Goal: Information Seeking & Learning: Learn about a topic

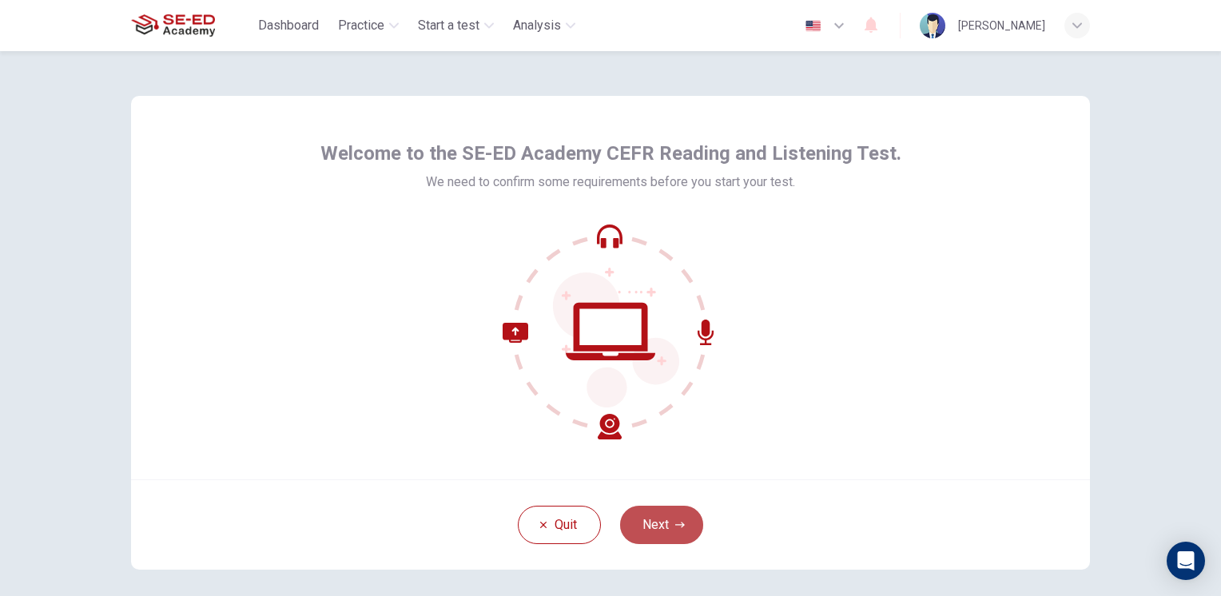
click at [663, 513] on button "Next" at bounding box center [661, 525] width 83 height 38
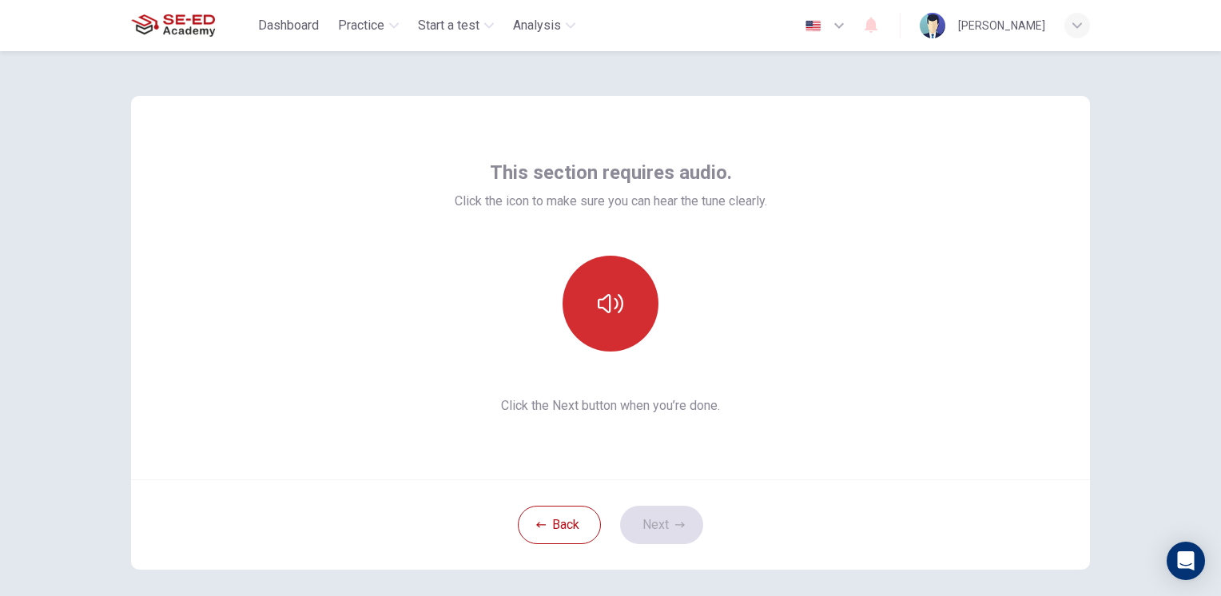
click at [598, 305] on icon "button" at bounding box center [611, 304] width 26 height 26
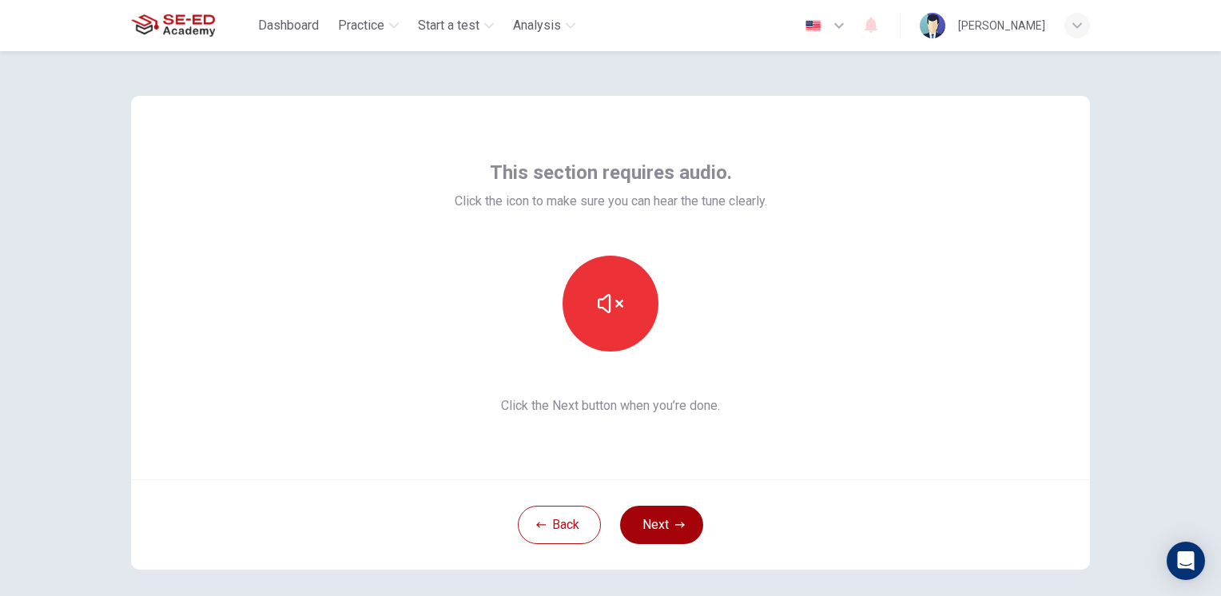
click at [663, 520] on button "Next" at bounding box center [661, 525] width 83 height 38
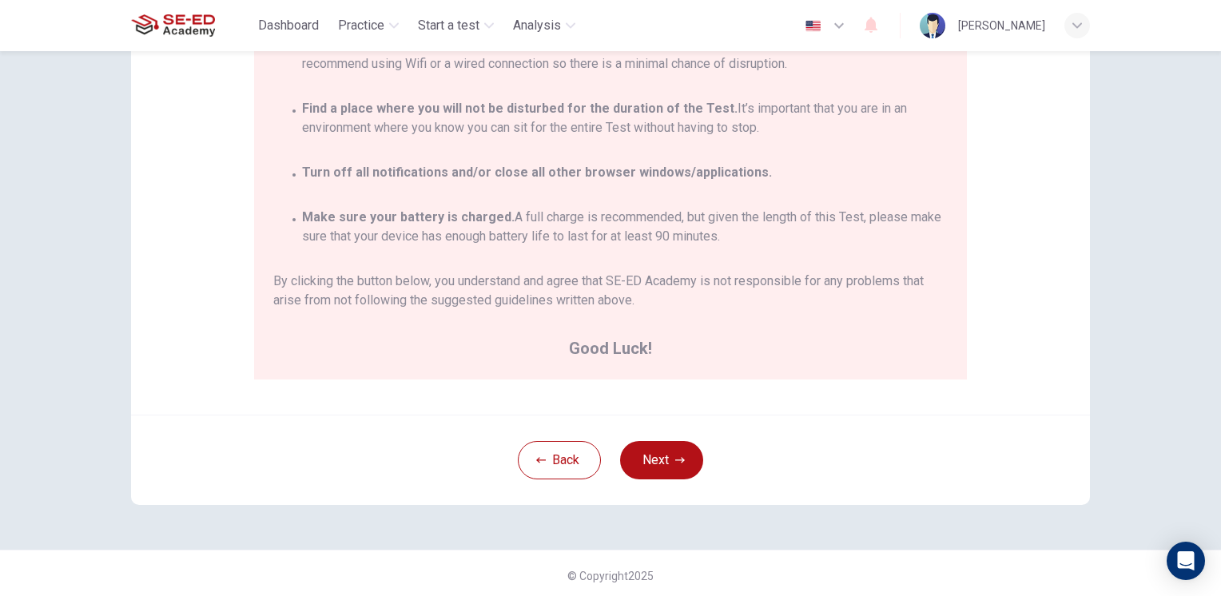
scroll to position [292, 0]
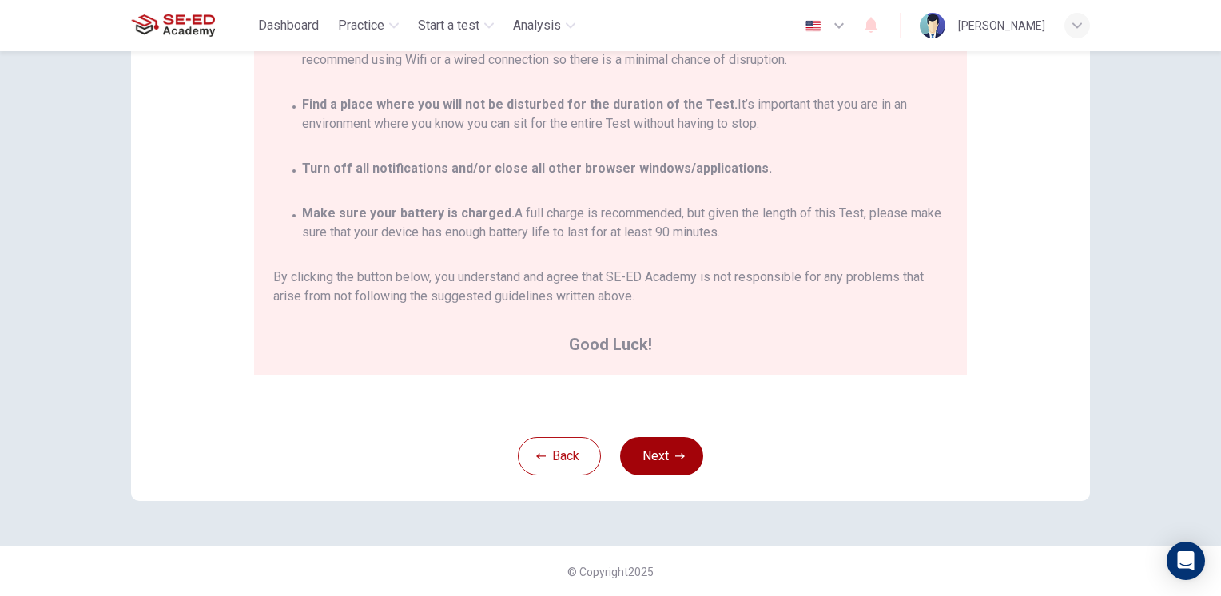
click at [648, 455] on button "Next" at bounding box center [661, 456] width 83 height 38
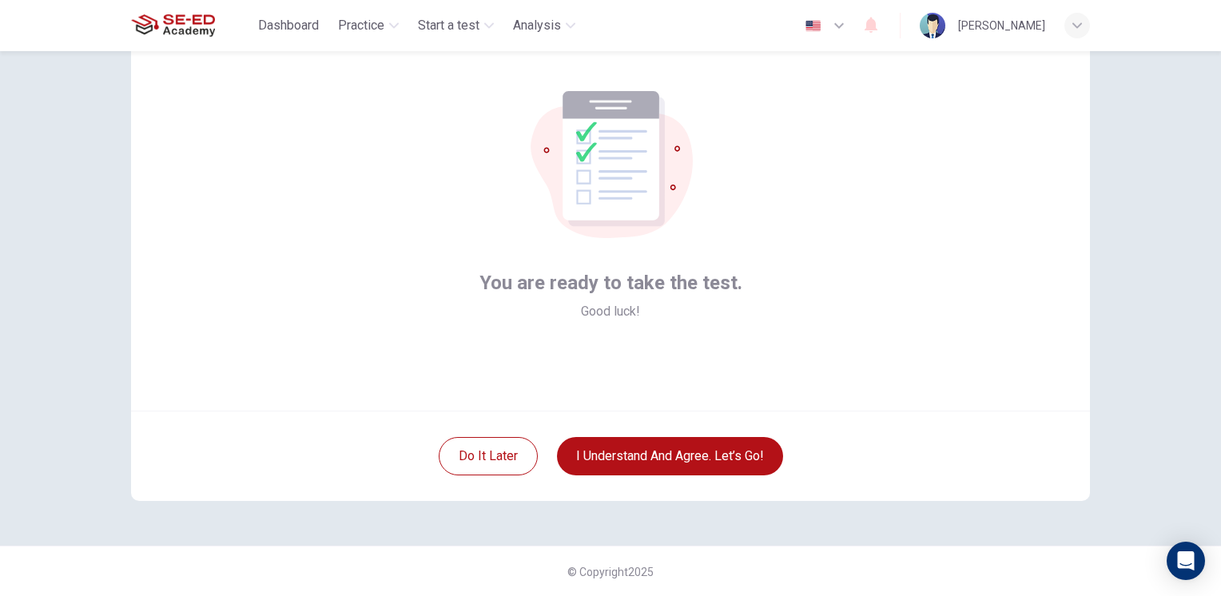
scroll to position [0, 0]
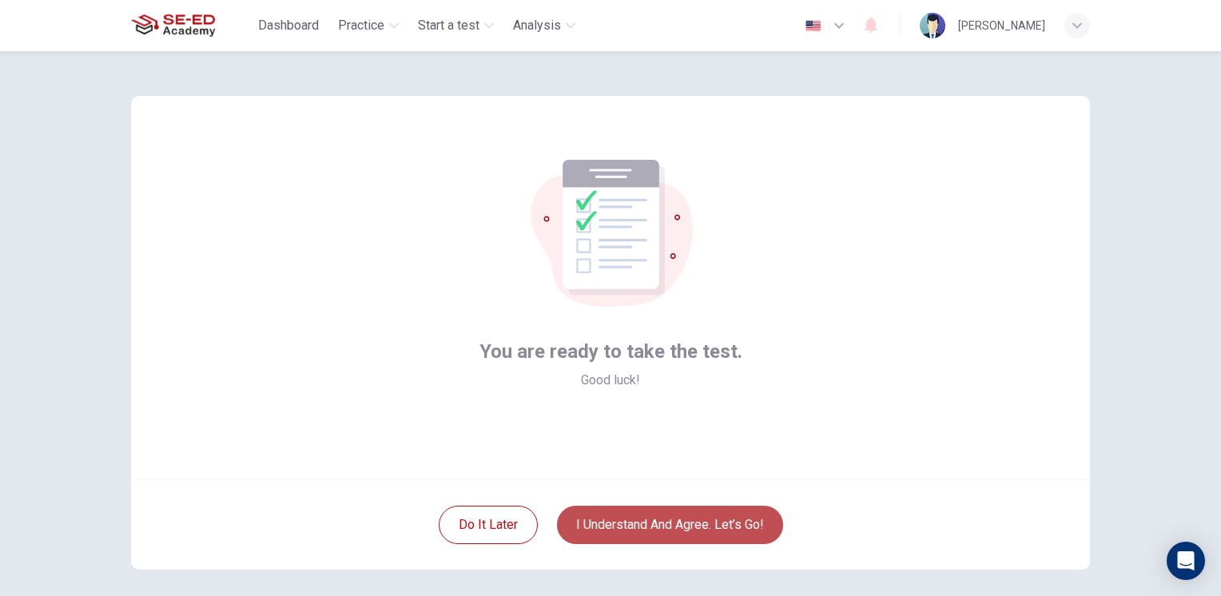
click at [666, 524] on button "I understand and agree. Let’s go!" at bounding box center [670, 525] width 226 height 38
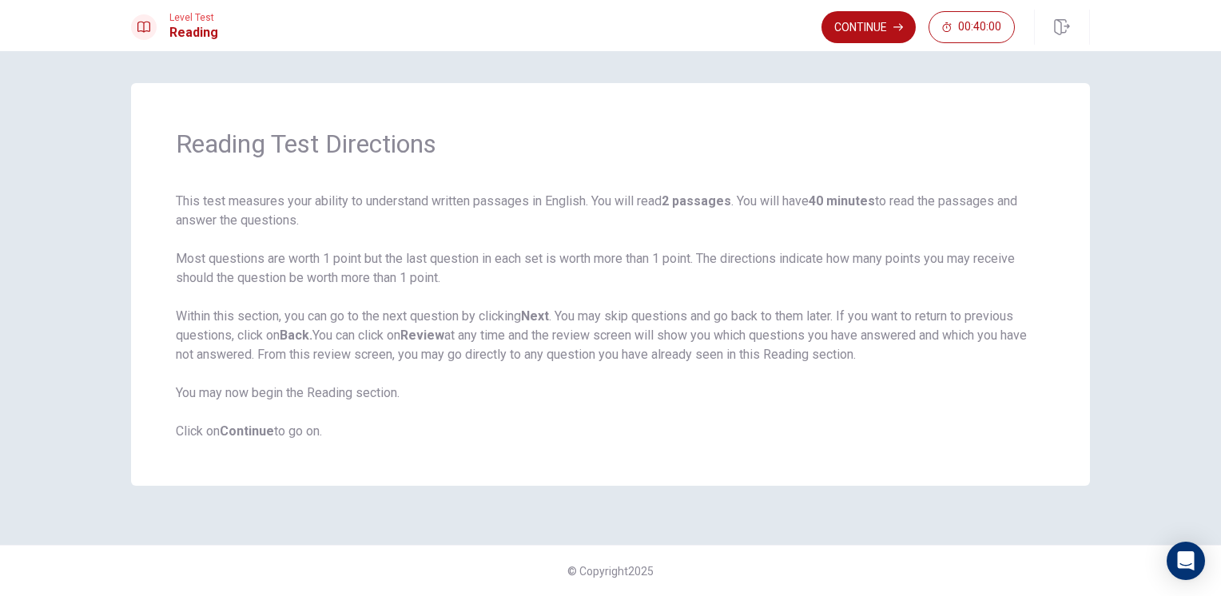
drag, startPoint x: 185, startPoint y: 199, endPoint x: 321, endPoint y: 221, distance: 137.6
click at [321, 221] on span "This test measures your ability to understand written passages in English. You …" at bounding box center [611, 316] width 870 height 249
drag, startPoint x: 176, startPoint y: 195, endPoint x: 242, endPoint y: 216, distance: 69.5
click at [241, 216] on span "This test measures your ability to understand written passages in English. You …" at bounding box center [611, 316] width 870 height 249
drag, startPoint x: 332, startPoint y: 429, endPoint x: 273, endPoint y: 158, distance: 277.2
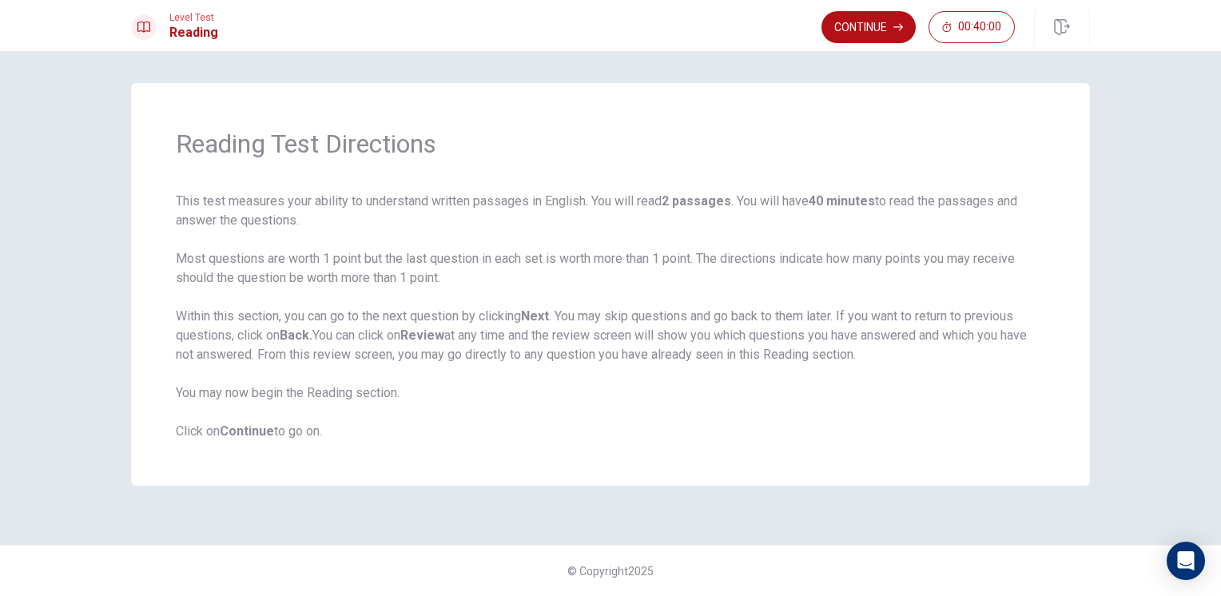
click at [224, 249] on span "This test measures your ability to understand written passages in English. You …" at bounding box center [611, 316] width 870 height 249
click at [851, 24] on button "Continue" at bounding box center [869, 27] width 94 height 32
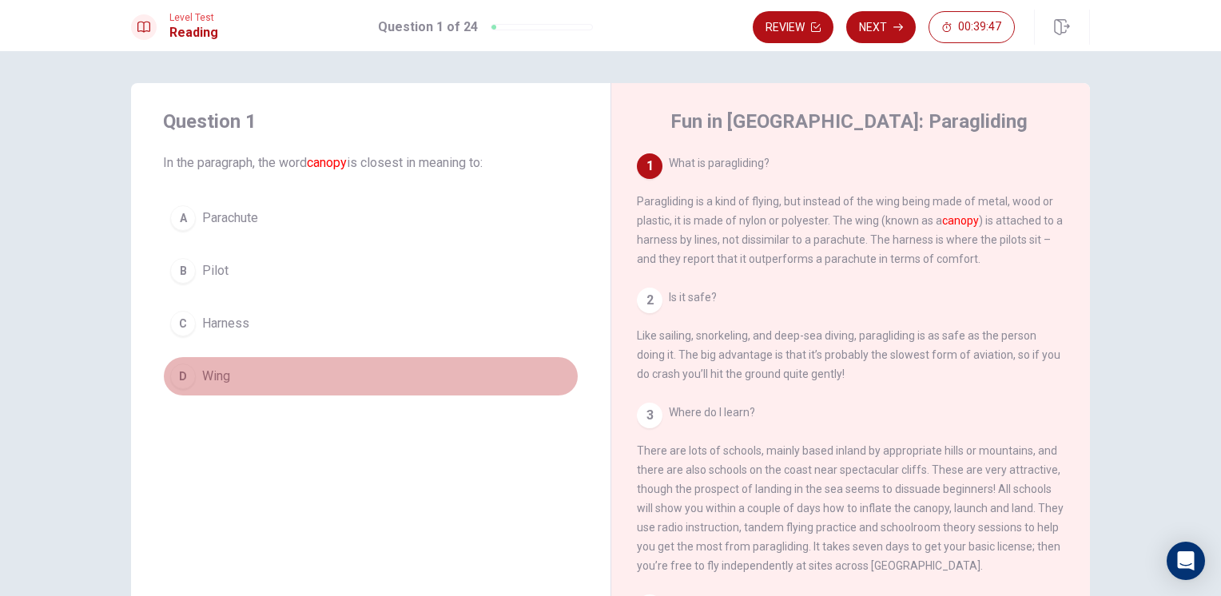
click at [185, 370] on div "D" at bounding box center [183, 377] width 26 height 26
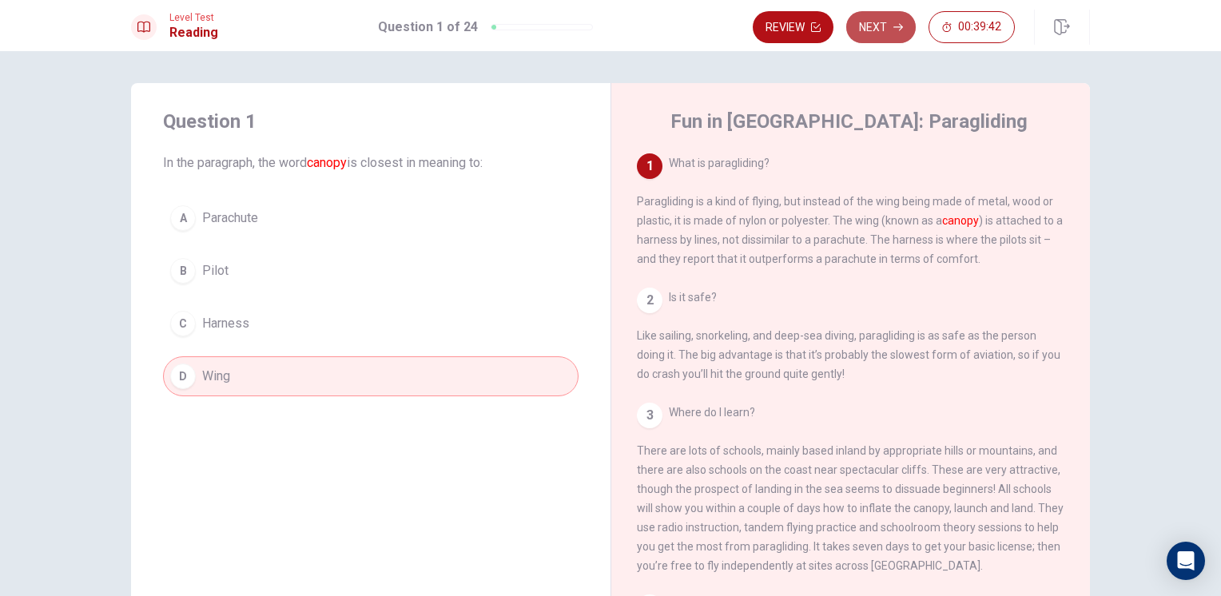
click at [871, 34] on button "Next" at bounding box center [882, 27] width 70 height 32
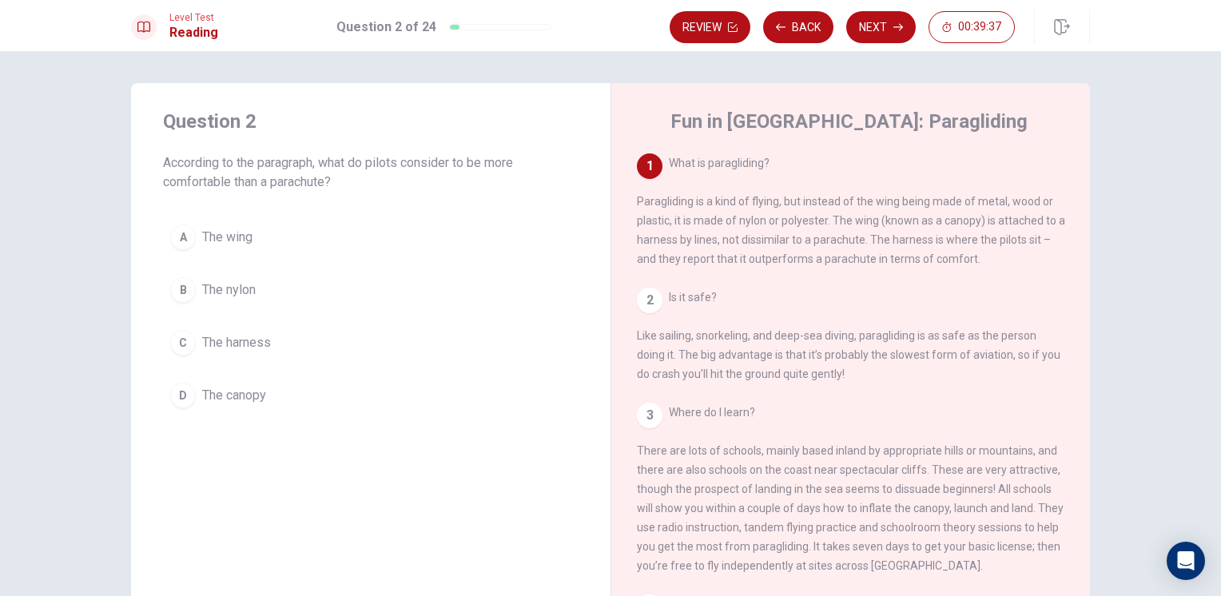
drag, startPoint x: 720, startPoint y: 193, endPoint x: 1004, endPoint y: 357, distance: 327.3
click at [1004, 357] on div "1 What is paragliding? Paragliding is a kind of flying, but instead of the wing…" at bounding box center [861, 383] width 449 height 460
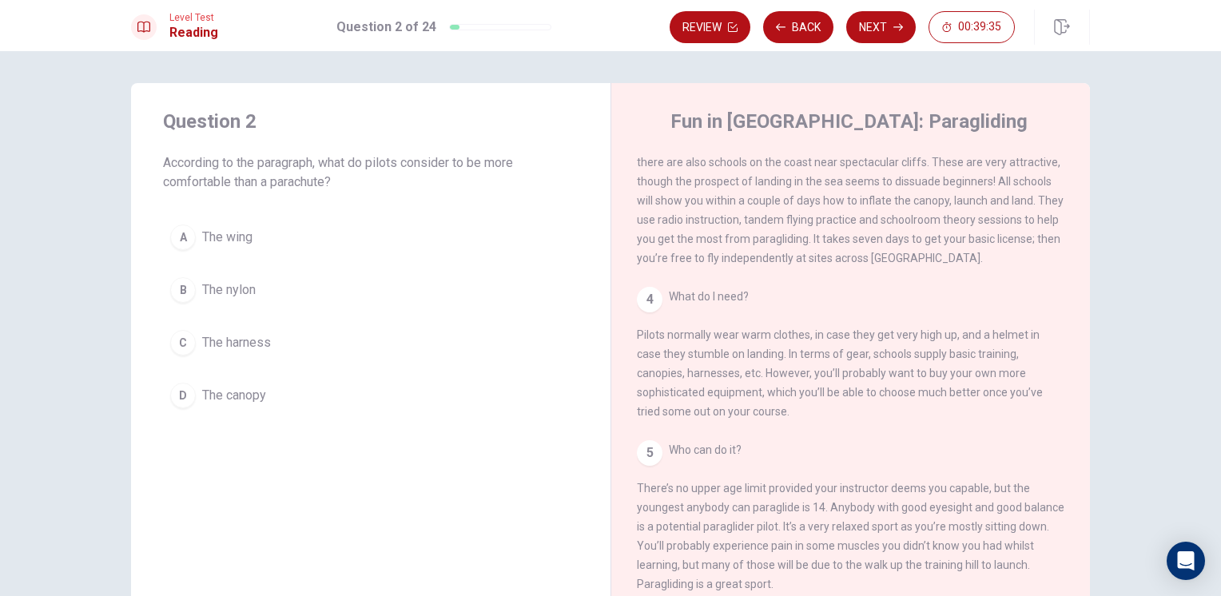
scroll to position [329, 0]
drag, startPoint x: 653, startPoint y: 475, endPoint x: 822, endPoint y: 528, distance: 177.0
click at [822, 528] on div "5 Who can do it? There’s no upper age limit provided your instructor deems you …" at bounding box center [851, 516] width 428 height 153
drag, startPoint x: 825, startPoint y: 528, endPoint x: 869, endPoint y: 565, distance: 57.8
click at [869, 565] on span "Who can do it? There’s no upper age limit provided your instructor deems you ca…" at bounding box center [851, 517] width 428 height 147
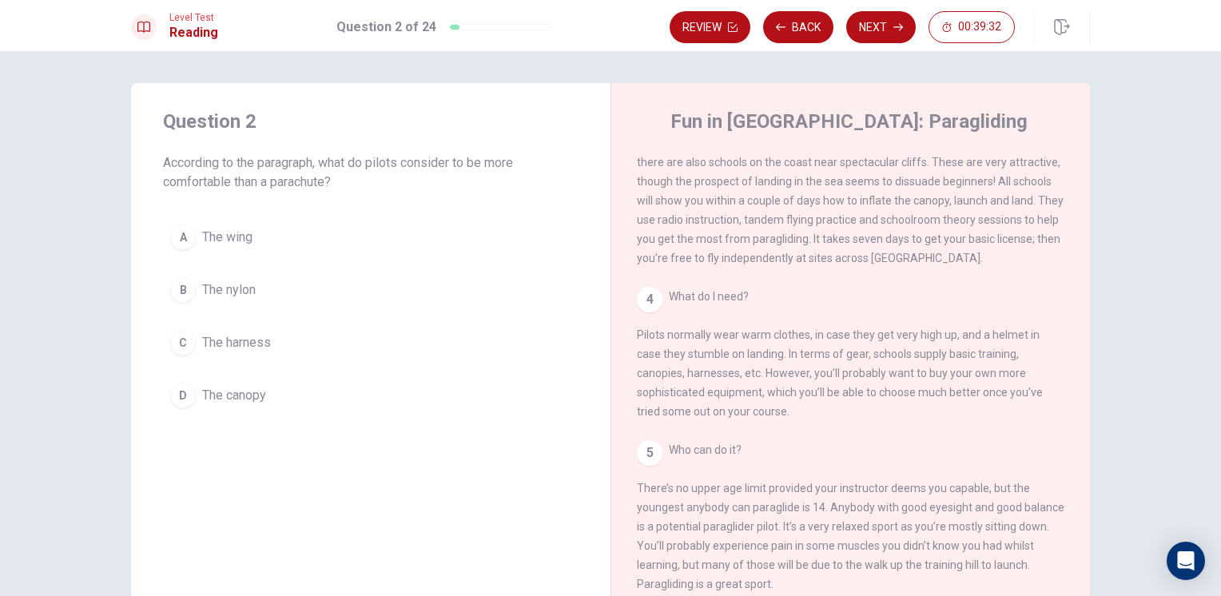
drag, startPoint x: 831, startPoint y: 580, endPoint x: 771, endPoint y: 458, distance: 136.6
click at [780, 521] on div "5 Who can do it? There’s no upper age limit provided your instructor deems you …" at bounding box center [851, 516] width 428 height 153
drag, startPoint x: 764, startPoint y: 523, endPoint x: 899, endPoint y: 552, distance: 137.3
click at [895, 552] on div "5 Who can do it? There’s no upper age limit provided your instructor deems you …" at bounding box center [851, 516] width 428 height 153
click at [926, 535] on div "5 Who can do it? There’s no upper age limit provided your instructor deems you …" at bounding box center [851, 516] width 428 height 153
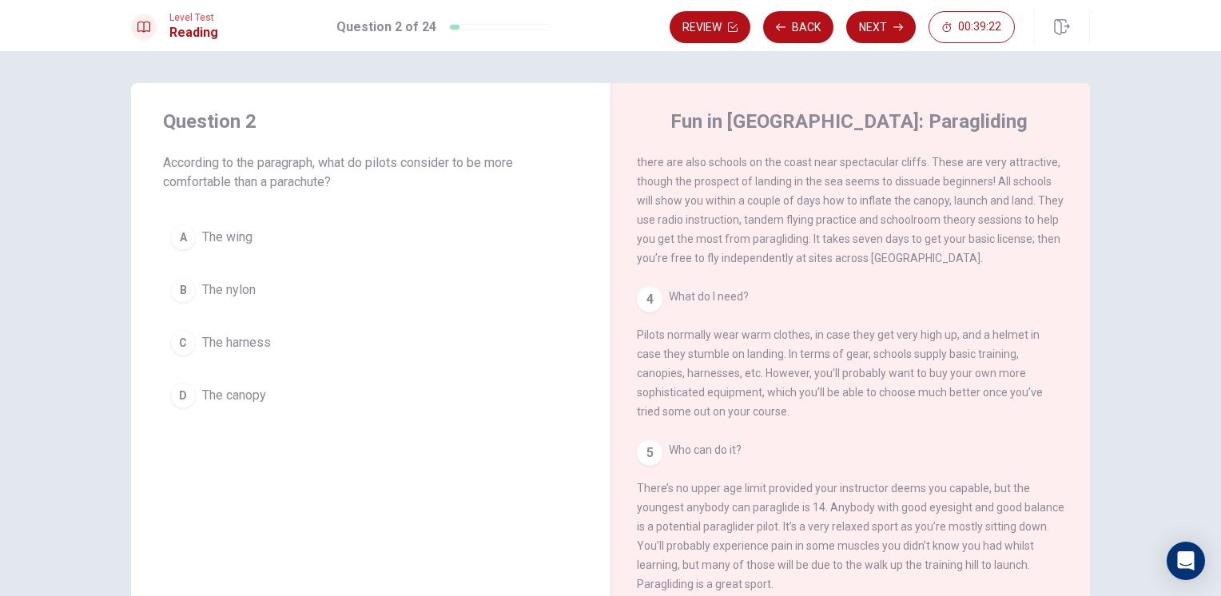
drag, startPoint x: 781, startPoint y: 404, endPoint x: 668, endPoint y: 325, distance: 137.7
click at [673, 330] on span "What do I need? Pilots normally wear warm clothes, in case they get very high u…" at bounding box center [840, 354] width 406 height 128
drag, startPoint x: 668, startPoint y: 325, endPoint x: 705, endPoint y: 331, distance: 37.2
click at [703, 331] on span "What do I need? Pilots normally wear warm clothes, in case they get very high u…" at bounding box center [840, 354] width 406 height 128
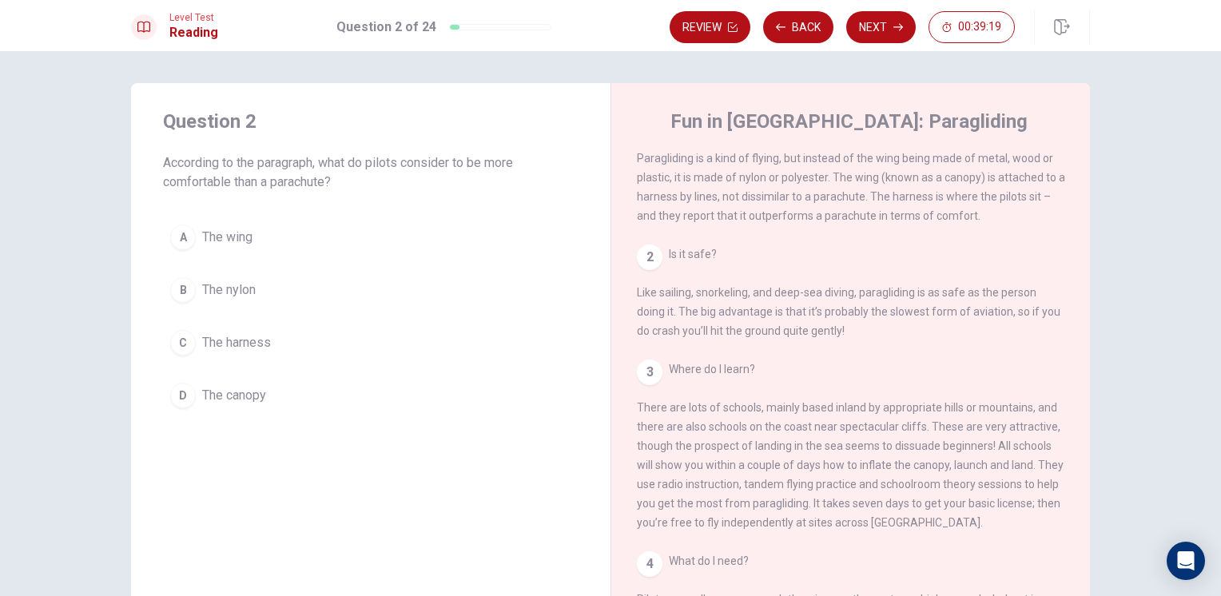
scroll to position [0, 0]
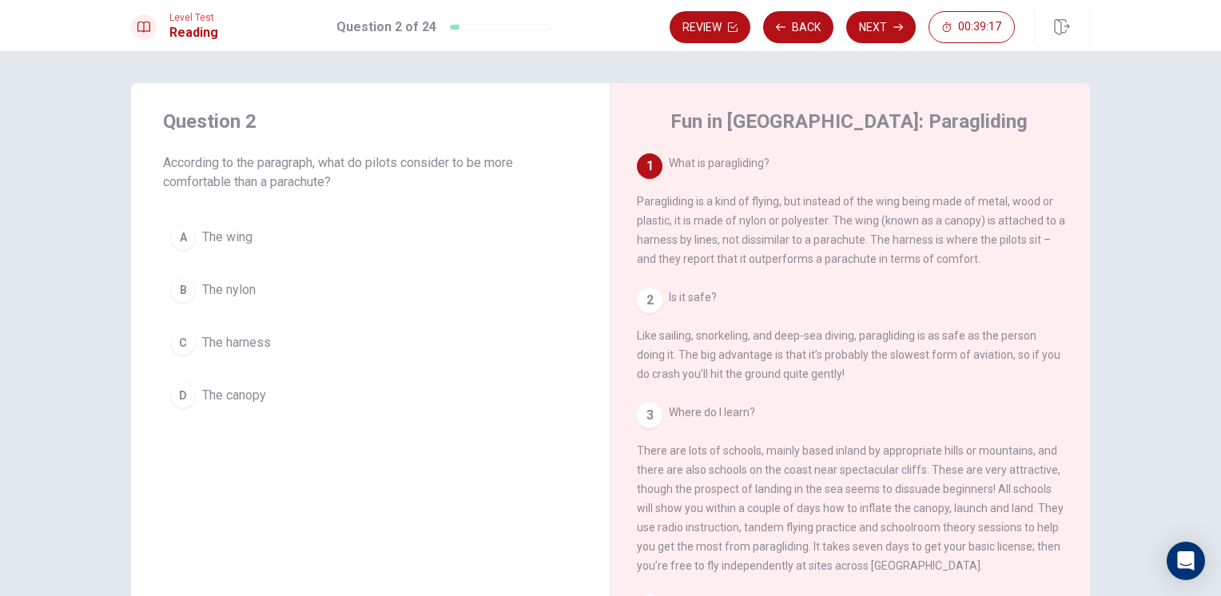
drag, startPoint x: 715, startPoint y: 213, endPoint x: 802, endPoint y: 222, distance: 87.7
click at [801, 222] on span "What is paragliding? Paragliding is a kind of flying, but instead of the wing b…" at bounding box center [851, 211] width 428 height 109
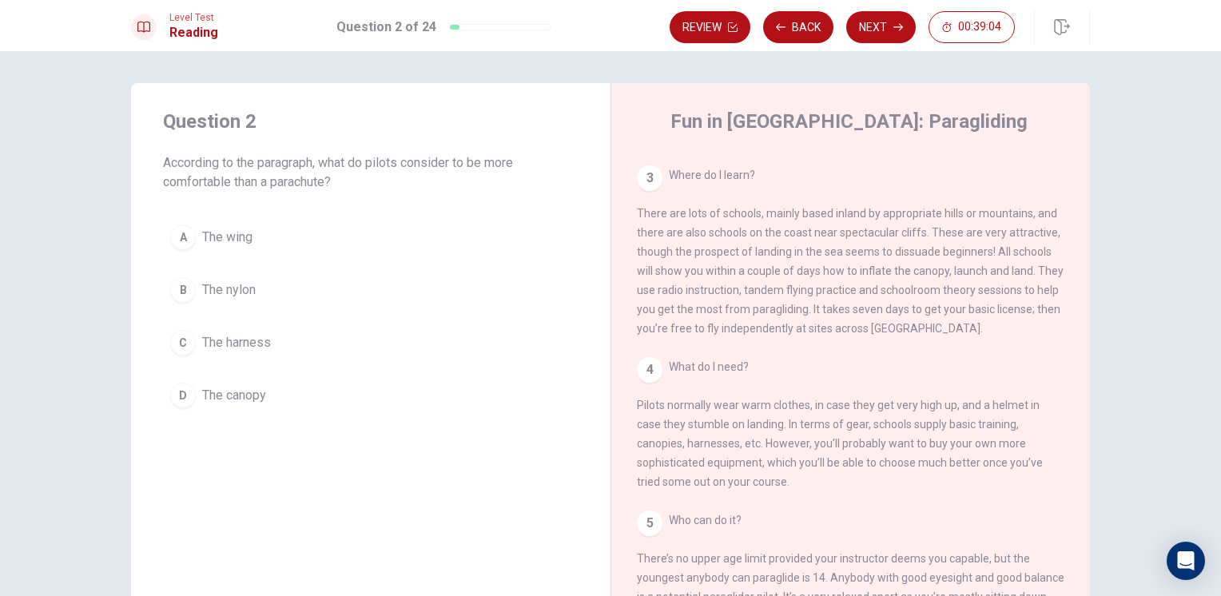
scroll to position [240, 0]
drag, startPoint x: 635, startPoint y: 219, endPoint x: 834, endPoint y: 280, distance: 208.1
click at [834, 280] on span "Where do I learn? There are lots of schools, mainly based inland by appropriate…" at bounding box center [850, 249] width 427 height 166
drag, startPoint x: 779, startPoint y: 252, endPoint x: 825, endPoint y: 271, distance: 49.4
click at [825, 271] on div "3 Where do I learn? There are lots of schools, mainly based inland by appropria…" at bounding box center [851, 249] width 428 height 173
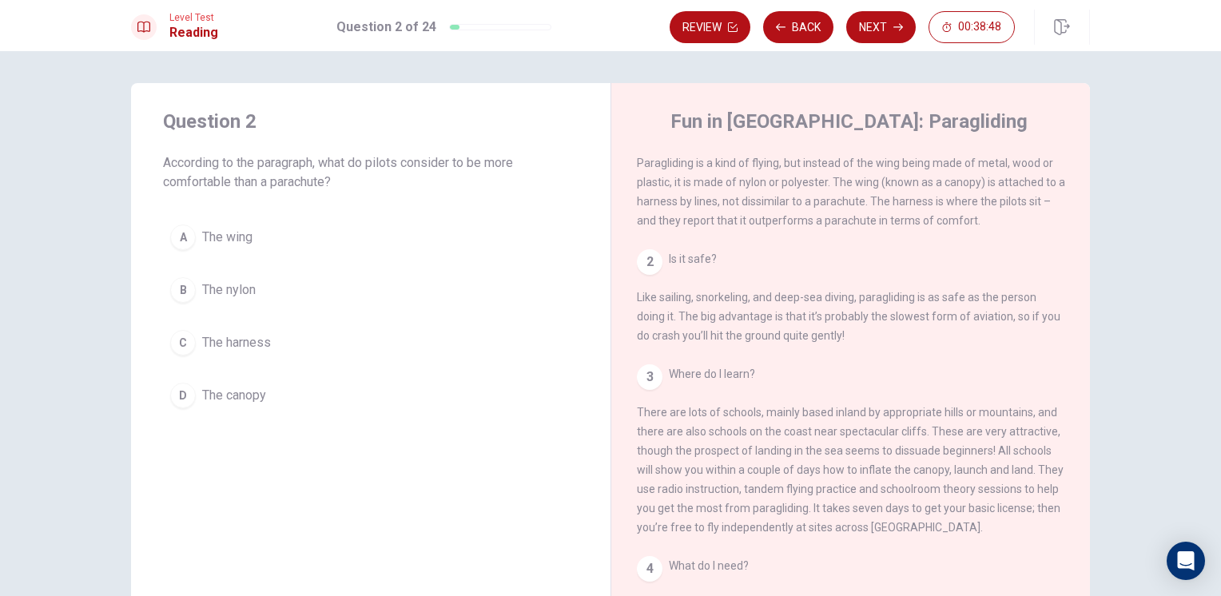
scroll to position [10, 0]
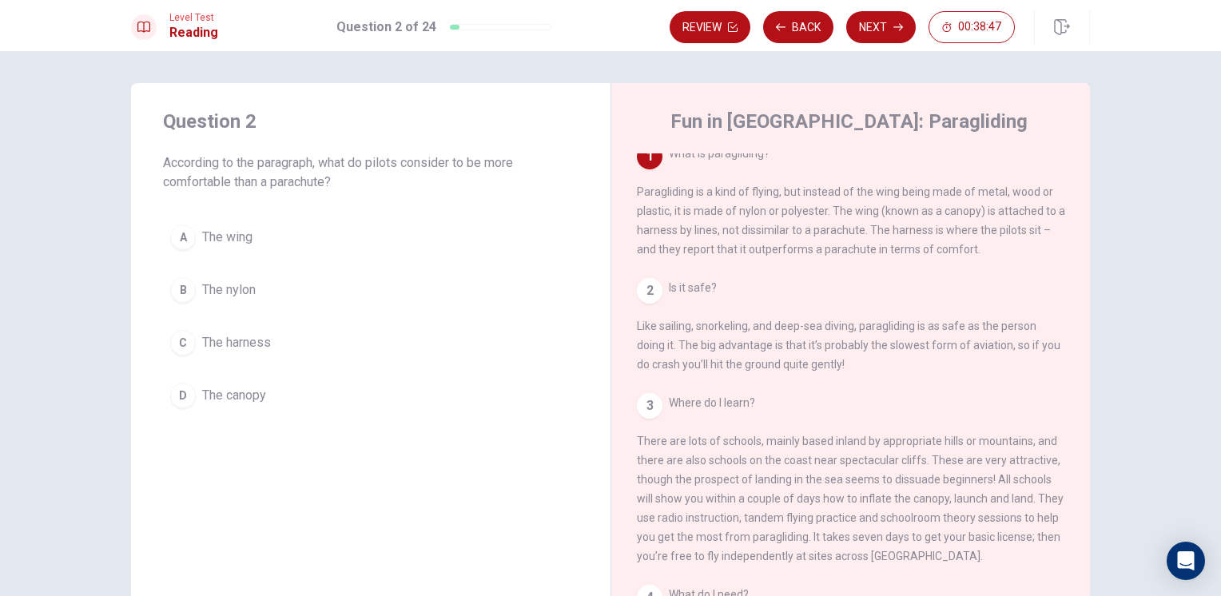
drag, startPoint x: 640, startPoint y: 336, endPoint x: 797, endPoint y: 357, distance: 158.1
click at [794, 363] on div "2 Is it safe? Like sailing, snorkeling, and deep-sea diving, paragliding is as …" at bounding box center [851, 326] width 428 height 96
click at [811, 338] on div "2 Is it safe? Like sailing, snorkeling, and deep-sea diving, paragliding is as …" at bounding box center [851, 326] width 428 height 96
click at [189, 334] on div "C" at bounding box center [183, 343] width 26 height 26
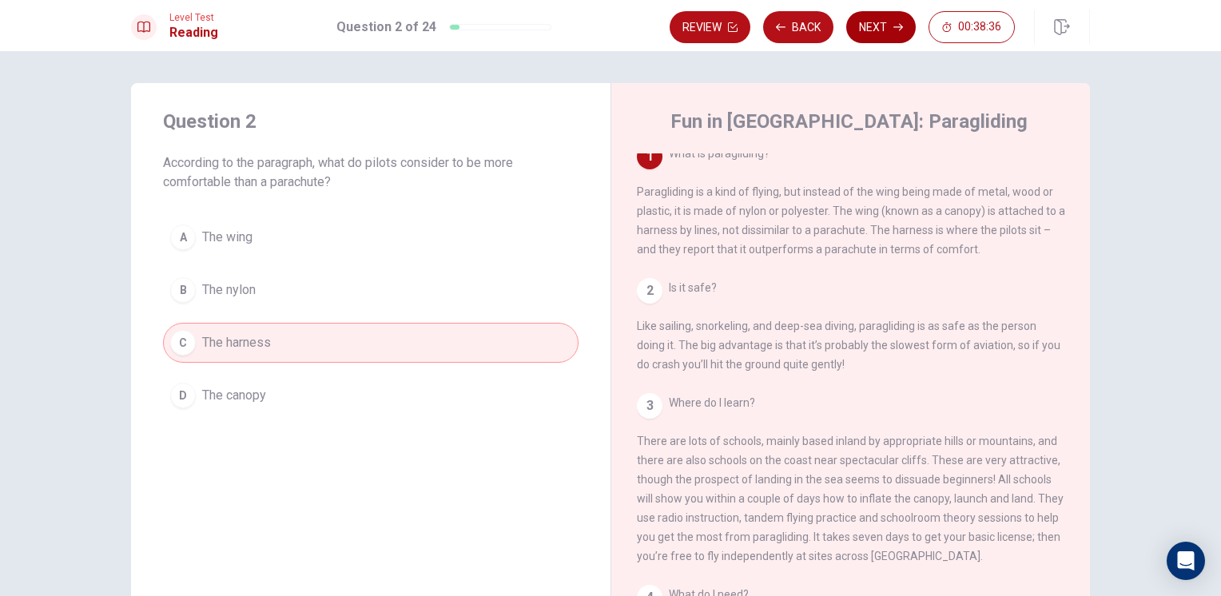
click at [883, 33] on button "Next" at bounding box center [882, 27] width 70 height 32
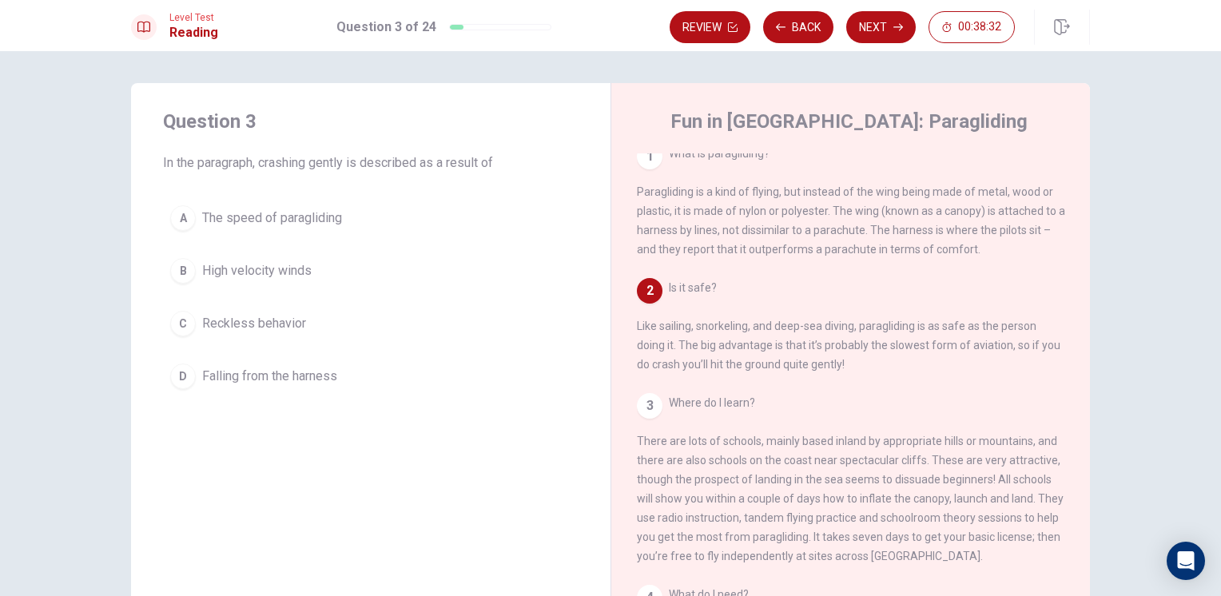
scroll to position [90, 0]
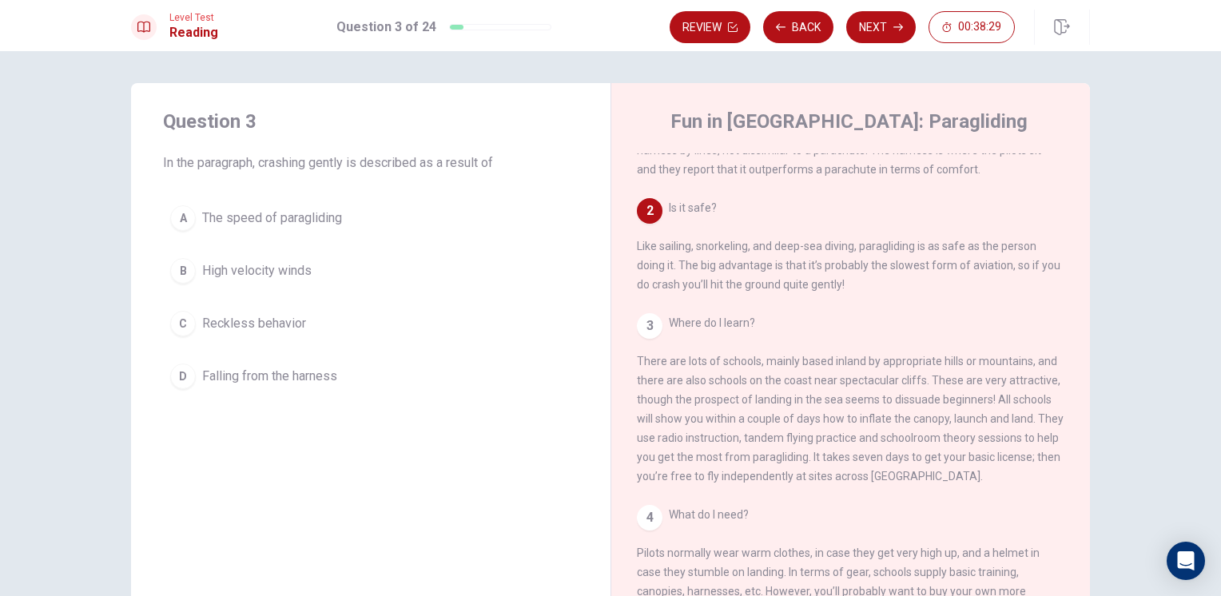
click at [297, 218] on span "The speed of paragliding" at bounding box center [272, 218] width 140 height 19
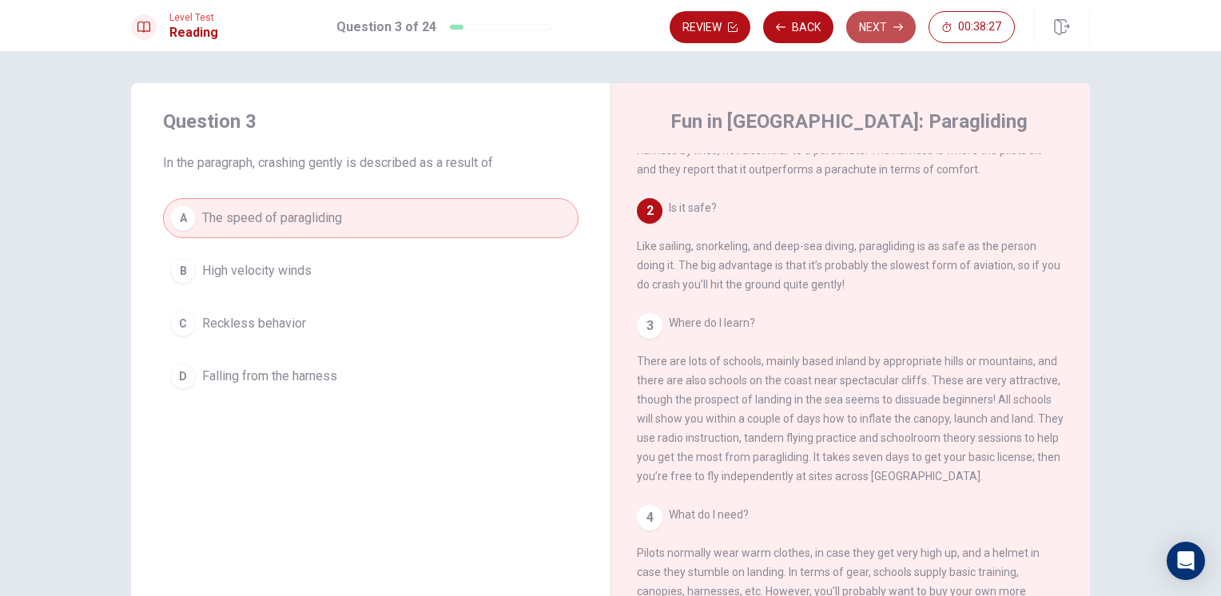
click at [883, 24] on button "Next" at bounding box center [882, 27] width 70 height 32
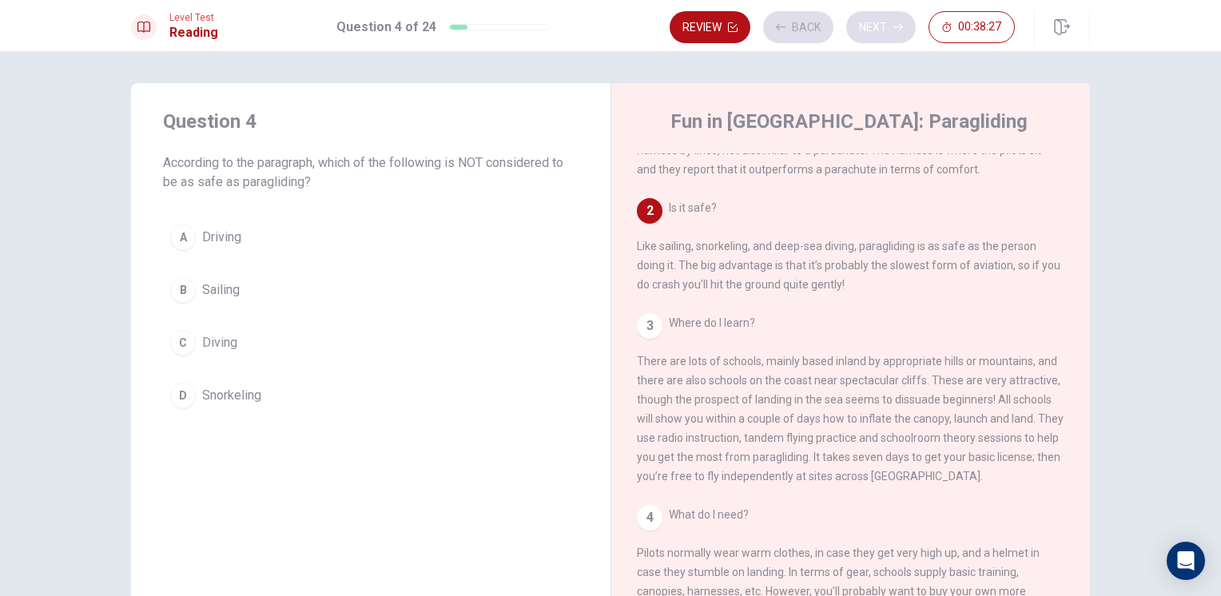
scroll to position [137, 0]
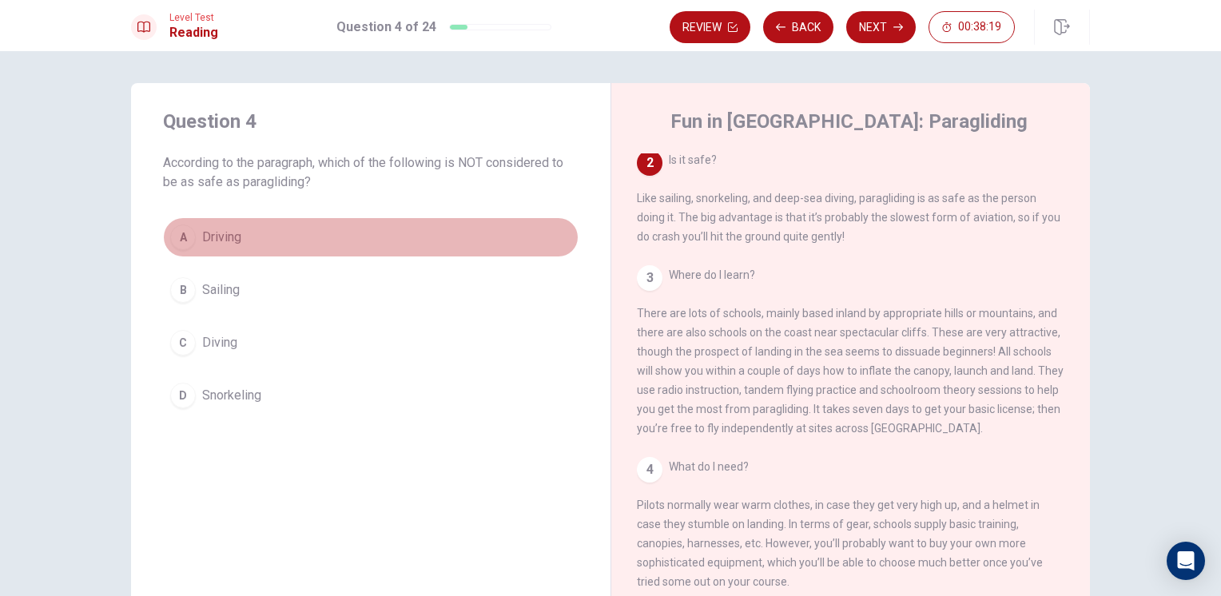
click at [217, 224] on button "A Driving" at bounding box center [371, 237] width 416 height 40
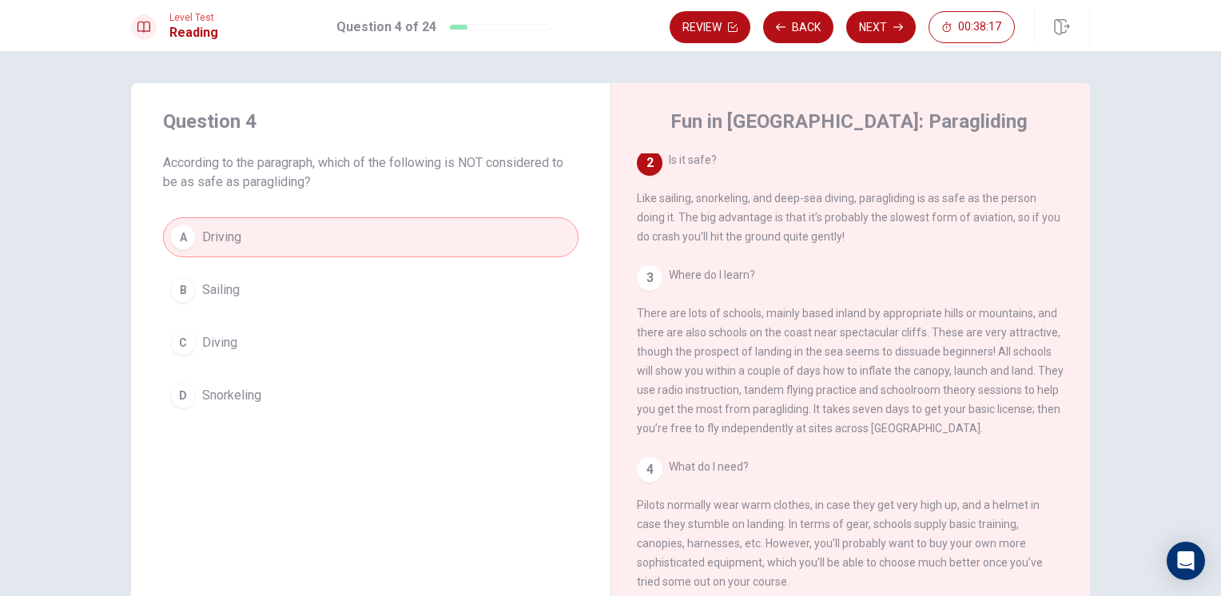
click at [878, 30] on button "Next" at bounding box center [882, 27] width 70 height 32
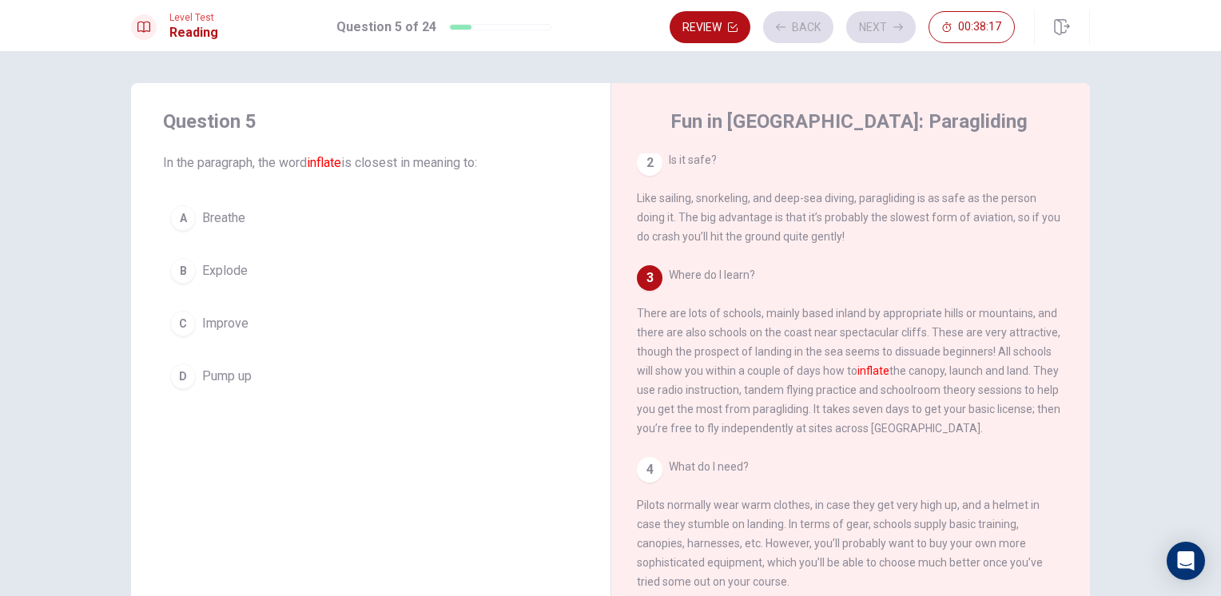
scroll to position [256, 0]
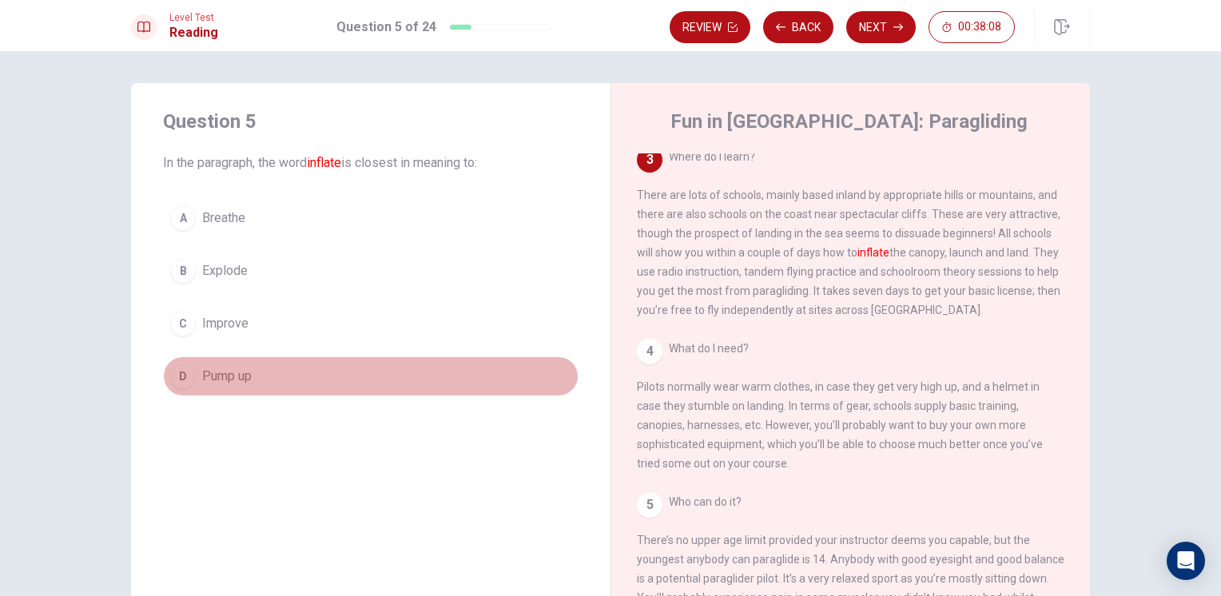
click at [250, 376] on button "D Pump up" at bounding box center [371, 377] width 416 height 40
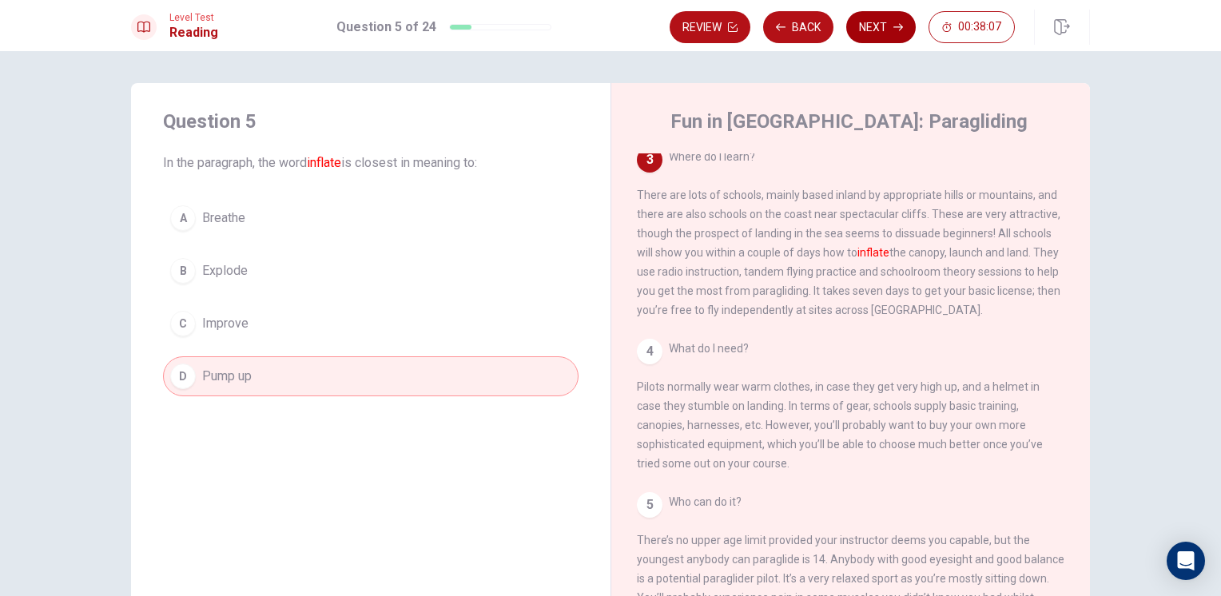
click at [873, 27] on button "Next" at bounding box center [882, 27] width 70 height 32
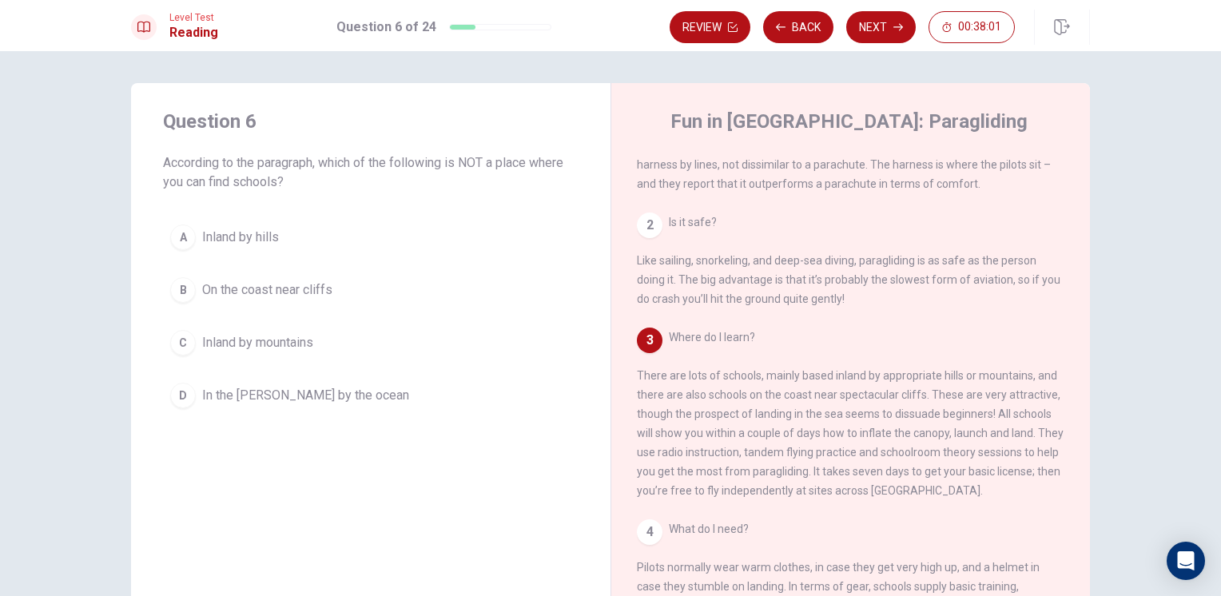
scroll to position [169, 0]
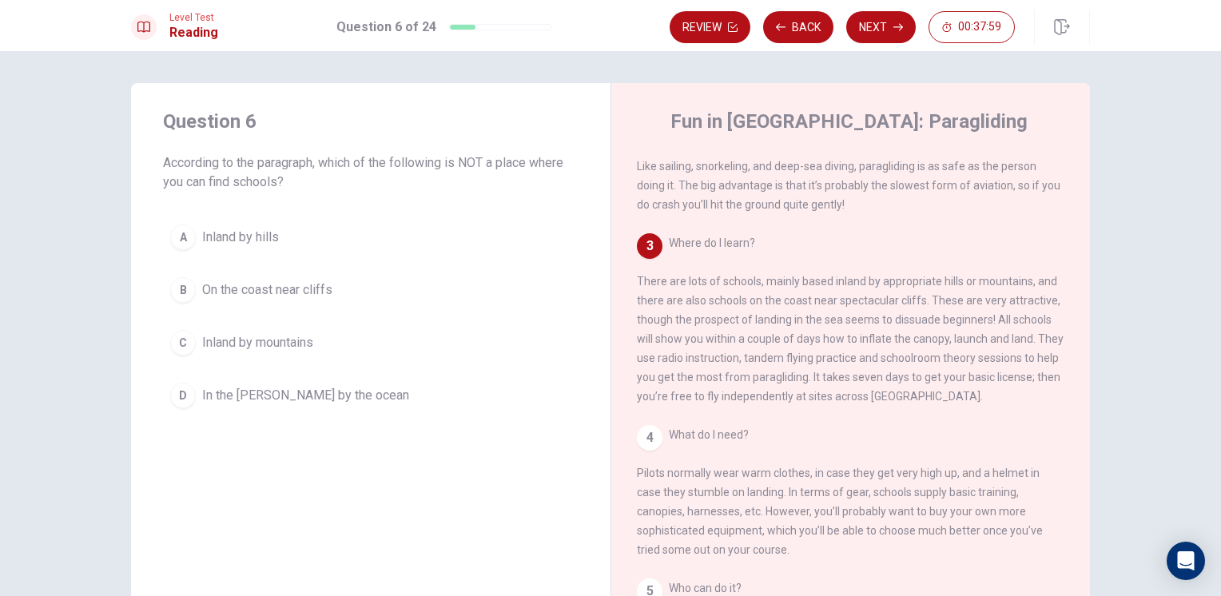
drag, startPoint x: 639, startPoint y: 289, endPoint x: 823, endPoint y: 304, distance: 184.4
click at [819, 305] on span "Where do I learn? There are lots of schools, mainly based inland by appropriate…" at bounding box center [850, 320] width 427 height 166
drag, startPoint x: 843, startPoint y: 299, endPoint x: 890, endPoint y: 296, distance: 47.3
click at [890, 296] on div "3 Where do I learn? There are lots of schools, mainly based inland by appropria…" at bounding box center [851, 319] width 428 height 173
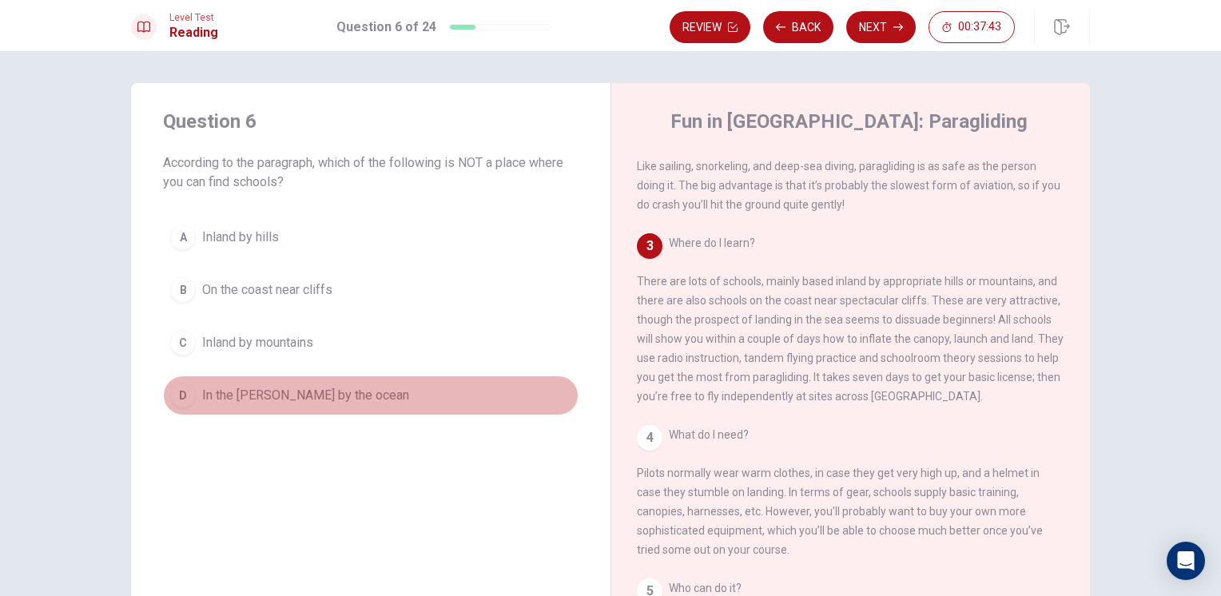
click at [238, 400] on span "In the [PERSON_NAME] by the ocean" at bounding box center [305, 395] width 207 height 19
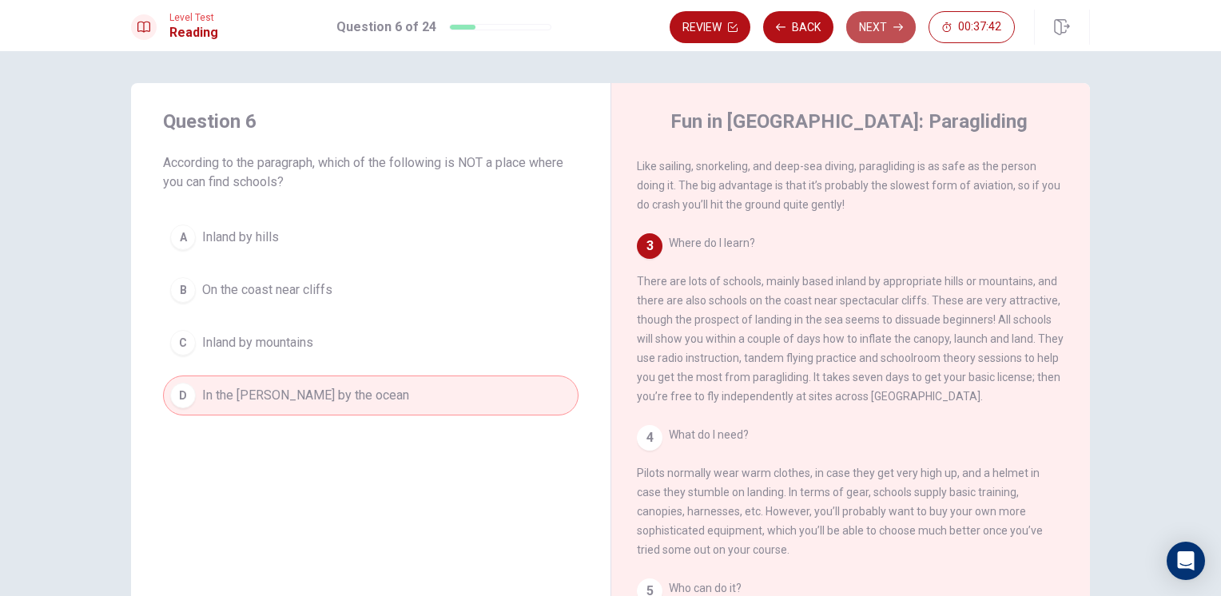
click at [907, 32] on button "Next" at bounding box center [882, 27] width 70 height 32
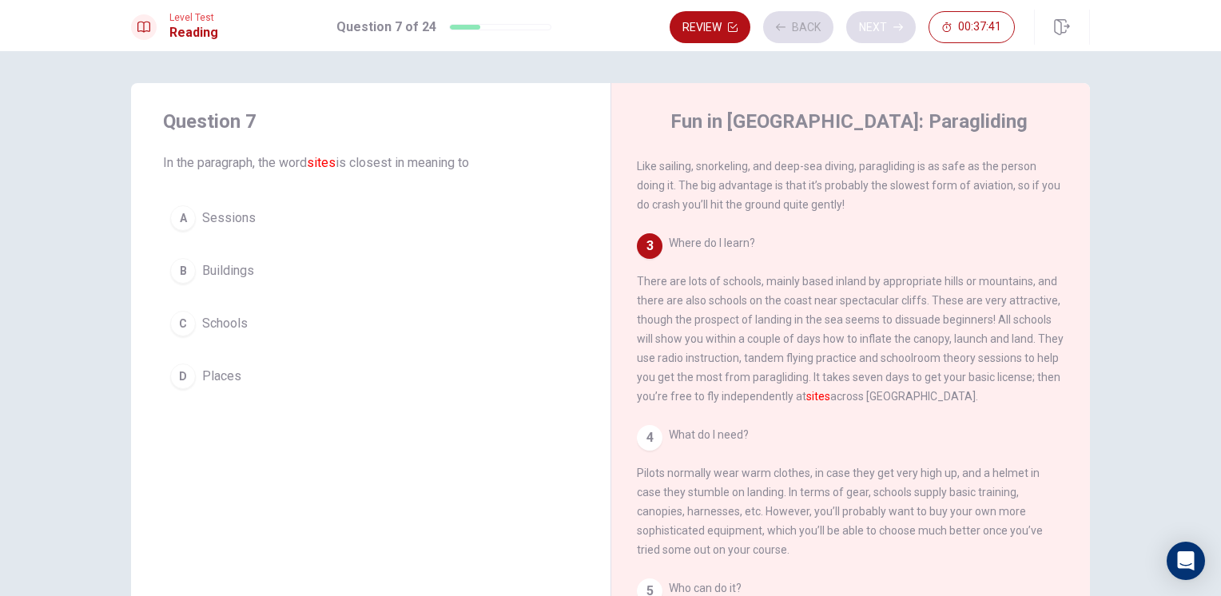
scroll to position [256, 0]
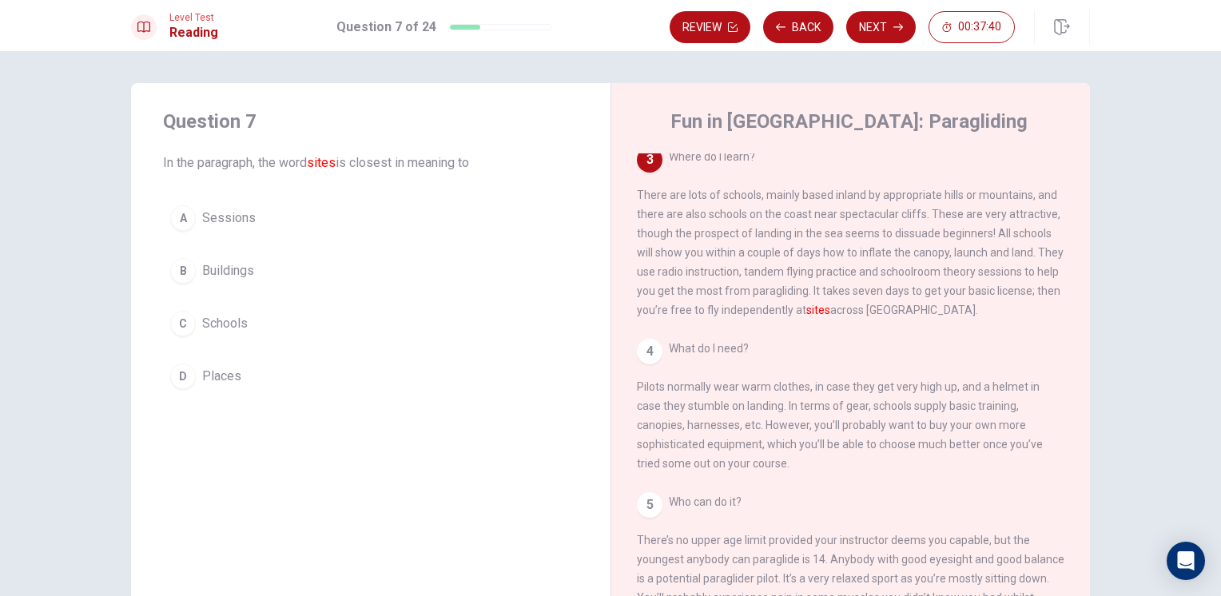
drag, startPoint x: 233, startPoint y: 149, endPoint x: 321, endPoint y: 169, distance: 89.2
click at [319, 169] on div "Question 7 In the paragraph, the word sites is closest in meaning to" at bounding box center [371, 141] width 416 height 64
drag, startPoint x: 285, startPoint y: 157, endPoint x: 368, endPoint y: 158, distance: 83.2
click at [367, 158] on span "In the paragraph, the word sites is closest in meaning to" at bounding box center [371, 162] width 416 height 19
click at [201, 385] on button "D Places" at bounding box center [371, 377] width 416 height 40
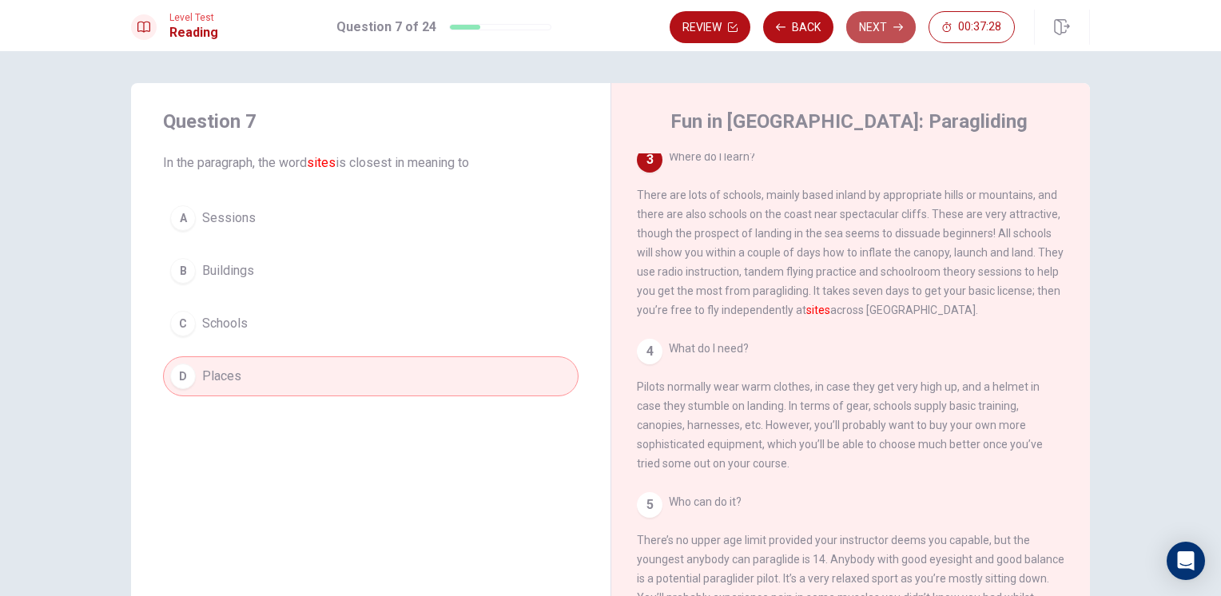
click at [882, 34] on button "Next" at bounding box center [882, 27] width 70 height 32
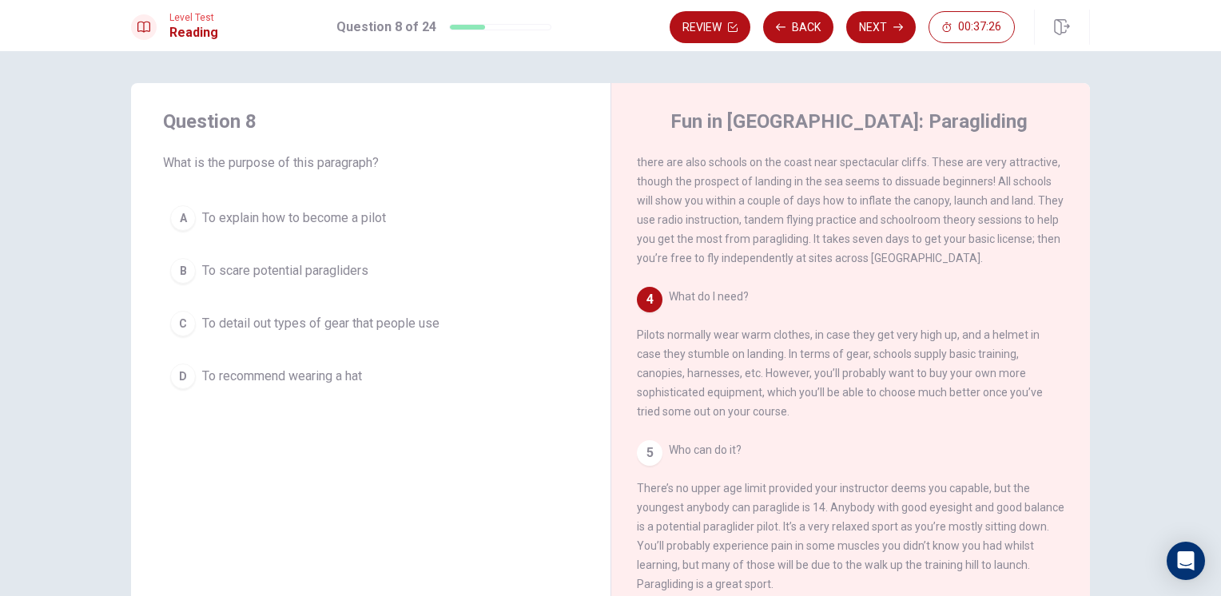
scroll to position [329, 0]
drag, startPoint x: 636, startPoint y: 321, endPoint x: 727, endPoint y: 353, distance: 96.6
click at [727, 353] on span "What do I need? Pilots normally wear warm clothes, in case they get very high u…" at bounding box center [840, 354] width 406 height 128
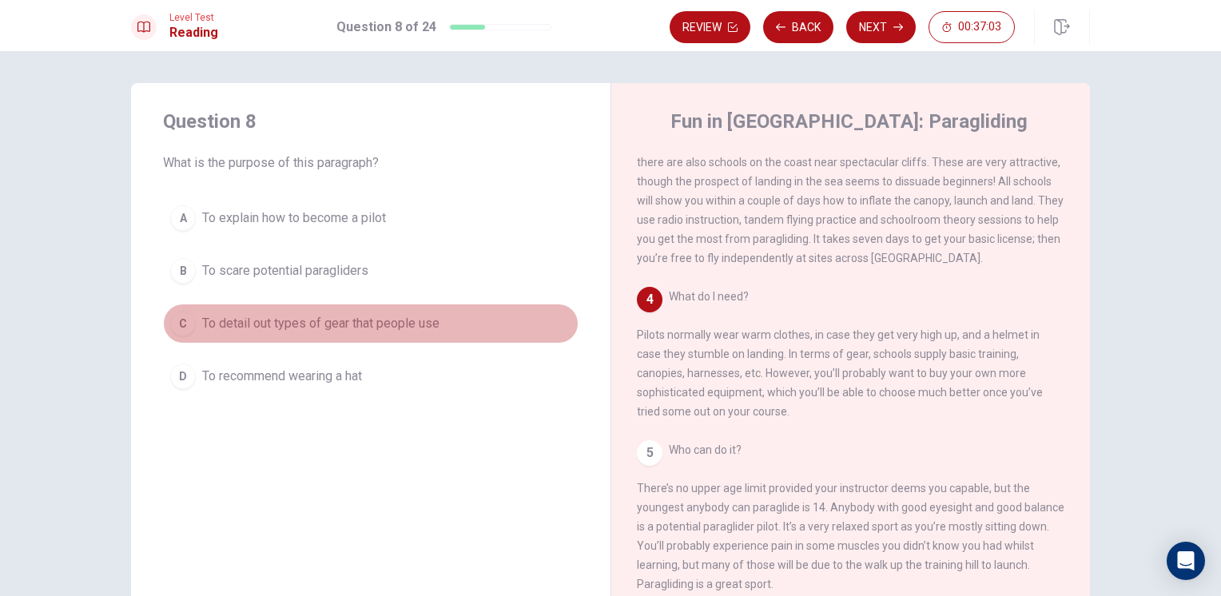
click at [216, 330] on span "To detail out types of gear that people use" at bounding box center [320, 323] width 237 height 19
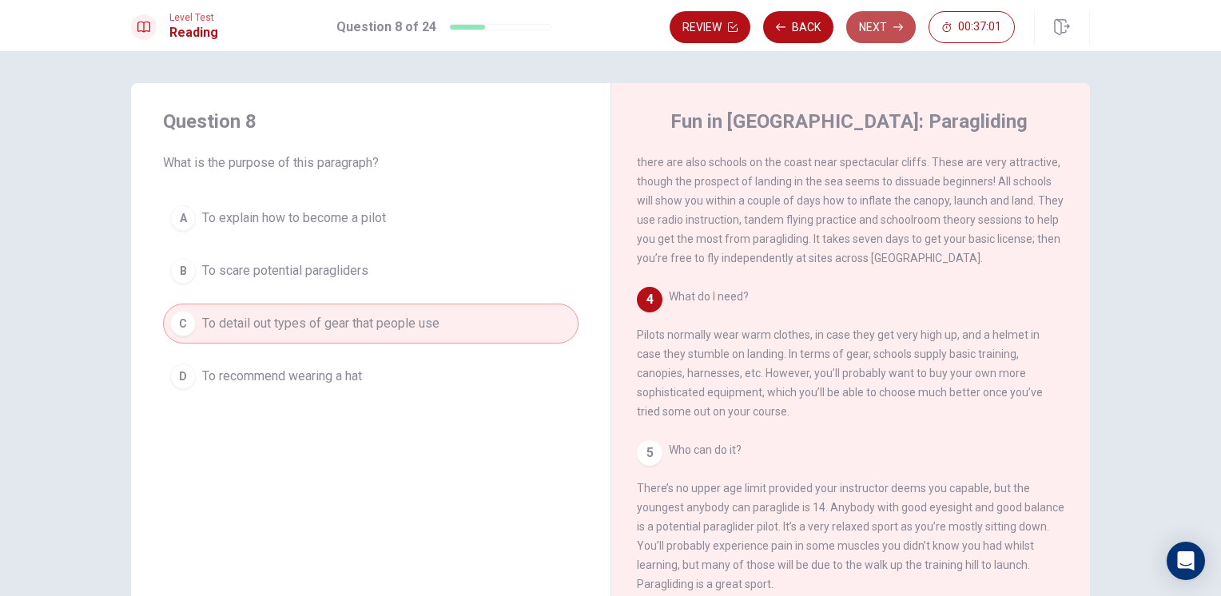
click at [883, 40] on button "Next" at bounding box center [882, 27] width 70 height 32
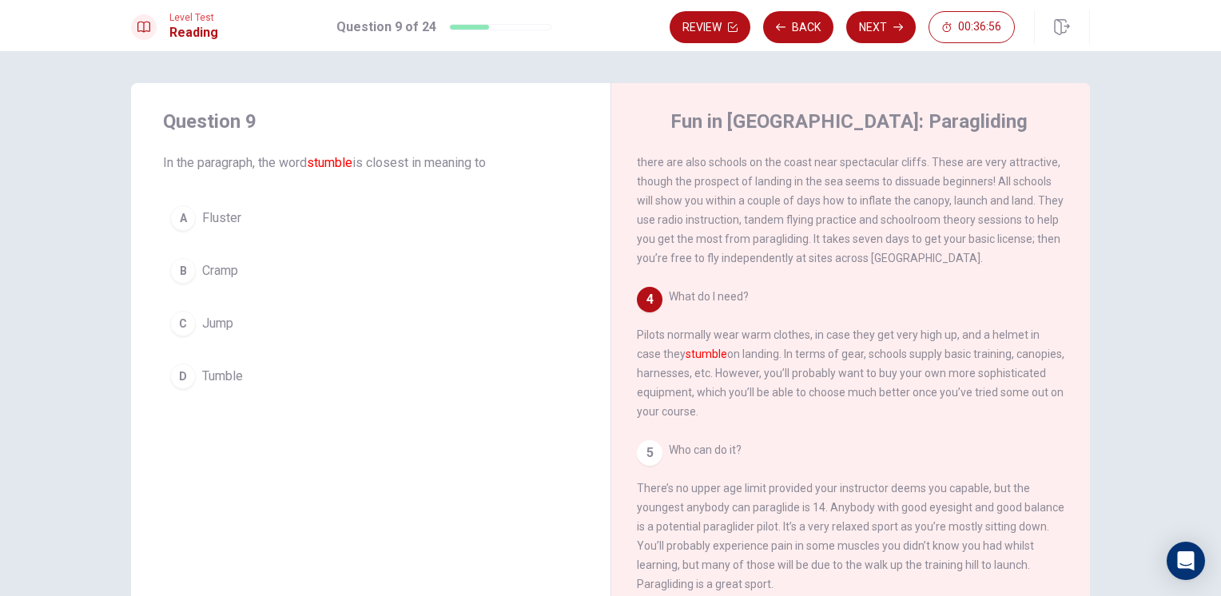
click at [219, 369] on span "Tumble" at bounding box center [222, 376] width 41 height 19
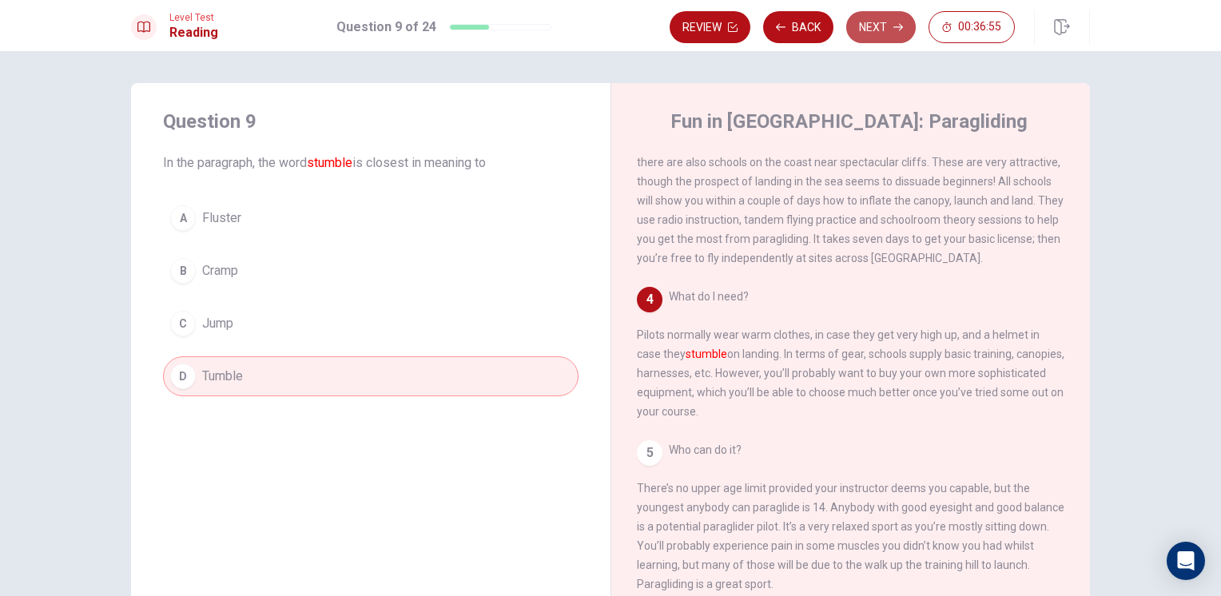
click at [868, 30] on button "Next" at bounding box center [882, 27] width 70 height 32
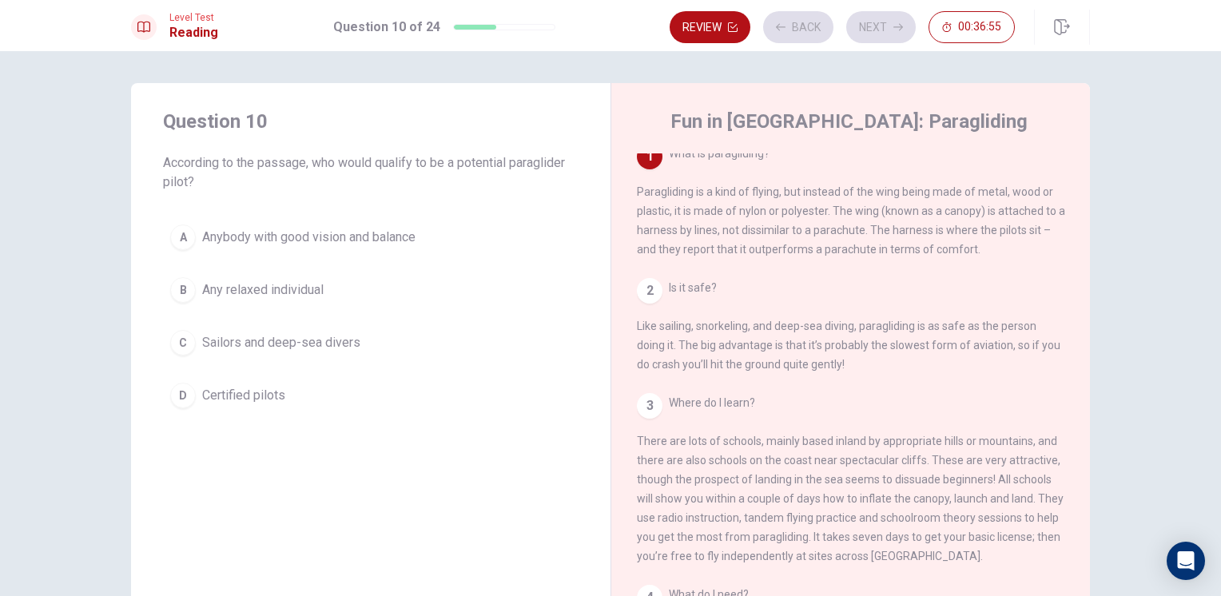
scroll to position [0, 0]
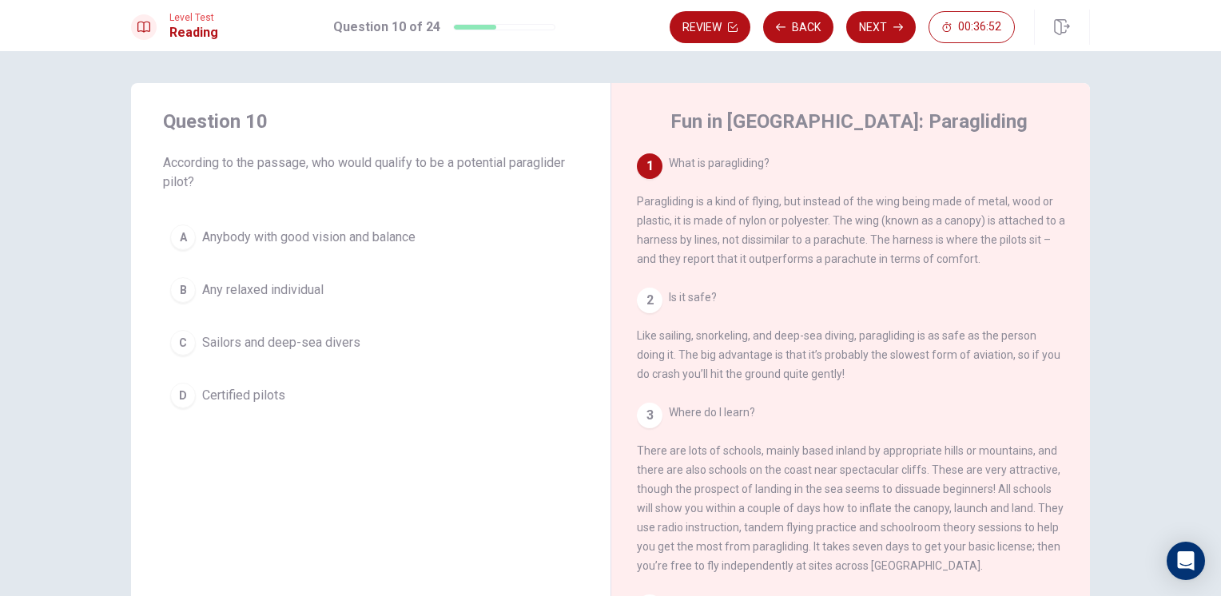
drag, startPoint x: 157, startPoint y: 158, endPoint x: 418, endPoint y: 193, distance: 263.8
click at [418, 193] on div "Question 10 According to the passage, who would qualify to be a potential parag…" at bounding box center [371, 262] width 480 height 358
drag, startPoint x: 656, startPoint y: 205, endPoint x: 851, endPoint y: 261, distance: 203.7
click at [847, 263] on span "What is paragliding? Paragliding is a kind of flying, but instead of the wing b…" at bounding box center [851, 211] width 428 height 109
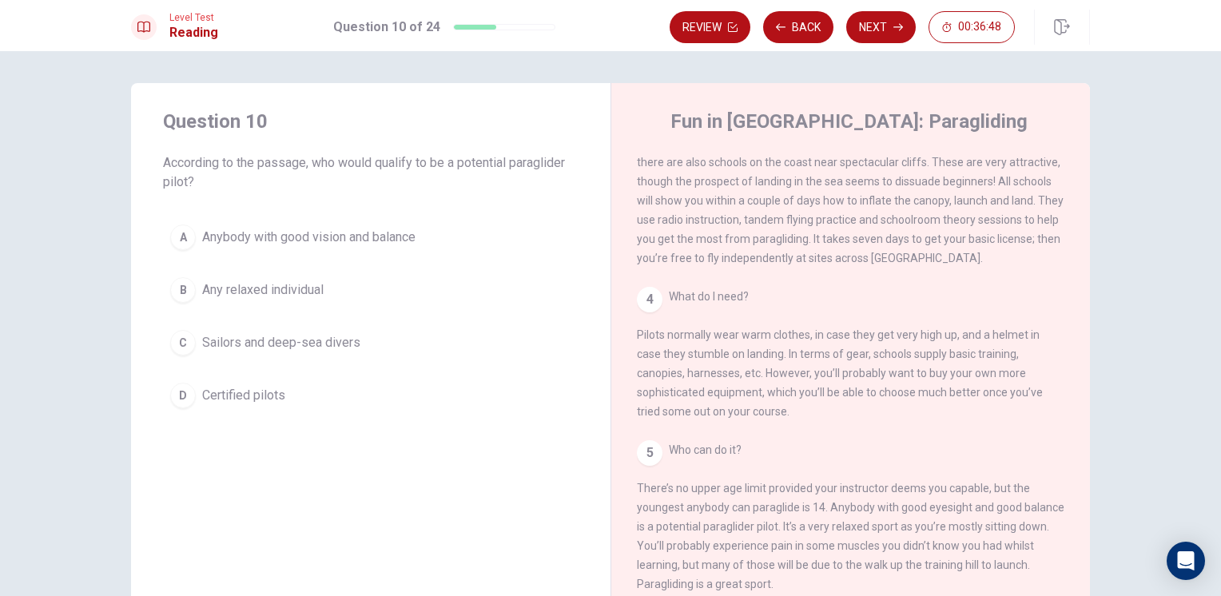
scroll to position [329, 0]
click at [321, 233] on span "Anybody with good vision and balance" at bounding box center [308, 237] width 213 height 19
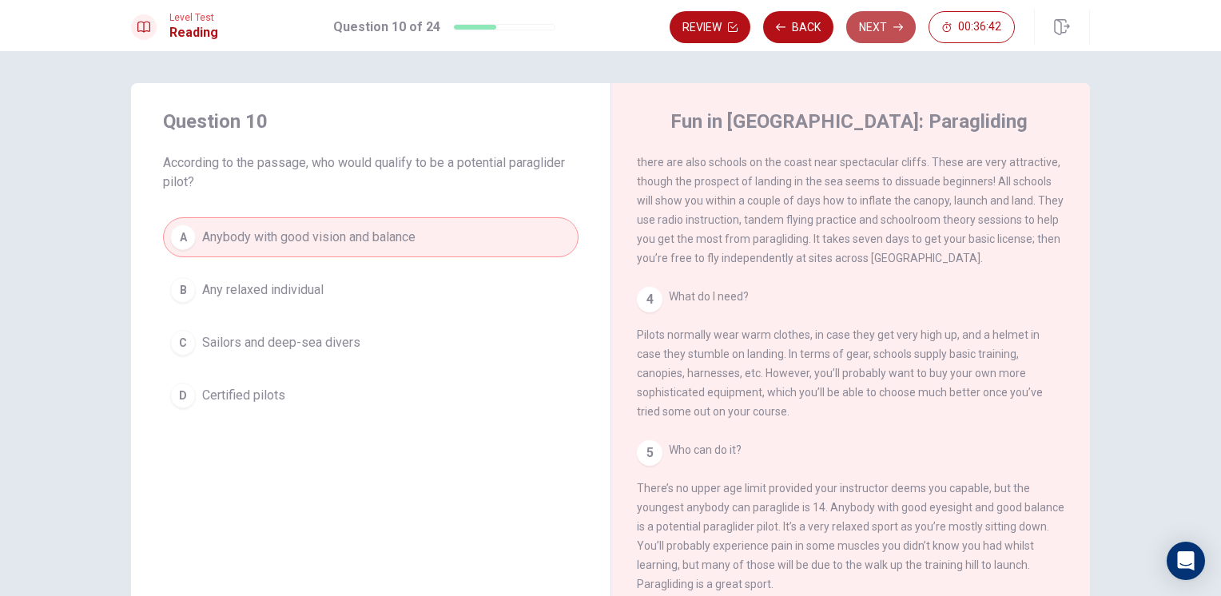
click at [879, 23] on button "Next" at bounding box center [882, 27] width 70 height 32
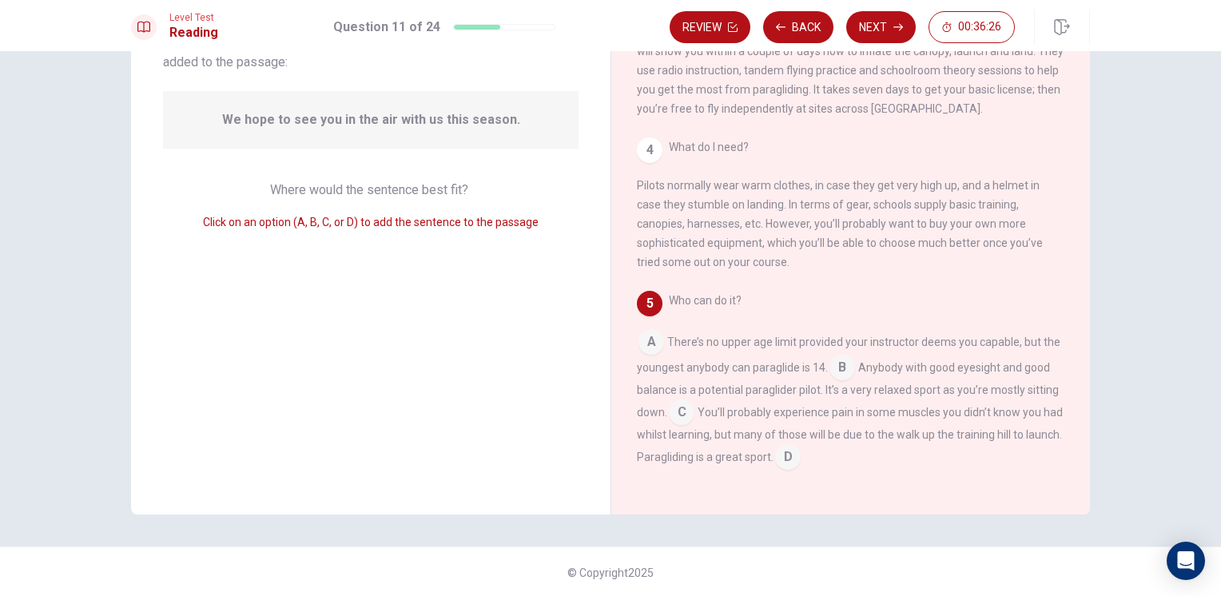
scroll to position [125, 0]
click at [364, 185] on span "Where would the sentence best fit?" at bounding box center [370, 188] width 201 height 15
click at [801, 450] on input at bounding box center [788, 458] width 26 height 26
click at [888, 28] on button "Next" at bounding box center [882, 27] width 70 height 32
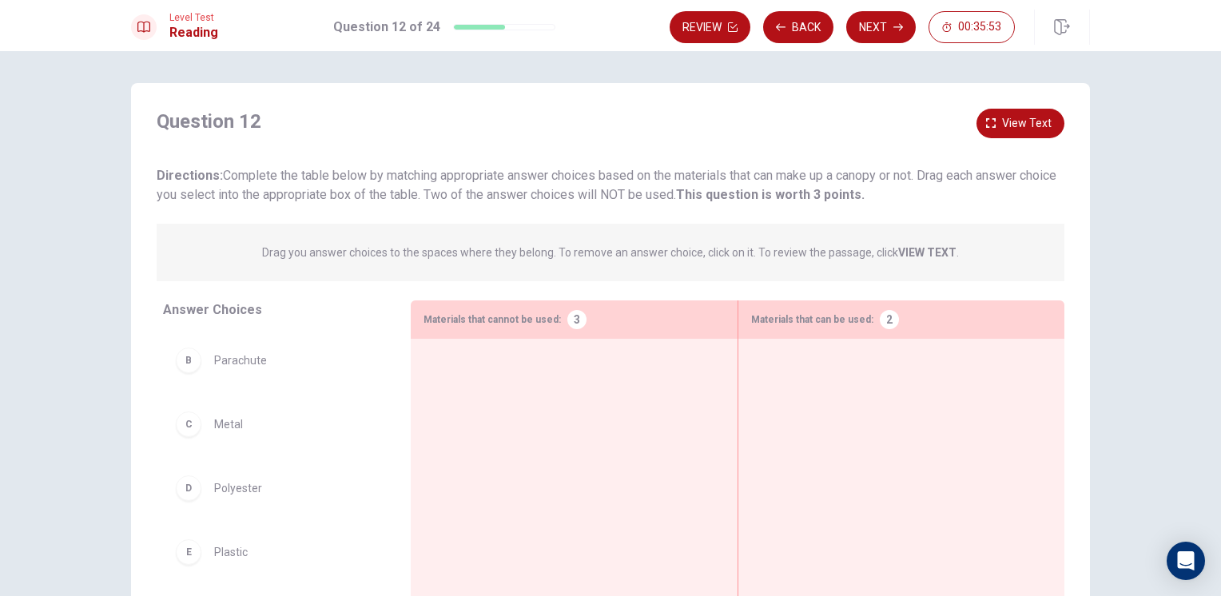
scroll to position [0, 0]
click at [939, 253] on strong "VIEW TEXT" at bounding box center [928, 252] width 58 height 13
click at [918, 255] on strong "VIEW TEXT" at bounding box center [928, 252] width 58 height 13
drag, startPoint x: 895, startPoint y: 247, endPoint x: 952, endPoint y: 263, distance: 59.7
click at [952, 263] on div "Drag you answer choices to the spaces where they belong. To remove an answer ch…" at bounding box center [611, 253] width 908 height 58
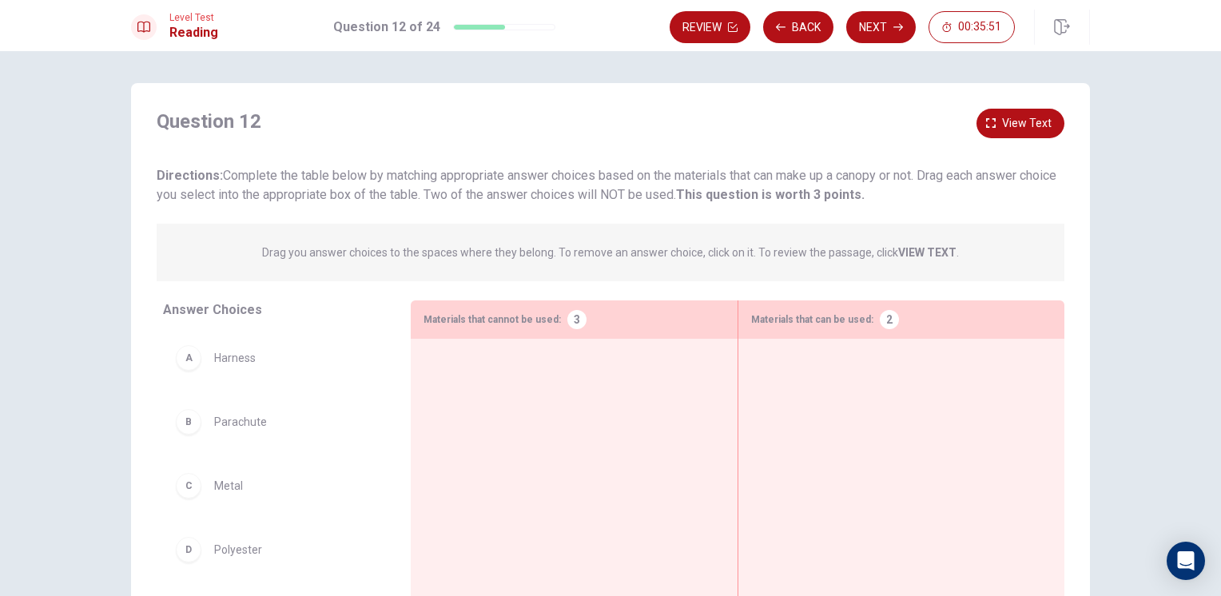
click at [998, 107] on div "Question 12 View text Directions: Complete the table below by matching appropri…" at bounding box center [610, 361] width 959 height 556
click at [1018, 125] on span "View text" at bounding box center [1027, 124] width 50 height 20
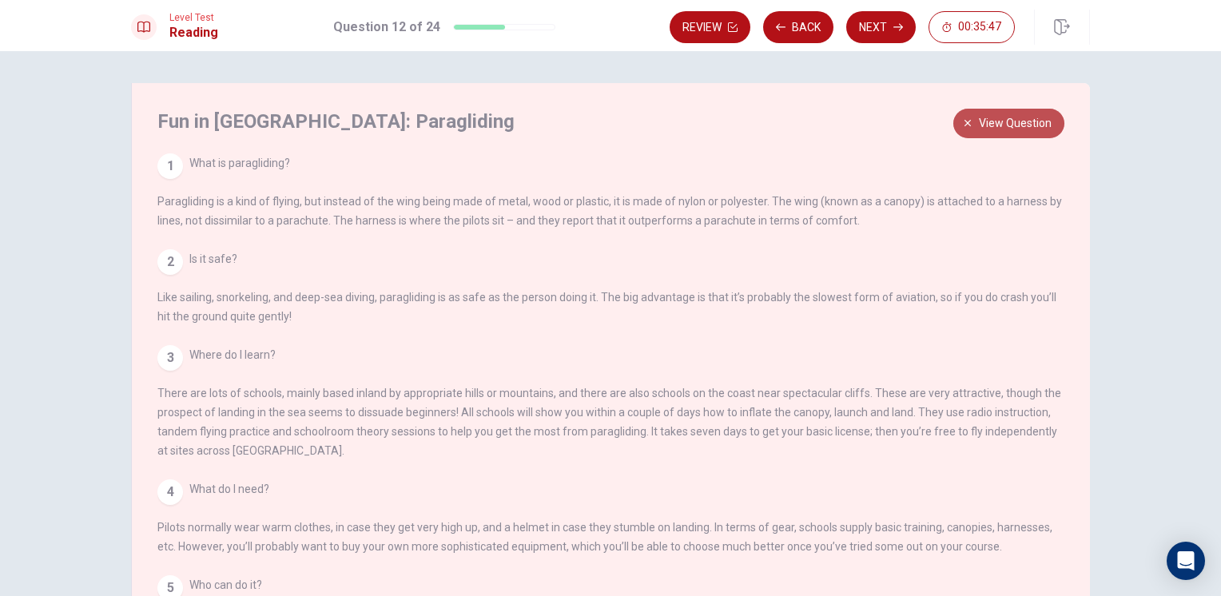
click at [1007, 116] on span "View question" at bounding box center [1015, 124] width 73 height 20
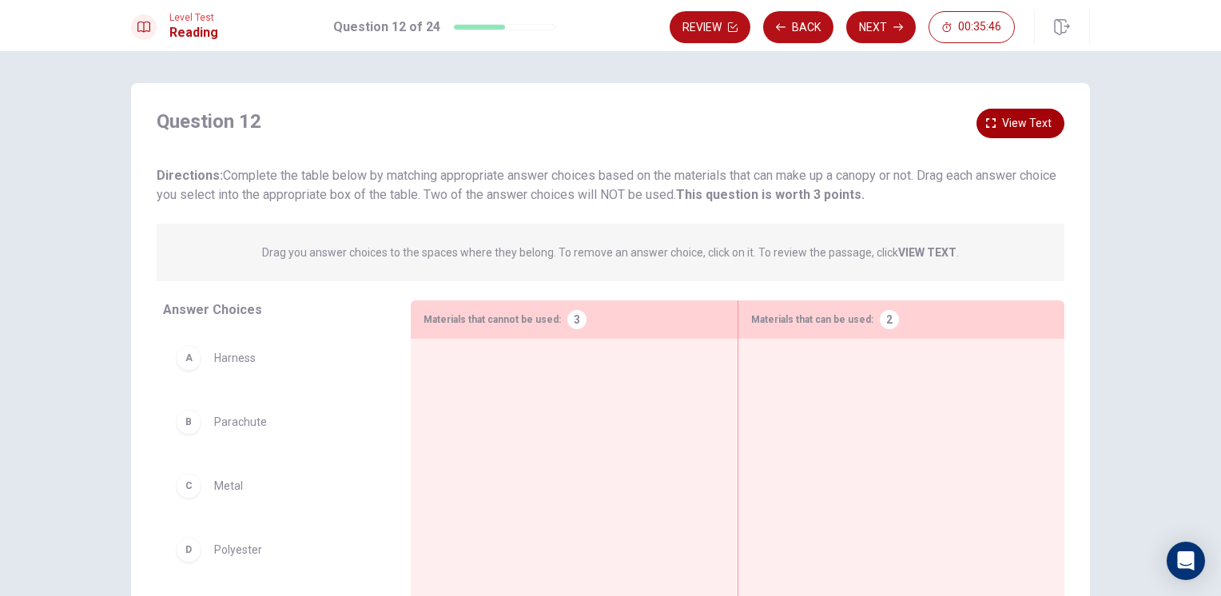
click at [997, 126] on button "View text" at bounding box center [1021, 124] width 88 height 30
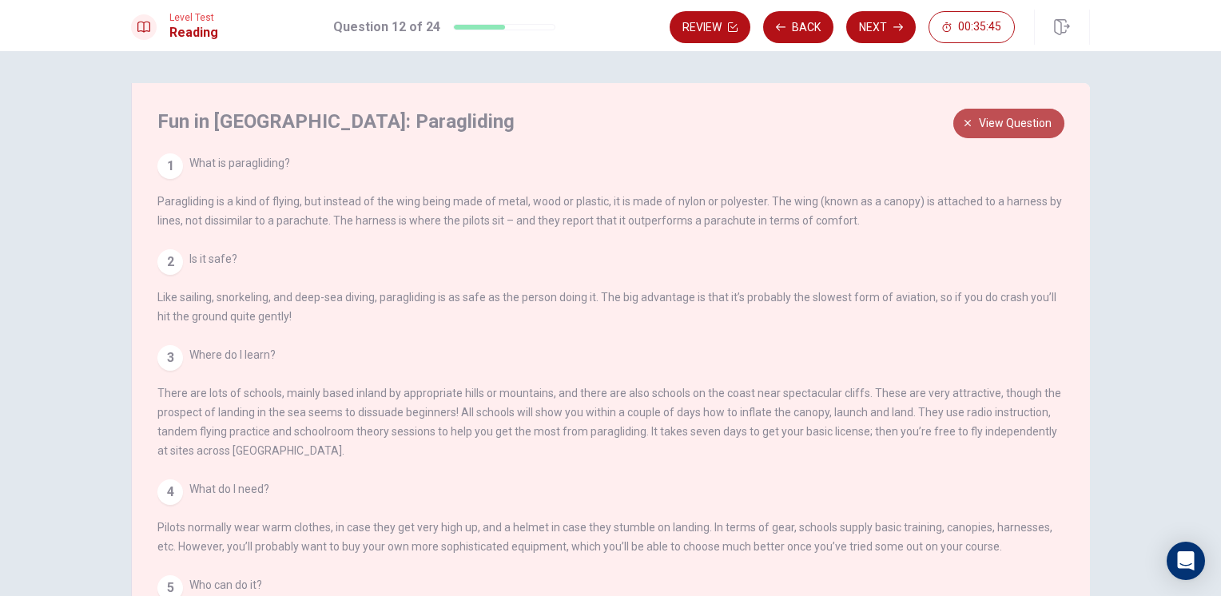
click at [996, 118] on span "View question" at bounding box center [1015, 124] width 73 height 20
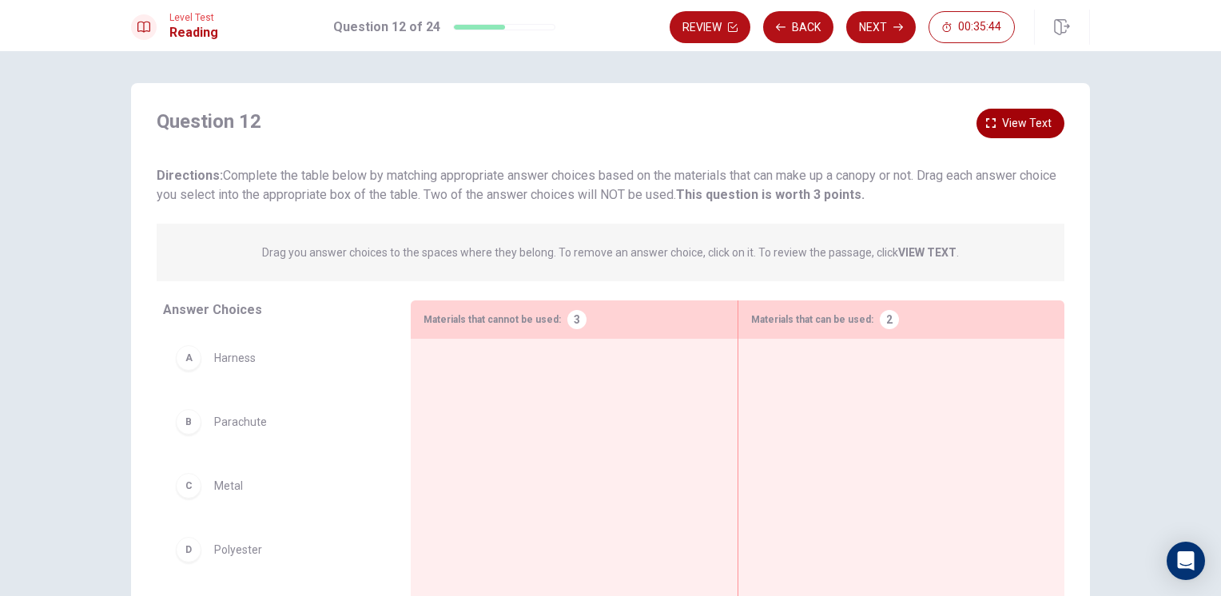
click at [996, 118] on button "View text" at bounding box center [1021, 124] width 88 height 30
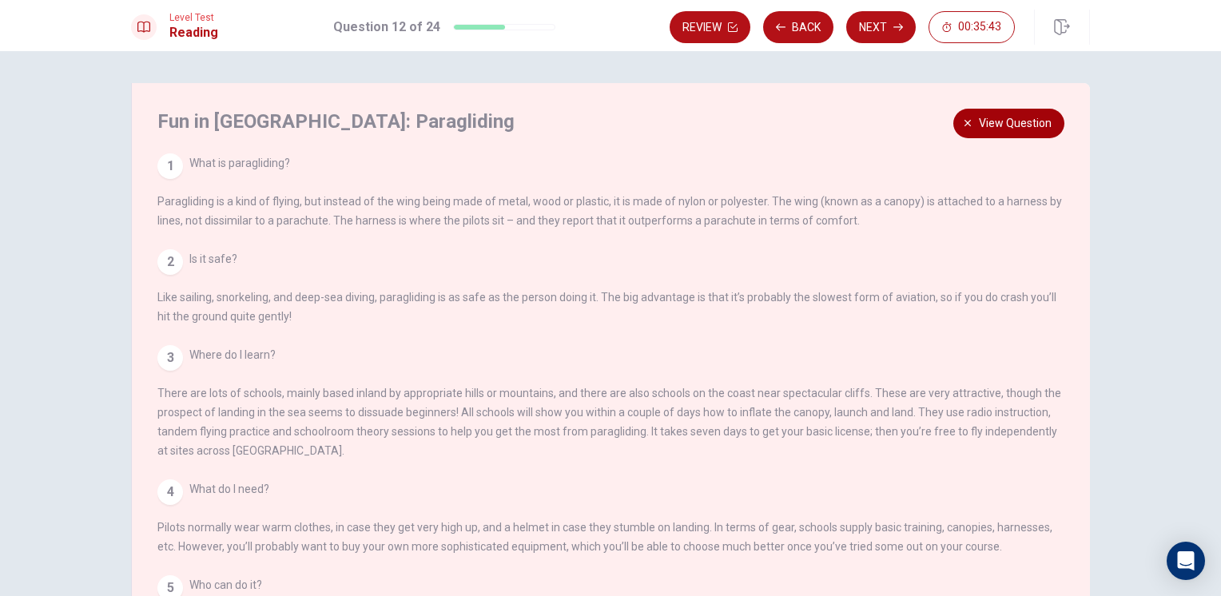
click at [996, 118] on span "View question" at bounding box center [1015, 124] width 73 height 20
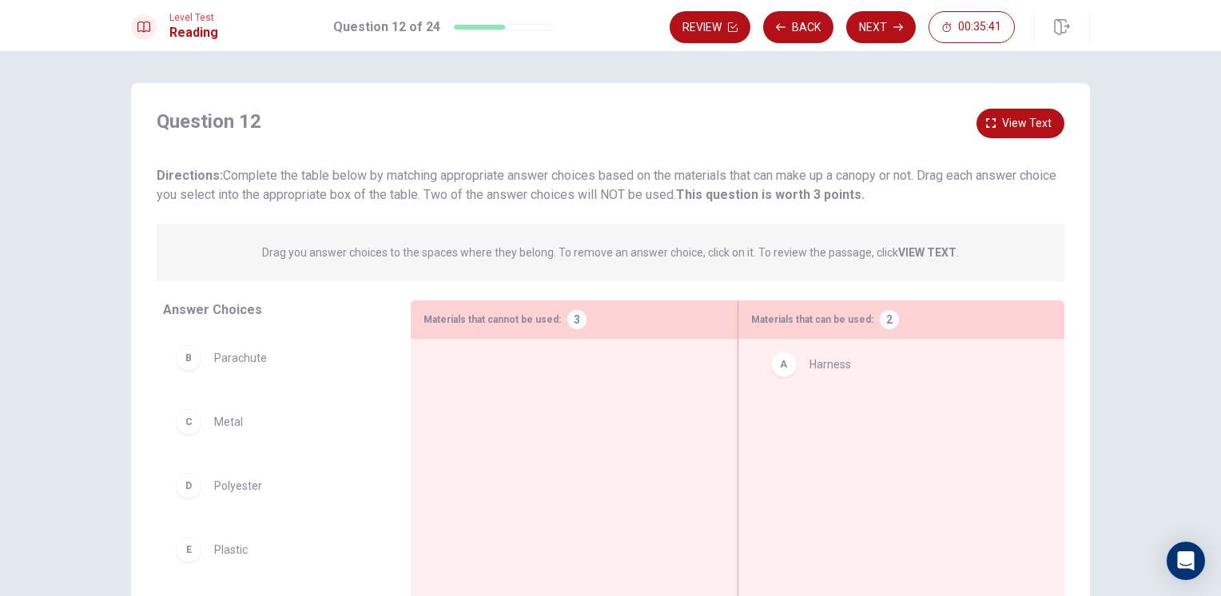
drag, startPoint x: 258, startPoint y: 365, endPoint x: 861, endPoint y: 366, distance: 602.7
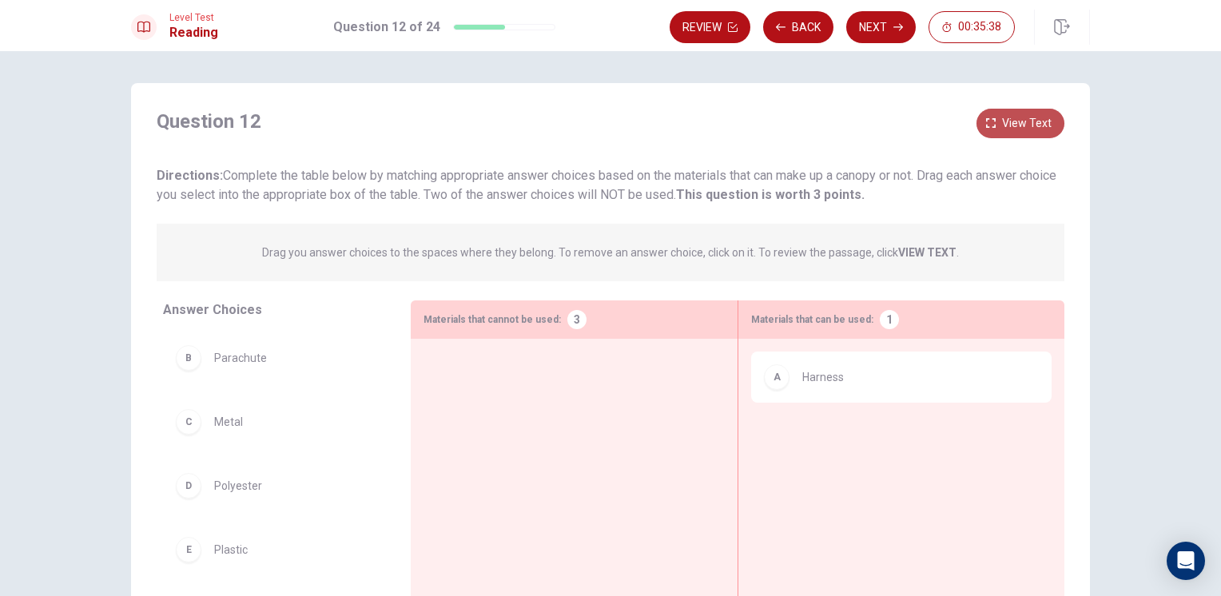
click at [1014, 113] on button "View text" at bounding box center [1021, 124] width 88 height 30
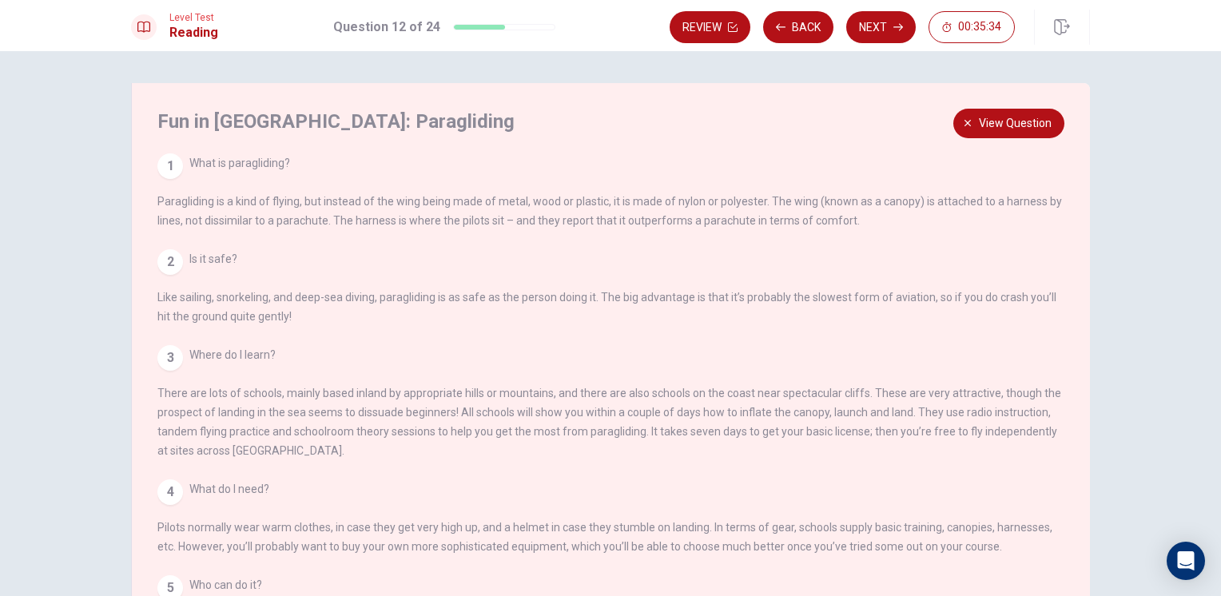
click at [1056, 137] on div "Fun in [GEOGRAPHIC_DATA]: Paragliding 1 What is paragliding? Paragliding is a k…" at bounding box center [610, 361] width 959 height 556
click at [1017, 120] on span "View question" at bounding box center [1015, 124] width 73 height 20
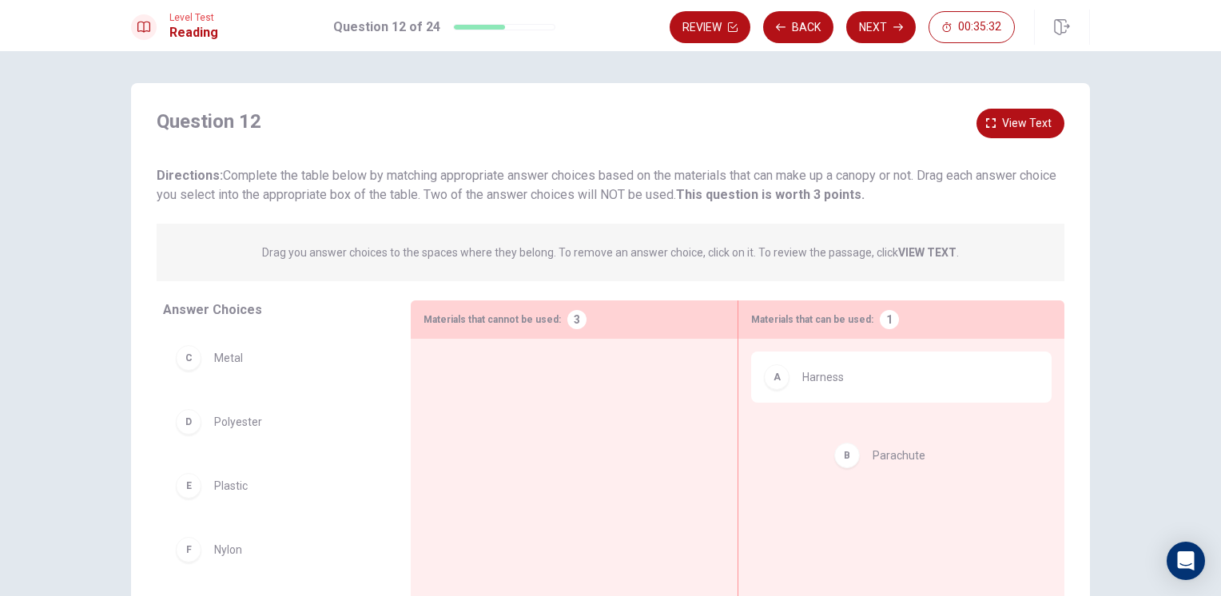
drag, startPoint x: 311, startPoint y: 368, endPoint x: 905, endPoint y: 449, distance: 599.5
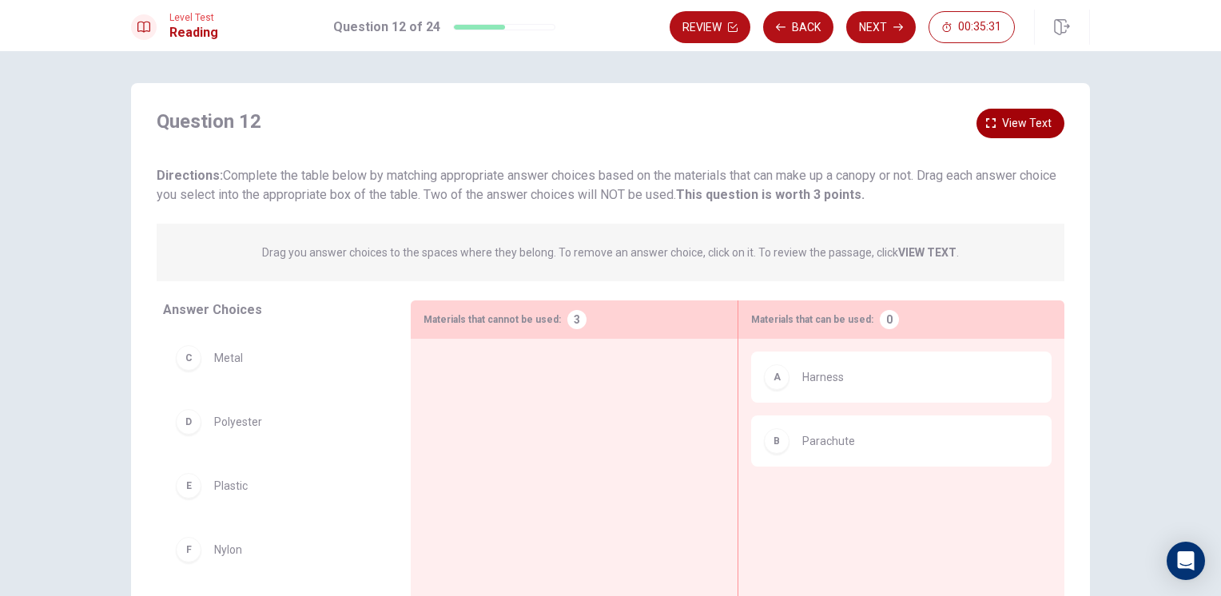
click at [1002, 124] on span "View text" at bounding box center [1027, 124] width 50 height 20
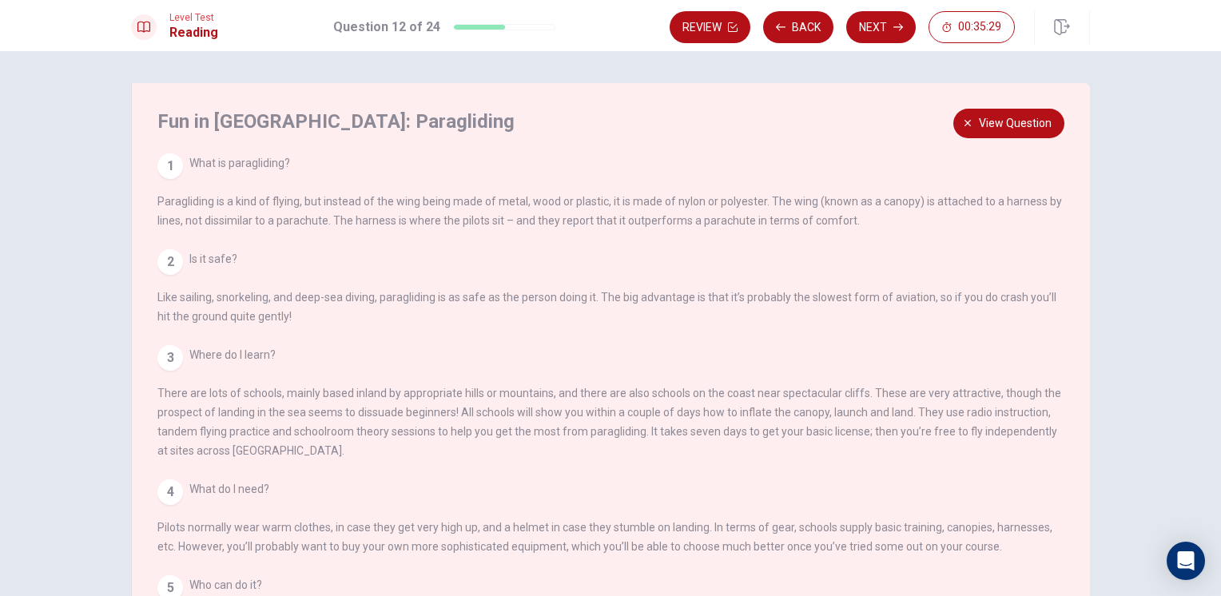
drag, startPoint x: 249, startPoint y: 395, endPoint x: 553, endPoint y: 428, distance: 306.4
click at [544, 431] on div "3 Where do I learn? There are lots of schools, mainly based inland by appropria…" at bounding box center [611, 402] width 908 height 115
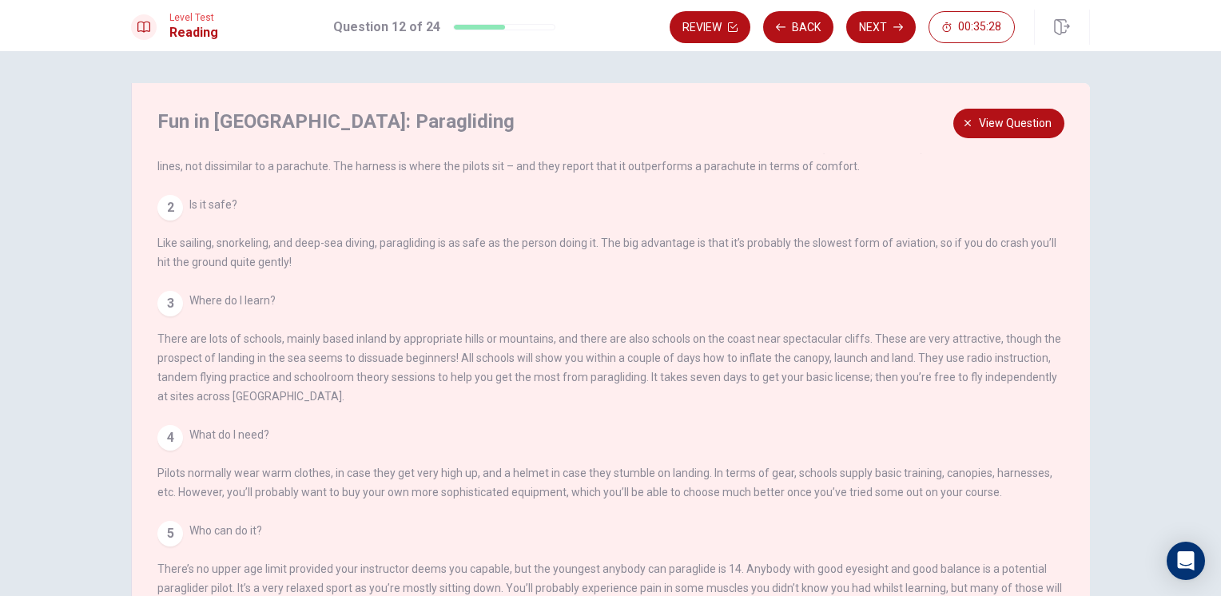
scroll to position [73, 0]
click at [995, 88] on div "Fun in [GEOGRAPHIC_DATA]: Paragliding 1 What is paragliding? Paragliding is a k…" at bounding box center [610, 361] width 959 height 556
click at [1008, 118] on span "View question" at bounding box center [1015, 124] width 73 height 20
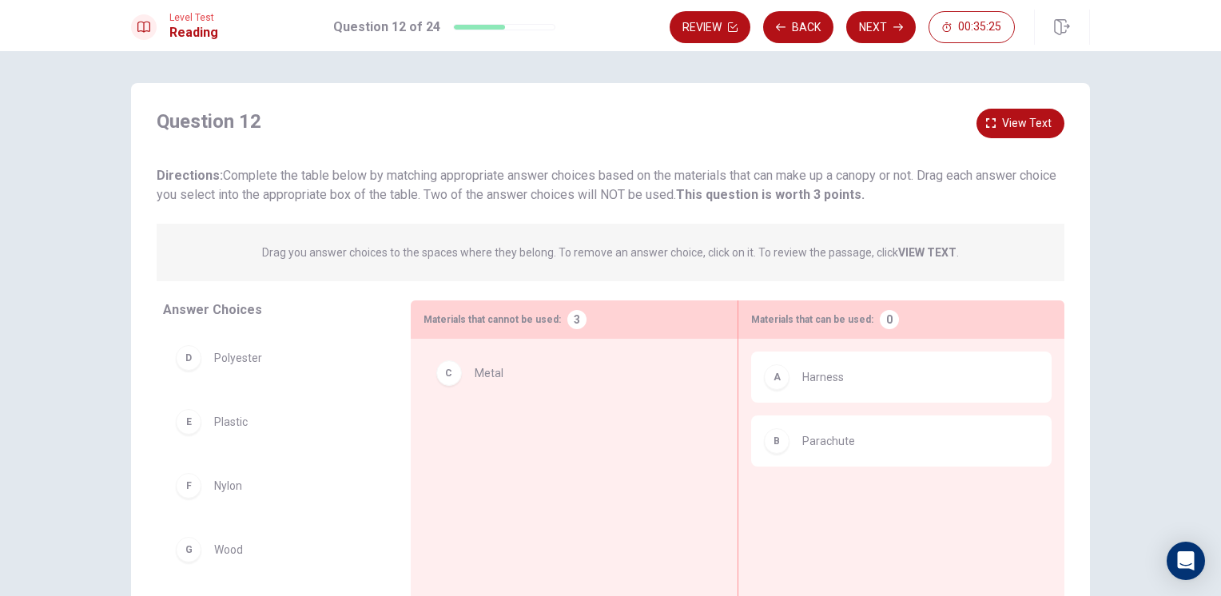
drag, startPoint x: 275, startPoint y: 354, endPoint x: 548, endPoint y: 369, distance: 273.0
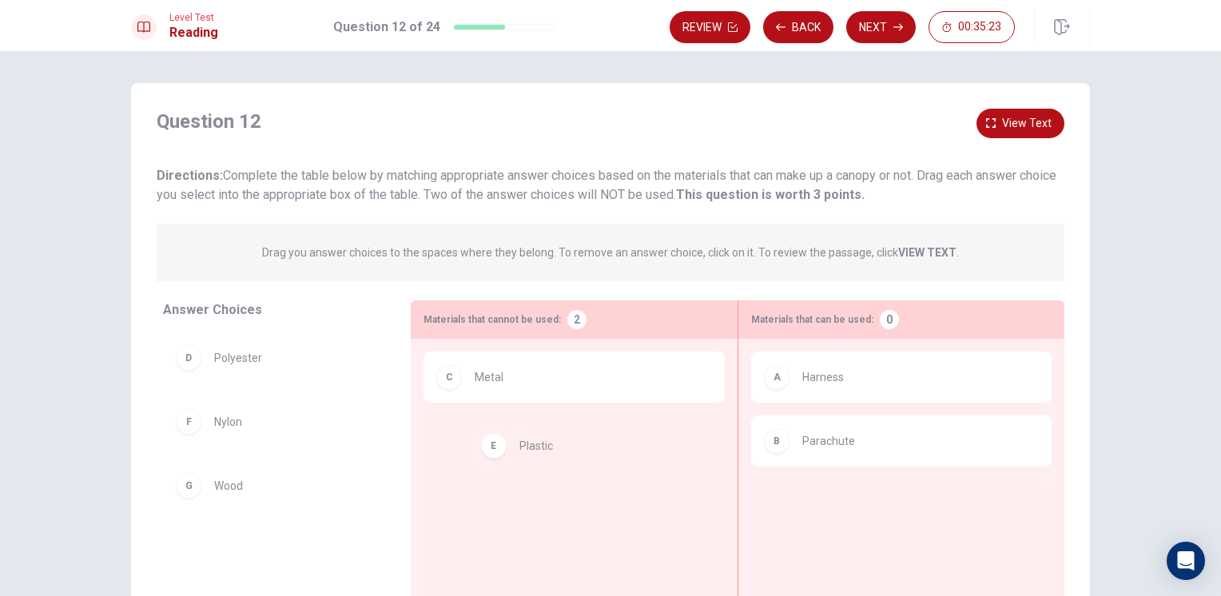
drag, startPoint x: 241, startPoint y: 431, endPoint x: 556, endPoint y: 452, distance: 316.5
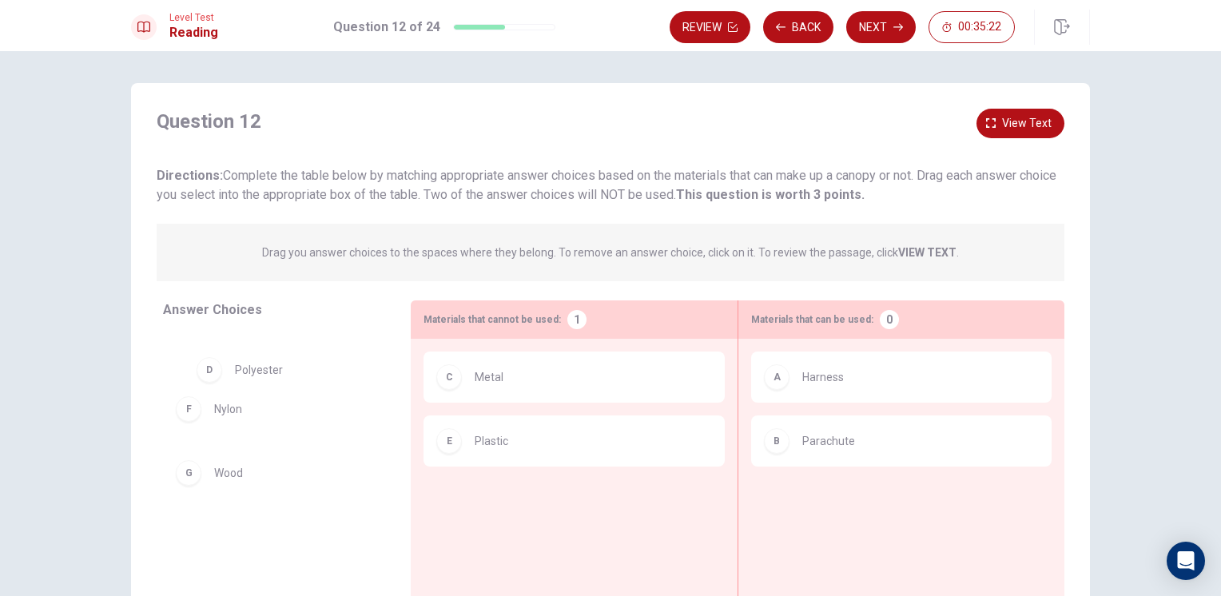
drag, startPoint x: 255, startPoint y: 357, endPoint x: 323, endPoint y: 337, distance: 71.1
click at [1022, 117] on span "View text" at bounding box center [1027, 124] width 50 height 20
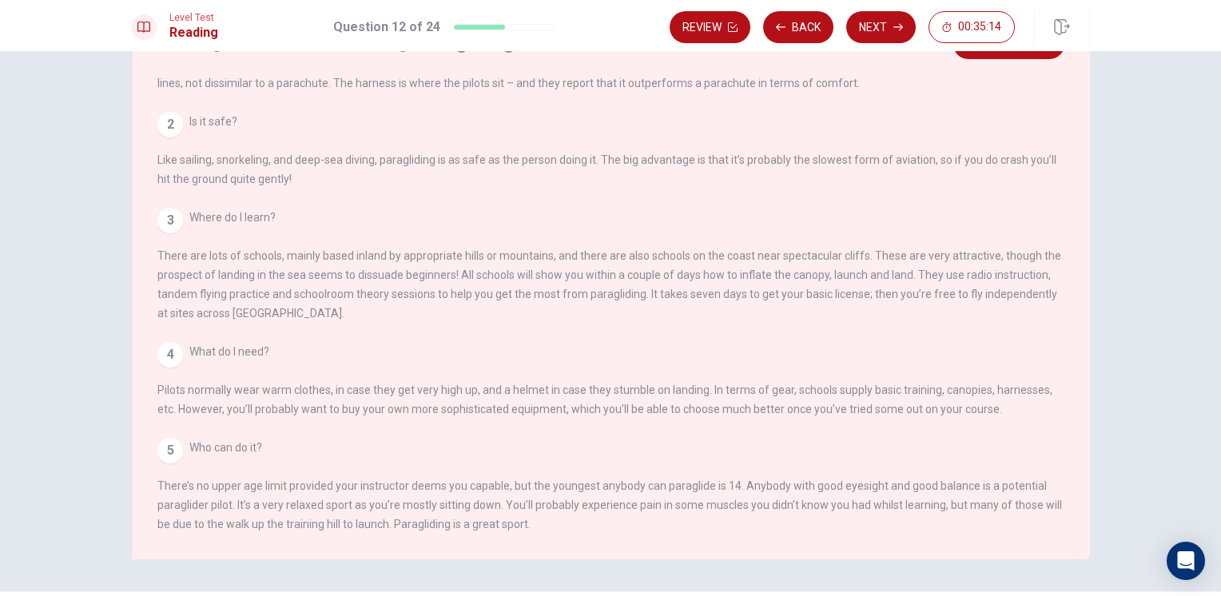
scroll to position [80, 0]
drag, startPoint x: 528, startPoint y: 528, endPoint x: 358, endPoint y: 475, distance: 177.5
click at [362, 477] on div "5 Who can do it? There’s no upper age limit provided your instructor deems you …" at bounding box center [611, 485] width 908 height 96
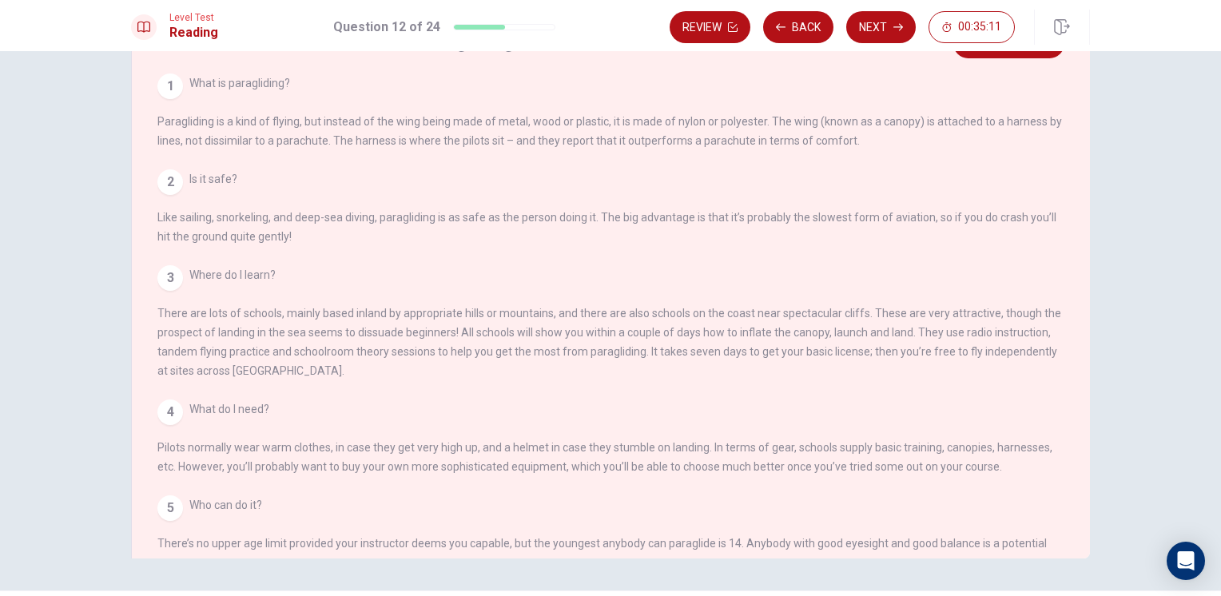
scroll to position [0, 0]
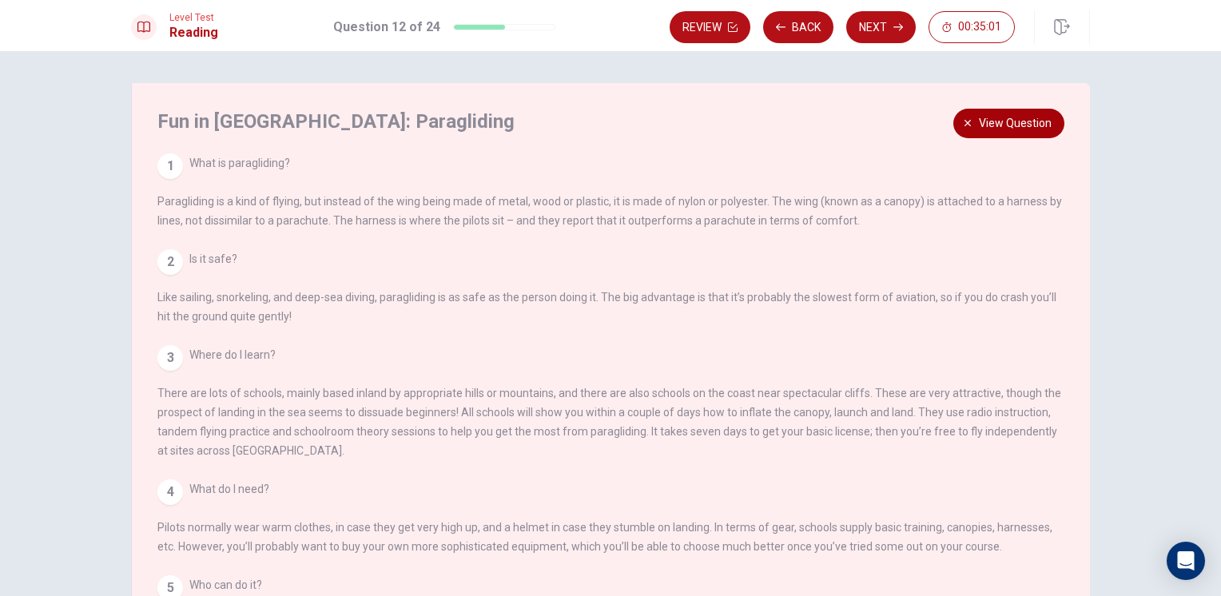
click at [1017, 127] on span "View question" at bounding box center [1015, 124] width 73 height 20
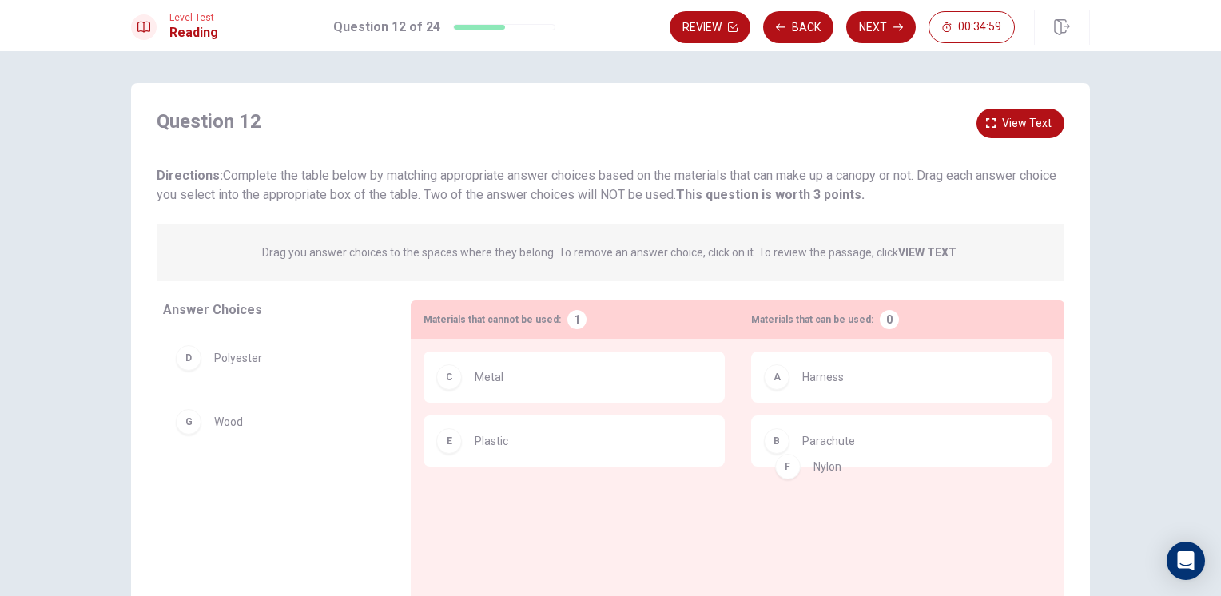
drag, startPoint x: 242, startPoint y: 424, endPoint x: 876, endPoint y: 475, distance: 636.0
drag, startPoint x: 238, startPoint y: 420, endPoint x: 911, endPoint y: 494, distance: 677.1
drag, startPoint x: 221, startPoint y: 420, endPoint x: 897, endPoint y: 504, distance: 681.5
drag, startPoint x: 212, startPoint y: 424, endPoint x: 900, endPoint y: 546, distance: 698.9
drag, startPoint x: 232, startPoint y: 484, endPoint x: 531, endPoint y: 500, distance: 299.4
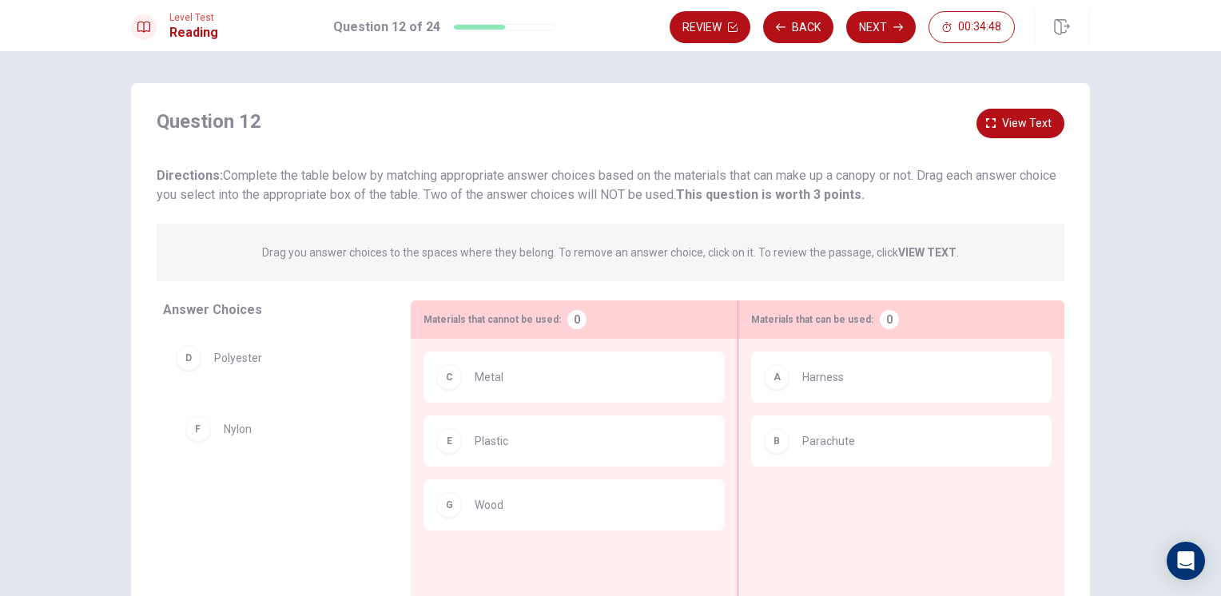
drag, startPoint x: 208, startPoint y: 424, endPoint x: 229, endPoint y: 432, distance: 22.6
drag, startPoint x: 245, startPoint y: 362, endPoint x: 851, endPoint y: 504, distance: 622.4
drag, startPoint x: 242, startPoint y: 364, endPoint x: 891, endPoint y: 504, distance: 663.2
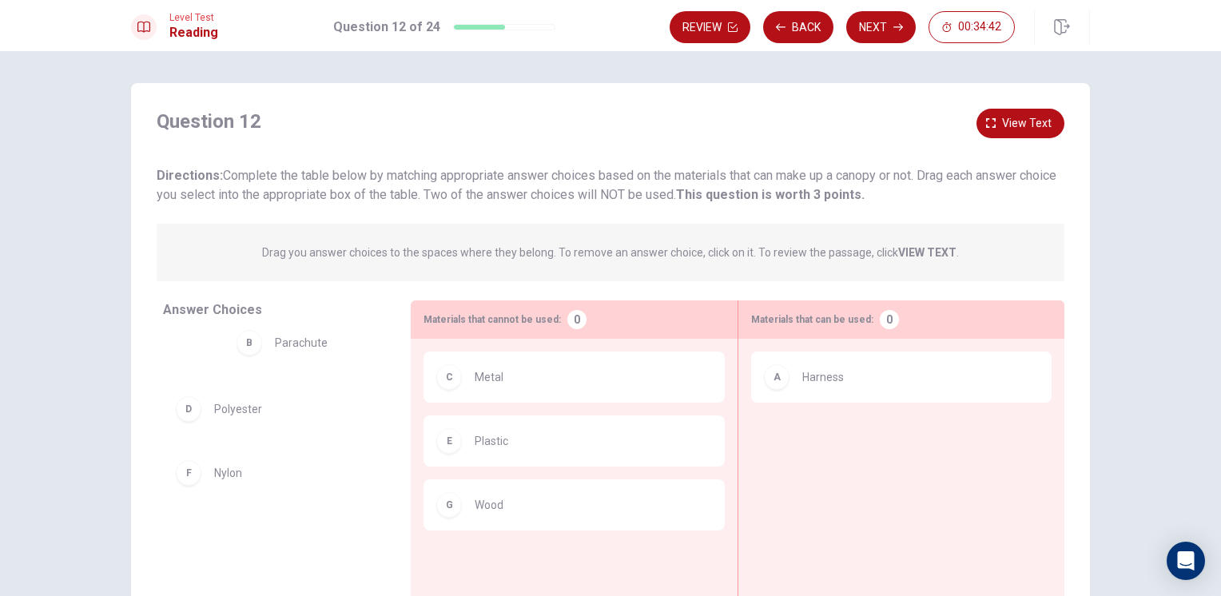
drag, startPoint x: 863, startPoint y: 442, endPoint x: 326, endPoint y: 343, distance: 546.3
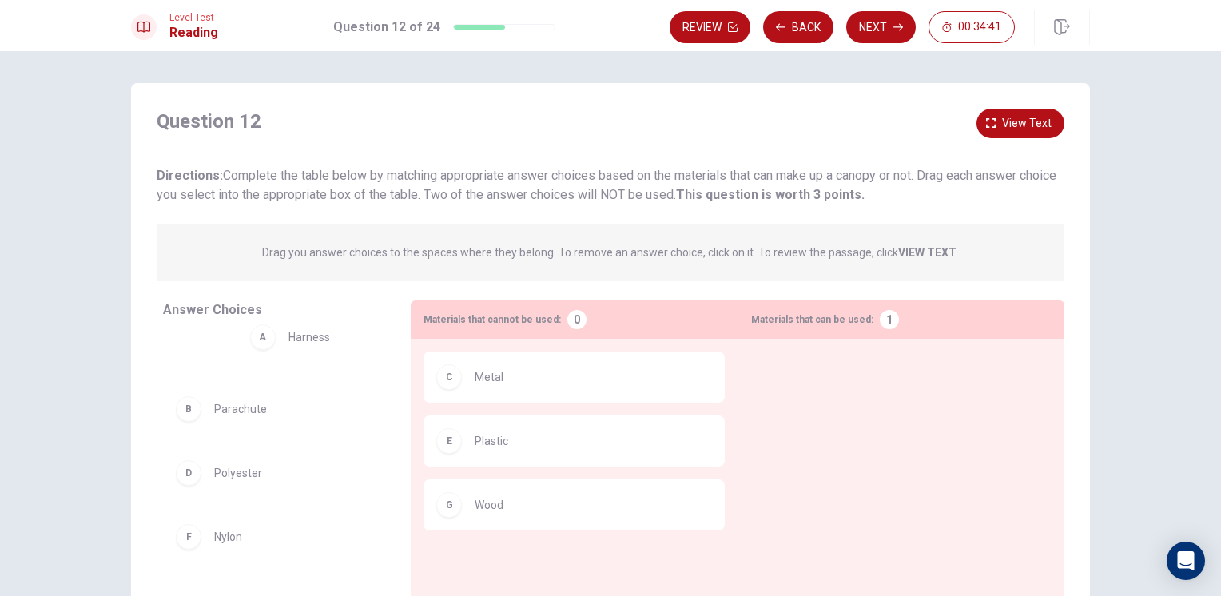
drag, startPoint x: 835, startPoint y: 381, endPoint x: 253, endPoint y: 360, distance: 582.3
drag, startPoint x: 247, startPoint y: 491, endPoint x: 868, endPoint y: 382, distance: 630.6
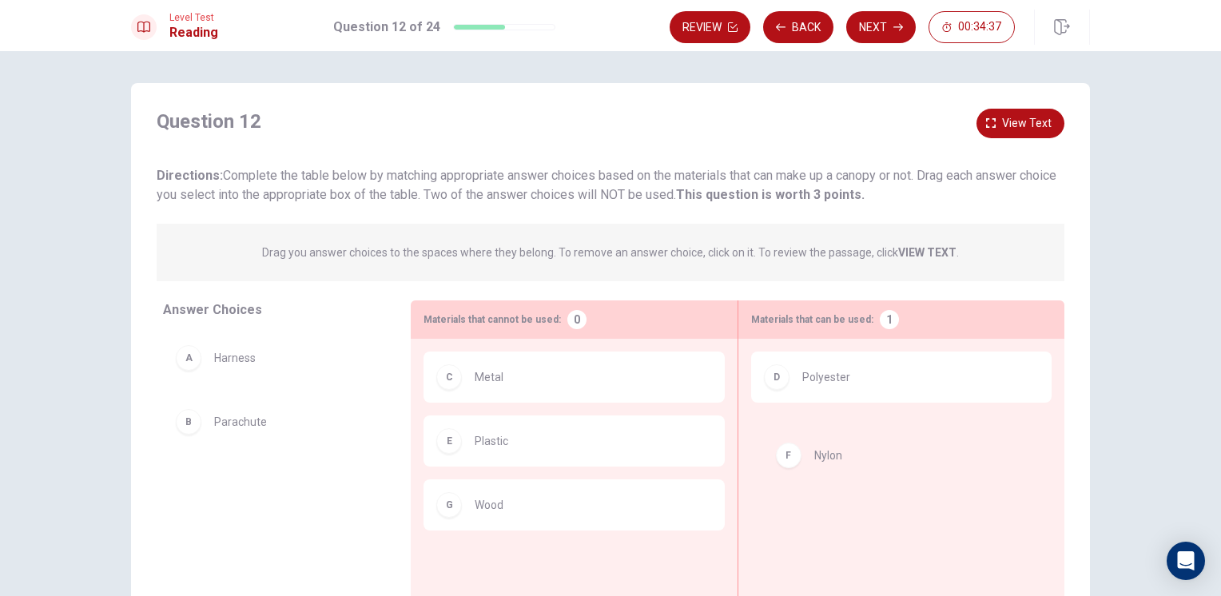
drag, startPoint x: 244, startPoint y: 484, endPoint x: 916, endPoint y: 465, distance: 672.6
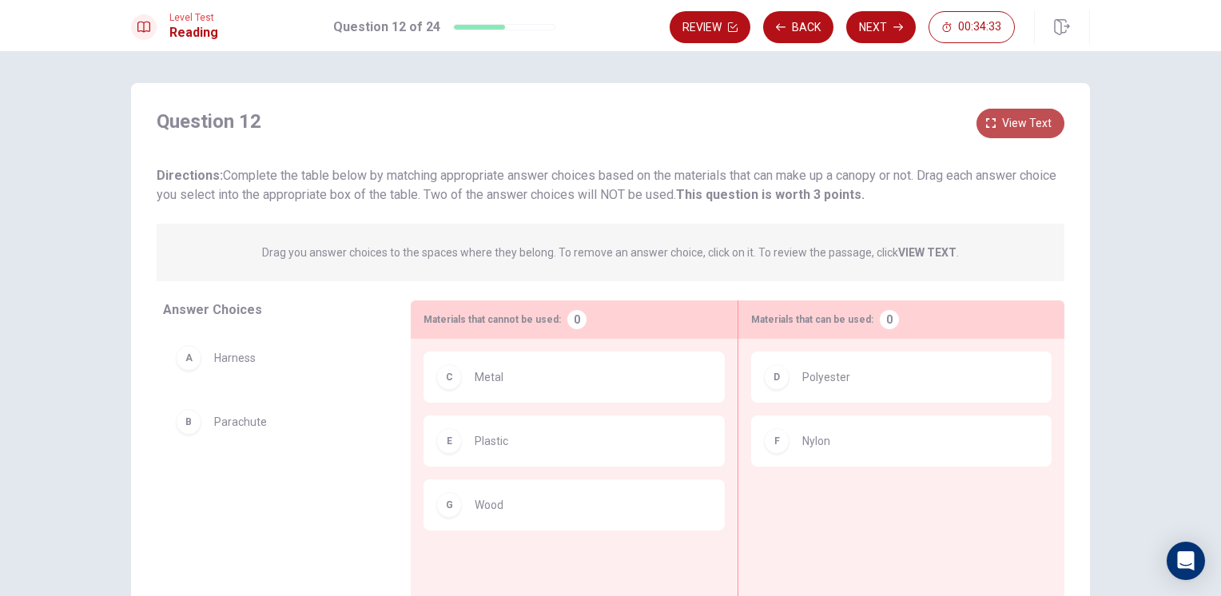
click at [1049, 122] on button "View text" at bounding box center [1021, 124] width 88 height 30
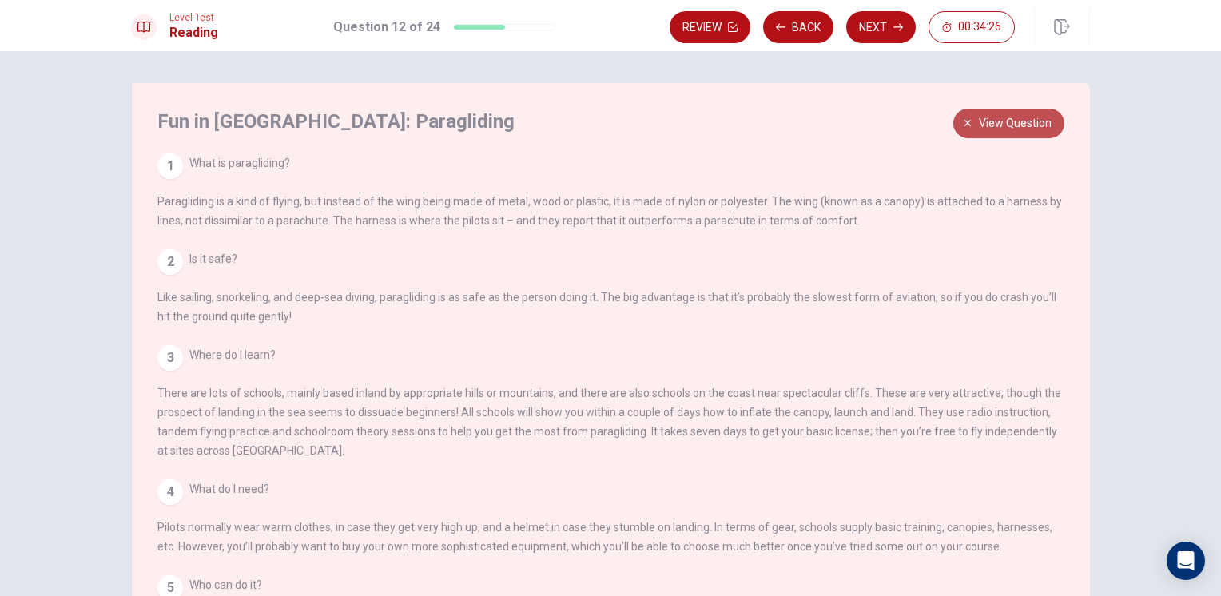
click at [1030, 122] on span "View question" at bounding box center [1015, 124] width 73 height 20
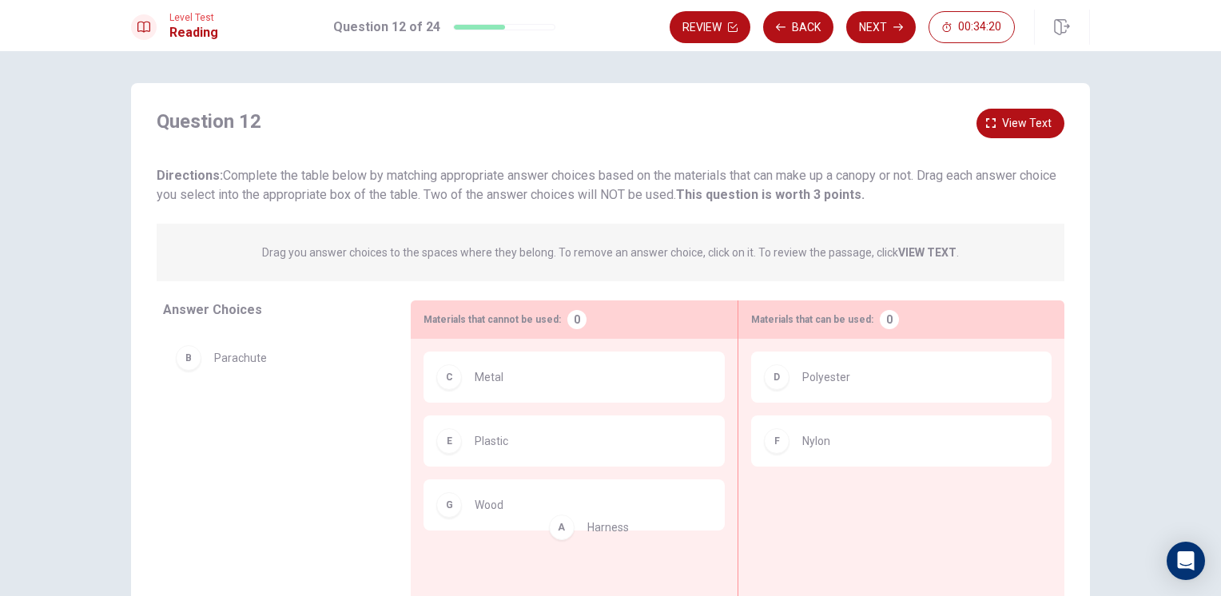
drag, startPoint x: 240, startPoint y: 367, endPoint x: 646, endPoint y: 558, distance: 448.8
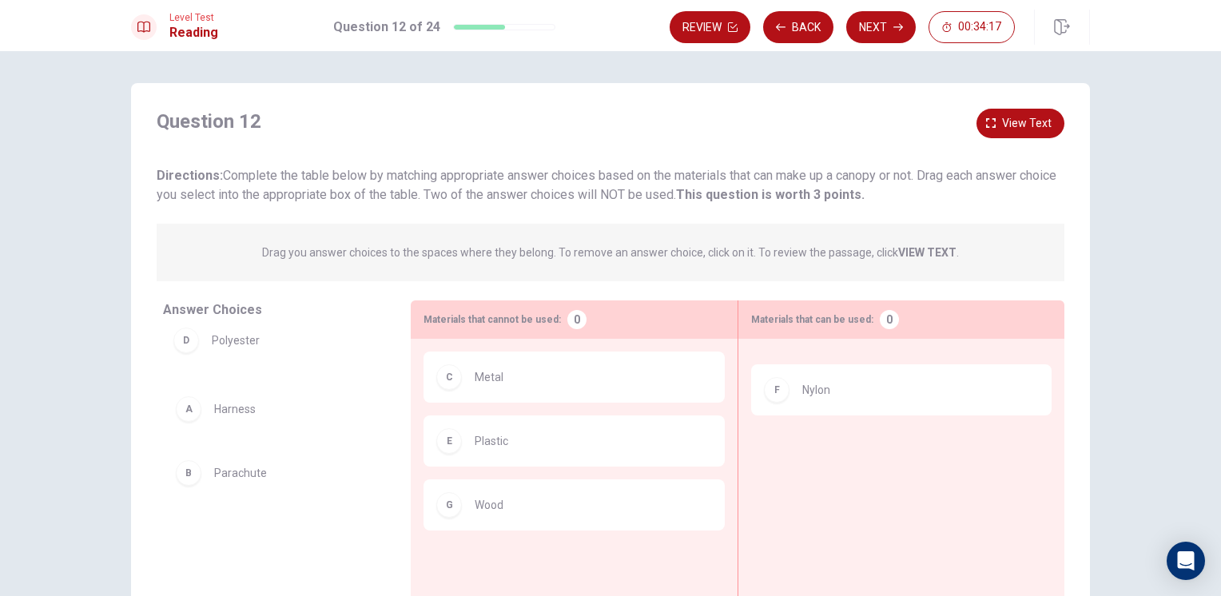
drag, startPoint x: 827, startPoint y: 395, endPoint x: 233, endPoint y: 357, distance: 595.1
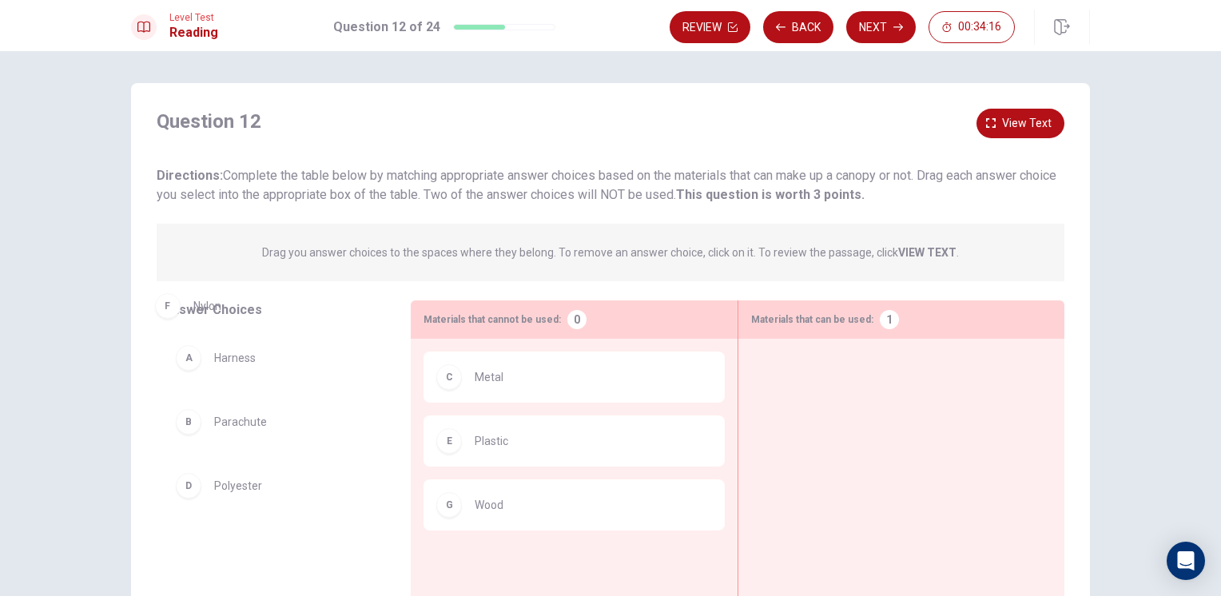
drag, startPoint x: 926, startPoint y: 373, endPoint x: 311, endPoint y: 301, distance: 619.7
drag, startPoint x: 875, startPoint y: 388, endPoint x: 289, endPoint y: 406, distance: 585.4
click at [1015, 120] on span "View text" at bounding box center [1027, 124] width 50 height 20
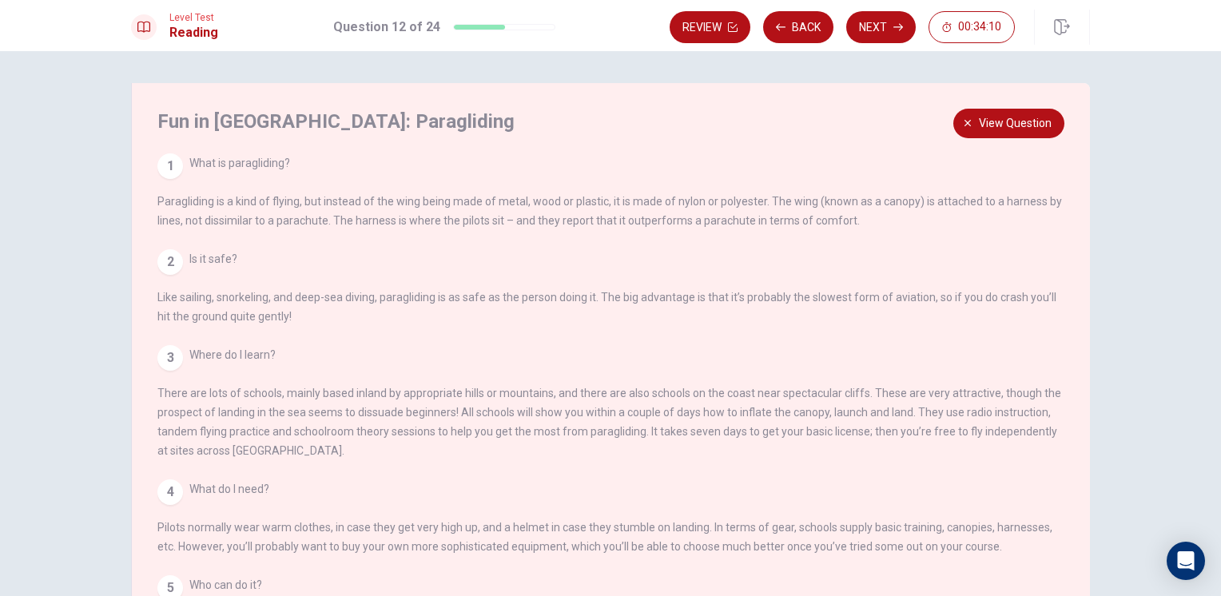
drag, startPoint x: 235, startPoint y: 201, endPoint x: 404, endPoint y: 194, distance: 168.8
click at [404, 194] on div "1 What is paragliding? Paragliding is a kind of flying, but instead of the wing…" at bounding box center [611, 191] width 908 height 77
drag, startPoint x: 1017, startPoint y: 128, endPoint x: 934, endPoint y: 219, distance: 122.8
click at [938, 216] on div "Question 12 View question Directions: Complete the table below by matching appr…" at bounding box center [610, 361] width 959 height 556
click at [1000, 119] on span "View question" at bounding box center [1015, 124] width 73 height 20
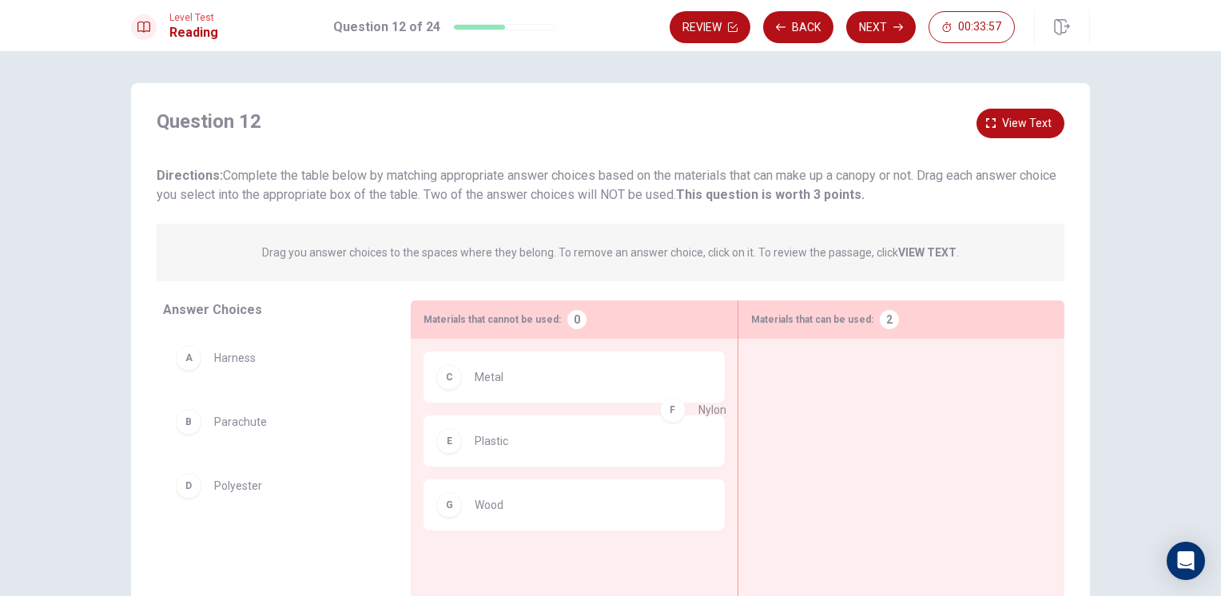
drag, startPoint x: 251, startPoint y: 553, endPoint x: 817, endPoint y: 370, distance: 594.8
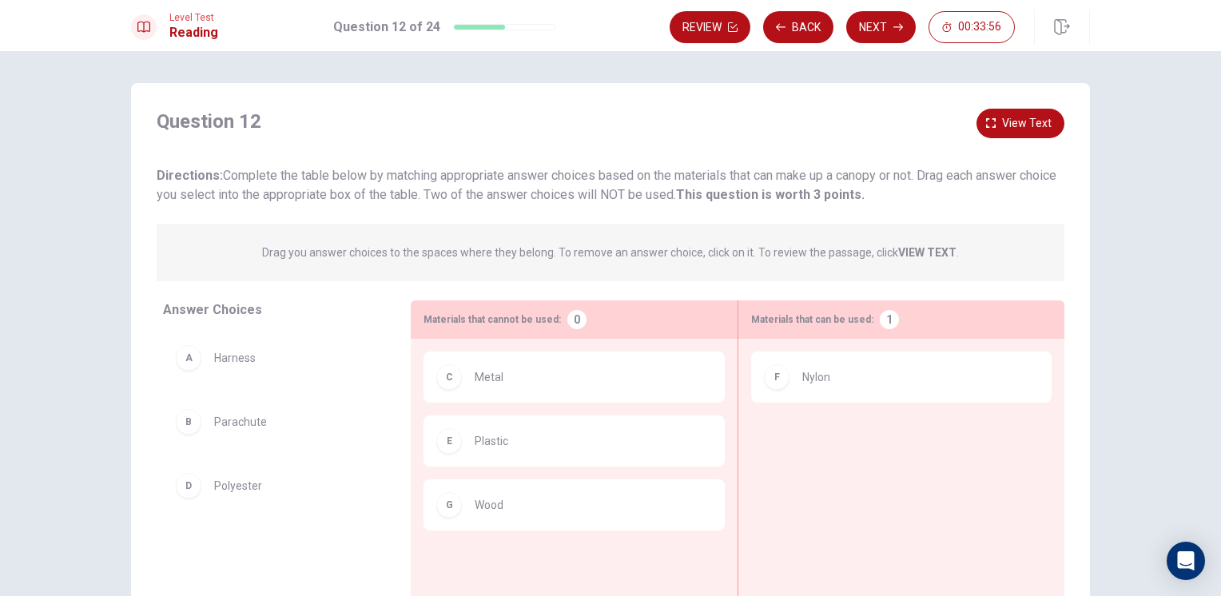
drag, startPoint x: 270, startPoint y: 516, endPoint x: 286, endPoint y: 504, distance: 20.0
click at [286, 504] on div "A Harness B Parachute D Polyester" at bounding box center [274, 456] width 222 height 246
drag, startPoint x: 269, startPoint y: 499, endPoint x: 850, endPoint y: 468, distance: 582.0
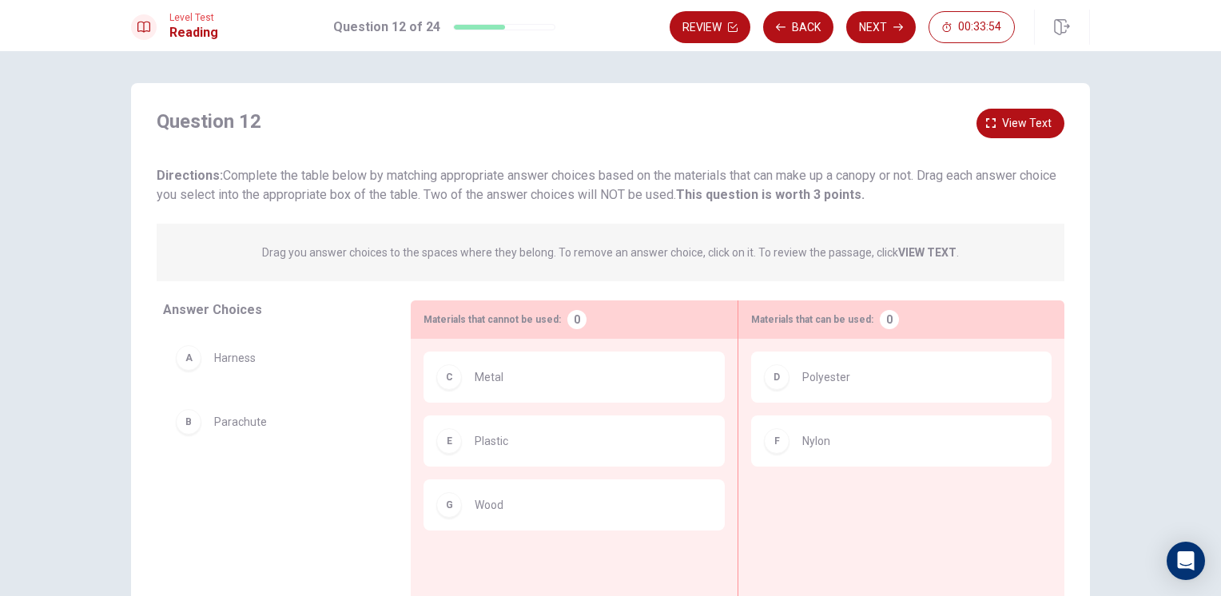
click at [877, 26] on button "Next" at bounding box center [882, 27] width 70 height 32
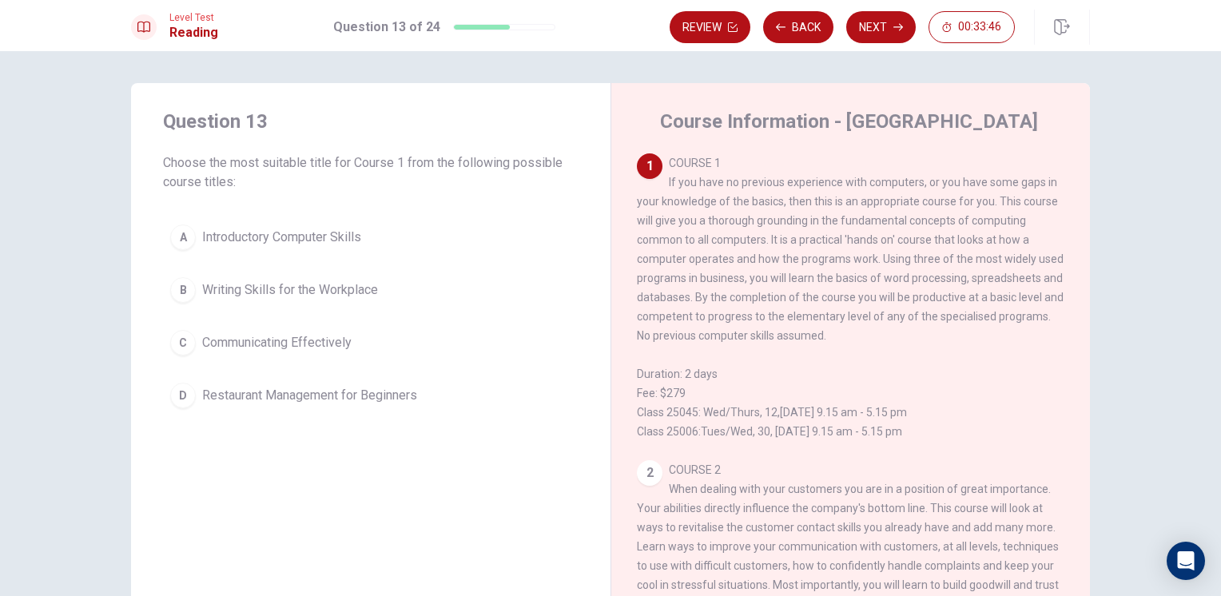
drag, startPoint x: 671, startPoint y: 184, endPoint x: 743, endPoint y: 190, distance: 72.2
click at [743, 190] on div "1 COURSE 1 If you have no previous experience with computers, or you have some …" at bounding box center [851, 297] width 428 height 288
drag, startPoint x: 675, startPoint y: 184, endPoint x: 847, endPoint y: 230, distance: 178.8
click at [847, 230] on div "1 COURSE 1 If you have no previous experience with computers, or you have some …" at bounding box center [851, 297] width 428 height 288
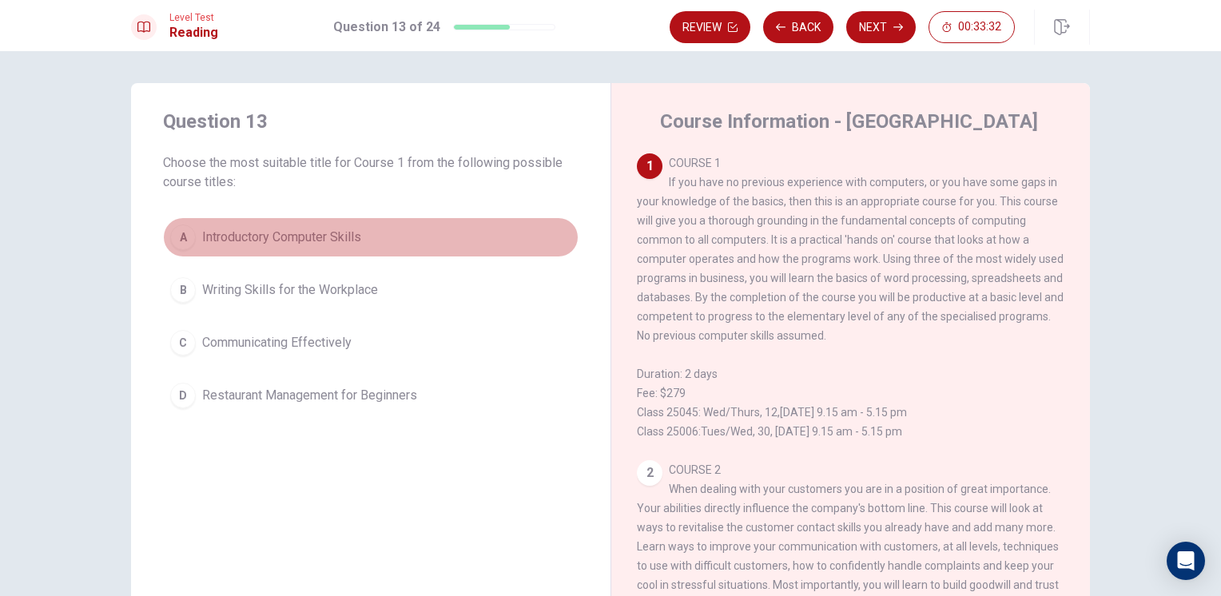
click at [178, 241] on div "A" at bounding box center [183, 238] width 26 height 26
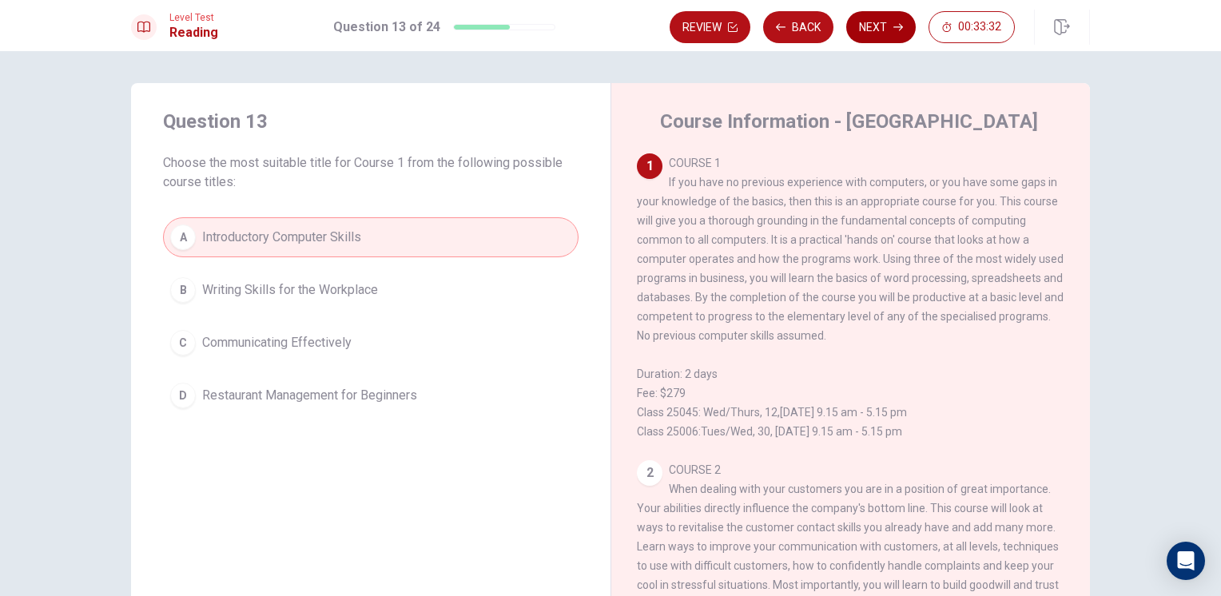
click at [905, 18] on button "Next" at bounding box center [882, 27] width 70 height 32
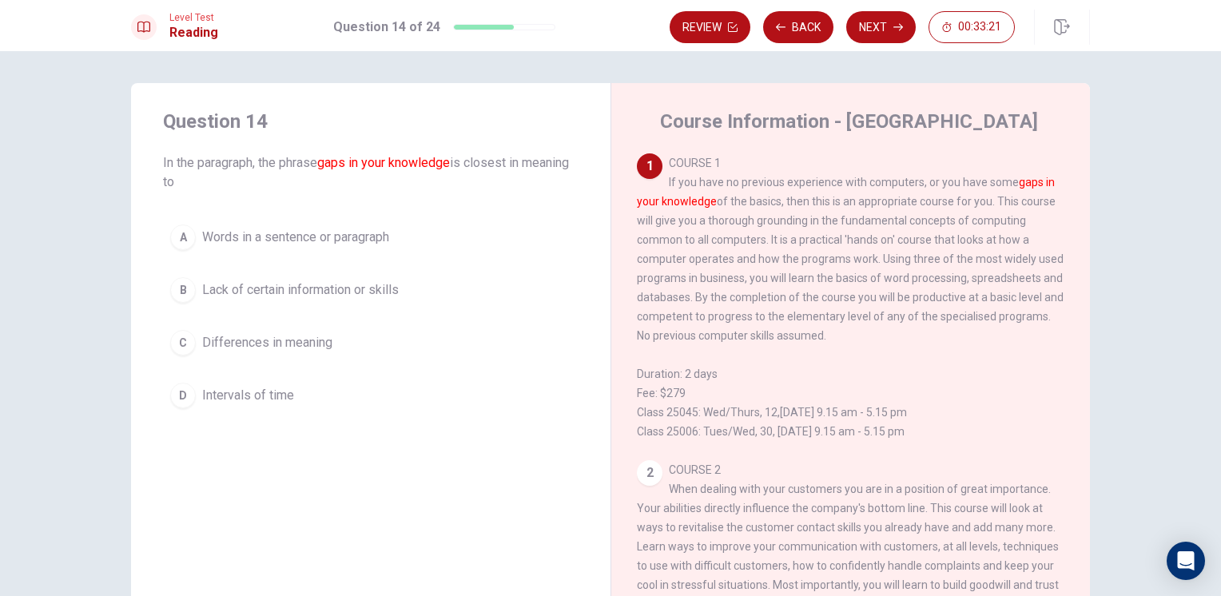
drag, startPoint x: 484, startPoint y: 165, endPoint x: 538, endPoint y: 177, distance: 55.7
click at [538, 177] on span "In the paragraph, the phrase gaps in your knowledge is closest in meaning to" at bounding box center [371, 172] width 416 height 38
click at [333, 278] on button "B Lack of certain information or skills" at bounding box center [371, 290] width 416 height 40
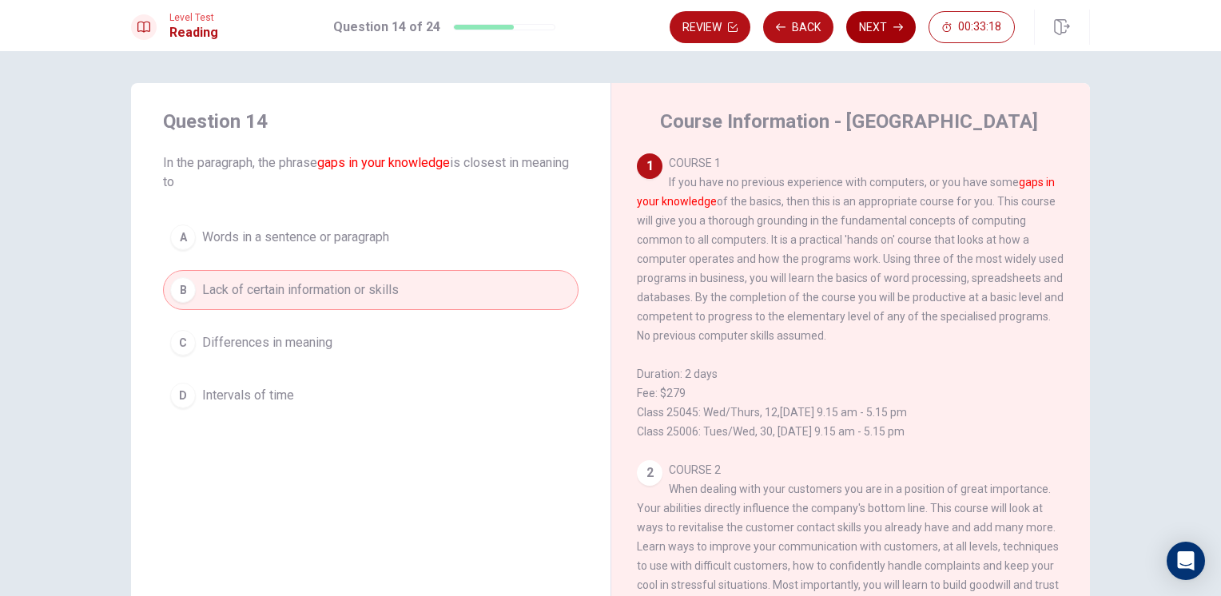
click at [871, 27] on button "Next" at bounding box center [882, 27] width 70 height 32
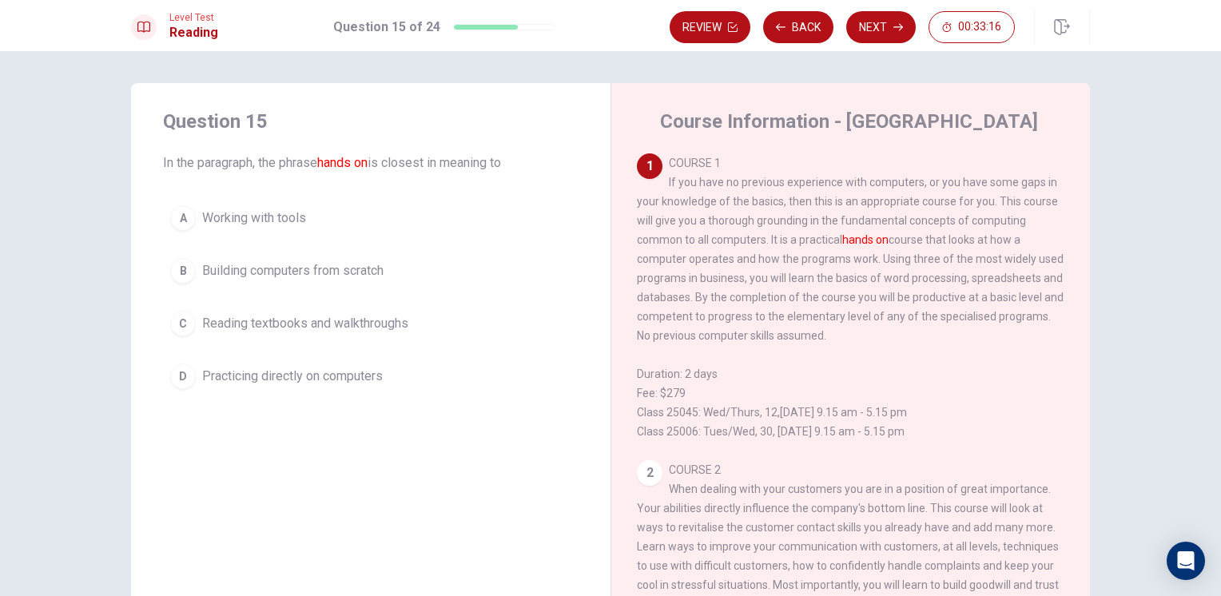
drag, startPoint x: 270, startPoint y: 162, endPoint x: 384, endPoint y: 172, distance: 113.9
click at [384, 172] on span "In the paragraph, the phrase hands on is closest in meaning to" at bounding box center [371, 162] width 416 height 19
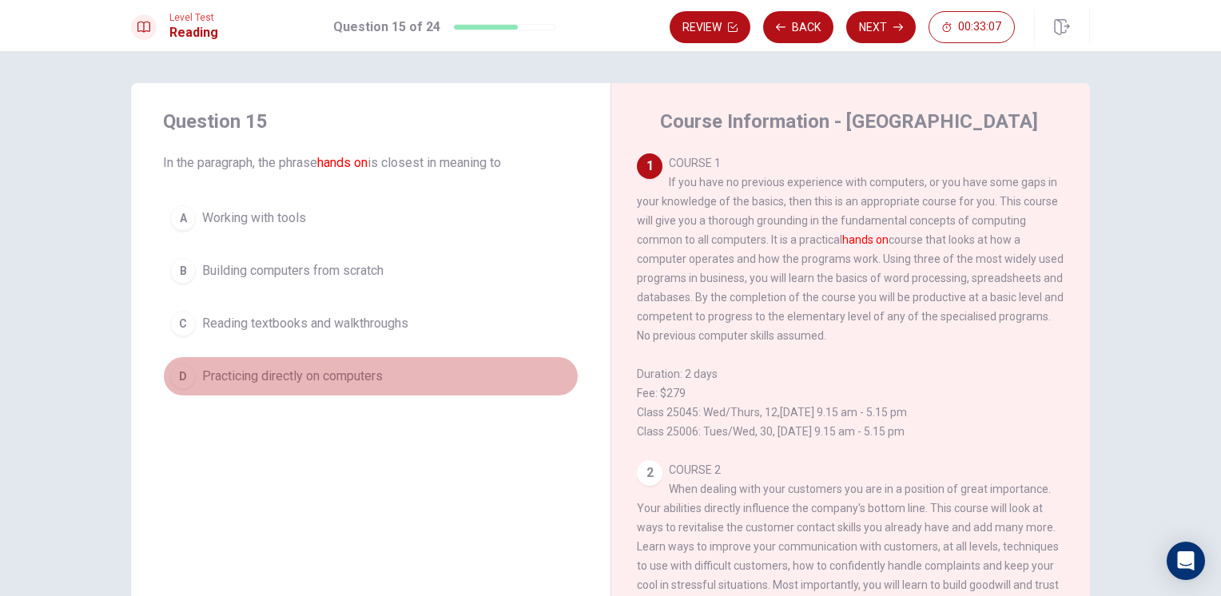
click at [249, 367] on span "Practicing directly on computers" at bounding box center [292, 376] width 181 height 19
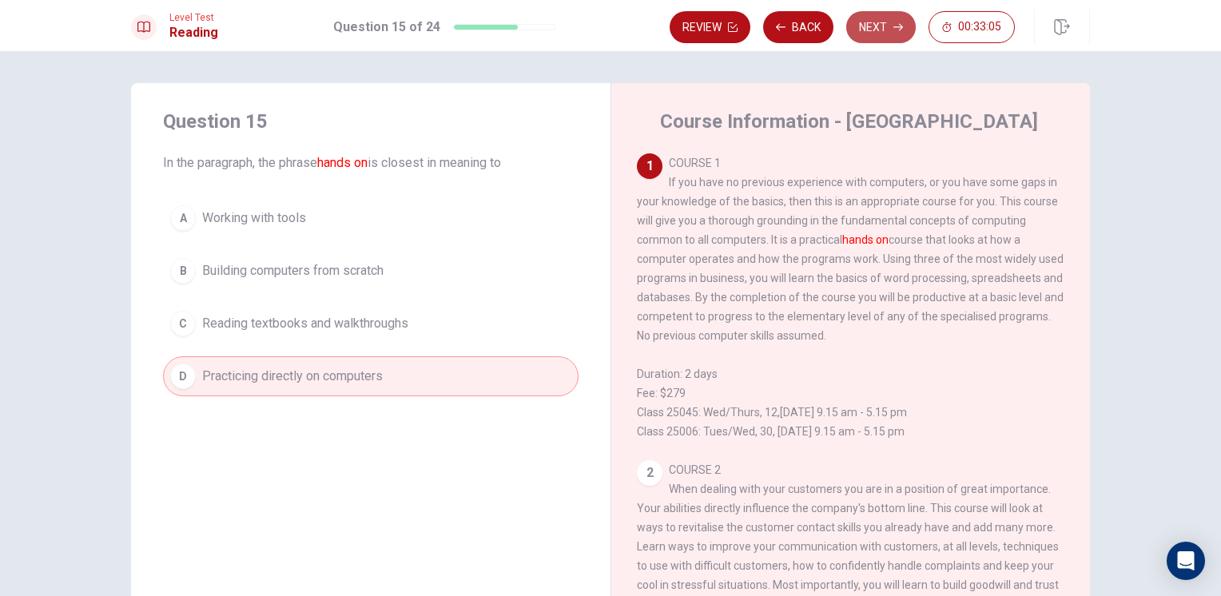
click at [863, 34] on button "Next" at bounding box center [882, 27] width 70 height 32
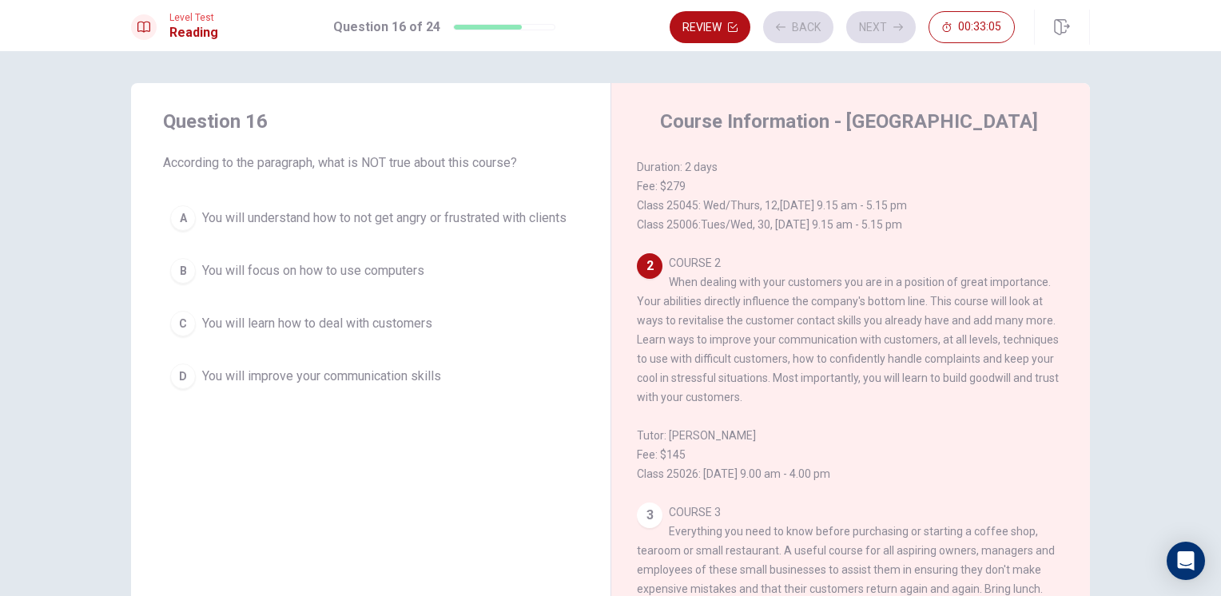
scroll to position [254, 0]
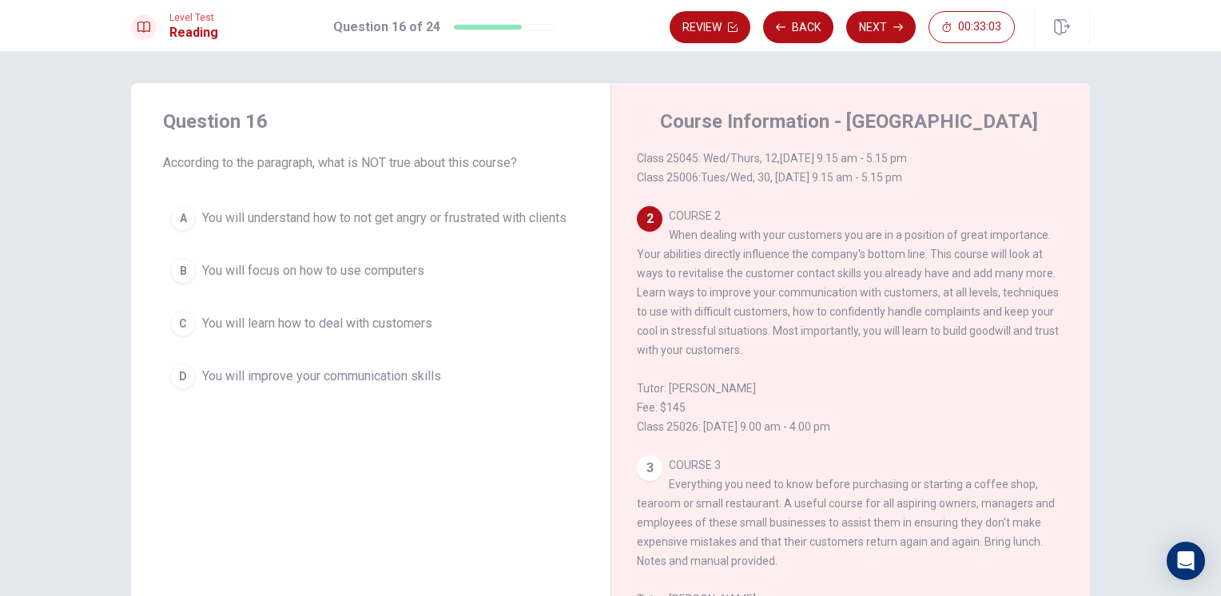
drag, startPoint x: 205, startPoint y: 161, endPoint x: 377, endPoint y: 171, distance: 172.2
click at [371, 171] on span "According to the paragraph, what is NOT true about this course?" at bounding box center [371, 162] width 416 height 19
drag, startPoint x: 769, startPoint y: 301, endPoint x: 835, endPoint y: 313, distance: 66.6
click at [835, 313] on div "2 COURSE 2 When dealing with your customers you are in a position of great impo…" at bounding box center [851, 321] width 428 height 230
click at [317, 280] on span "You will focus on how to use computers" at bounding box center [313, 270] width 222 height 19
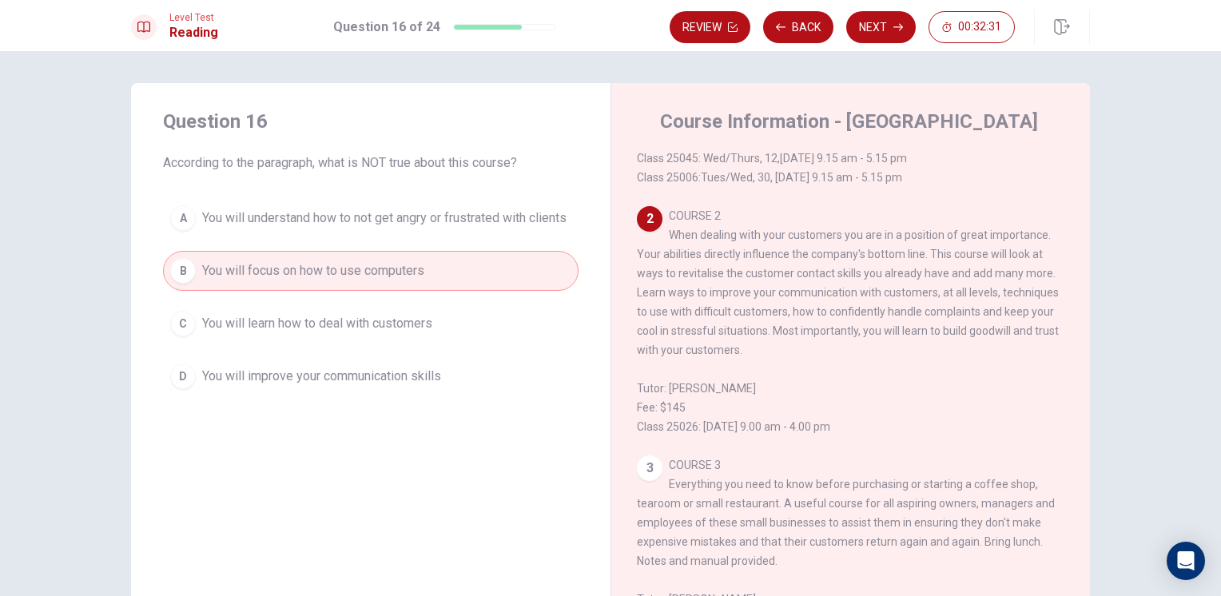
drag, startPoint x: 907, startPoint y: 20, endPoint x: 845, endPoint y: 82, distance: 87.6
click at [847, 82] on div "Level Test Reading Question 16 of 24 Review Back Next 00:32:31 Question 16 of 2…" at bounding box center [610, 298] width 1221 height 596
click at [805, 24] on button "Back" at bounding box center [798, 27] width 70 height 32
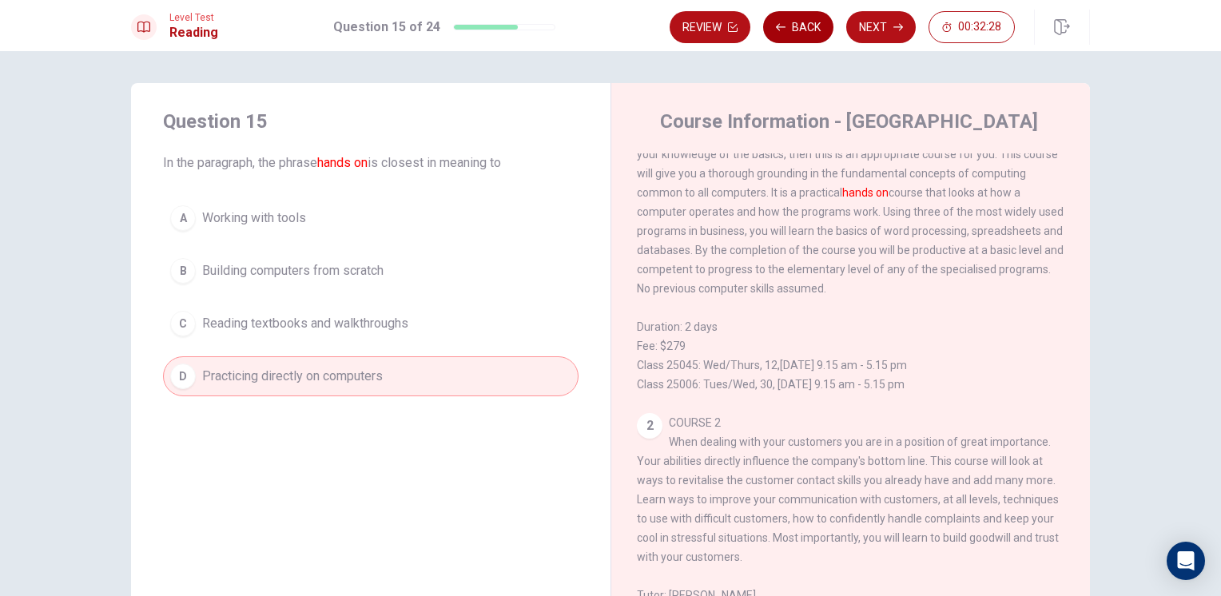
scroll to position [0, 0]
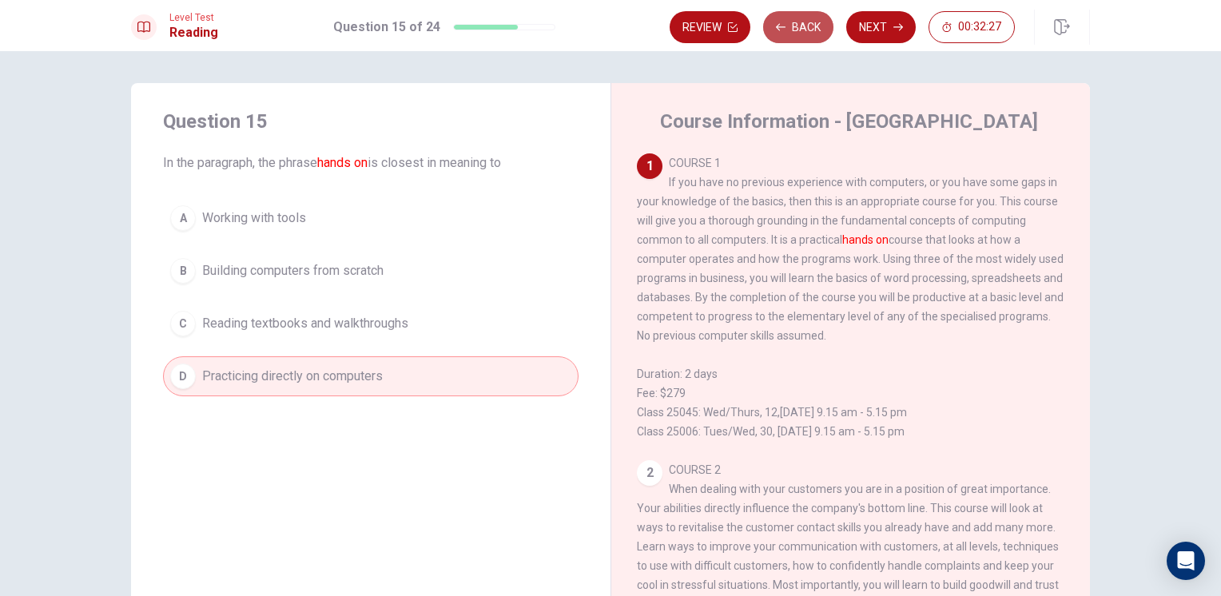
click at [805, 24] on button "Back" at bounding box center [798, 27] width 70 height 32
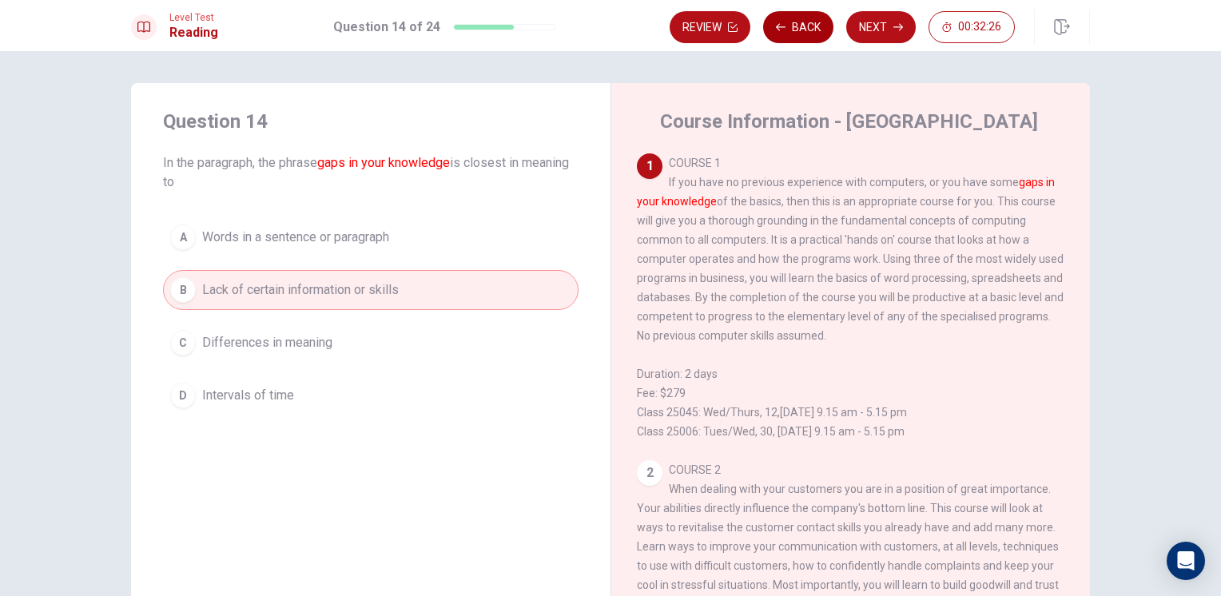
click at [805, 24] on button "Back" at bounding box center [798, 27] width 70 height 32
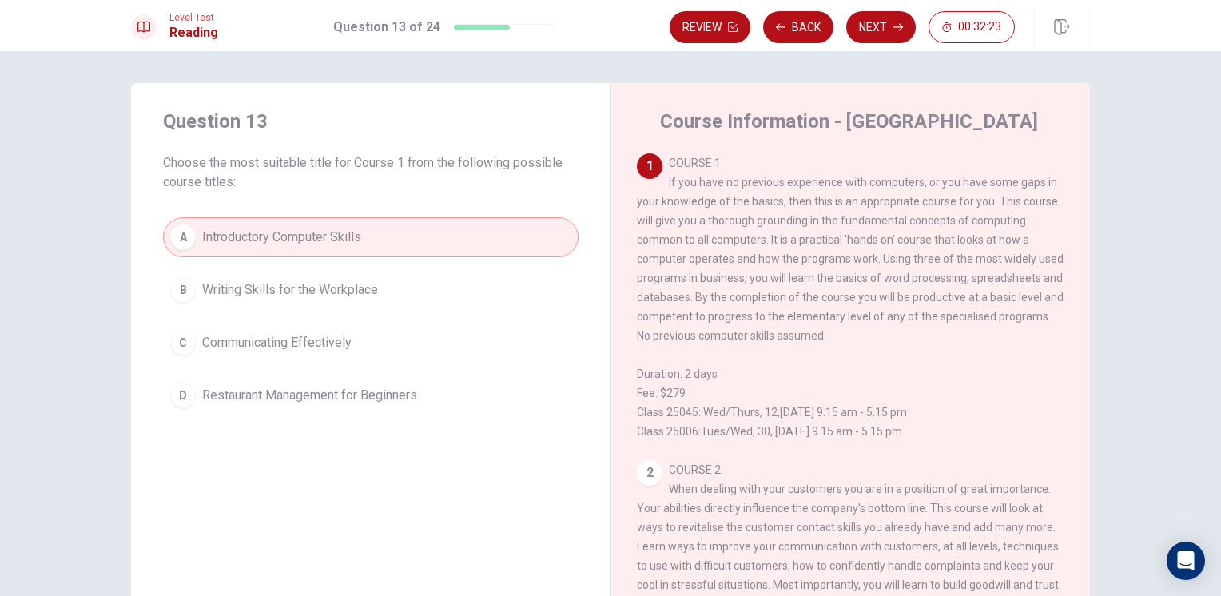
drag, startPoint x: 713, startPoint y: 183, endPoint x: 829, endPoint y: 223, distance: 122.6
click at [829, 223] on span "COURSE 1 If you have no previous experience with computers, or you have some ga…" at bounding box center [850, 297] width 427 height 281
drag, startPoint x: 889, startPoint y: 261, endPoint x: 945, endPoint y: 281, distance: 59.2
click at [945, 281] on span "COURSE 1 If you have no previous experience with computers, or you have some ga…" at bounding box center [850, 297] width 427 height 281
click at [891, 21] on button "Next" at bounding box center [882, 27] width 70 height 32
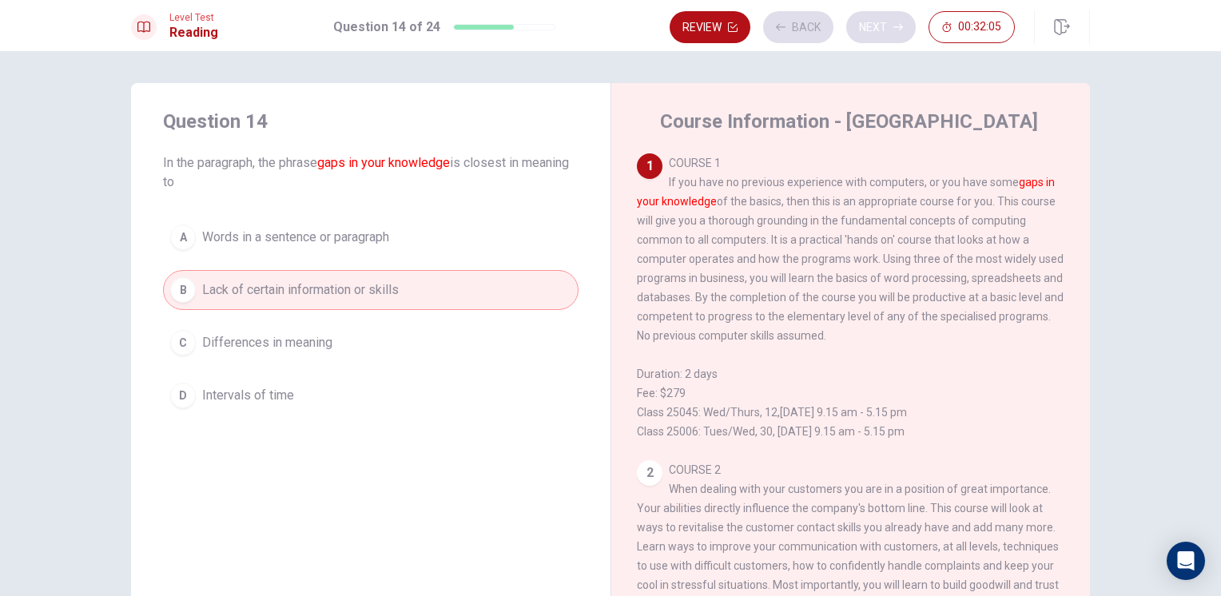
click at [891, 21] on div "Review Back Next 00:32:05" at bounding box center [842, 27] width 345 height 32
click at [891, 21] on button "Next" at bounding box center [882, 27] width 70 height 32
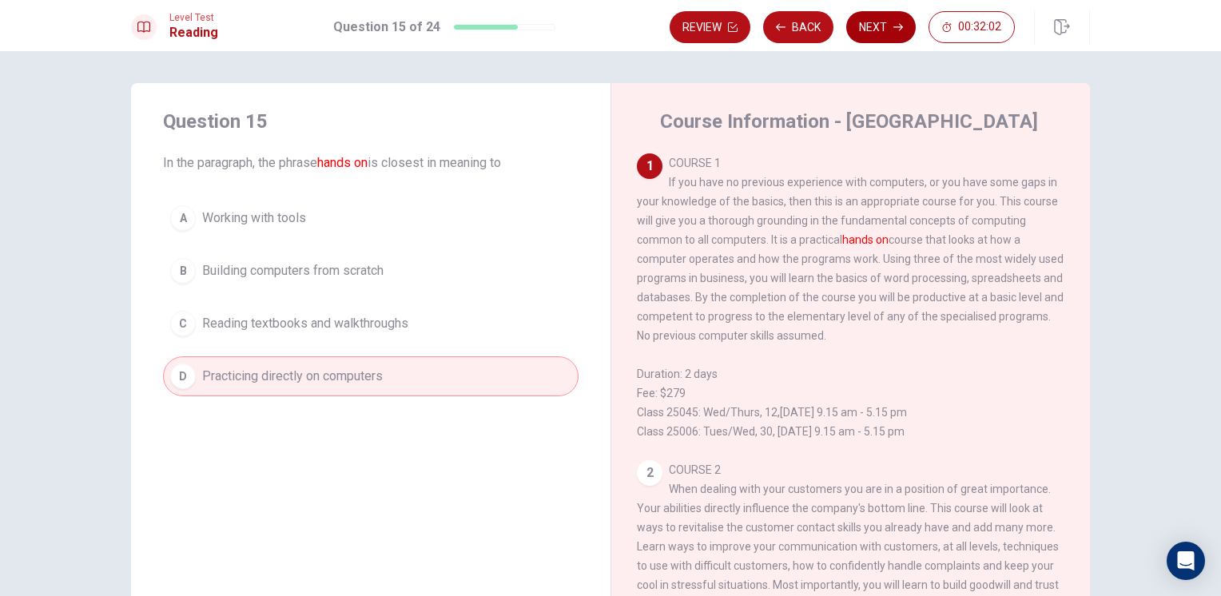
click at [891, 21] on button "Next" at bounding box center [882, 27] width 70 height 32
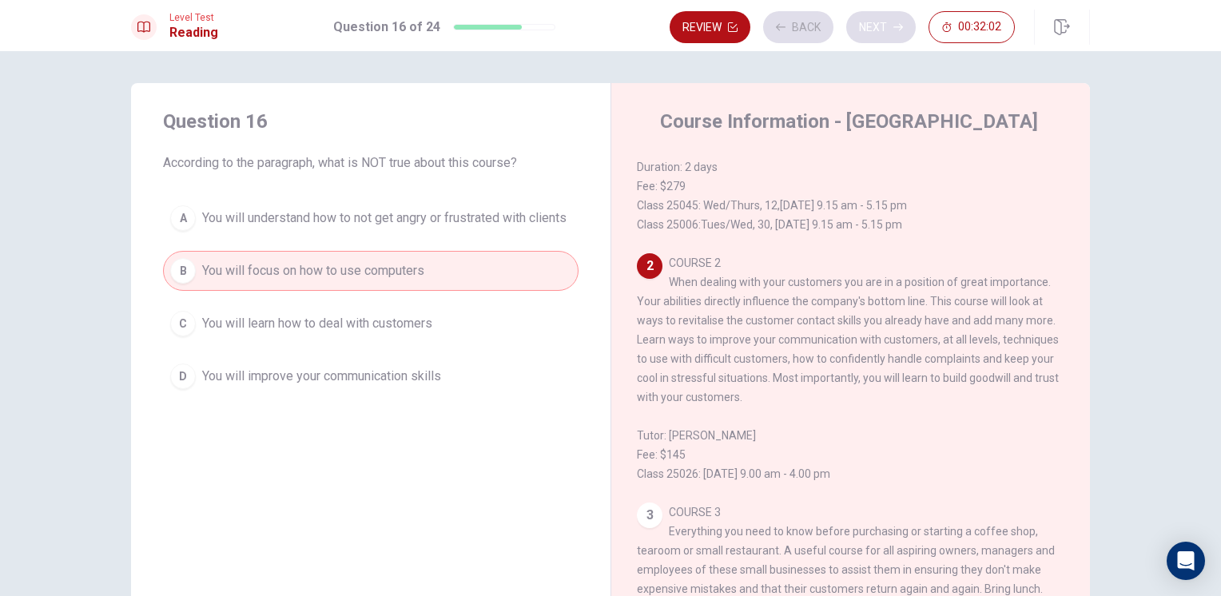
scroll to position [254, 0]
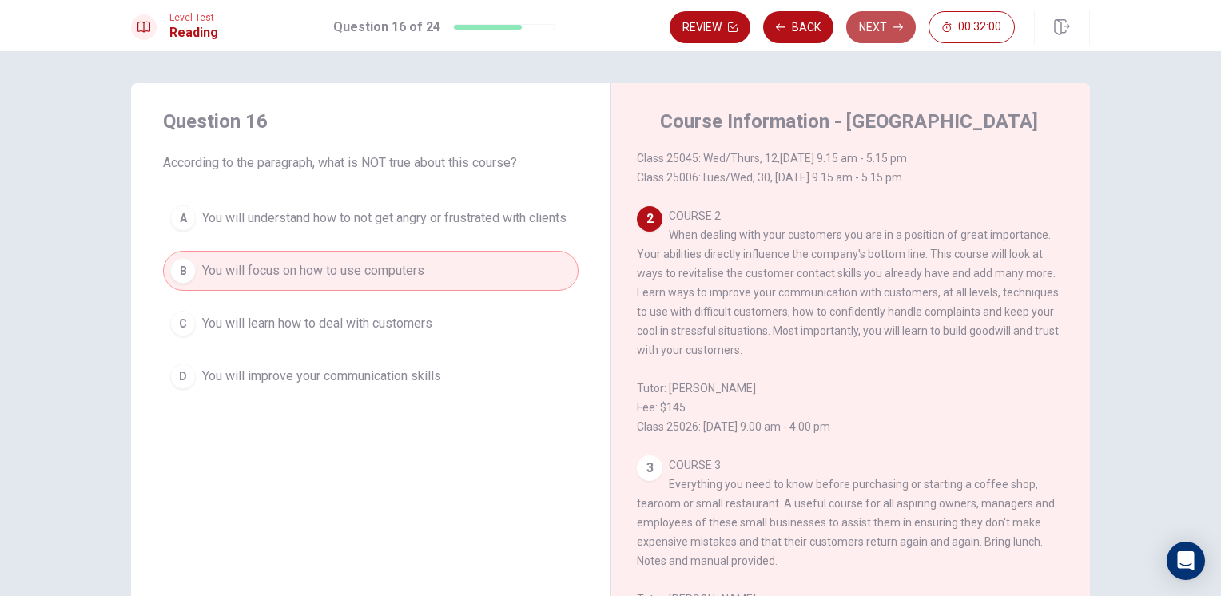
click at [891, 22] on button "Next" at bounding box center [882, 27] width 70 height 32
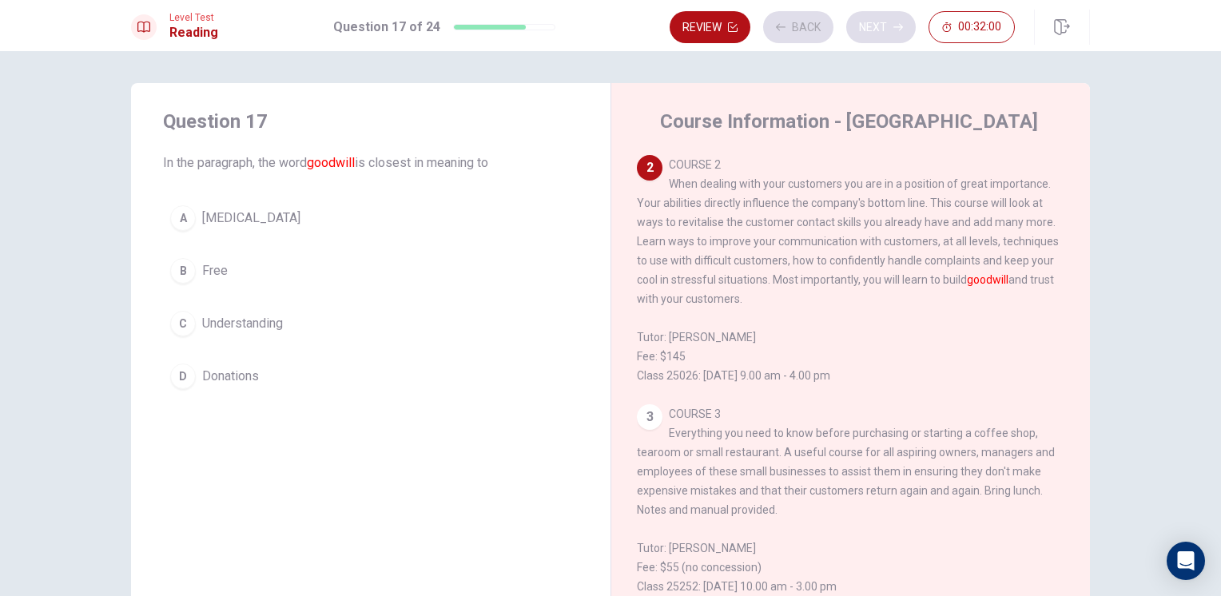
scroll to position [317, 0]
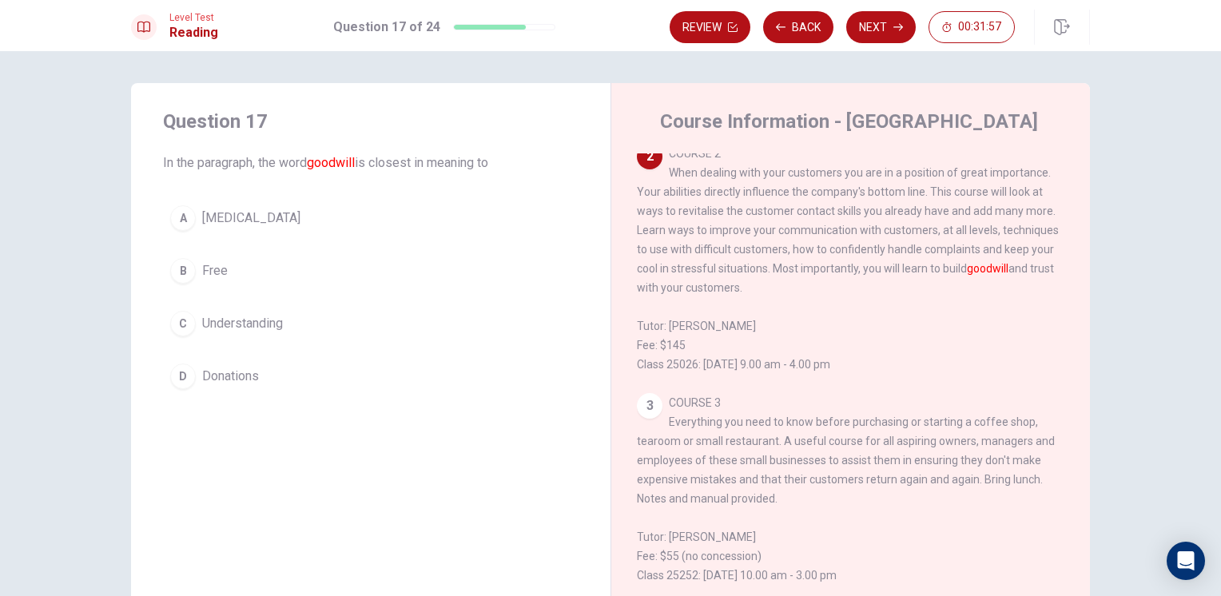
drag, startPoint x: 882, startPoint y: 282, endPoint x: 915, endPoint y: 284, distance: 32.8
click at [915, 284] on span "COURSE 2 When dealing with your customers you are in a position of great import…" at bounding box center [848, 259] width 422 height 224
click at [241, 331] on span "Understanding" at bounding box center [242, 323] width 81 height 19
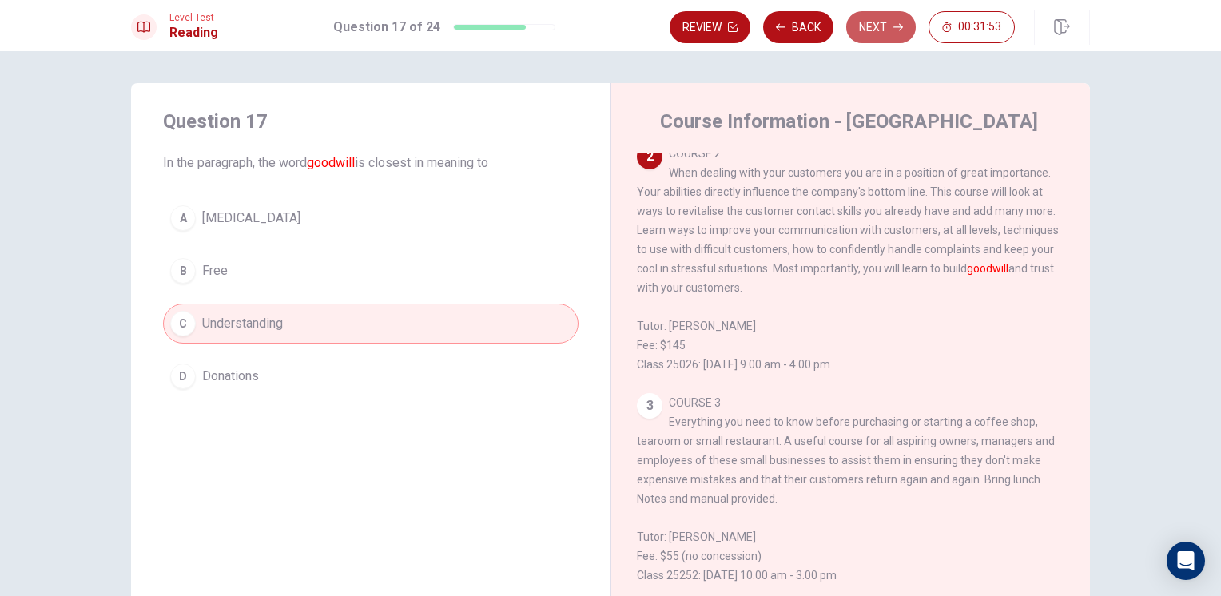
click at [903, 34] on button "Next" at bounding box center [882, 27] width 70 height 32
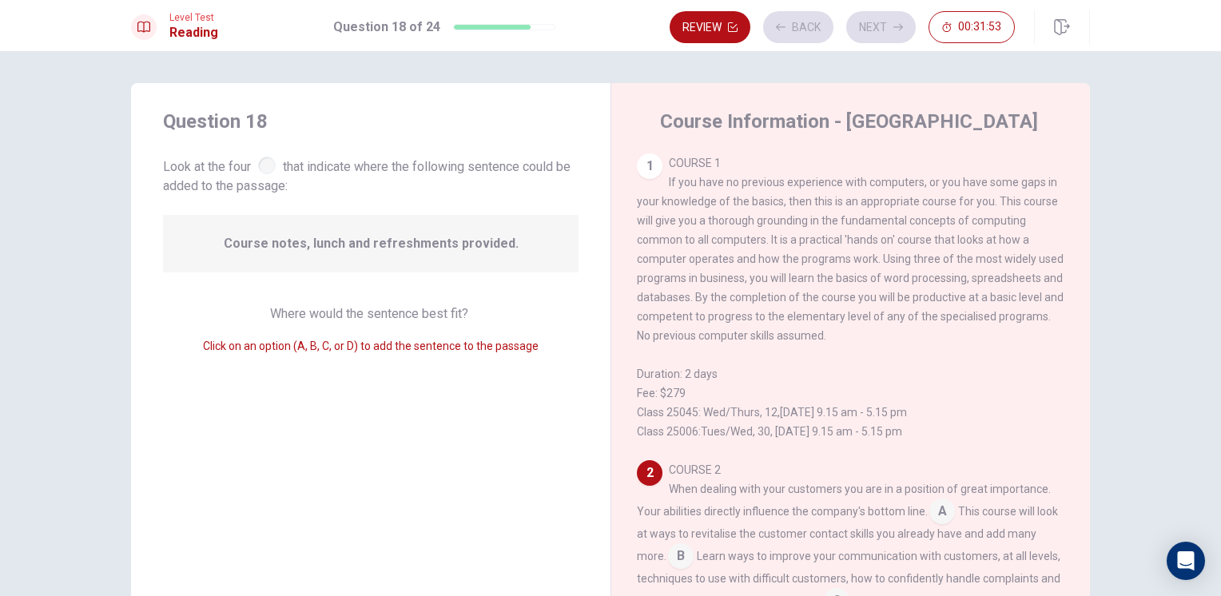
scroll to position [214, 0]
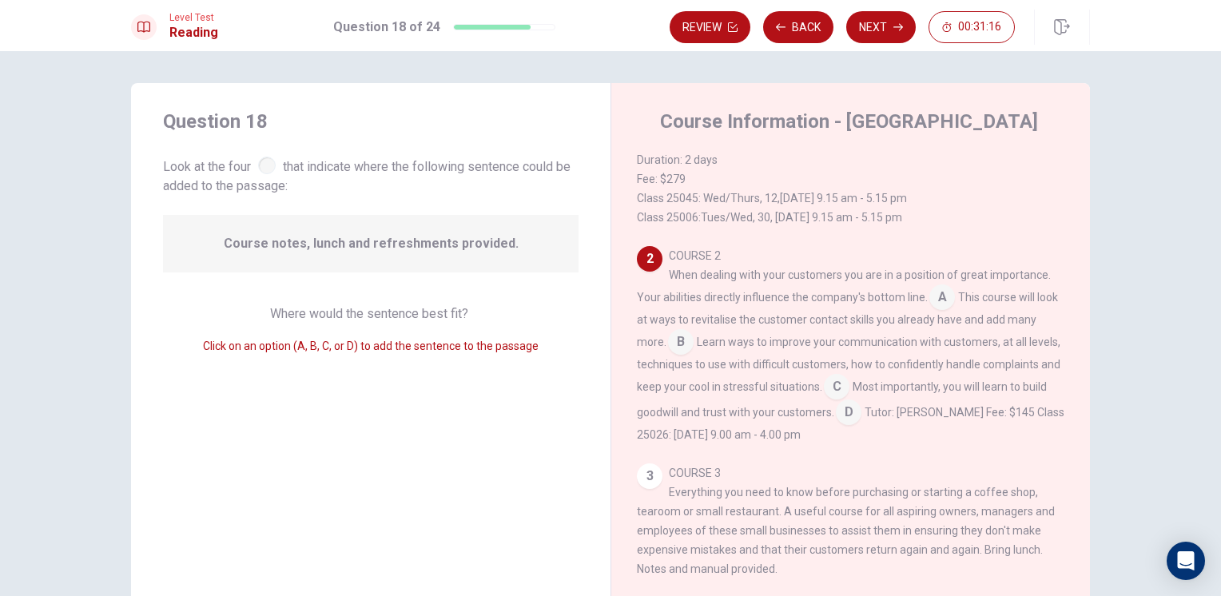
click at [862, 416] on input at bounding box center [849, 414] width 26 height 26
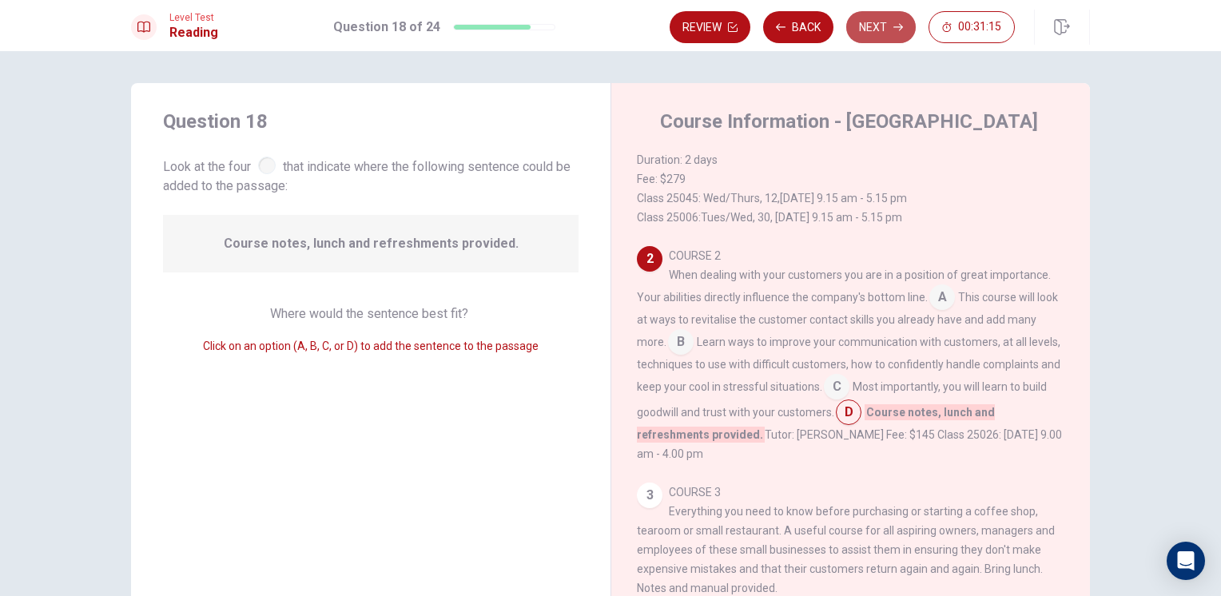
click at [882, 37] on button "Next" at bounding box center [882, 27] width 70 height 32
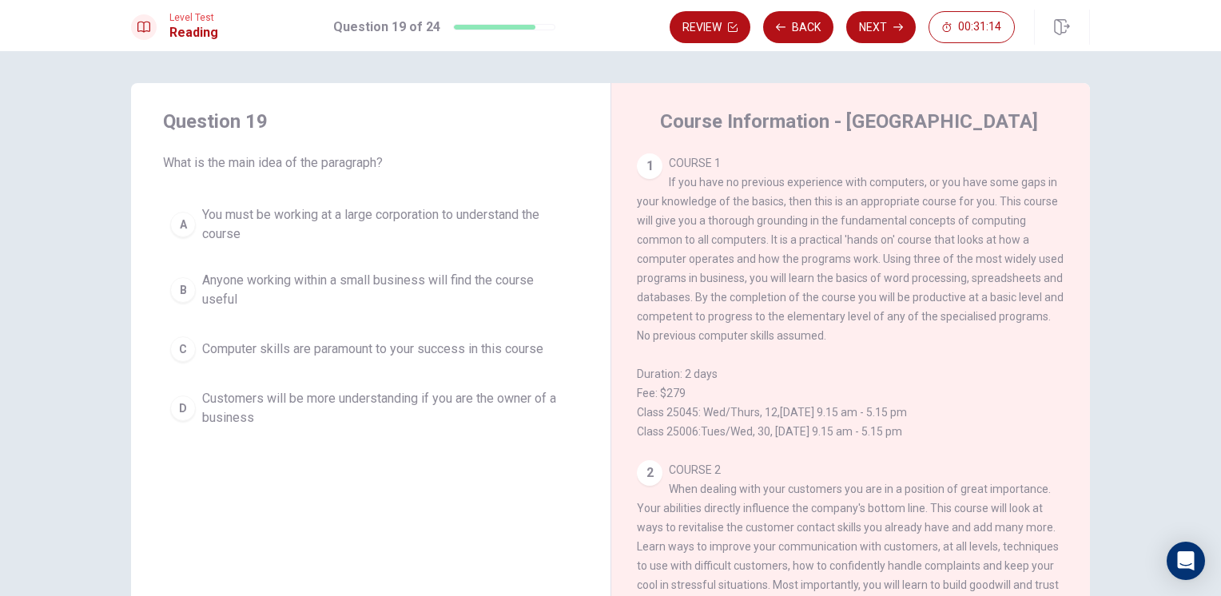
drag, startPoint x: 269, startPoint y: 149, endPoint x: 412, endPoint y: 177, distance: 146.6
click at [389, 184] on div "Question 19 What is the main idea of the paragraph? A You must be working at a …" at bounding box center [371, 271] width 480 height 377
drag, startPoint x: 662, startPoint y: 182, endPoint x: 857, endPoint y: 252, distance: 207.1
click at [857, 252] on div "1 COURSE 1 If you have no previous experience with computers, or you have some …" at bounding box center [851, 297] width 428 height 288
click at [438, 357] on span "Computer skills are paramount to your success in this course" at bounding box center [372, 349] width 341 height 19
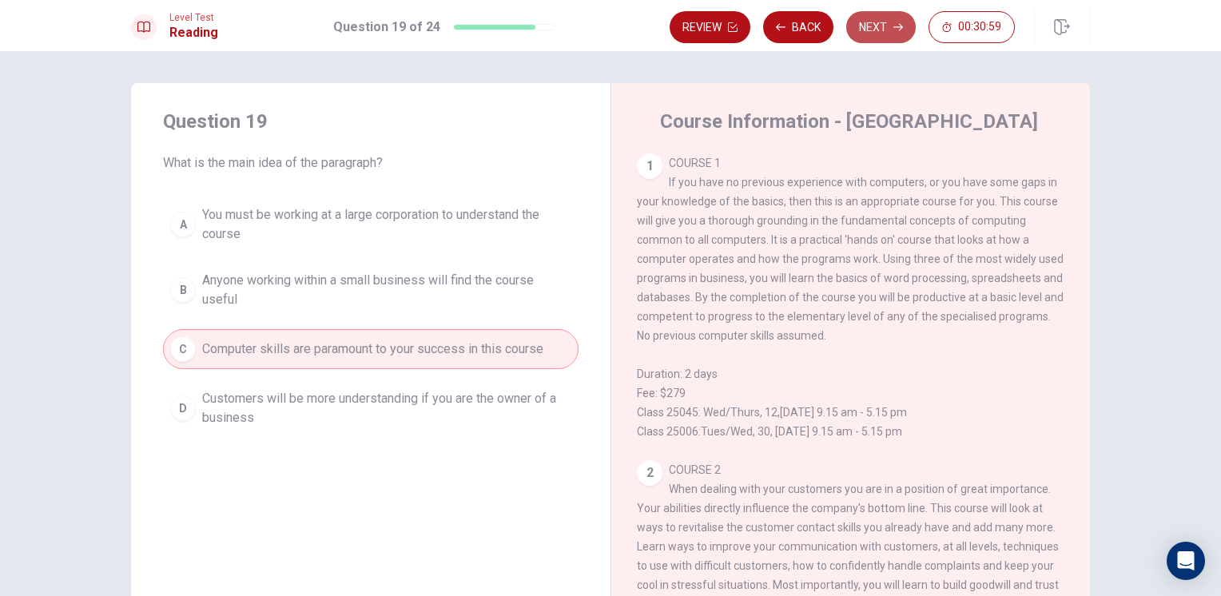
click at [876, 28] on button "Next" at bounding box center [882, 27] width 70 height 32
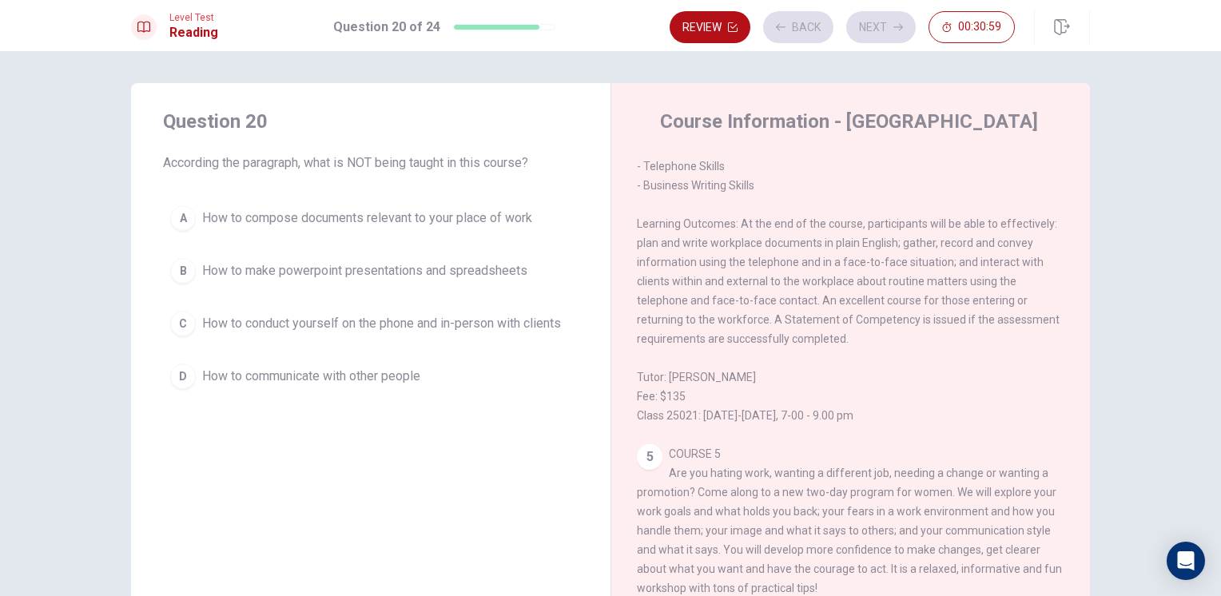
scroll to position [847, 0]
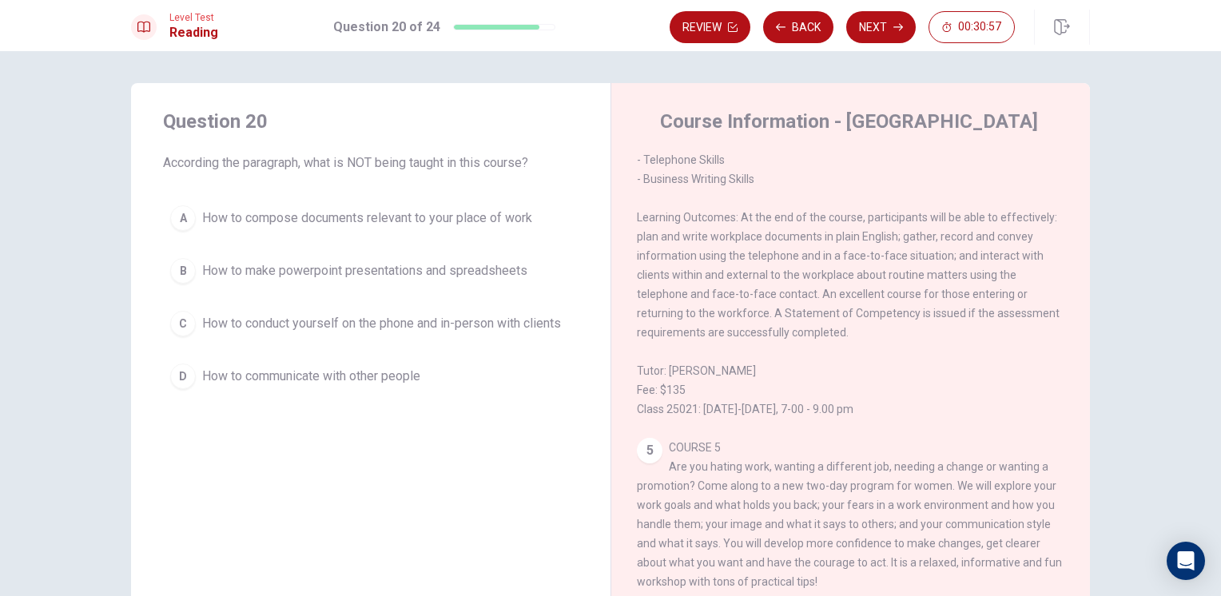
drag, startPoint x: 301, startPoint y: 158, endPoint x: 457, endPoint y: 200, distance: 162.1
click at [451, 200] on div "Question 20 According the paragraph, what is NOT being taught in this course? A…" at bounding box center [371, 252] width 480 height 339
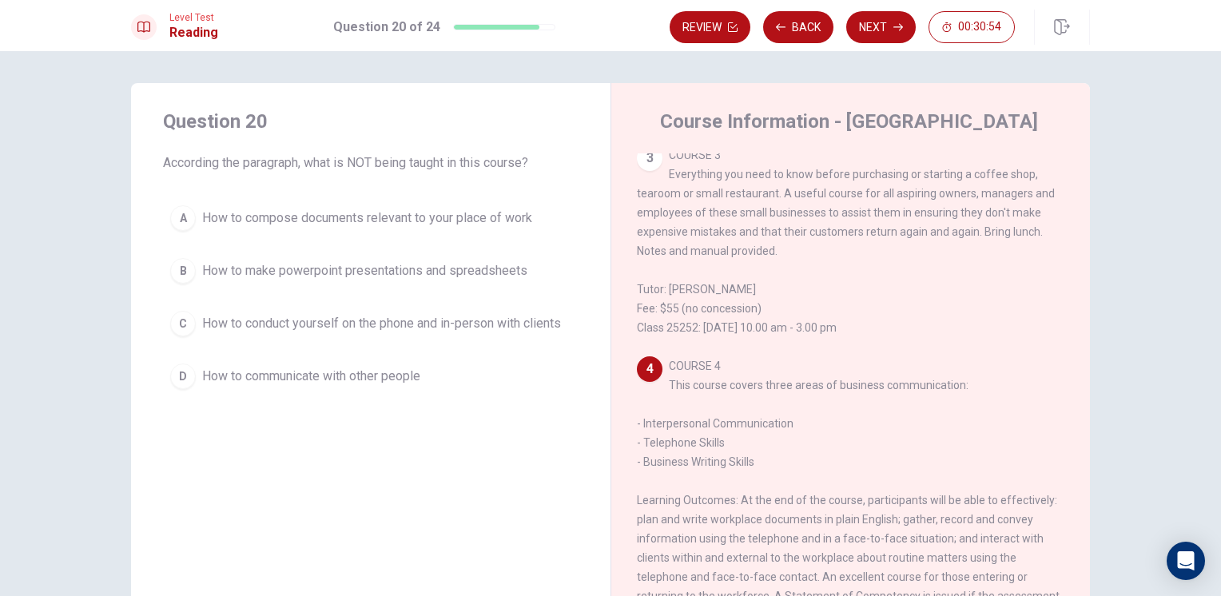
scroll to position [724, 0]
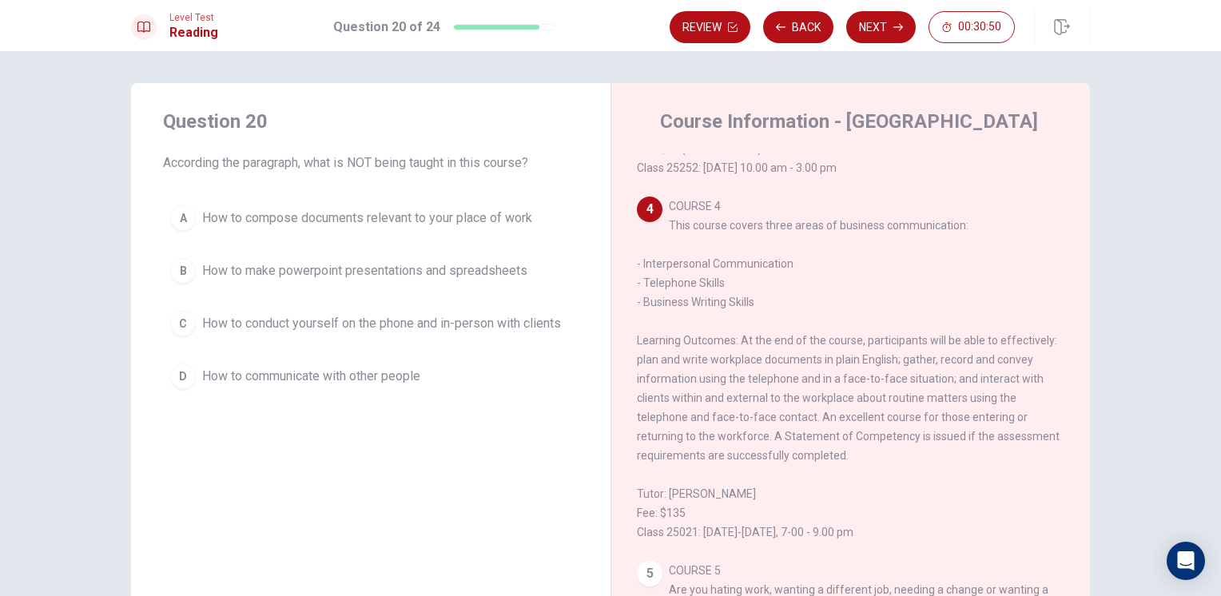
drag, startPoint x: 636, startPoint y: 289, endPoint x: 771, endPoint y: 328, distance: 140.7
click at [771, 328] on div "4 COURSE 4 This course covers three areas of business communication: - Interper…" at bounding box center [851, 369] width 428 height 345
drag, startPoint x: 719, startPoint y: 306, endPoint x: 639, endPoint y: 288, distance: 82.0
click at [640, 288] on span "COURSE 4 This course covers three areas of business communication: - Interperso…" at bounding box center [848, 369] width 423 height 339
drag, startPoint x: 640, startPoint y: 318, endPoint x: 748, endPoint y: 331, distance: 108.7
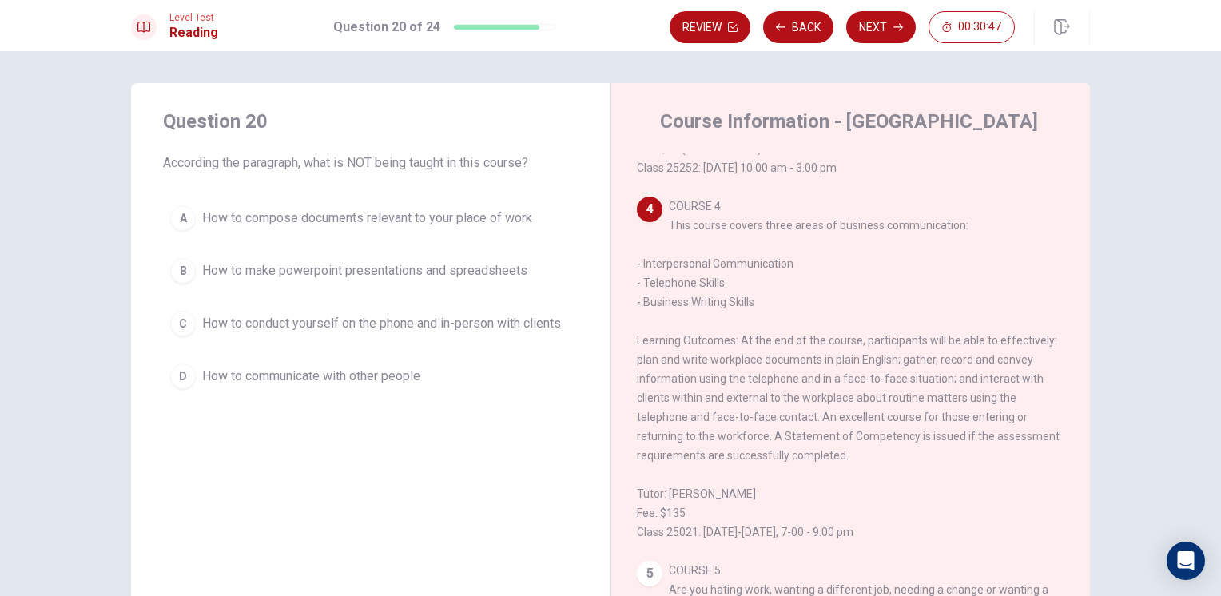
click at [747, 332] on div "4 COURSE 4 This course covers three areas of business communication: - Interper…" at bounding box center [851, 369] width 428 height 345
drag, startPoint x: 739, startPoint y: 366, endPoint x: 843, endPoint y: 433, distance: 123.7
click at [854, 428] on span "COURSE 4 This course covers three areas of business communication: - Interperso…" at bounding box center [848, 369] width 423 height 339
click at [412, 376] on span "How to communicate with other people" at bounding box center [311, 376] width 218 height 19
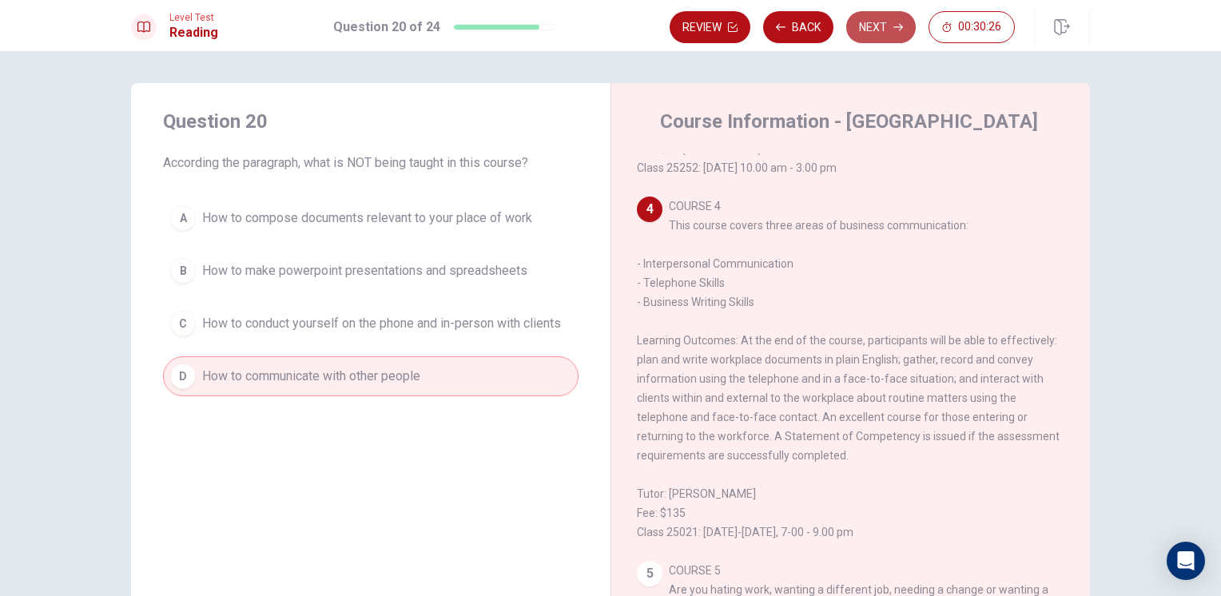
click at [873, 31] on button "Next" at bounding box center [882, 27] width 70 height 32
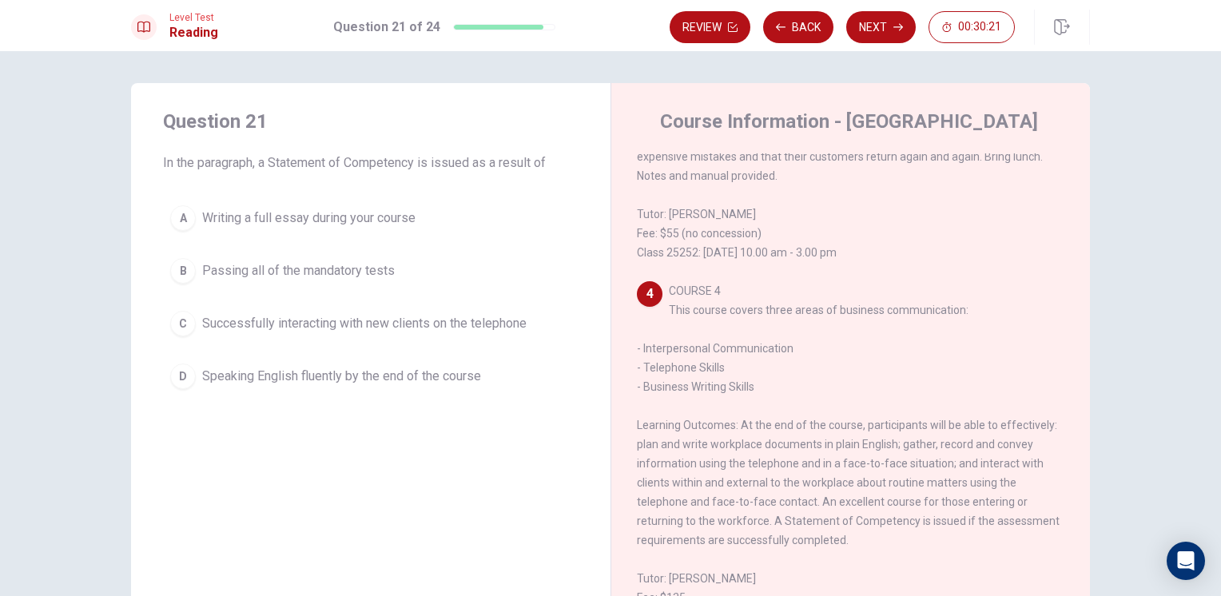
scroll to position [964, 0]
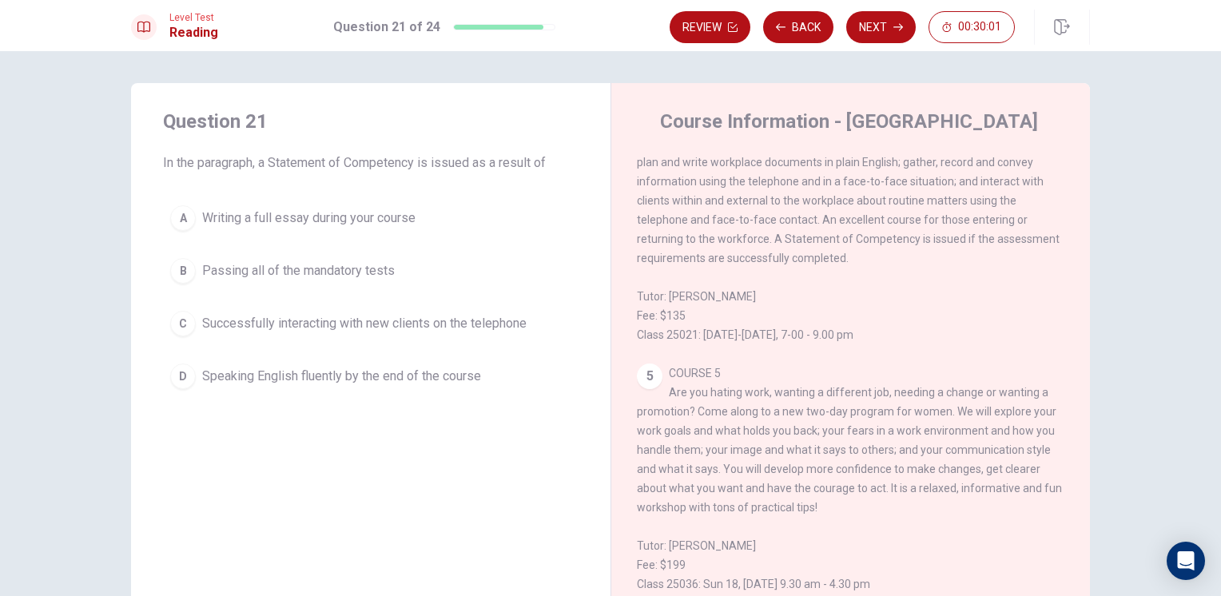
click at [1012, 280] on div "4 COURSE 4 This course covers three areas of business communication: - Interper…" at bounding box center [851, 171] width 428 height 345
click at [971, 149] on div "Course Information - Community College 1 COURSE 1 If you have no previous exper…" at bounding box center [851, 361] width 480 height 556
drag, startPoint x: 257, startPoint y: 158, endPoint x: 500, endPoint y: 184, distance: 243.6
click at [492, 187] on div "Question 21 In the paragraph, a Statement of Competency is issued as a result o…" at bounding box center [371, 252] width 480 height 339
drag, startPoint x: 584, startPoint y: 178, endPoint x: 547, endPoint y: 165, distance: 39.2
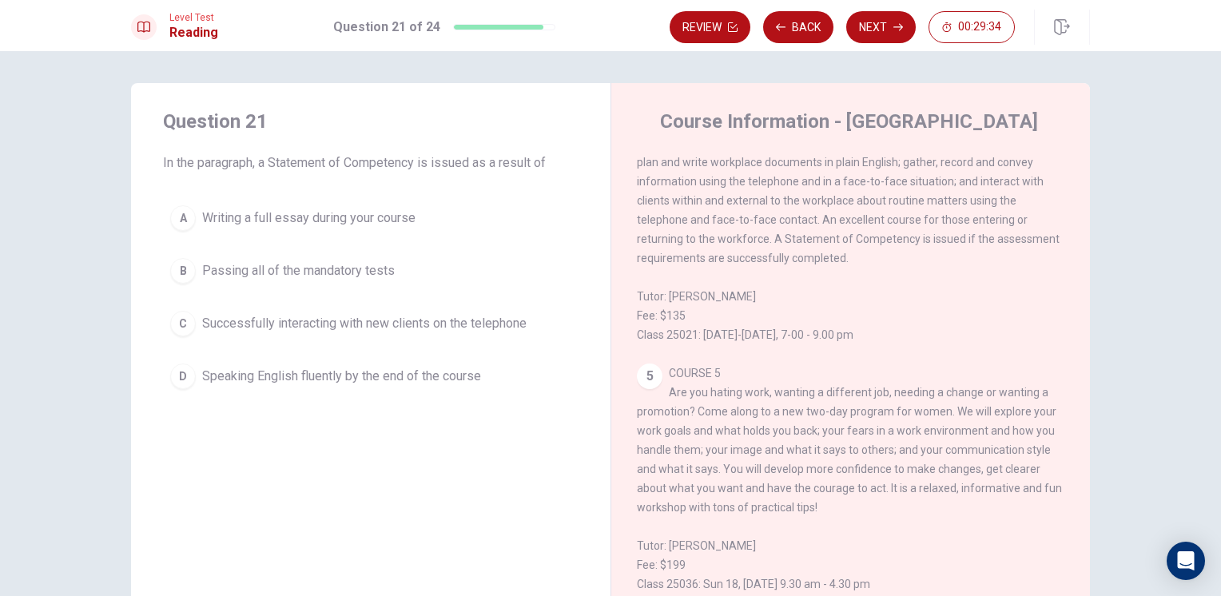
click at [558, 169] on div "Question 21 In the paragraph, a Statement of Competency is issued as a result o…" at bounding box center [371, 252] width 480 height 339
drag, startPoint x: 560, startPoint y: 154, endPoint x: 400, endPoint y: 168, distance: 159.7
click at [404, 167] on span "In the paragraph, a Statement of Competency is issued as a result of" at bounding box center [371, 162] width 416 height 19
drag, startPoint x: 151, startPoint y: 155, endPoint x: 305, endPoint y: 165, distance: 154.6
click at [305, 165] on div "Question 21 In the paragraph, a Statement of Competency is issued as a result o…" at bounding box center [371, 252] width 480 height 339
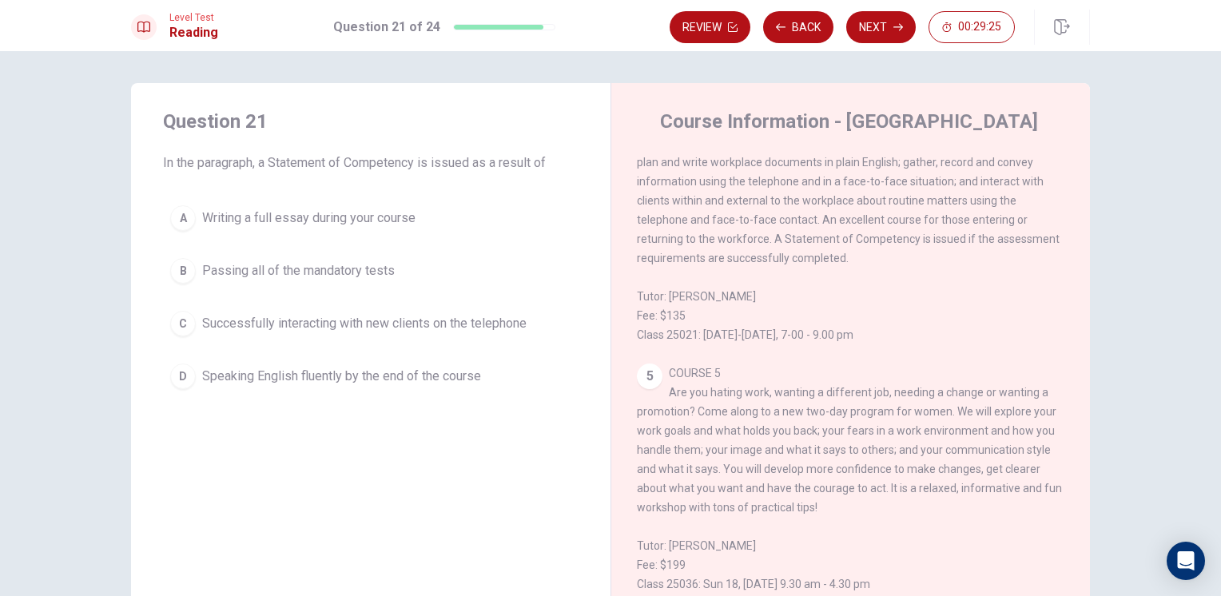
drag, startPoint x: 325, startPoint y: 165, endPoint x: 420, endPoint y: 168, distance: 95.2
click at [418, 168] on span "In the paragraph, a Statement of Competency is issued as a result of" at bounding box center [371, 162] width 416 height 19
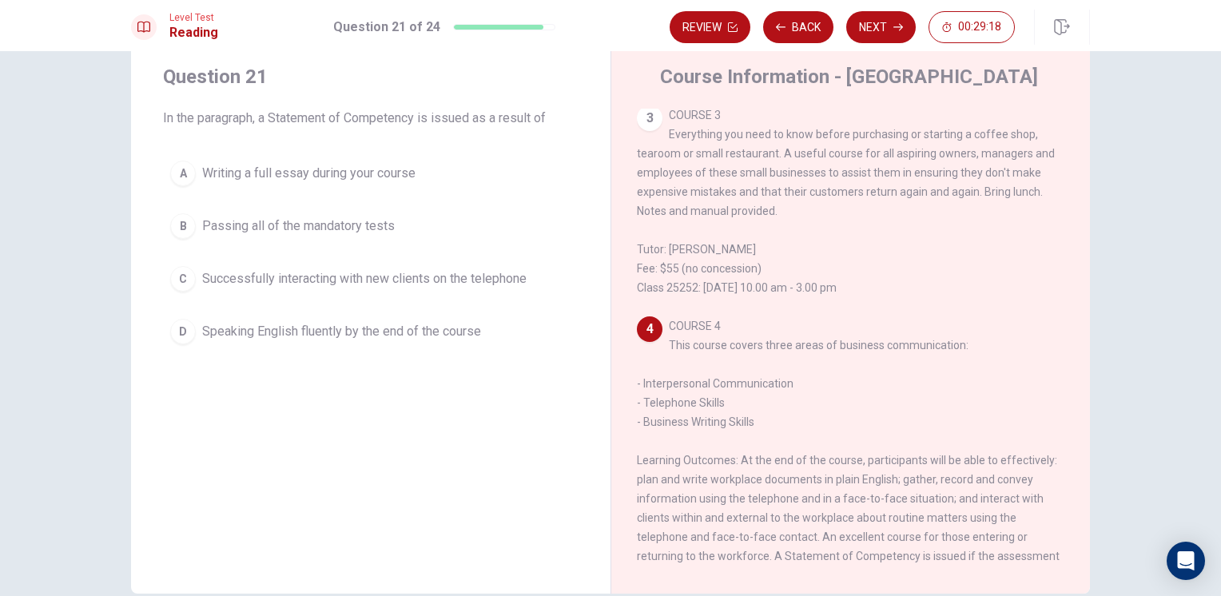
scroll to position [644, 0]
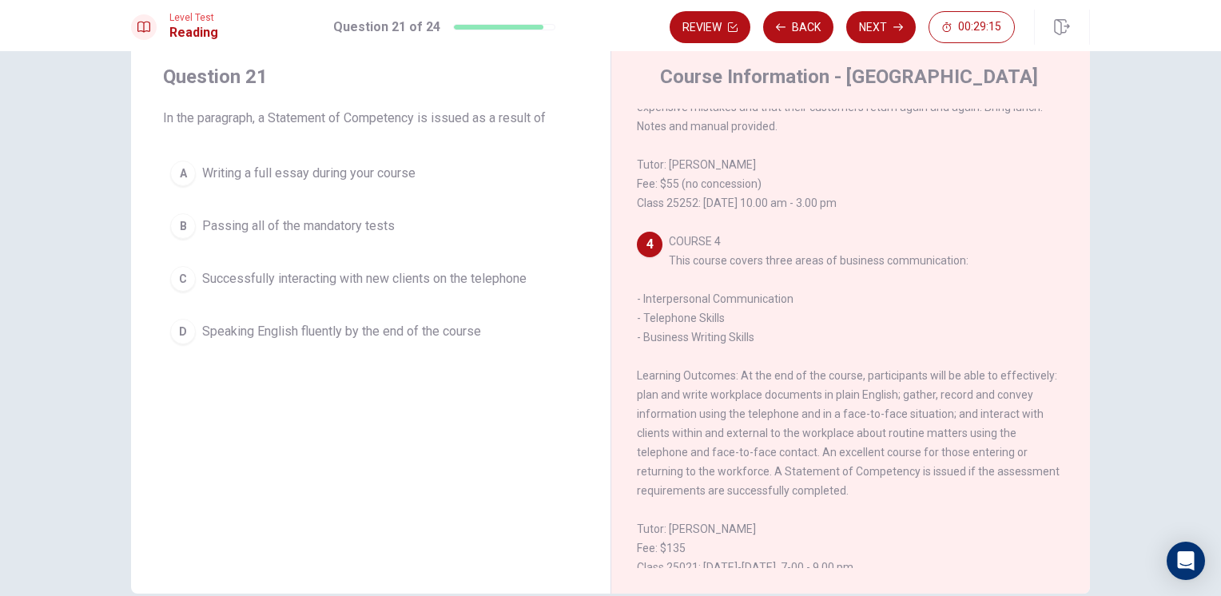
drag, startPoint x: 704, startPoint y: 401, endPoint x: 748, endPoint y: 408, distance: 44.4
click at [746, 408] on span "COURSE 4 This course covers three areas of business communication: - Interperso…" at bounding box center [848, 404] width 423 height 339
drag, startPoint x: 765, startPoint y: 411, endPoint x: 817, endPoint y: 406, distance: 52.2
click at [814, 406] on div "4 COURSE 4 This course covers three areas of business communication: - Interper…" at bounding box center [851, 404] width 428 height 345
click at [352, 217] on span "Passing all of the mandatory tests" at bounding box center [298, 226] width 193 height 19
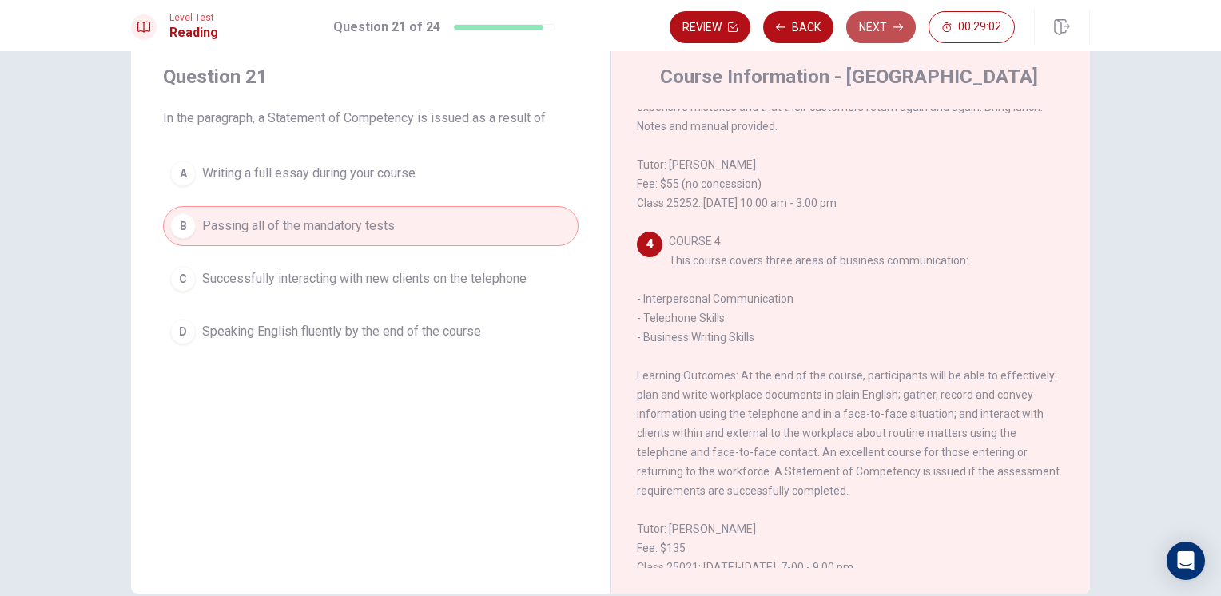
click at [891, 38] on button "Next" at bounding box center [882, 27] width 70 height 32
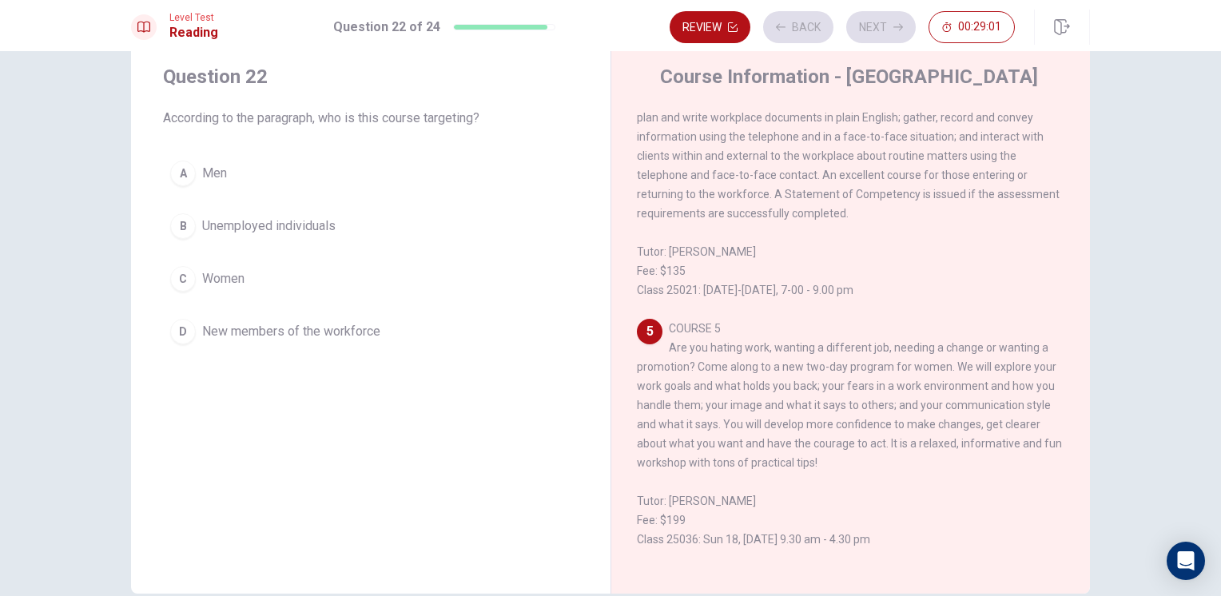
scroll to position [964, 0]
drag, startPoint x: 714, startPoint y: 349, endPoint x: 790, endPoint y: 344, distance: 76.1
click at [784, 344] on div "5 COURSE 5 Are you hating work, wanting a different job, needing a change or wa…" at bounding box center [851, 434] width 428 height 230
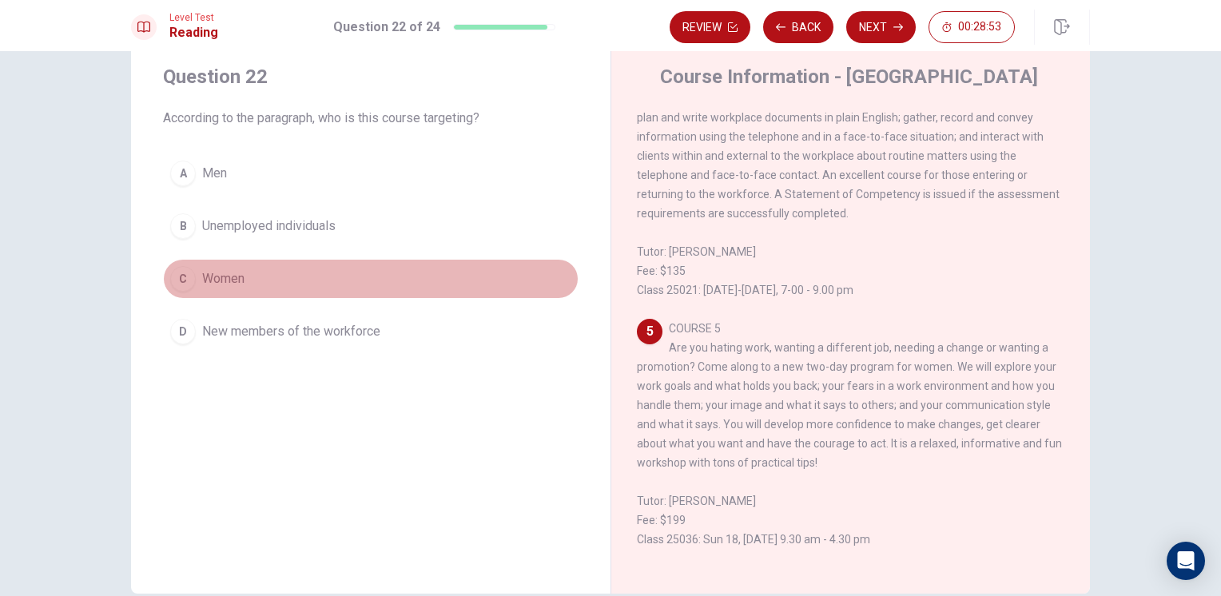
click at [227, 264] on button "C Women" at bounding box center [371, 279] width 416 height 40
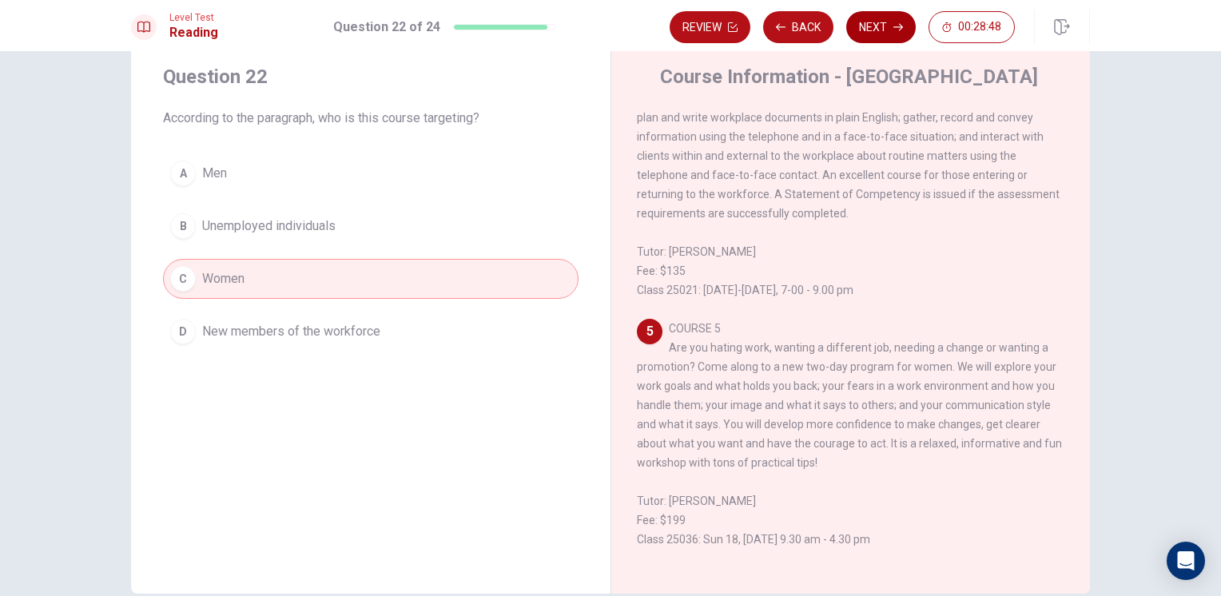
click at [879, 38] on button "Next" at bounding box center [882, 27] width 70 height 32
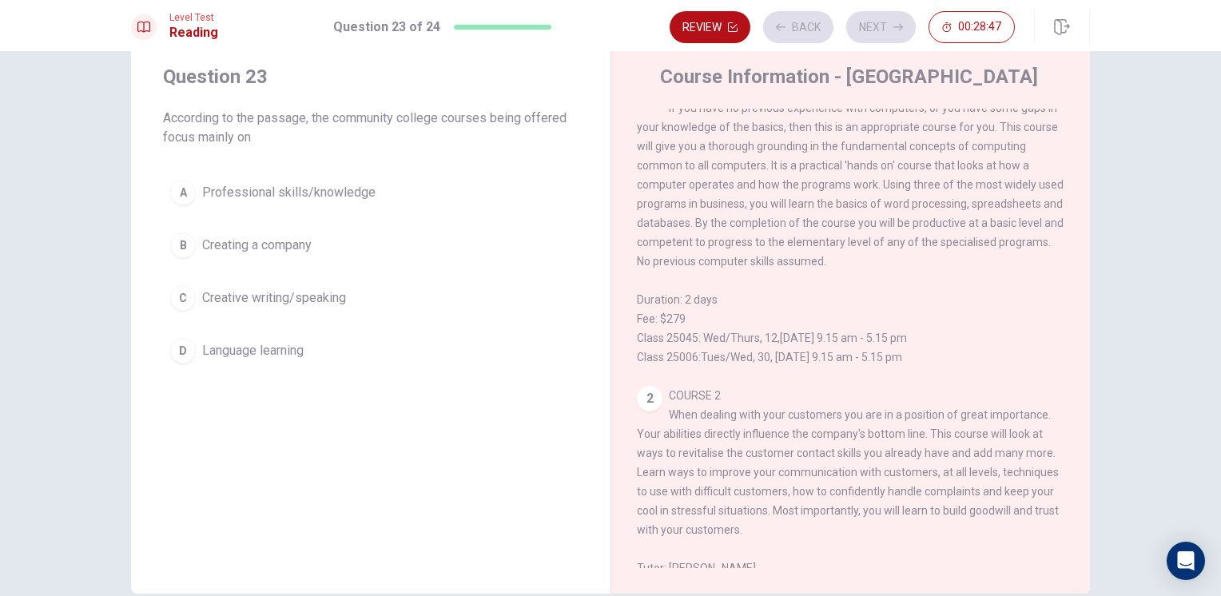
scroll to position [0, 0]
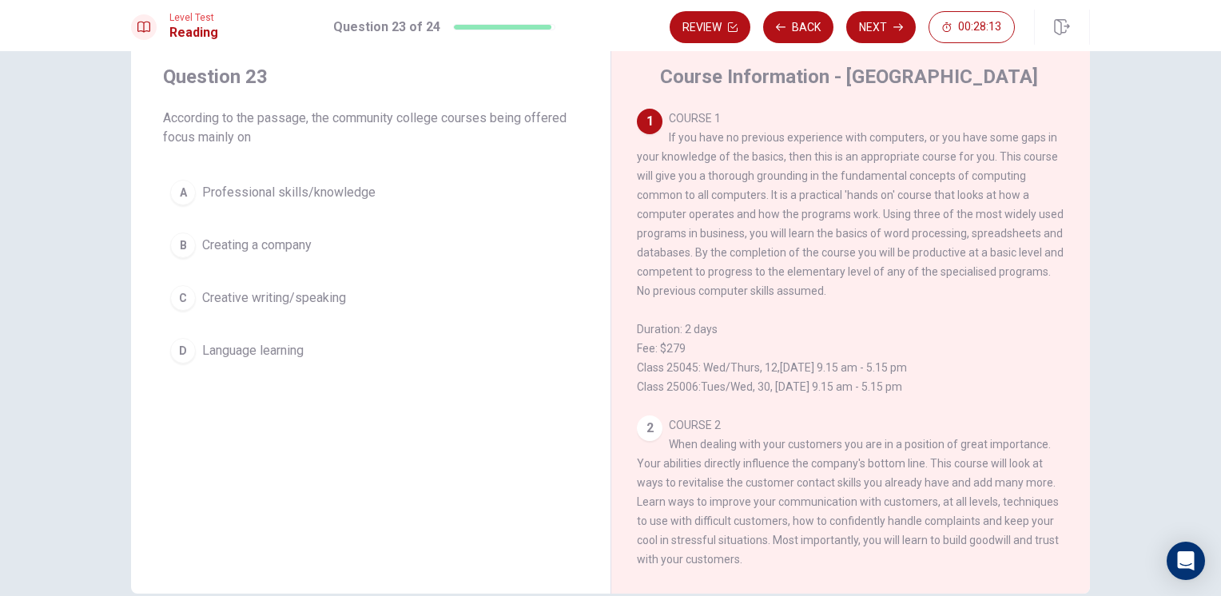
click at [312, 200] on span "Professional skills/knowledge" at bounding box center [288, 192] width 173 height 19
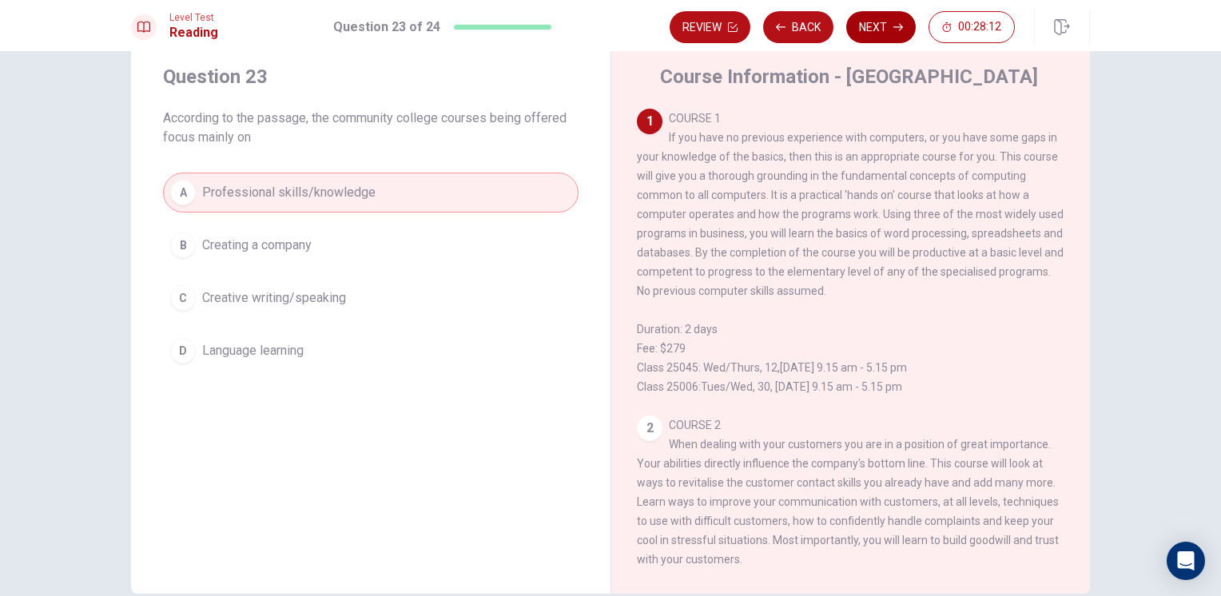
click at [866, 24] on button "Next" at bounding box center [882, 27] width 70 height 32
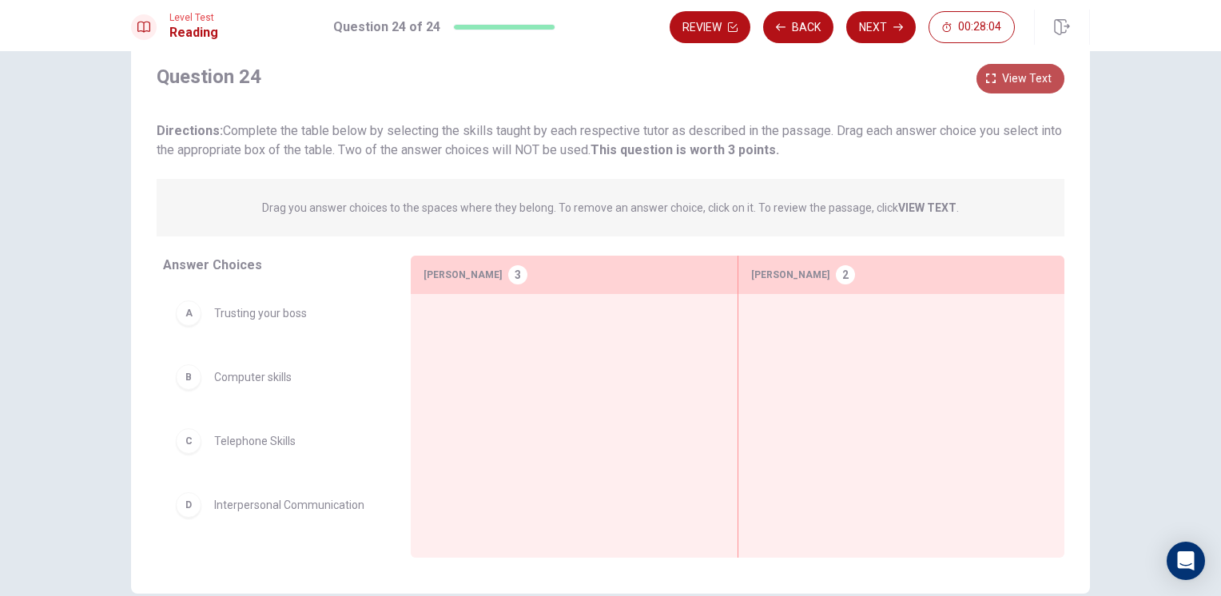
click at [1010, 69] on span "View text" at bounding box center [1027, 79] width 50 height 20
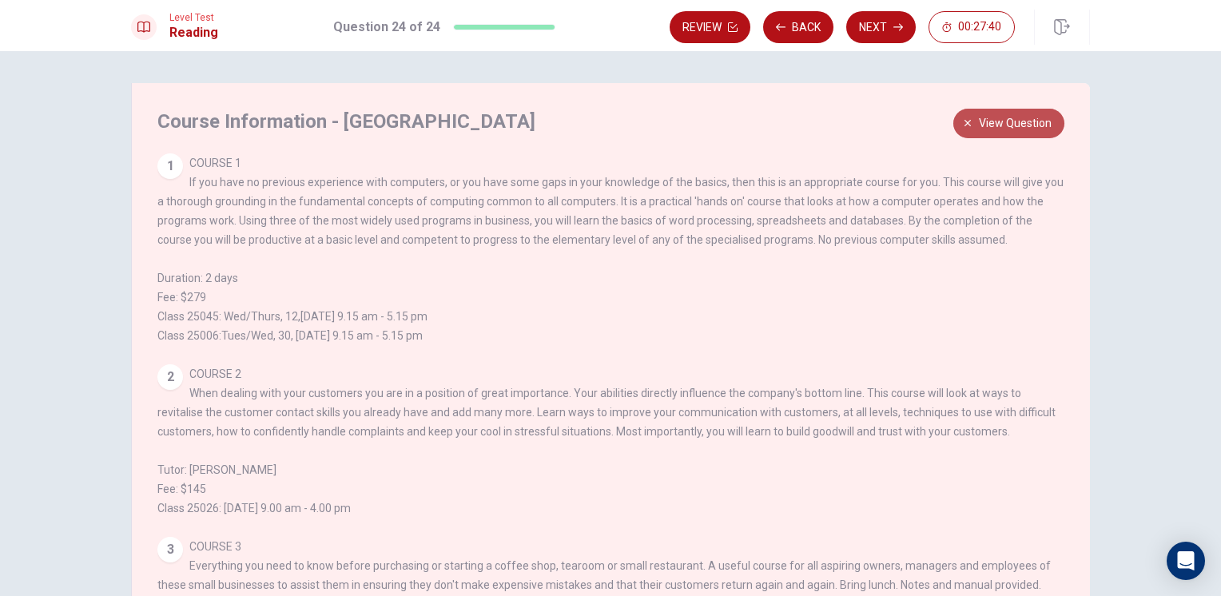
click at [985, 119] on span "View question" at bounding box center [1015, 124] width 73 height 20
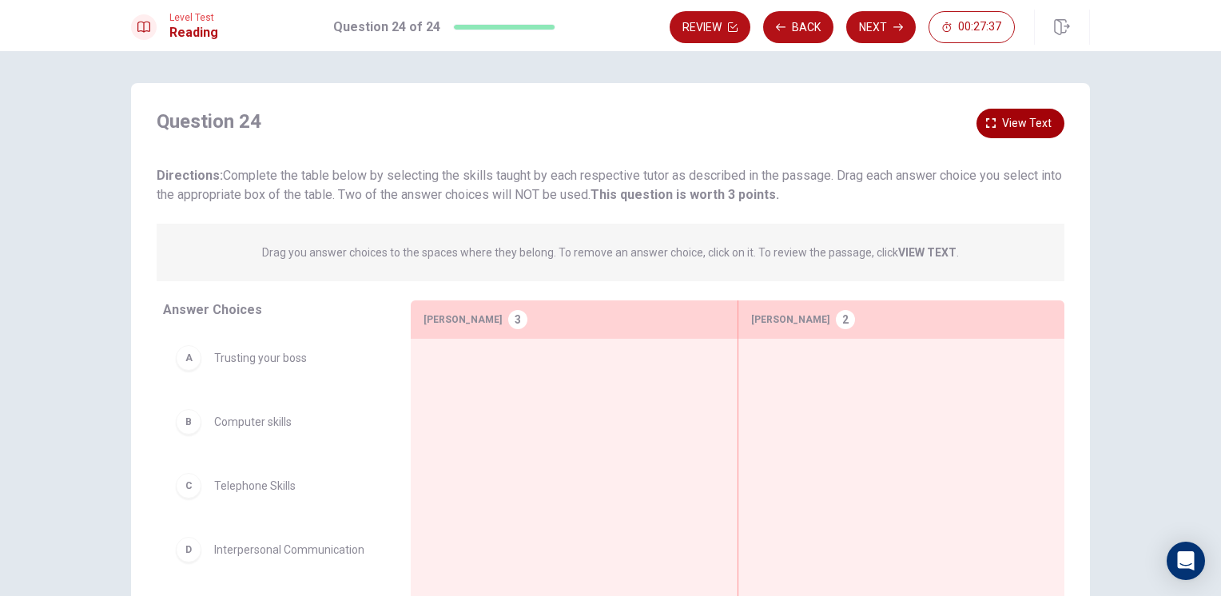
click at [986, 130] on button "View text" at bounding box center [1021, 124] width 88 height 30
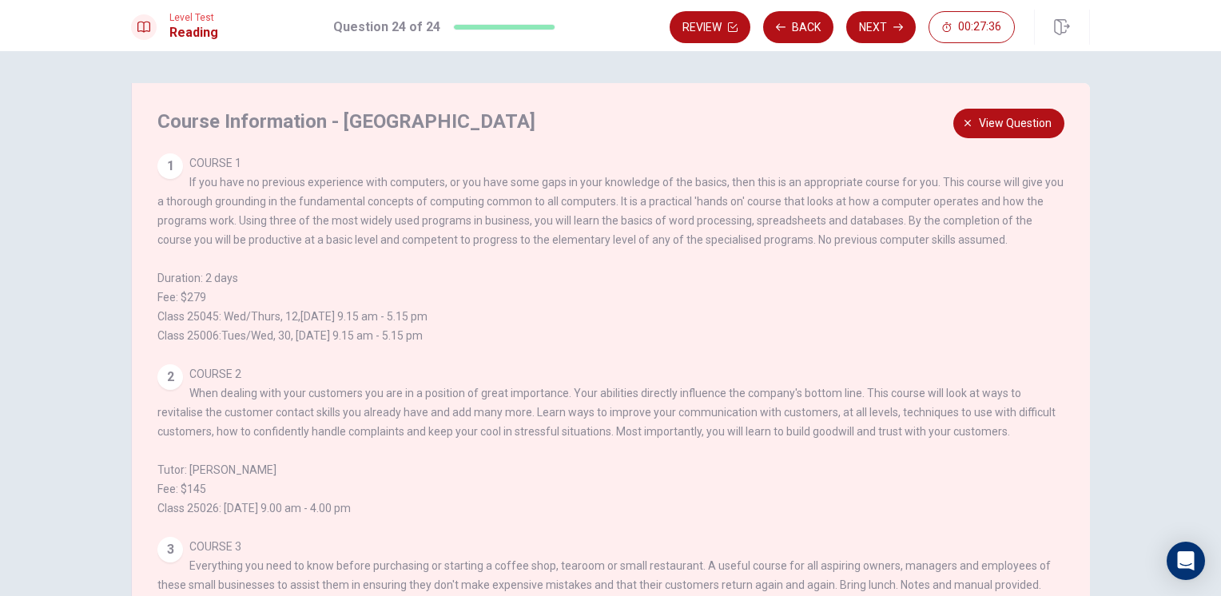
scroll to position [548, 0]
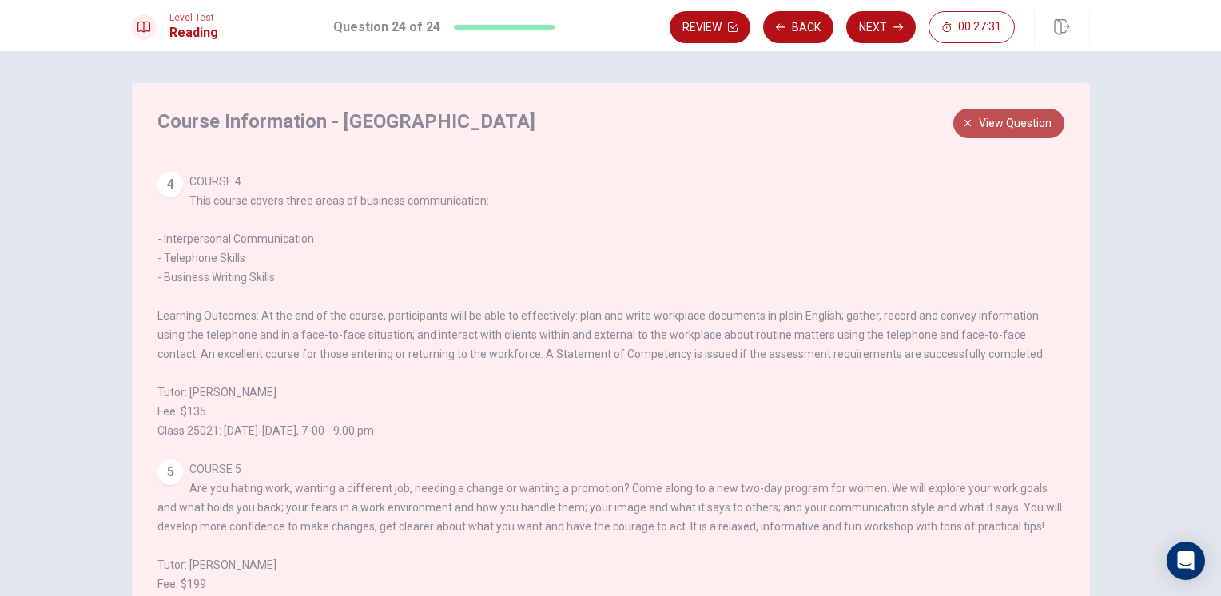
click at [1001, 110] on button "View question" at bounding box center [1009, 124] width 111 height 30
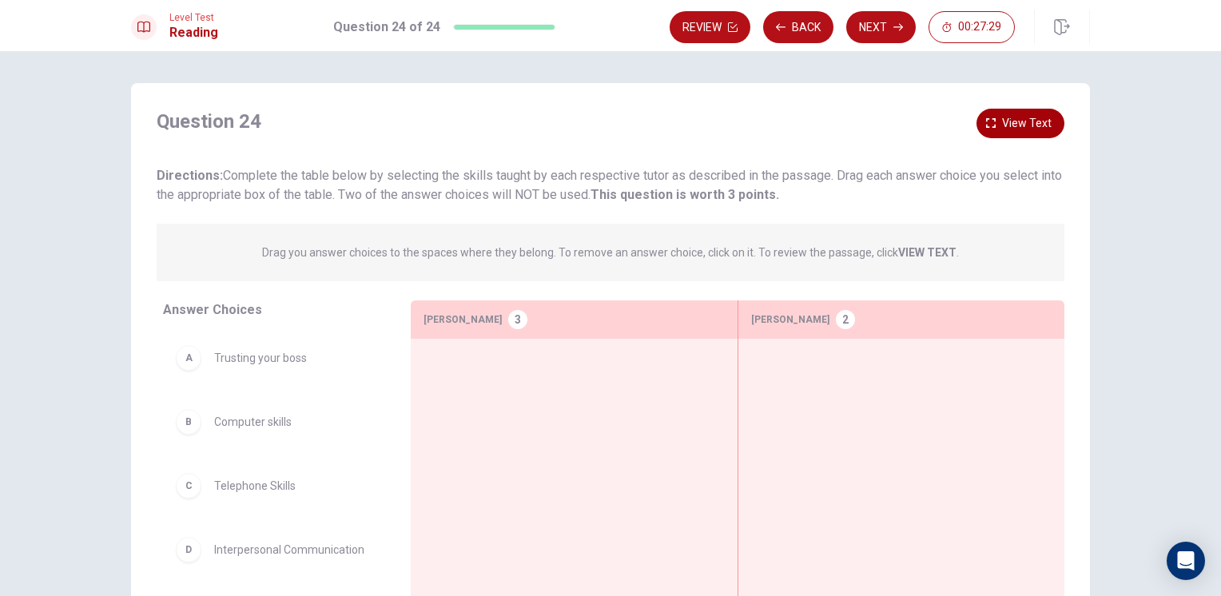
click at [1014, 115] on span "View text" at bounding box center [1027, 124] width 50 height 20
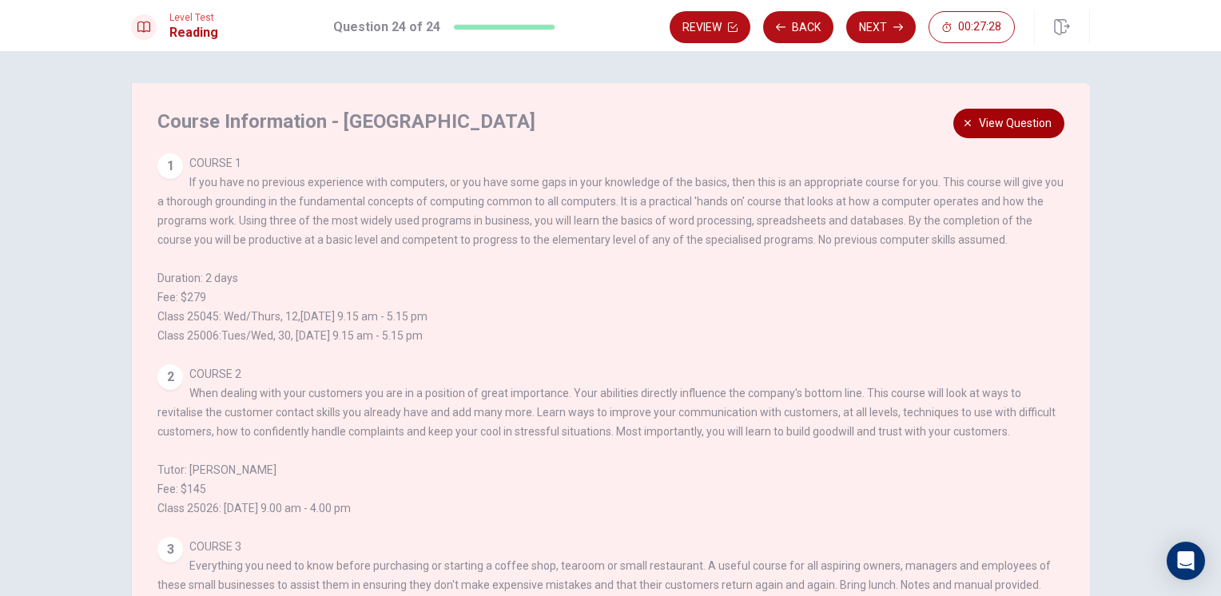
click at [1015, 115] on span "View question" at bounding box center [1015, 124] width 73 height 20
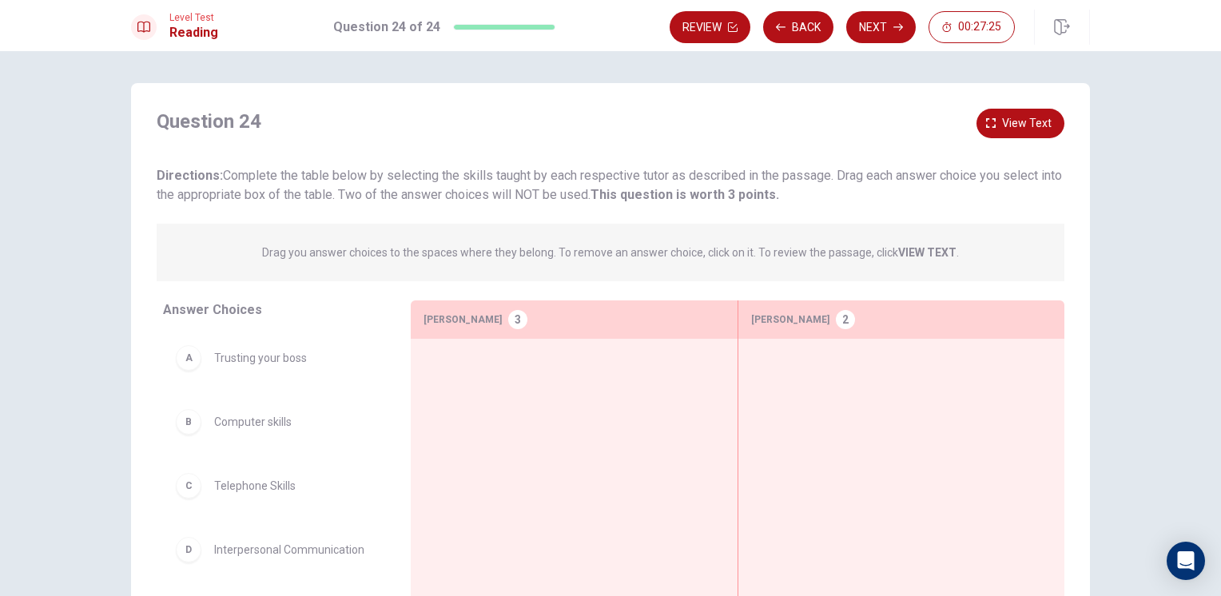
scroll to position [0, 0]
drag, startPoint x: 613, startPoint y: 167, endPoint x: 720, endPoint y: 199, distance: 111.8
click at [720, 199] on div "Directions: Complete the table below by selecting the skills taught by each res…" at bounding box center [611, 185] width 908 height 38
drag, startPoint x: 825, startPoint y: 195, endPoint x: 855, endPoint y: 190, distance: 30.8
click at [883, 205] on div "Question 24 View text Directions: Complete the table below by selecting the ski…" at bounding box center [610, 360] width 959 height 502
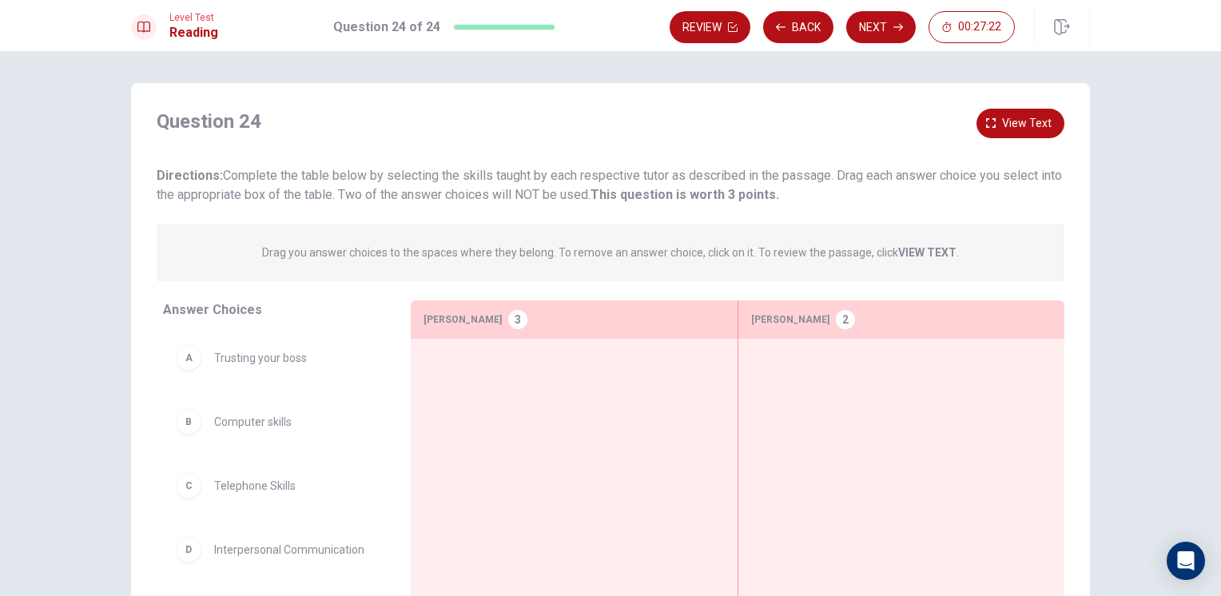
drag, startPoint x: 817, startPoint y: 182, endPoint x: 655, endPoint y: 152, distance: 165.1
click at [663, 149] on div "Question 24 View text Directions: Complete the table below by selecting the ski…" at bounding box center [611, 157] width 908 height 96
click at [1019, 122] on span "View text" at bounding box center [1027, 124] width 50 height 20
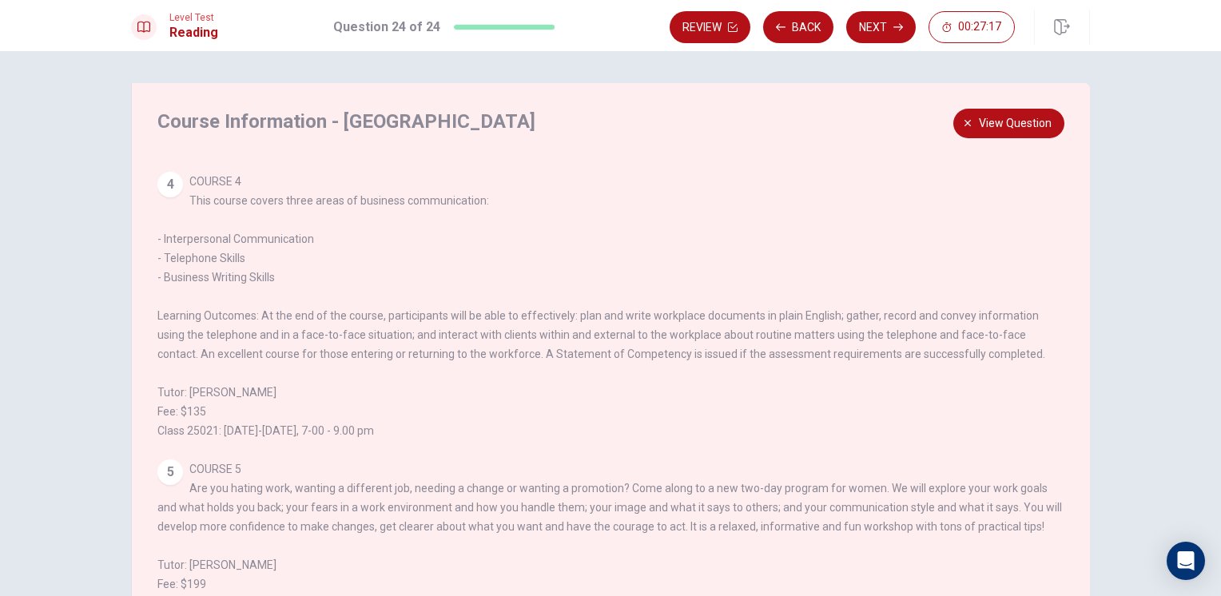
scroll to position [548, 0]
click at [1010, 122] on span "View question" at bounding box center [1015, 124] width 73 height 20
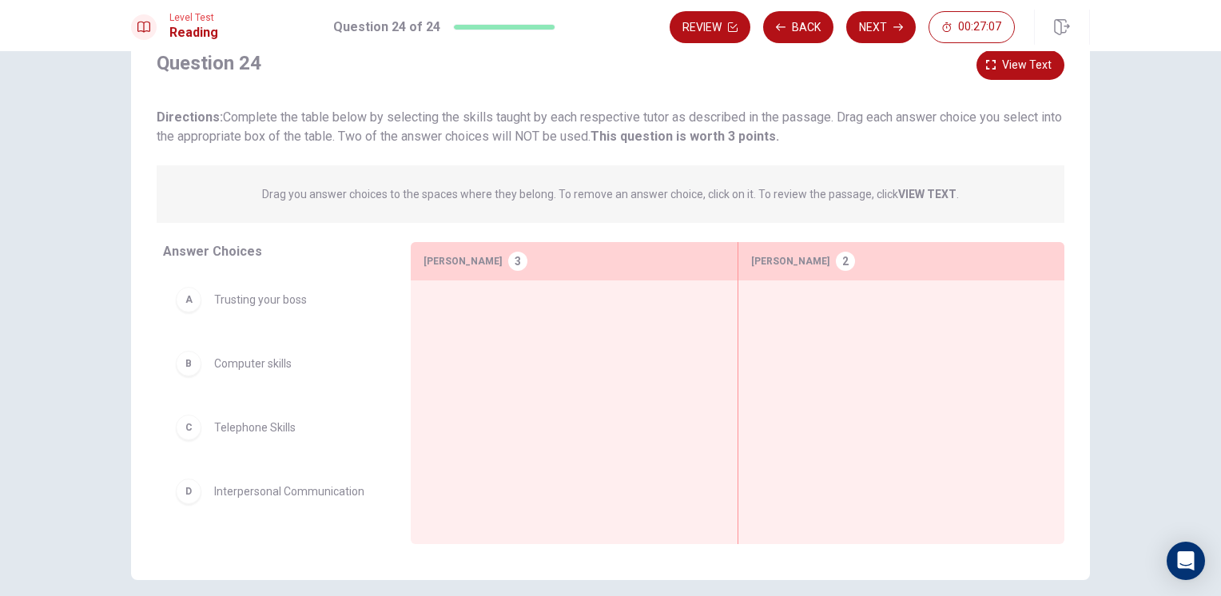
scroll to position [0, 0]
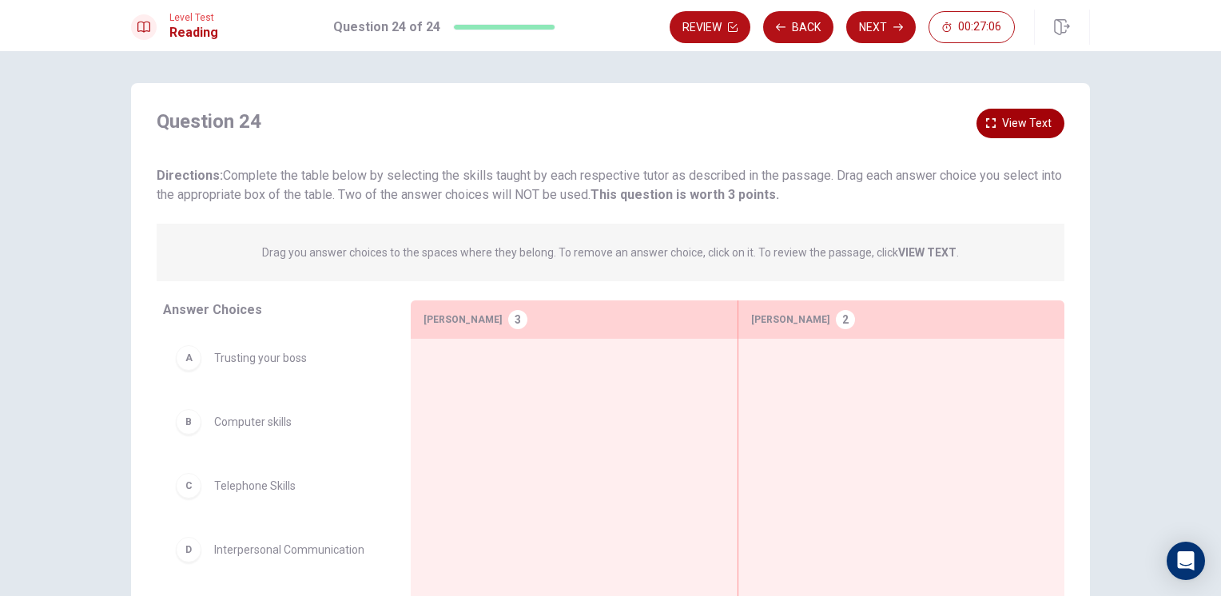
click at [1040, 114] on span "View text" at bounding box center [1027, 124] width 50 height 20
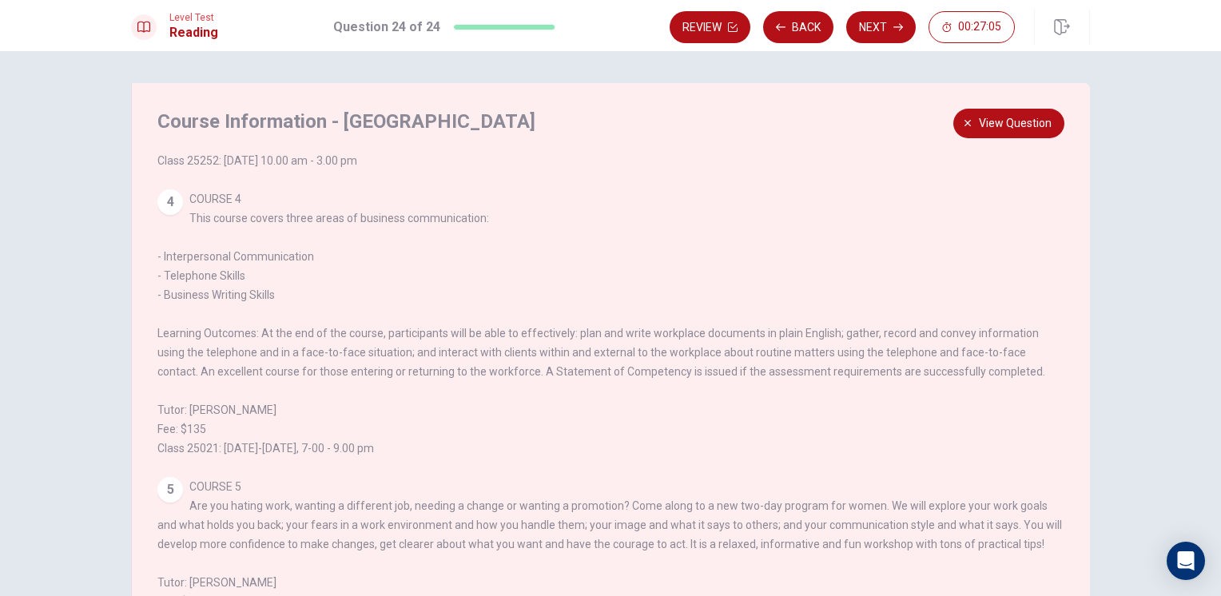
scroll to position [548, 0]
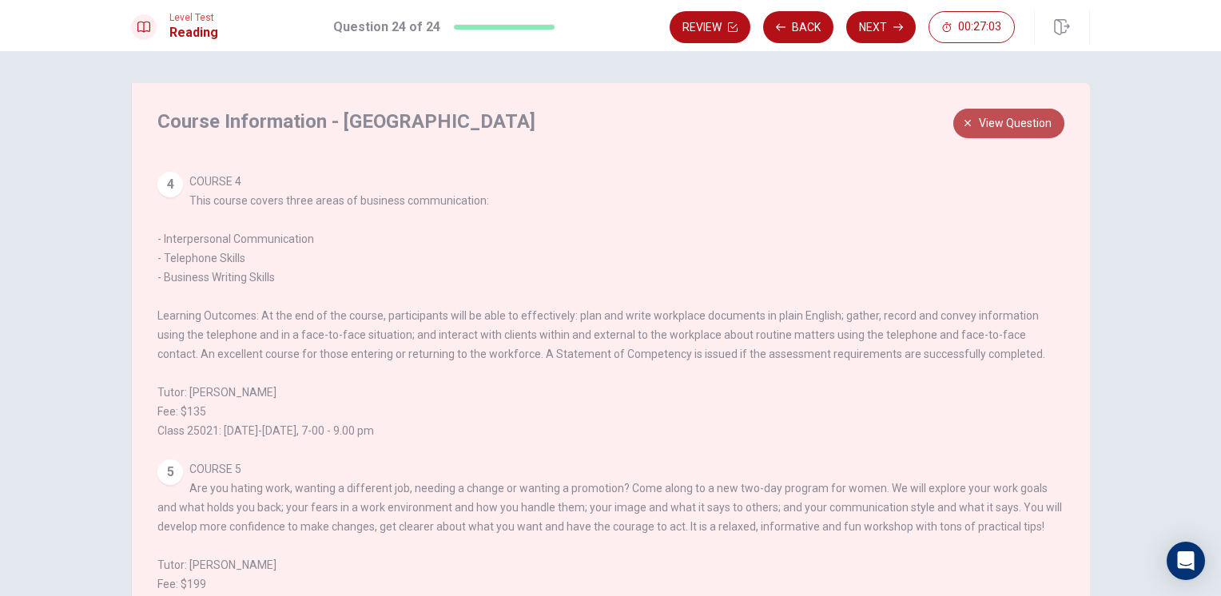
click at [1009, 130] on span "View question" at bounding box center [1015, 124] width 73 height 20
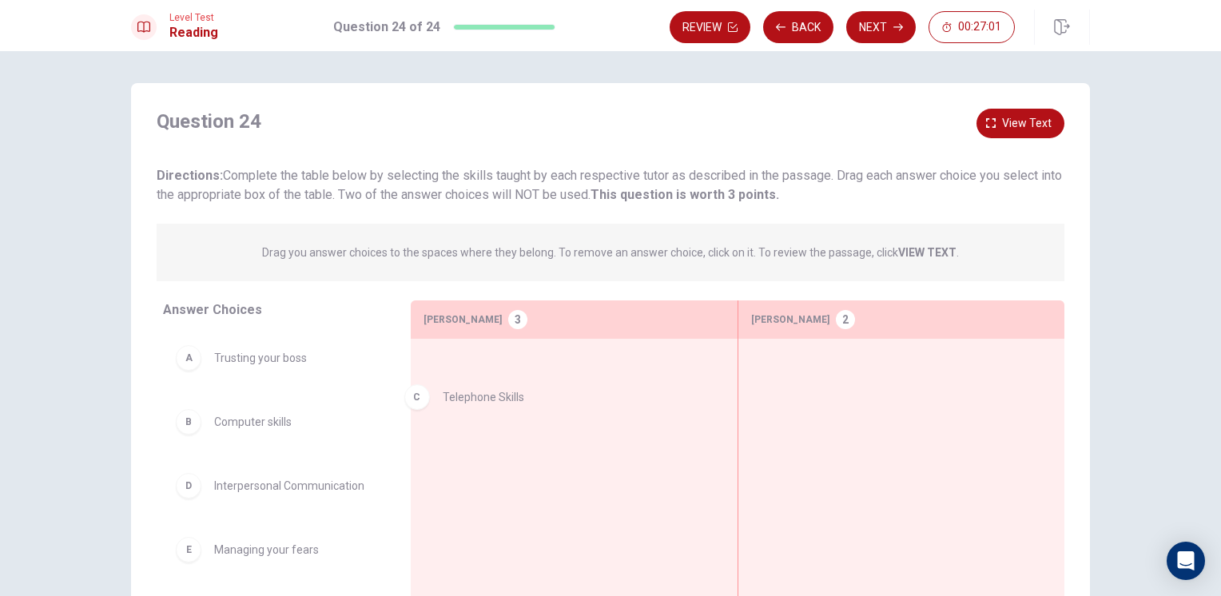
drag, startPoint x: 223, startPoint y: 488, endPoint x: 493, endPoint y: 378, distance: 291.5
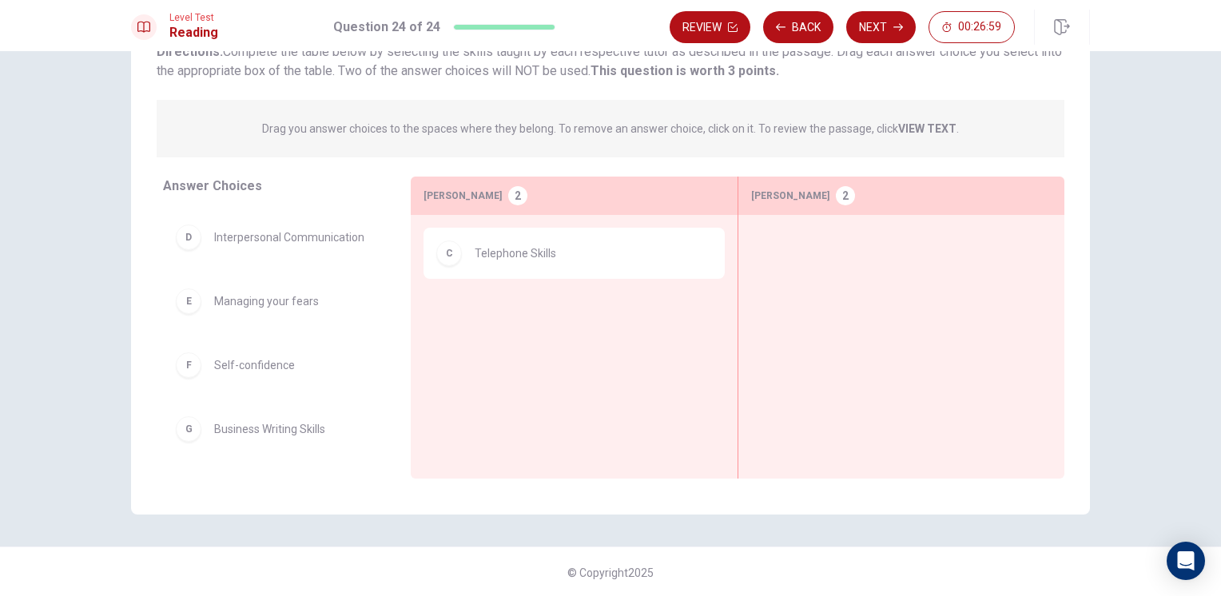
scroll to position [125, 0]
drag, startPoint x: 293, startPoint y: 440, endPoint x: 540, endPoint y: 313, distance: 277.1
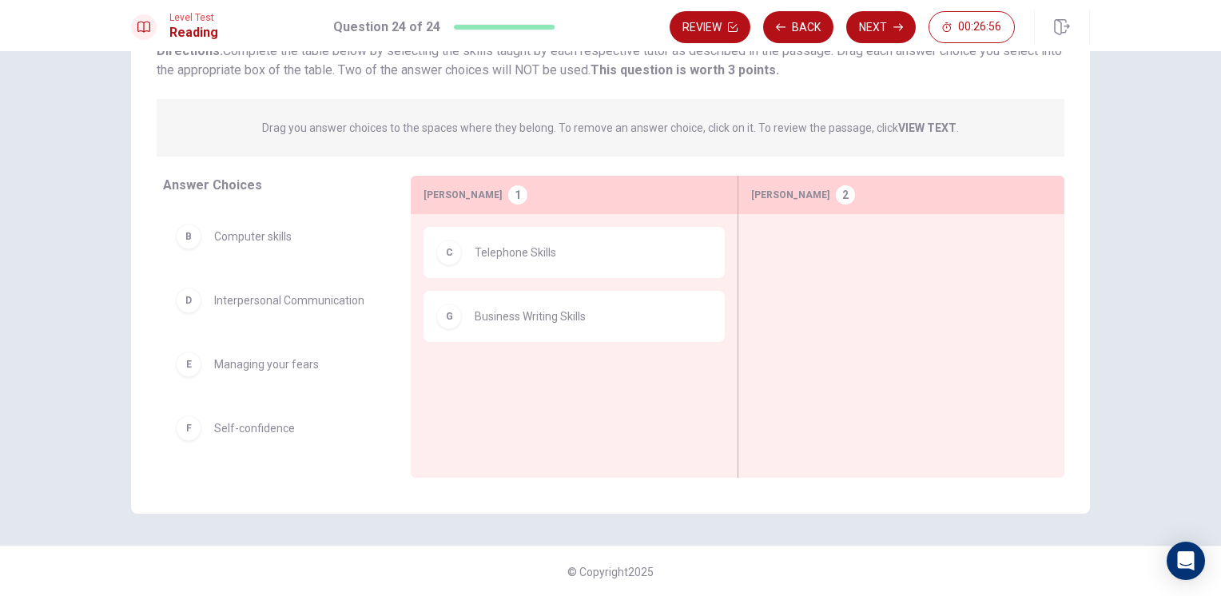
scroll to position [0, 0]
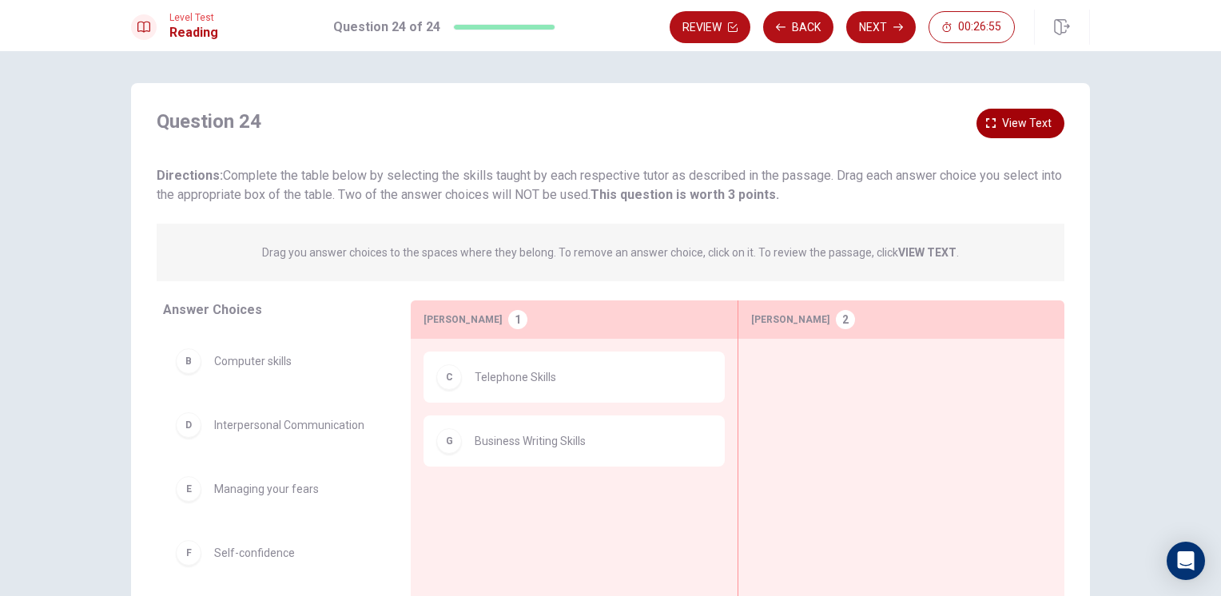
click at [1041, 120] on span "View text" at bounding box center [1027, 124] width 50 height 20
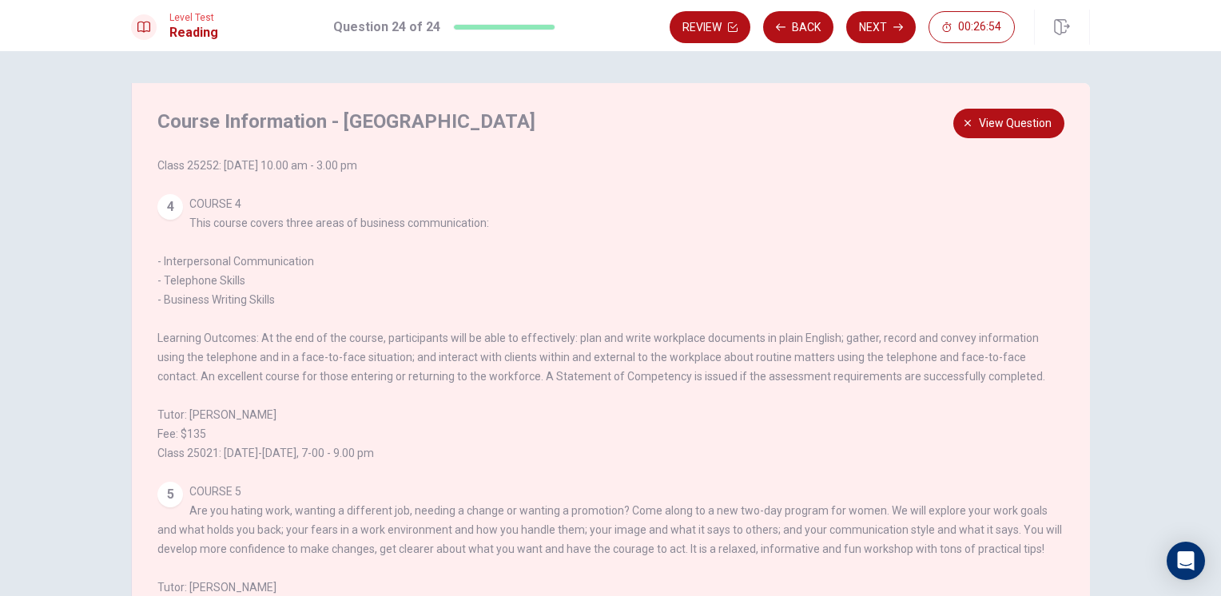
scroll to position [468, 0]
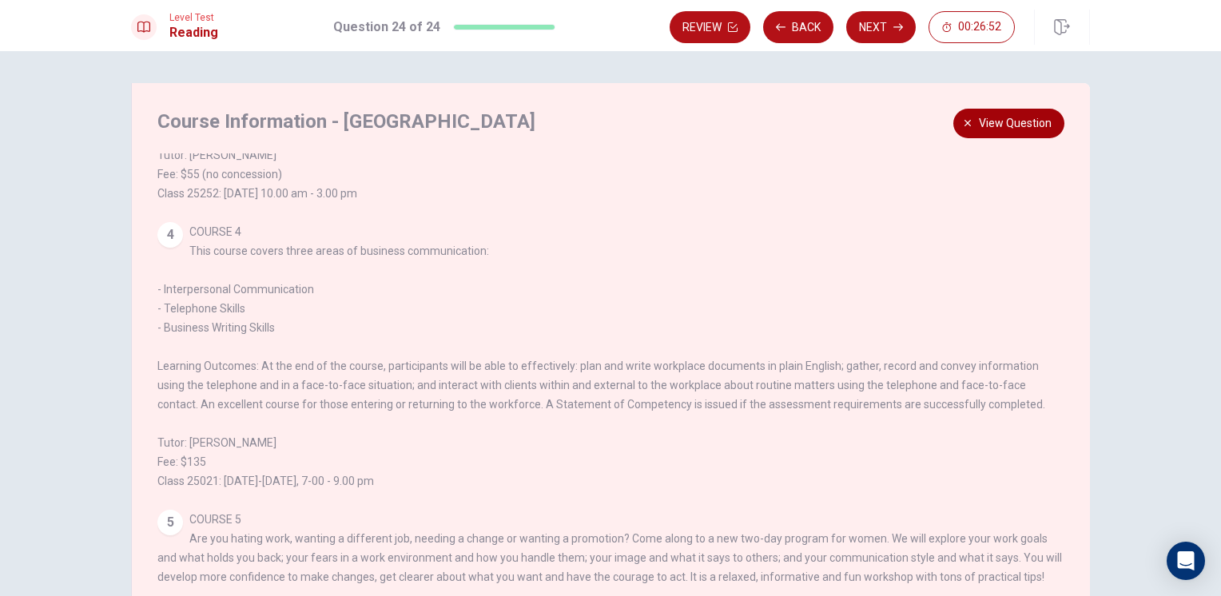
click at [995, 130] on span "View question" at bounding box center [1015, 124] width 73 height 20
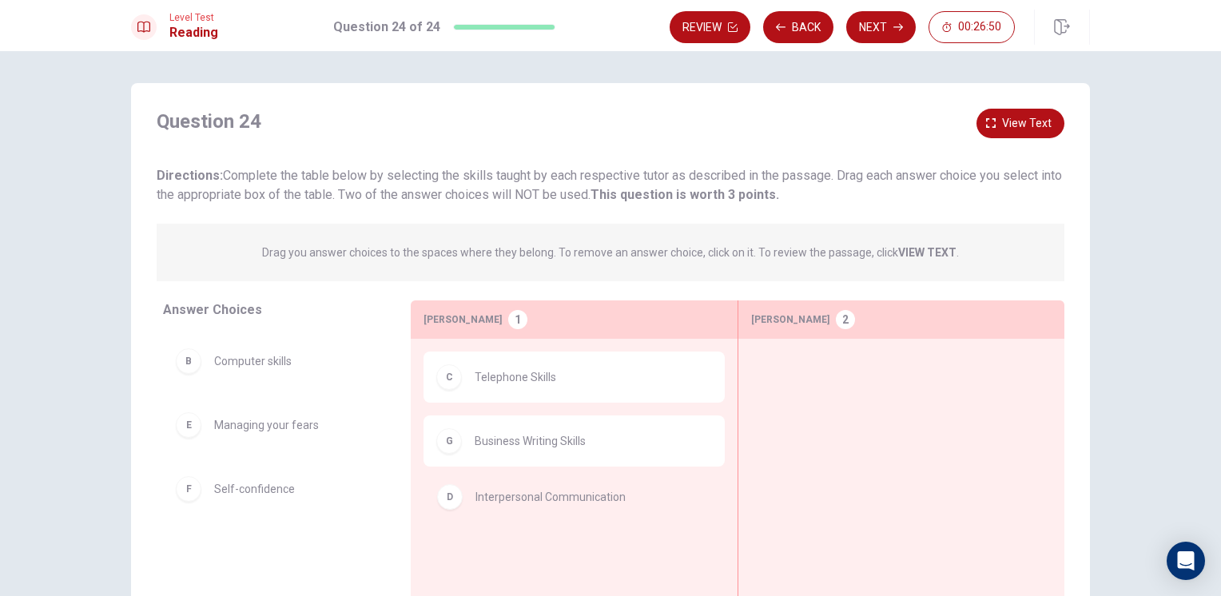
drag, startPoint x: 299, startPoint y: 433, endPoint x: 590, endPoint y: 515, distance: 302.2
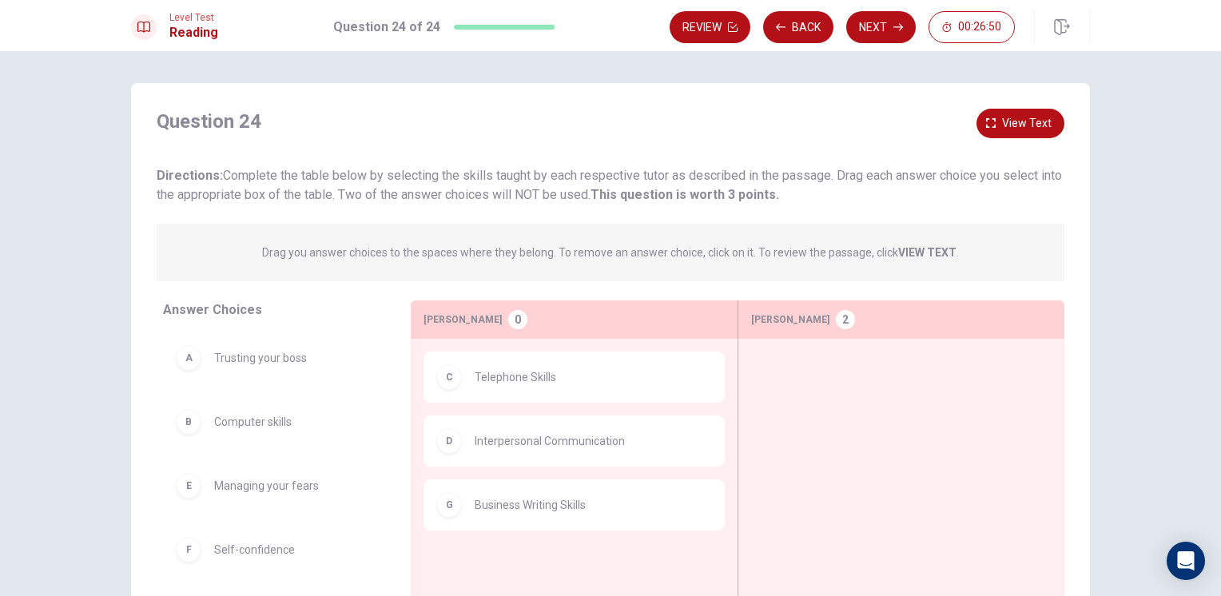
scroll to position [0, 0]
click at [1018, 120] on span "View text" at bounding box center [1027, 124] width 50 height 20
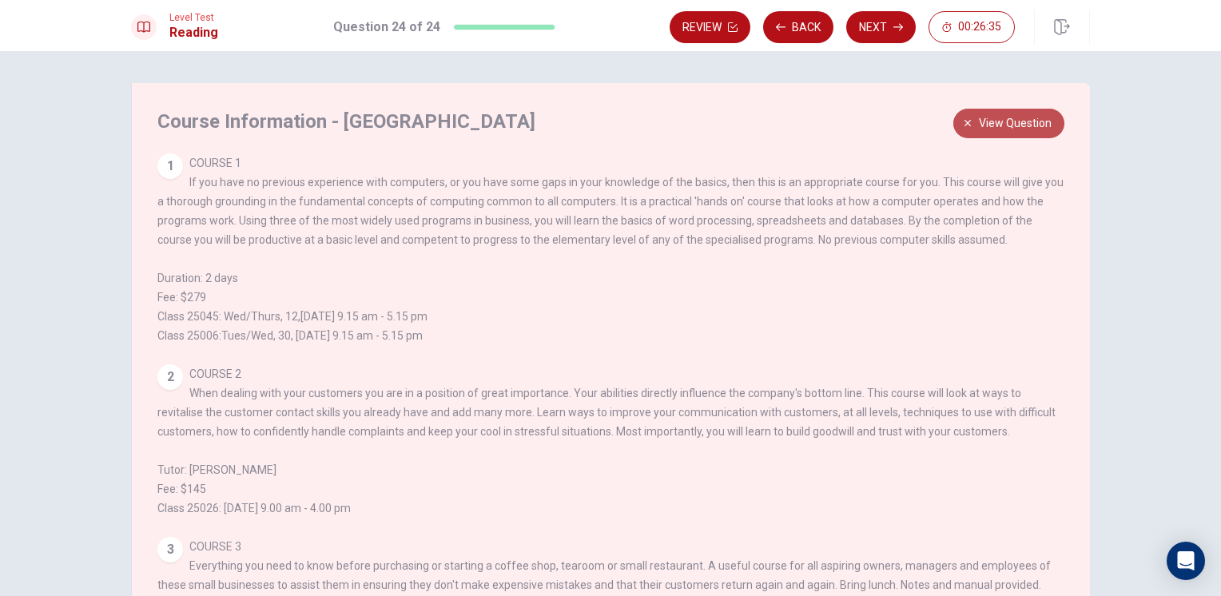
click at [994, 118] on span "View question" at bounding box center [1015, 124] width 73 height 20
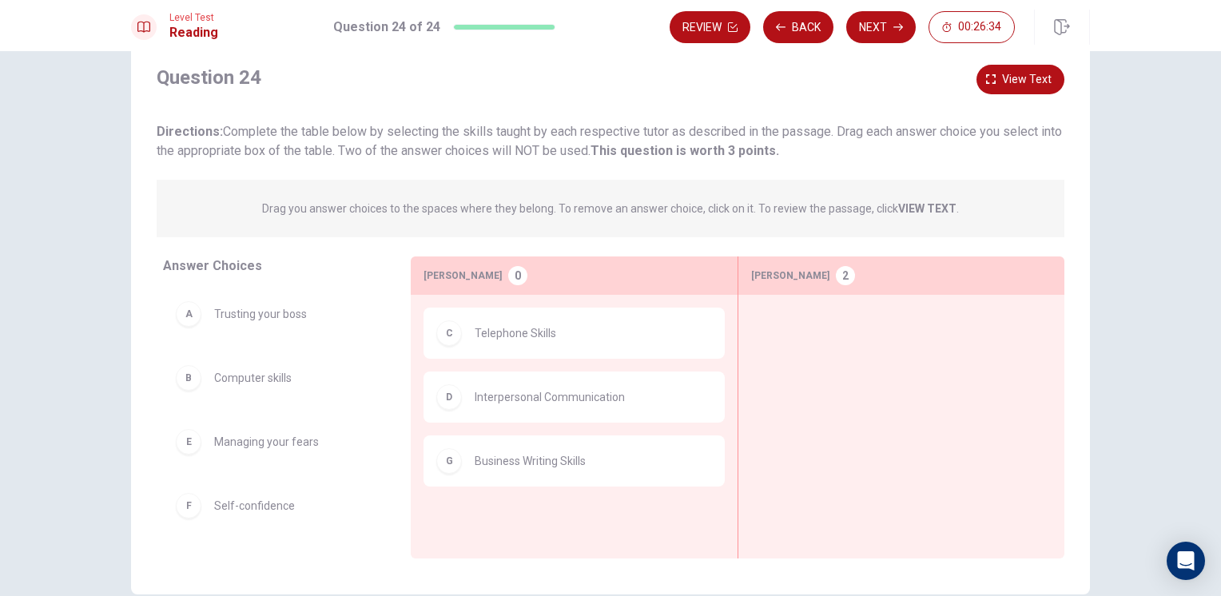
scroll to position [80, 0]
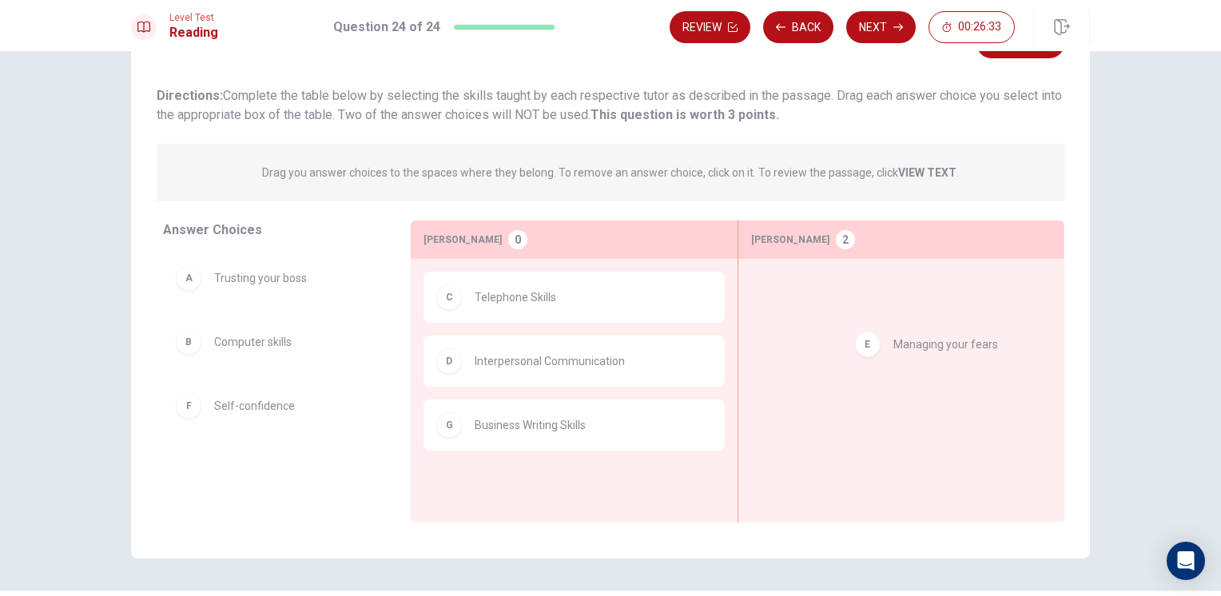
drag, startPoint x: 286, startPoint y: 415, endPoint x: 1001, endPoint y: 332, distance: 719.5
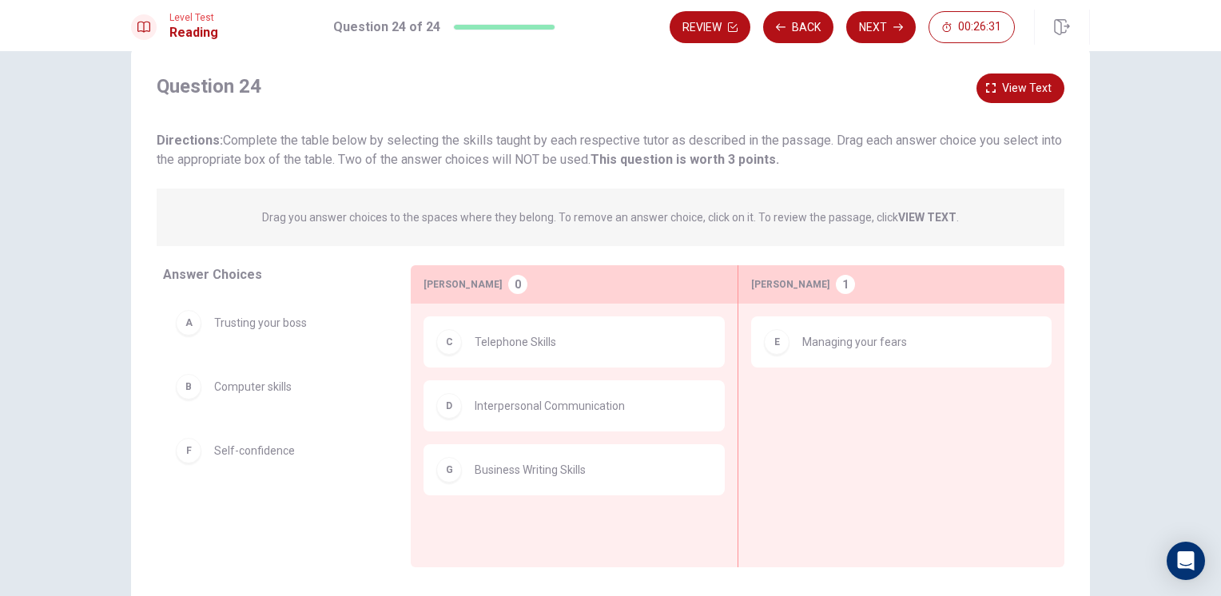
scroll to position [0, 0]
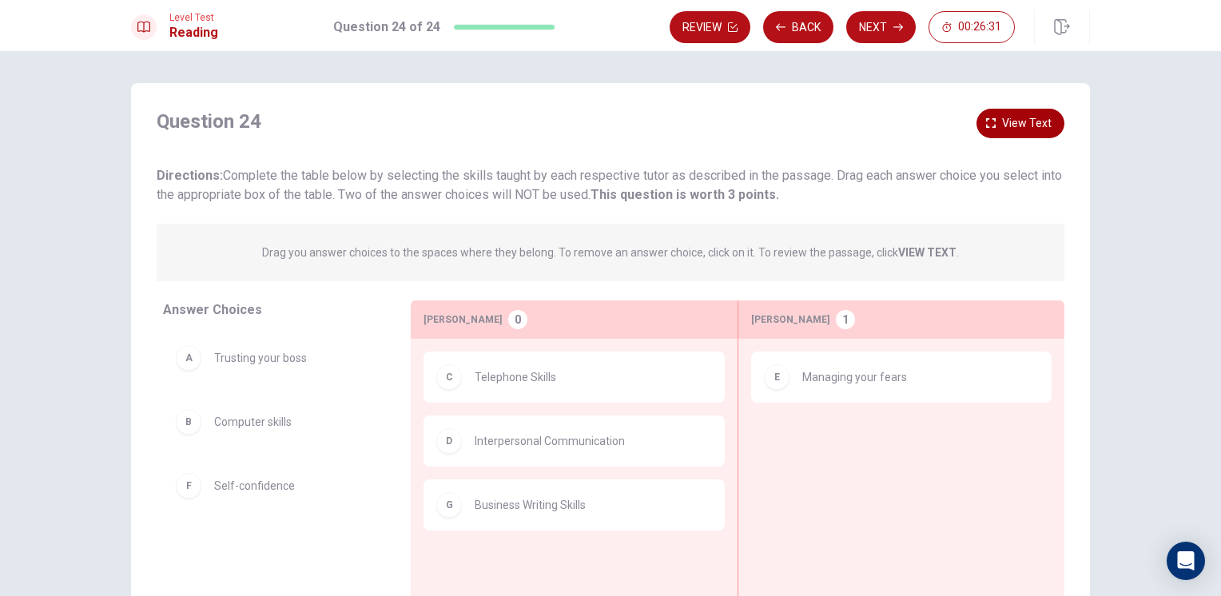
click at [1009, 118] on span "View text" at bounding box center [1027, 124] width 50 height 20
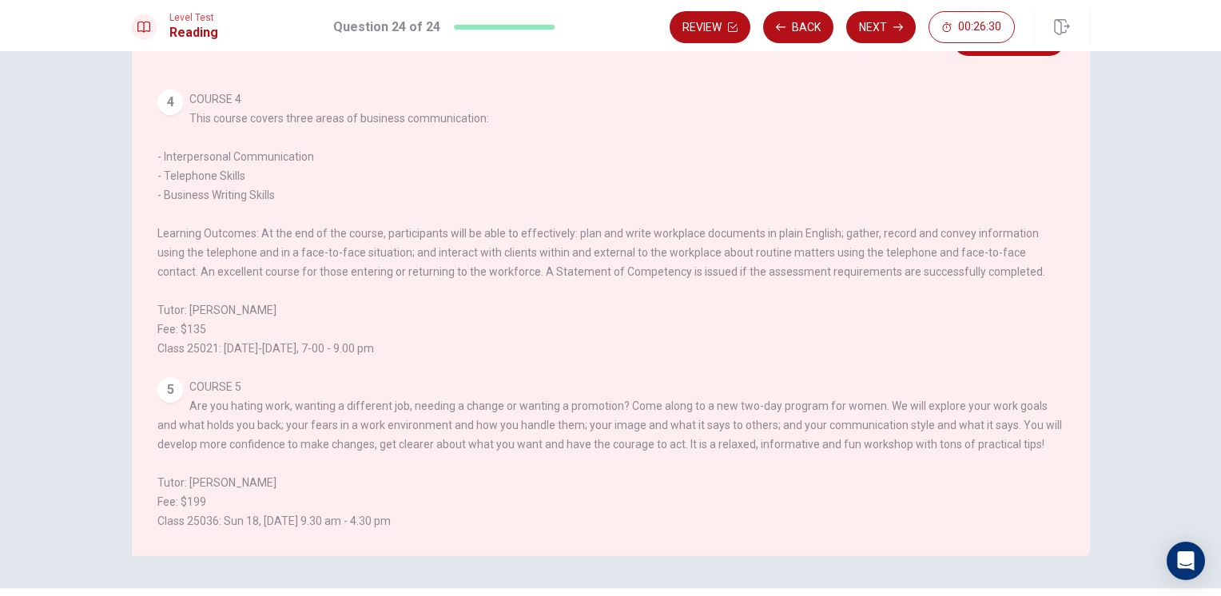
scroll to position [125, 0]
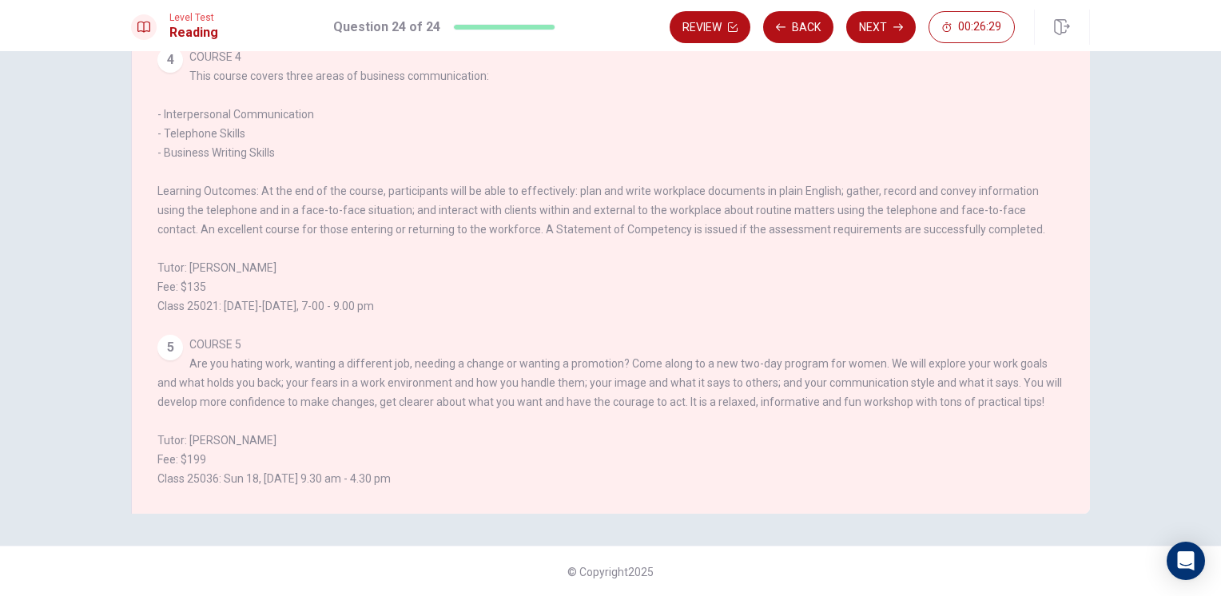
drag, startPoint x: 437, startPoint y: 347, endPoint x: 701, endPoint y: 402, distance: 269.5
click at [692, 401] on div "5 COURSE 5 Are you hating work, wanting a different job, needing a change or wa…" at bounding box center [611, 411] width 908 height 153
drag, startPoint x: 437, startPoint y: 393, endPoint x: 555, endPoint y: 422, distance: 121.0
click at [550, 424] on div "5 COURSE 5 Are you hating work, wanting a different job, needing a change or wa…" at bounding box center [611, 411] width 908 height 153
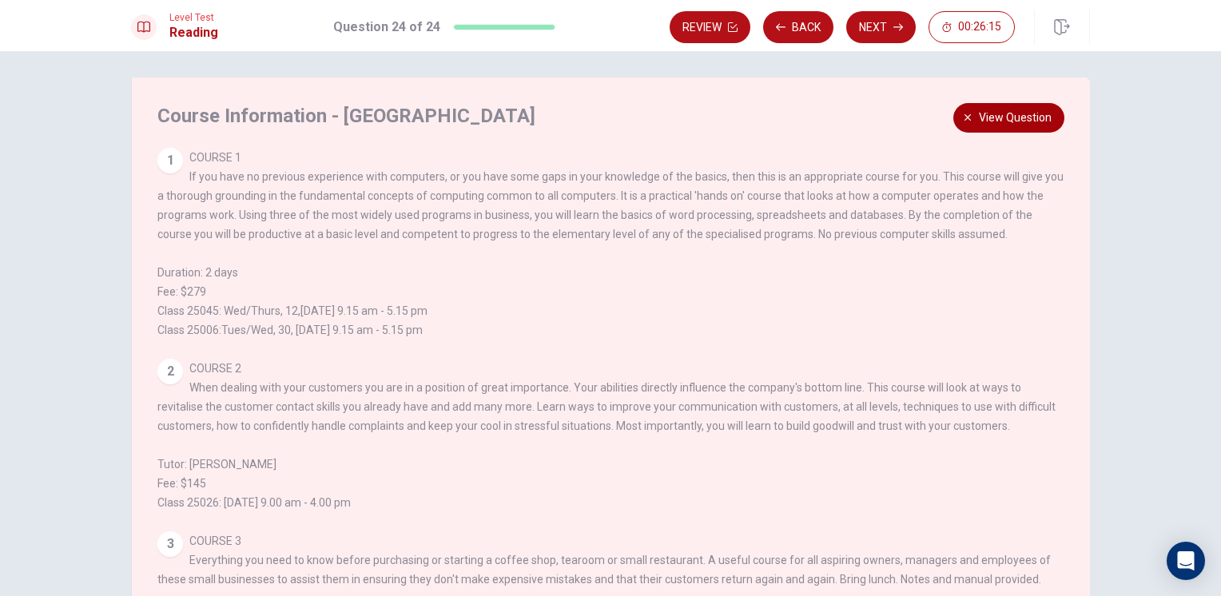
scroll to position [0, 0]
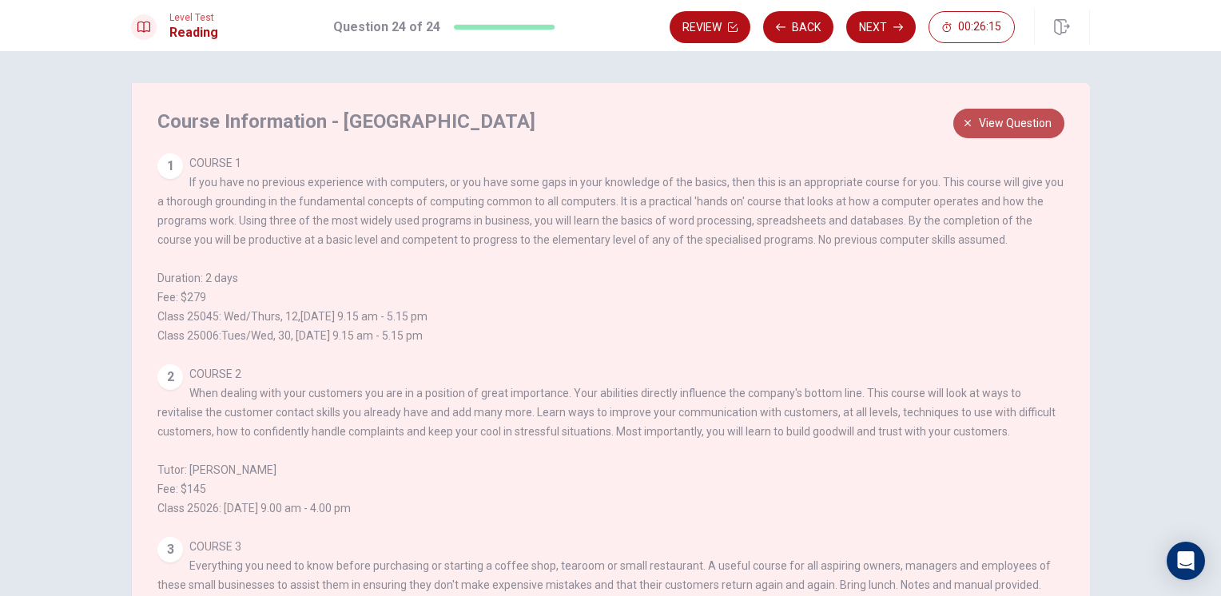
click at [1020, 126] on span "View question" at bounding box center [1015, 124] width 73 height 20
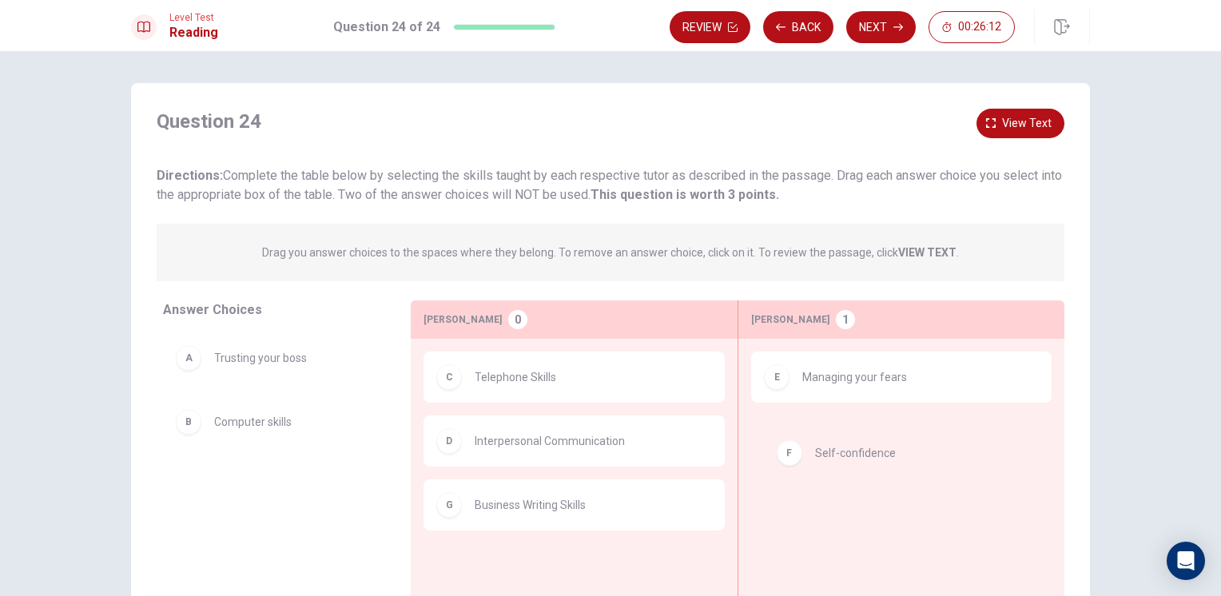
drag, startPoint x: 297, startPoint y: 473, endPoint x: 914, endPoint y: 436, distance: 617.5
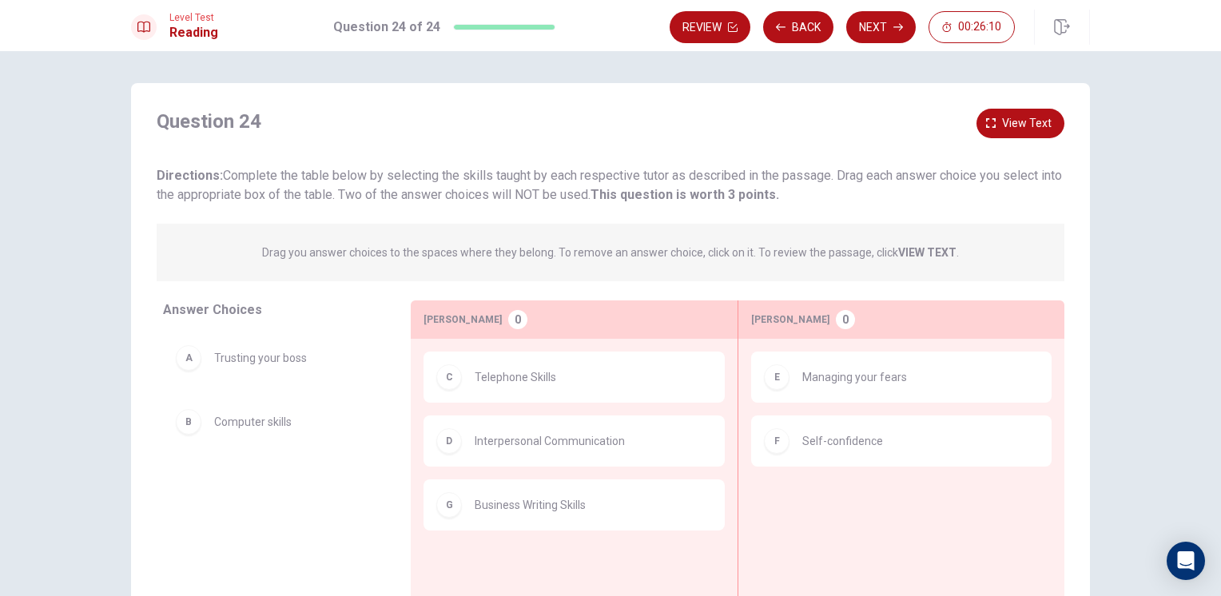
click at [1042, 159] on div "Question 24 View text Directions: Complete the table below by selecting the ski…" at bounding box center [611, 157] width 908 height 96
click at [1007, 111] on button "View text" at bounding box center [1021, 124] width 88 height 30
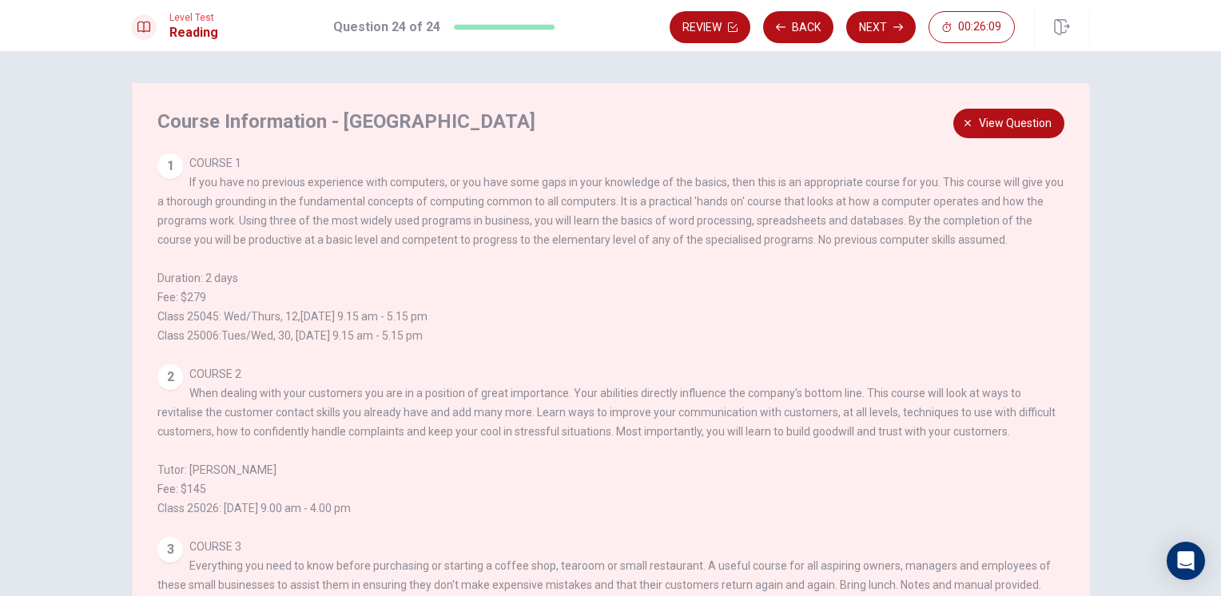
scroll to position [548, 0]
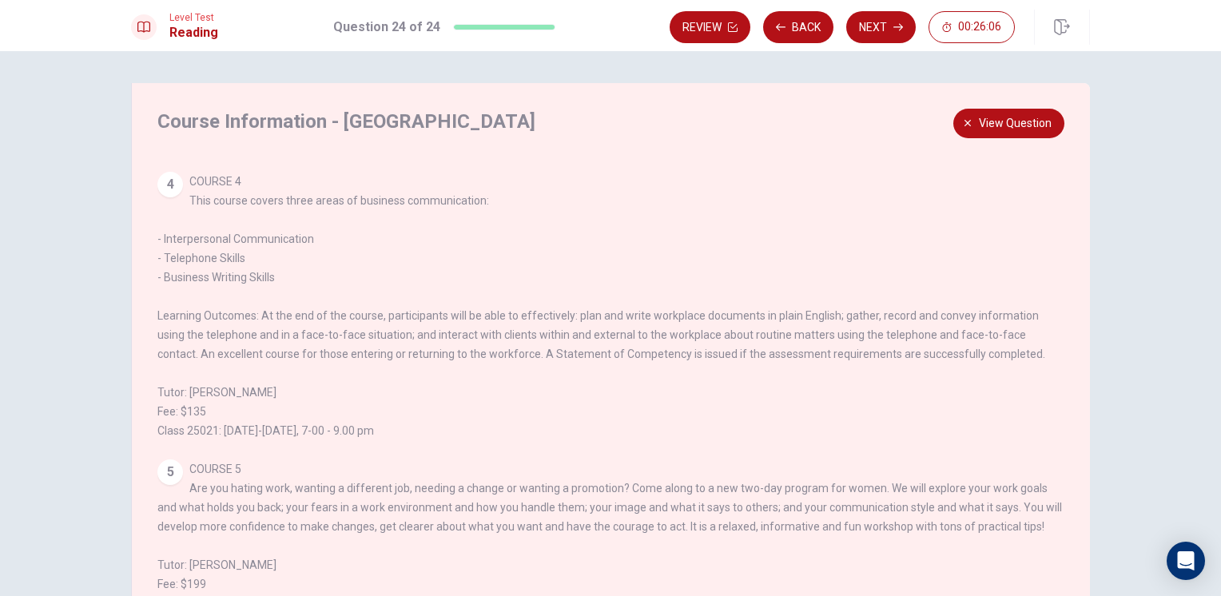
drag, startPoint x: 379, startPoint y: 506, endPoint x: 716, endPoint y: 434, distance: 344.9
click at [966, 487] on span "COURSE 5 Are you hating work, wanting a different job, needing a change or want…" at bounding box center [609, 536] width 905 height 147
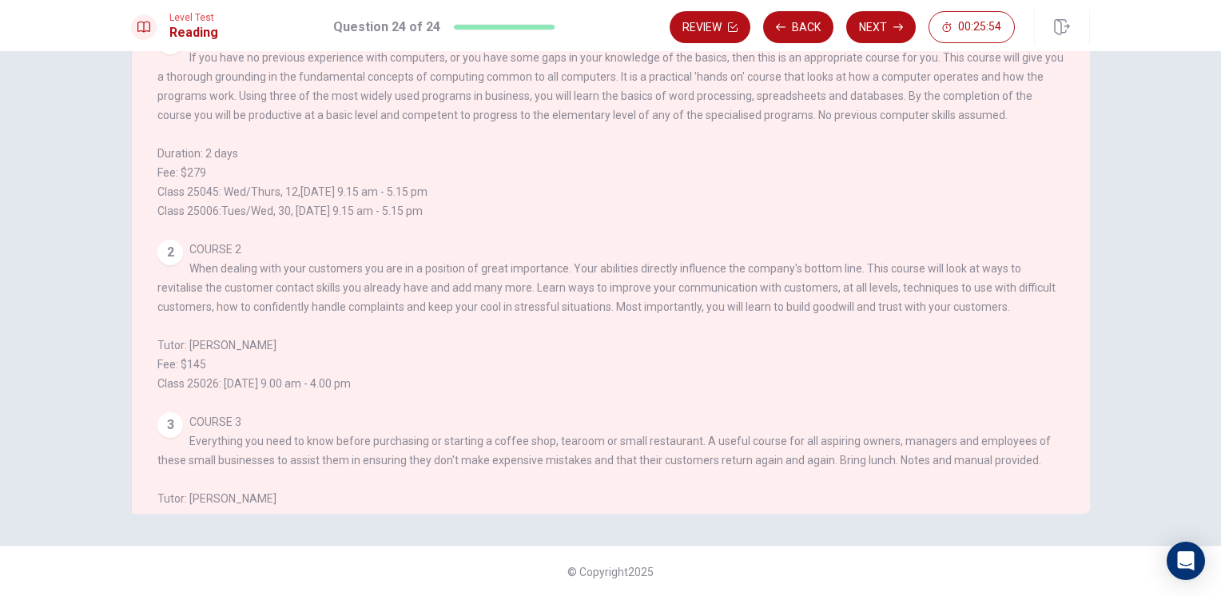
scroll to position [0, 0]
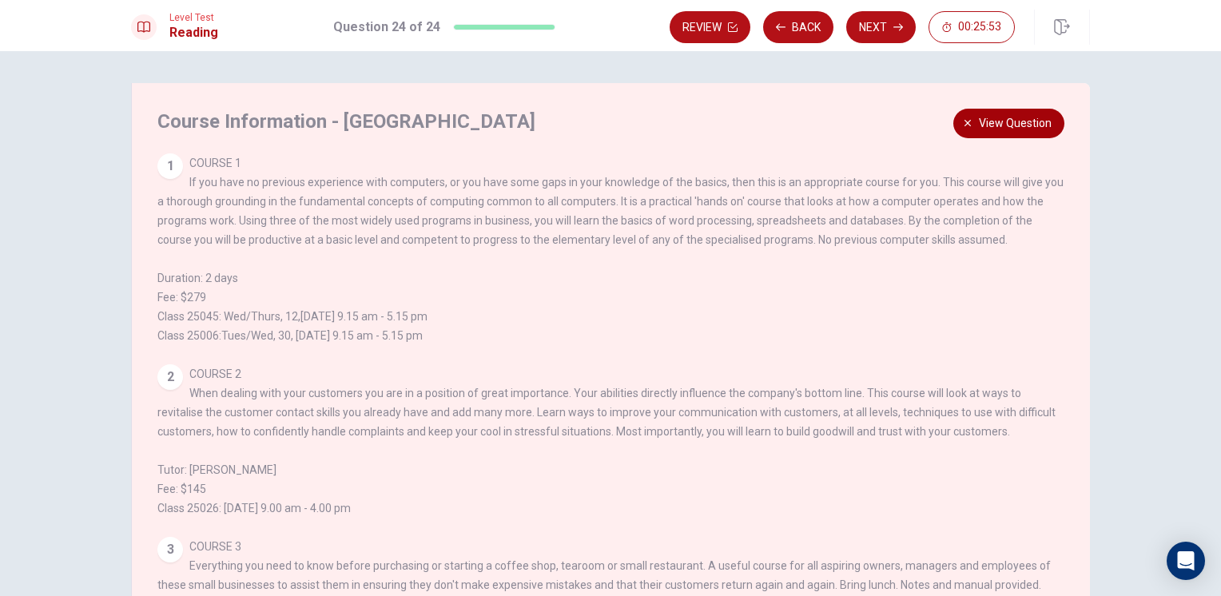
click at [1027, 125] on span "View question" at bounding box center [1015, 124] width 73 height 20
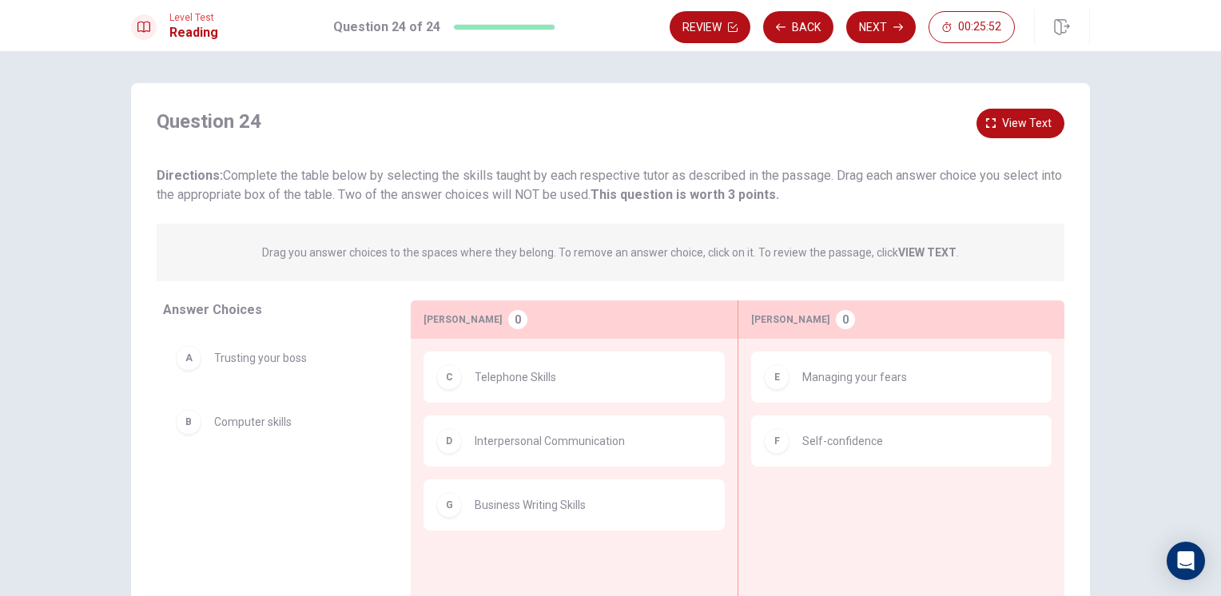
scroll to position [125, 0]
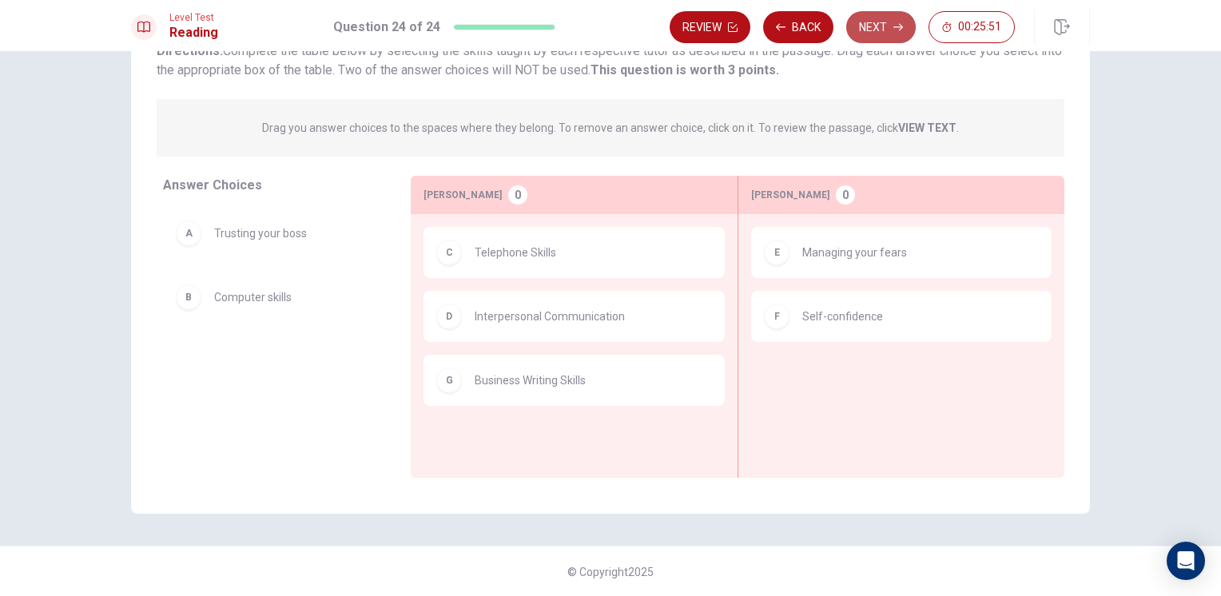
click at [887, 30] on button "Next" at bounding box center [882, 27] width 70 height 32
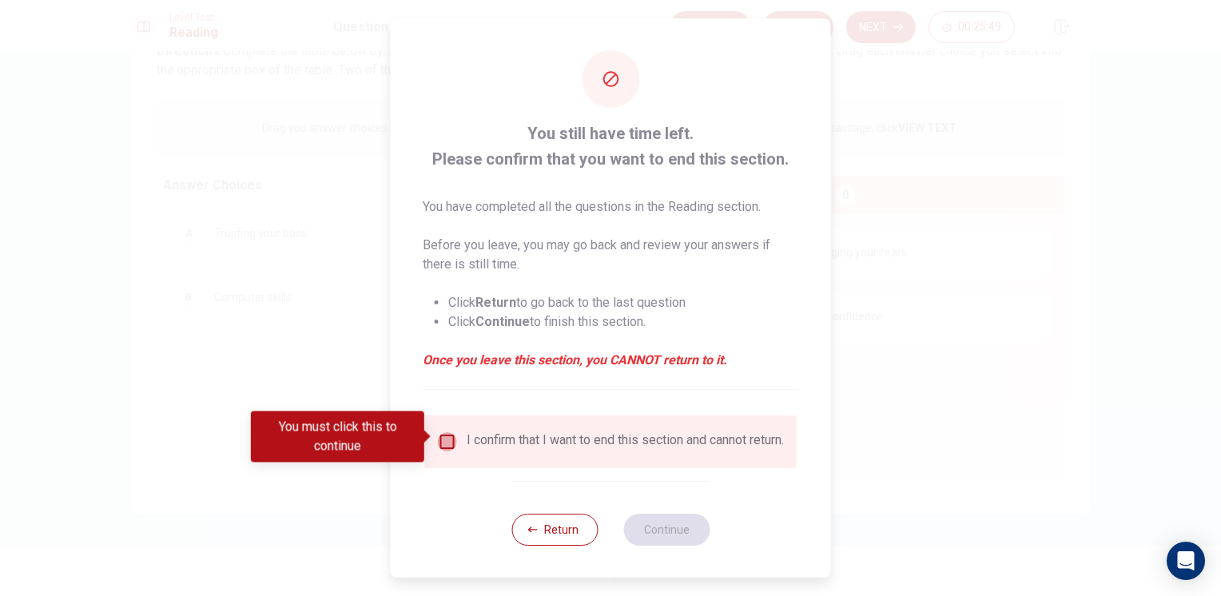
click at [444, 442] on input "You must click this to continue" at bounding box center [447, 441] width 19 height 19
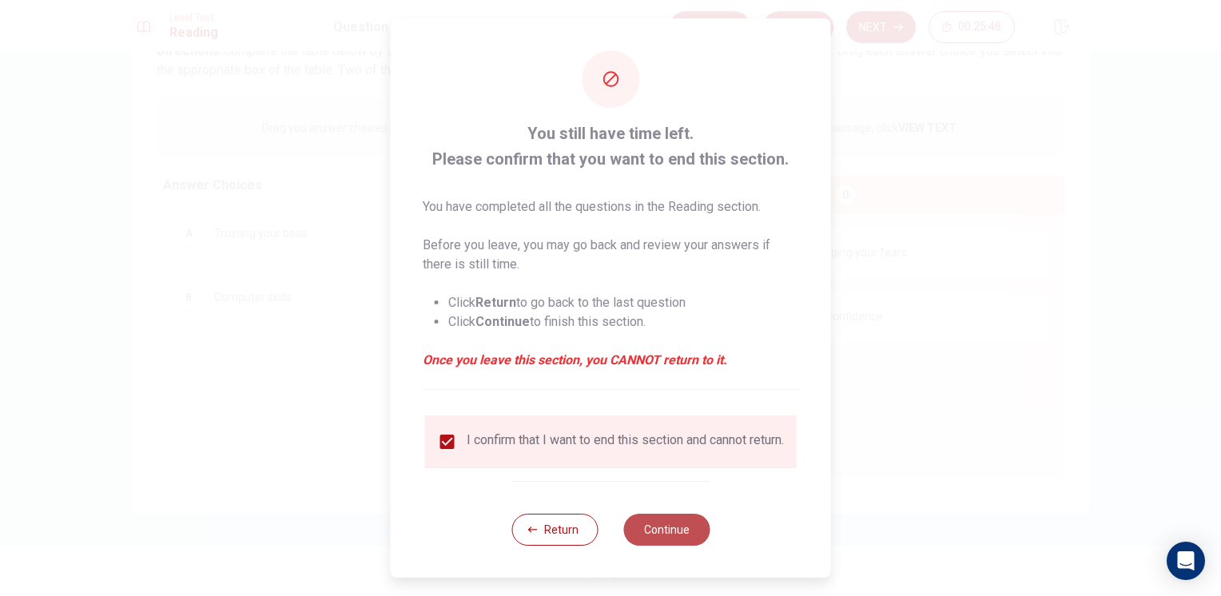
click at [667, 533] on button "Continue" at bounding box center [667, 530] width 86 height 32
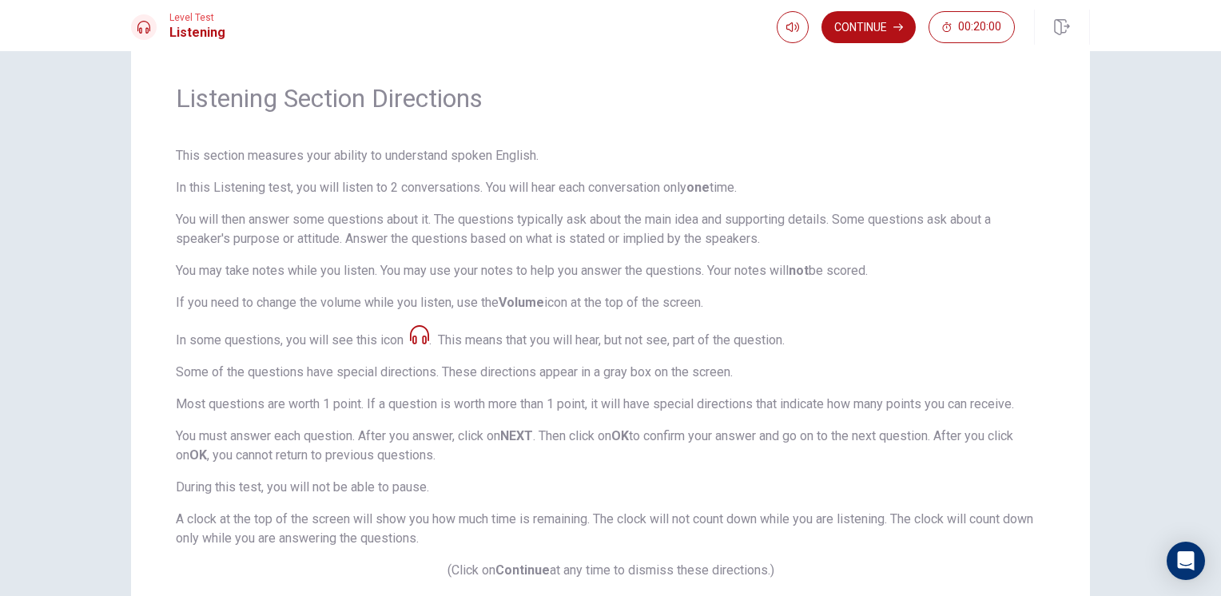
scroll to position [0, 0]
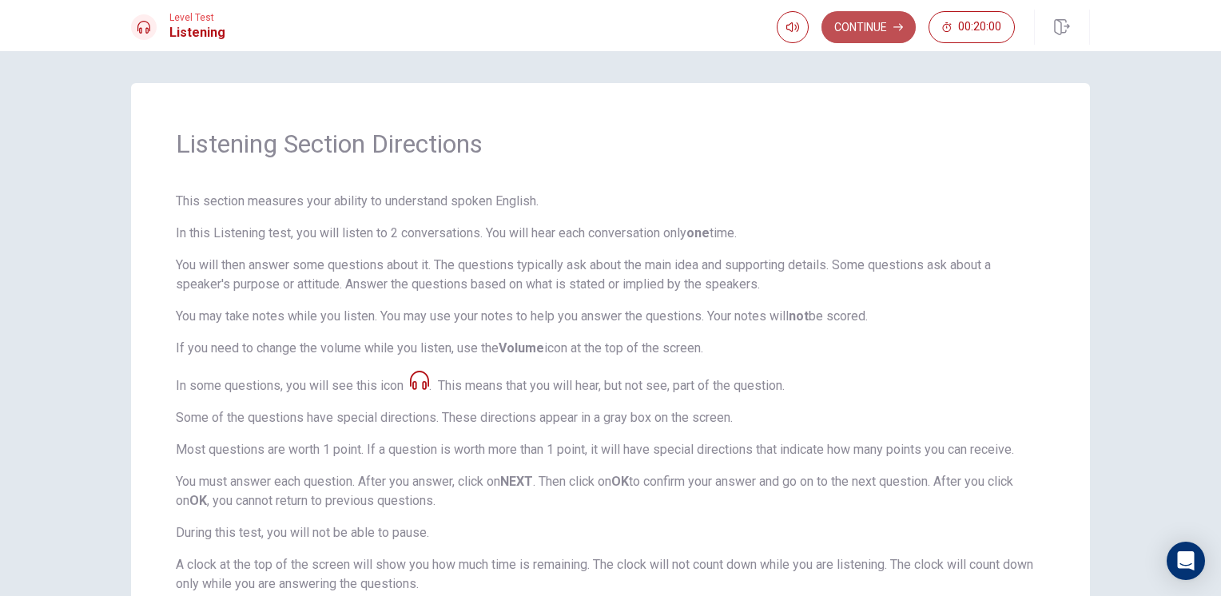
click at [883, 20] on button "Continue" at bounding box center [869, 27] width 94 height 32
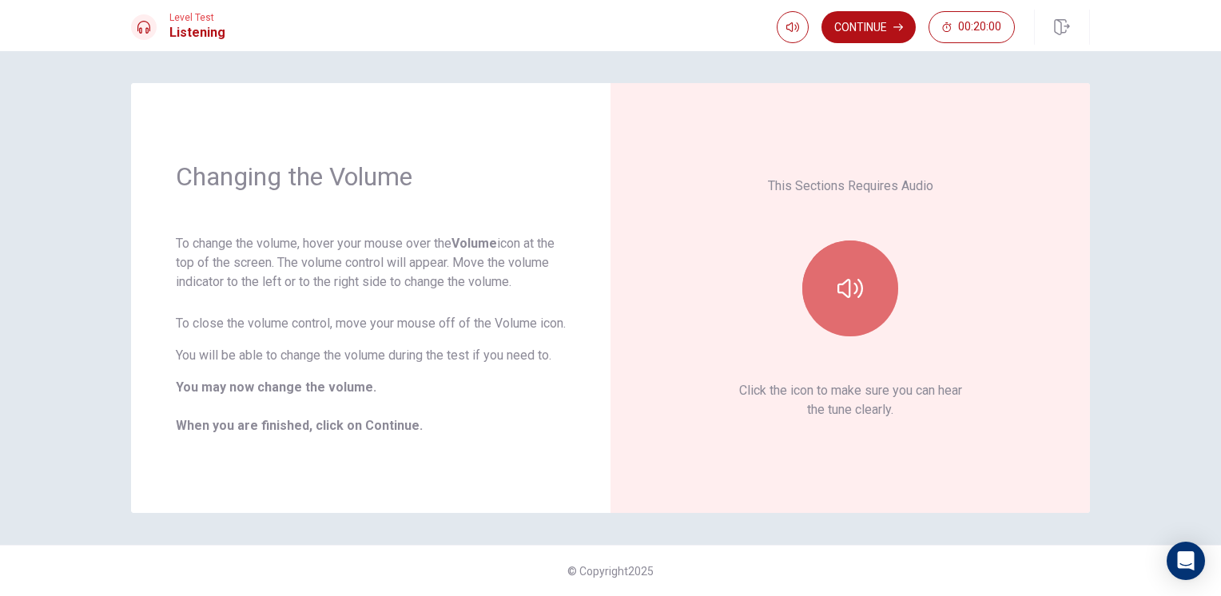
click at [864, 301] on button "button" at bounding box center [851, 289] width 96 height 96
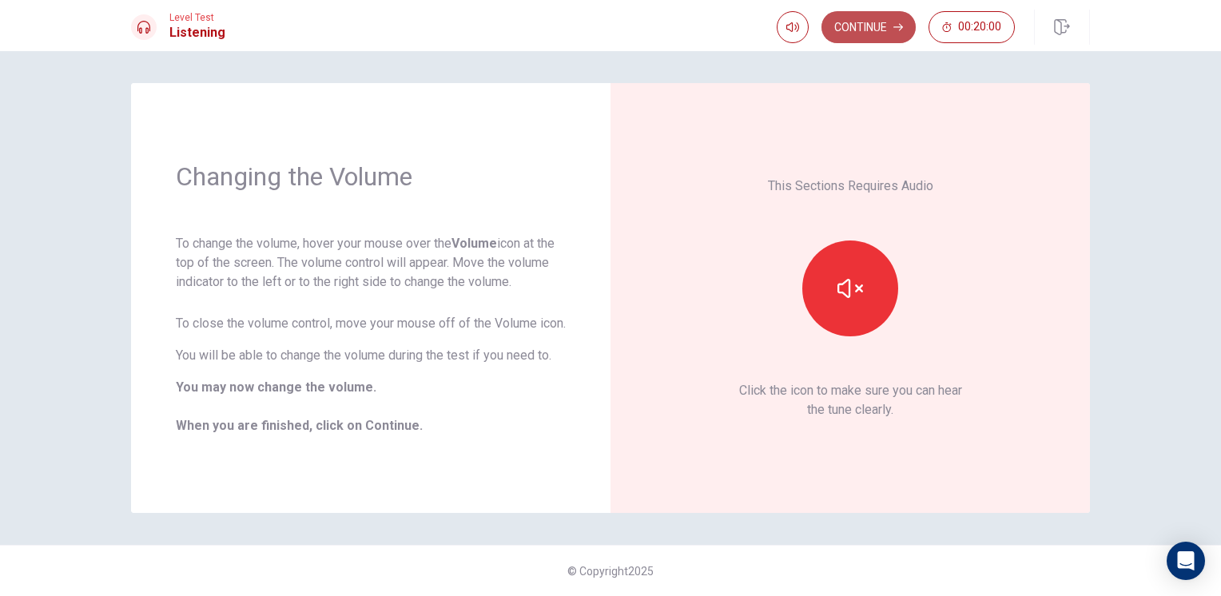
click at [867, 31] on button "Continue" at bounding box center [869, 27] width 94 height 32
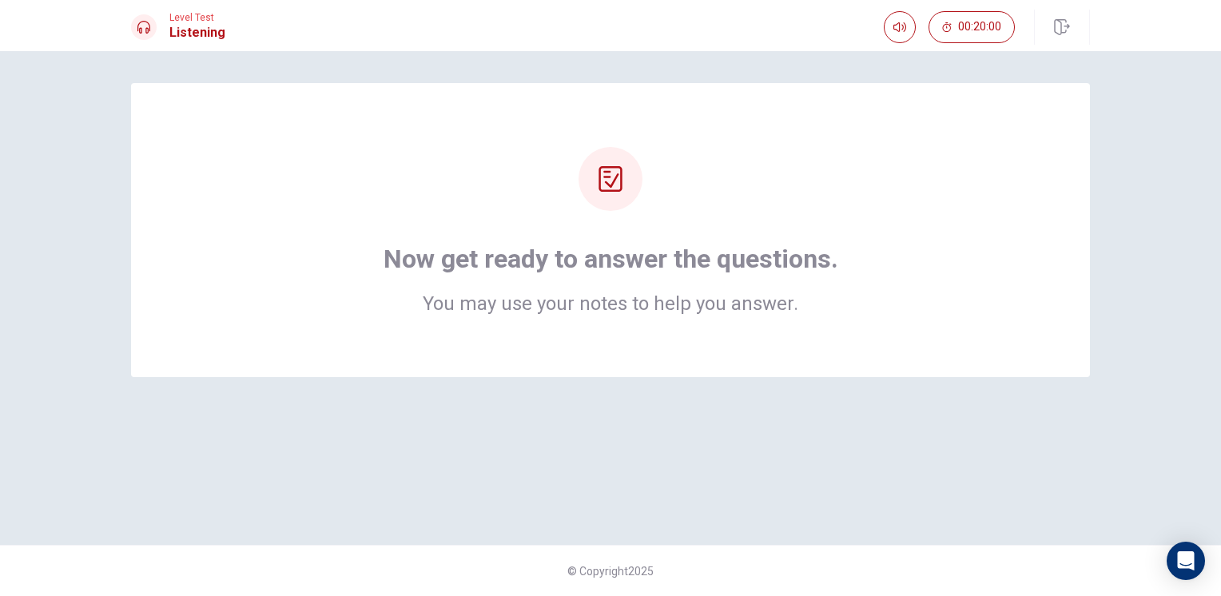
click at [684, 334] on div "Now get ready to answer the questions. You may use your notes to help you answe…" at bounding box center [610, 230] width 959 height 294
click at [694, 280] on div "Now get ready to answer the questions. You may use your notes to help you answe…" at bounding box center [611, 278] width 455 height 70
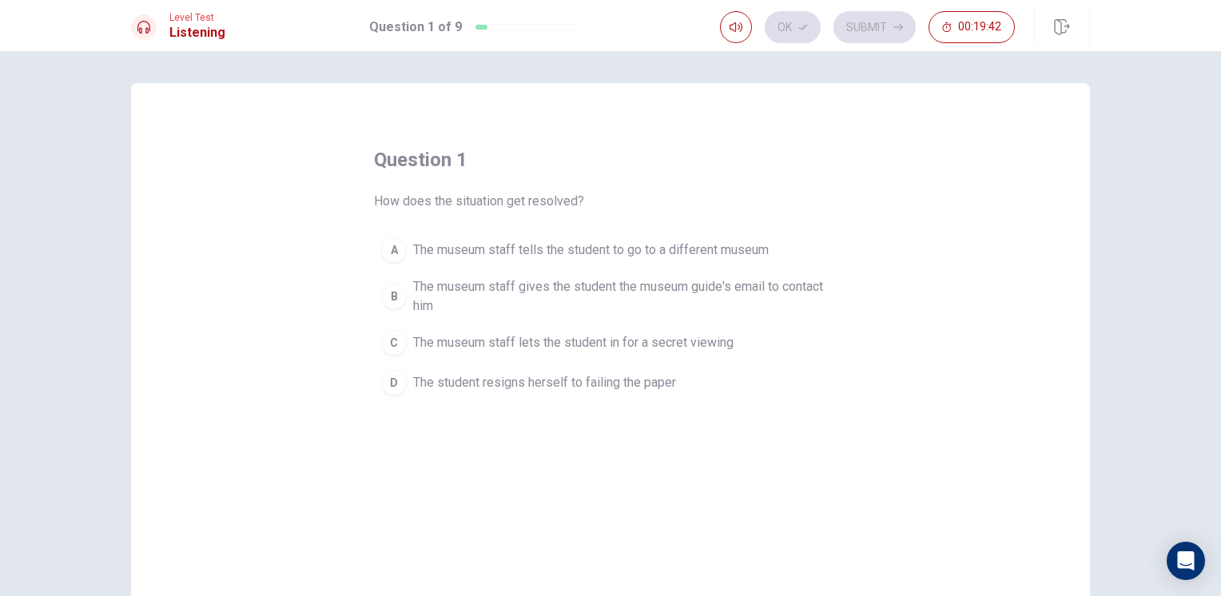
click at [396, 290] on div "B" at bounding box center [394, 297] width 26 height 26
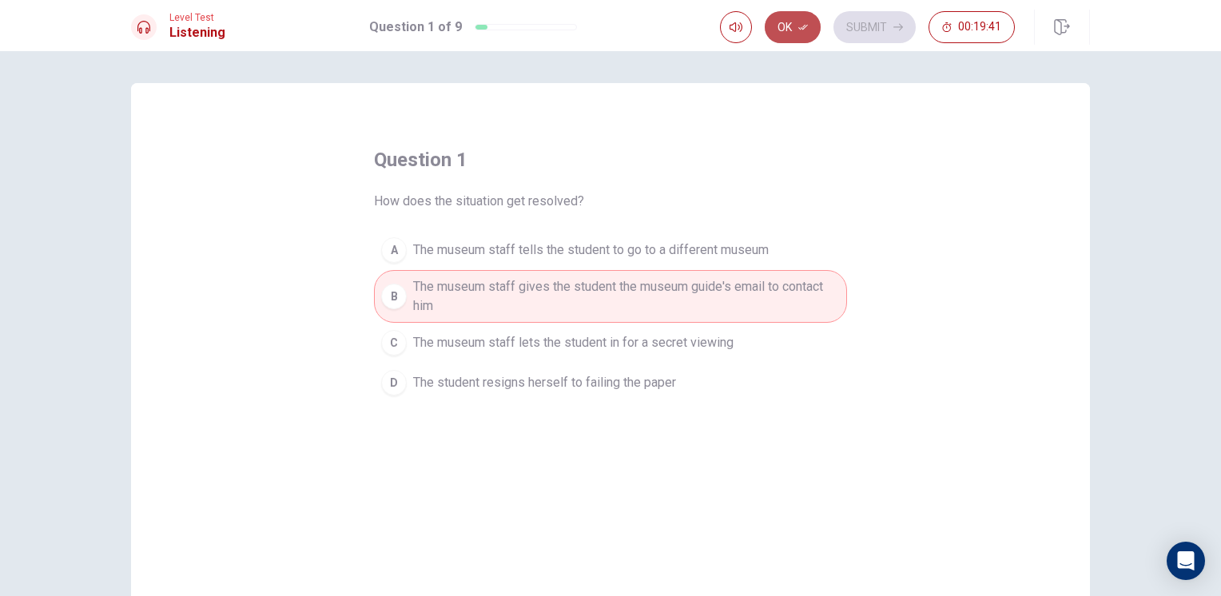
click at [793, 29] on button "Ok" at bounding box center [793, 27] width 56 height 32
click at [858, 27] on button "Submit" at bounding box center [875, 27] width 82 height 32
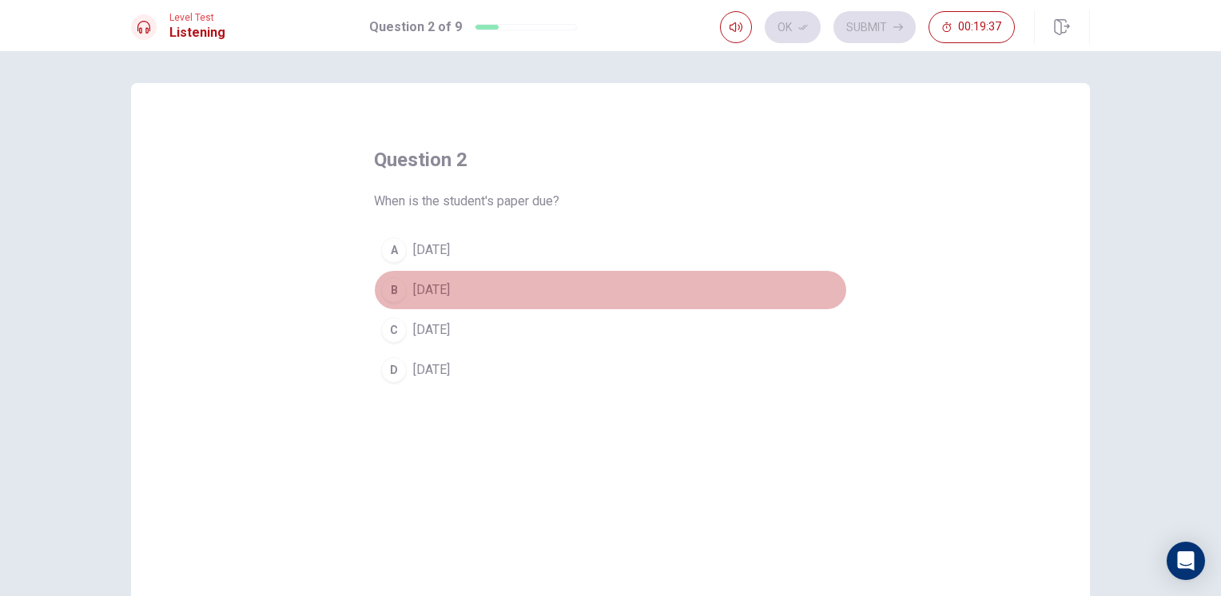
click at [393, 293] on div "B" at bounding box center [394, 290] width 26 height 26
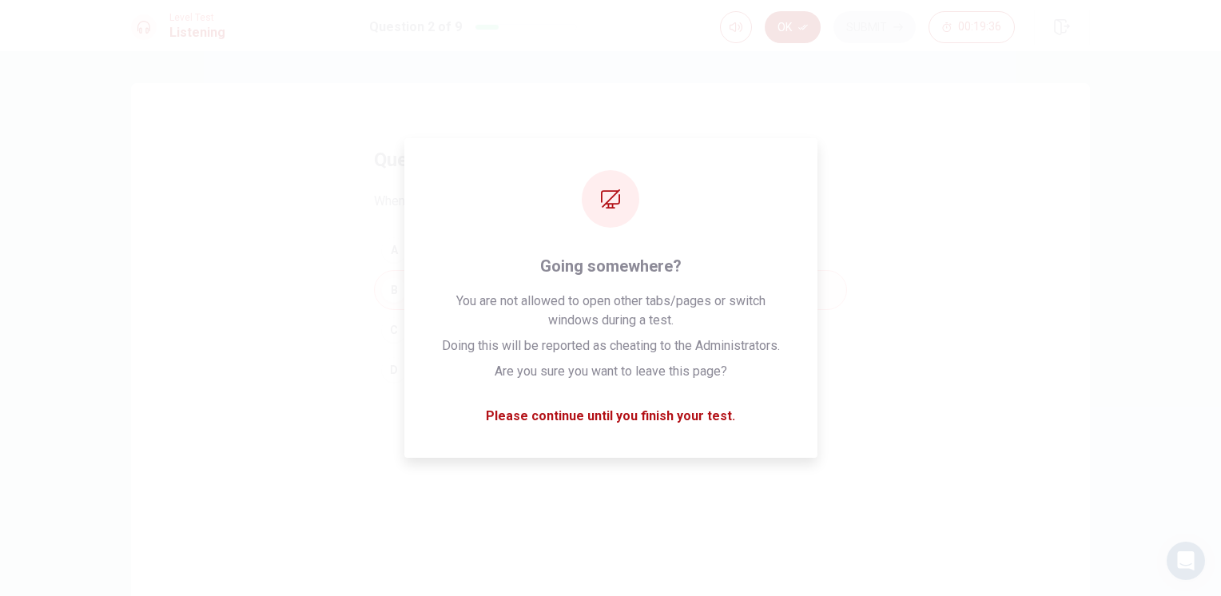
drag, startPoint x: 764, startPoint y: 14, endPoint x: 778, endPoint y: 20, distance: 14.7
click at [778, 20] on div "Ok Submit 00:19:36" at bounding box center [867, 27] width 295 height 32
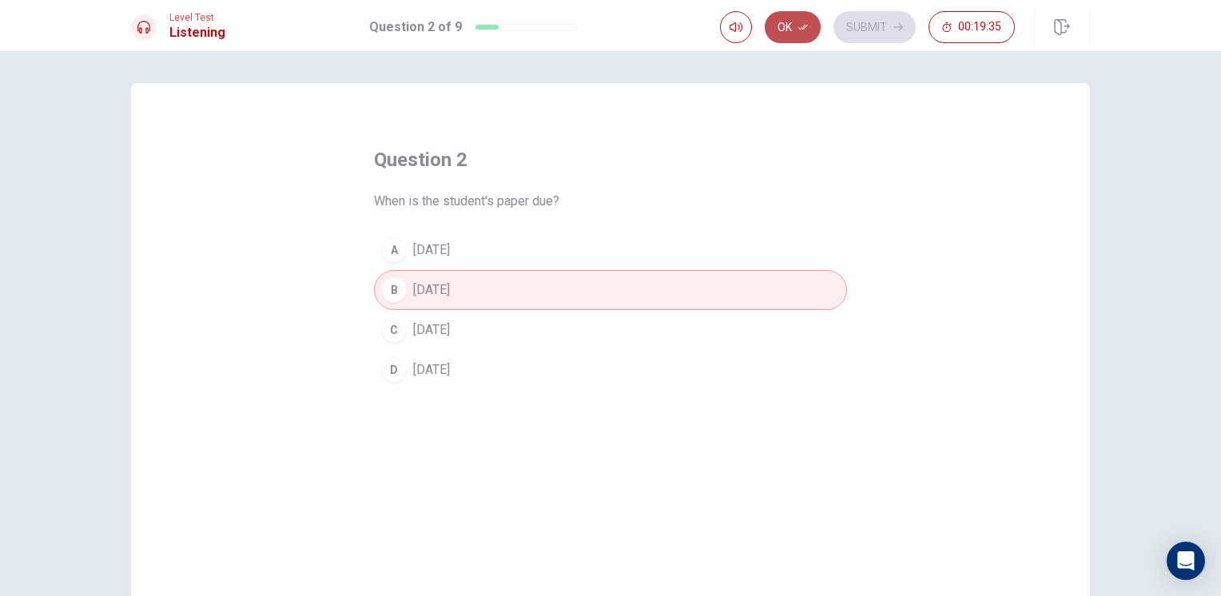
click at [791, 30] on button "Ok" at bounding box center [793, 27] width 56 height 32
click at [867, 27] on button "Submit" at bounding box center [875, 27] width 82 height 32
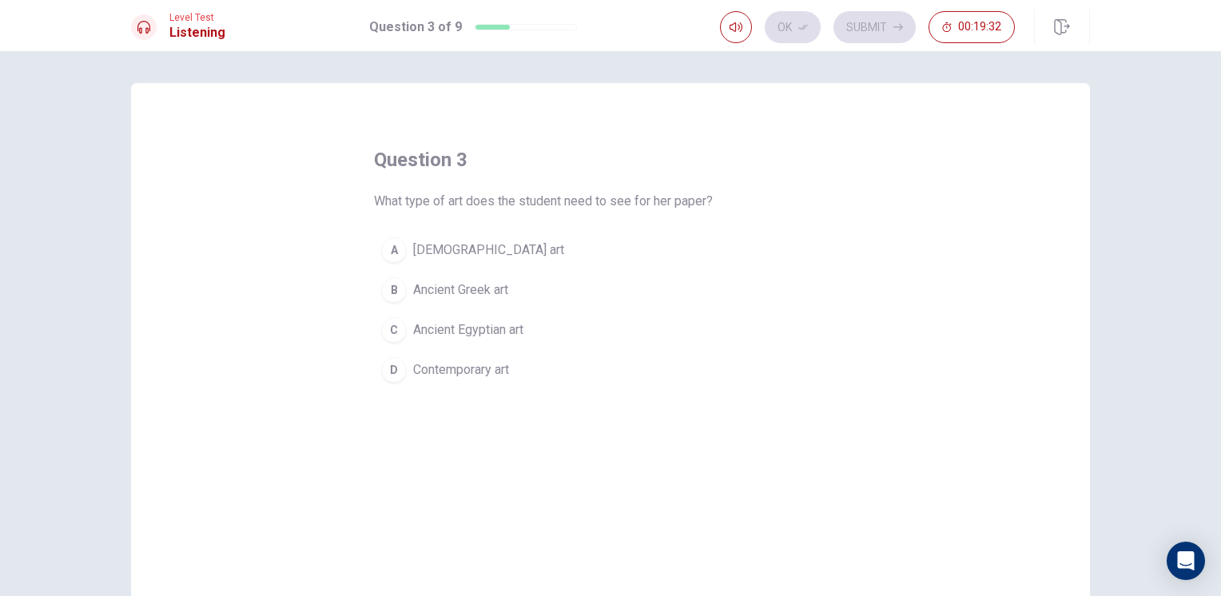
click at [394, 254] on div "A" at bounding box center [394, 250] width 26 height 26
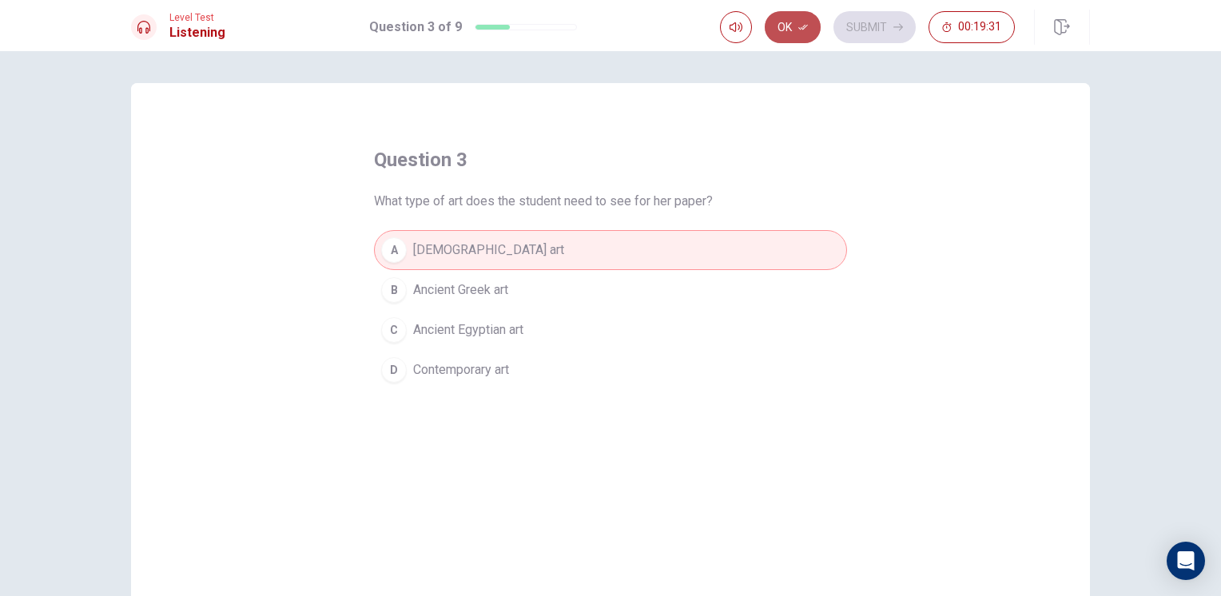
click at [803, 27] on icon "button" at bounding box center [804, 28] width 10 height 6
click at [880, 32] on button "Submit" at bounding box center [875, 27] width 82 height 32
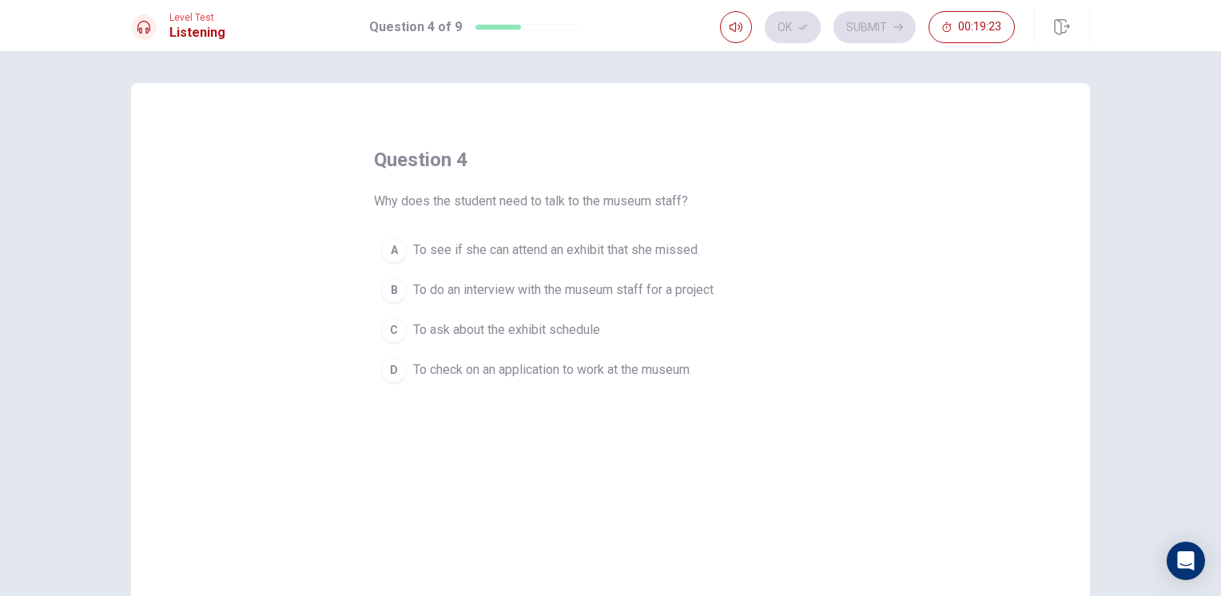
click at [401, 251] on div "A" at bounding box center [394, 250] width 26 height 26
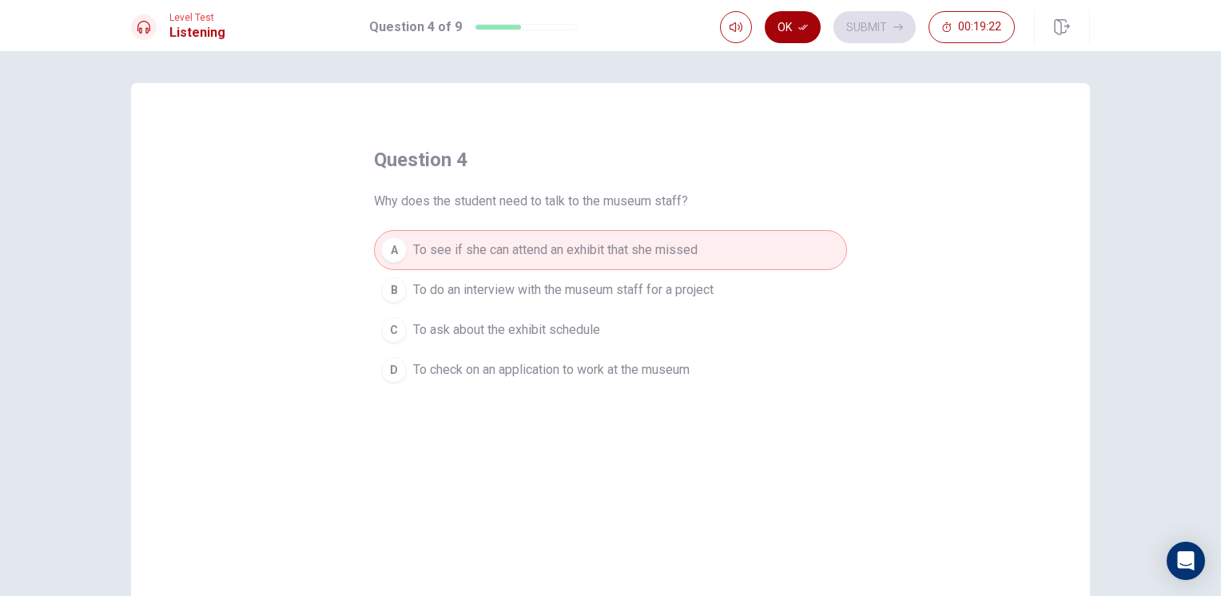
click at [795, 27] on button "Ok" at bounding box center [793, 27] width 56 height 32
click at [873, 30] on button "Submit" at bounding box center [875, 27] width 82 height 32
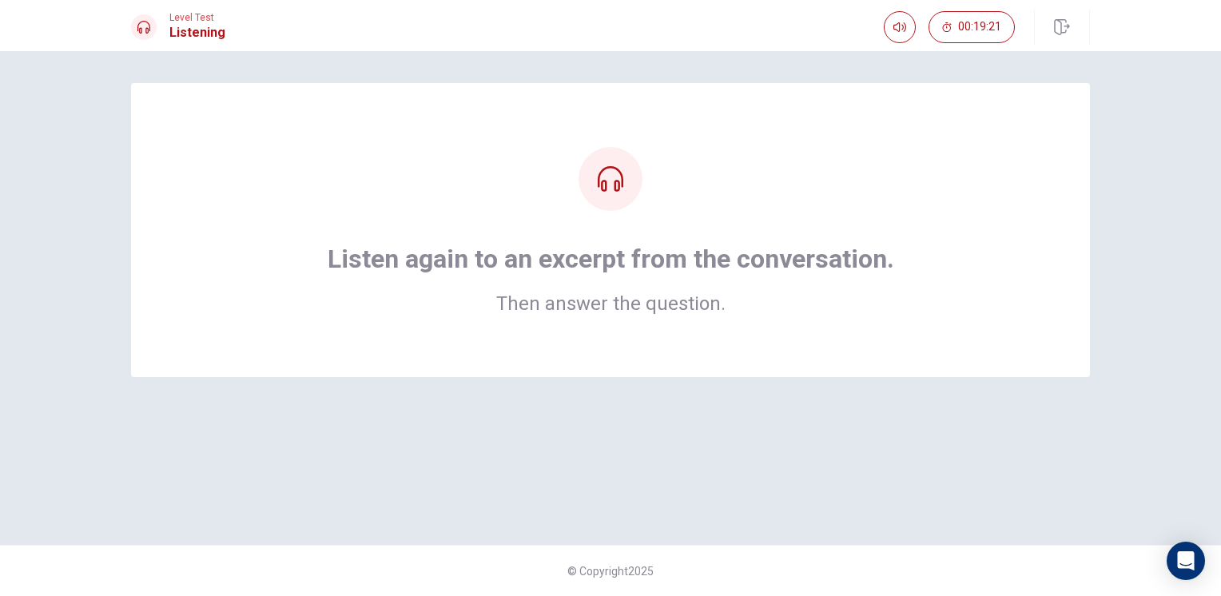
click at [719, 211] on div "Listen again to an excerpt from the conversation. Then answer the question." at bounding box center [610, 230] width 831 height 166
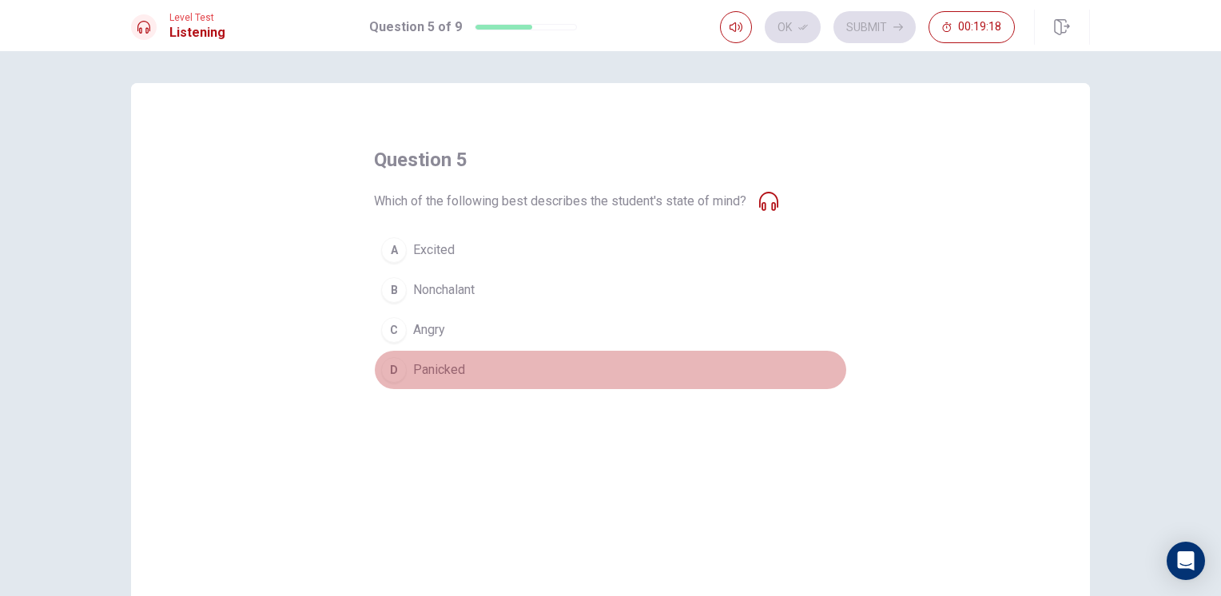
click at [431, 368] on span "Panicked" at bounding box center [439, 370] width 52 height 19
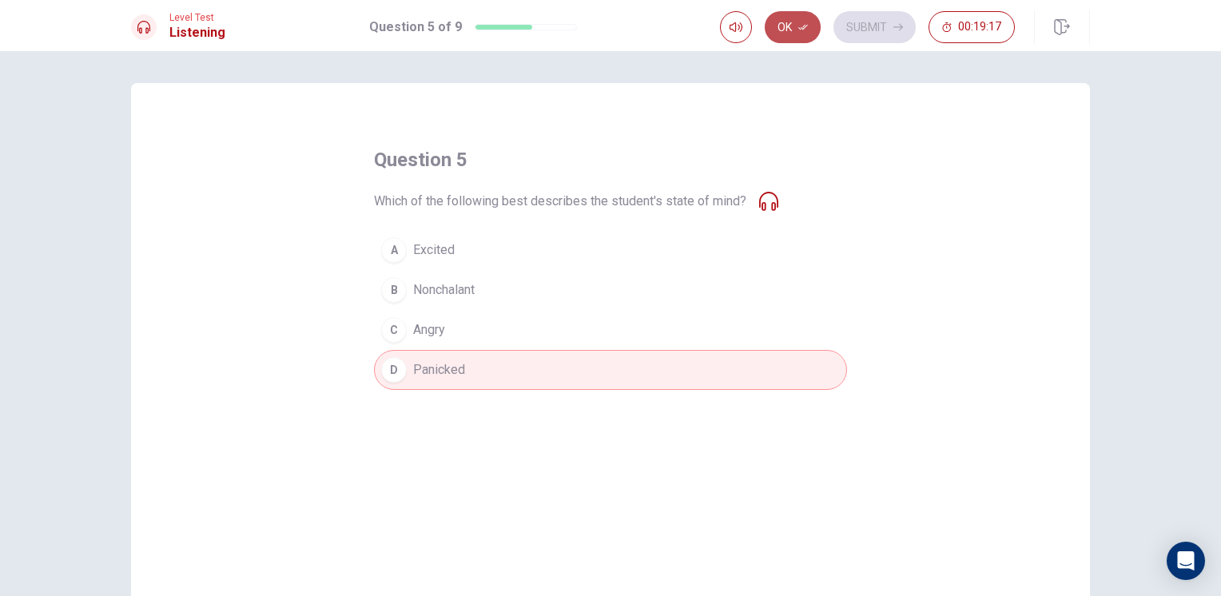
click at [801, 26] on icon "button" at bounding box center [804, 27] width 10 height 10
click at [884, 27] on button "Submit" at bounding box center [875, 27] width 82 height 32
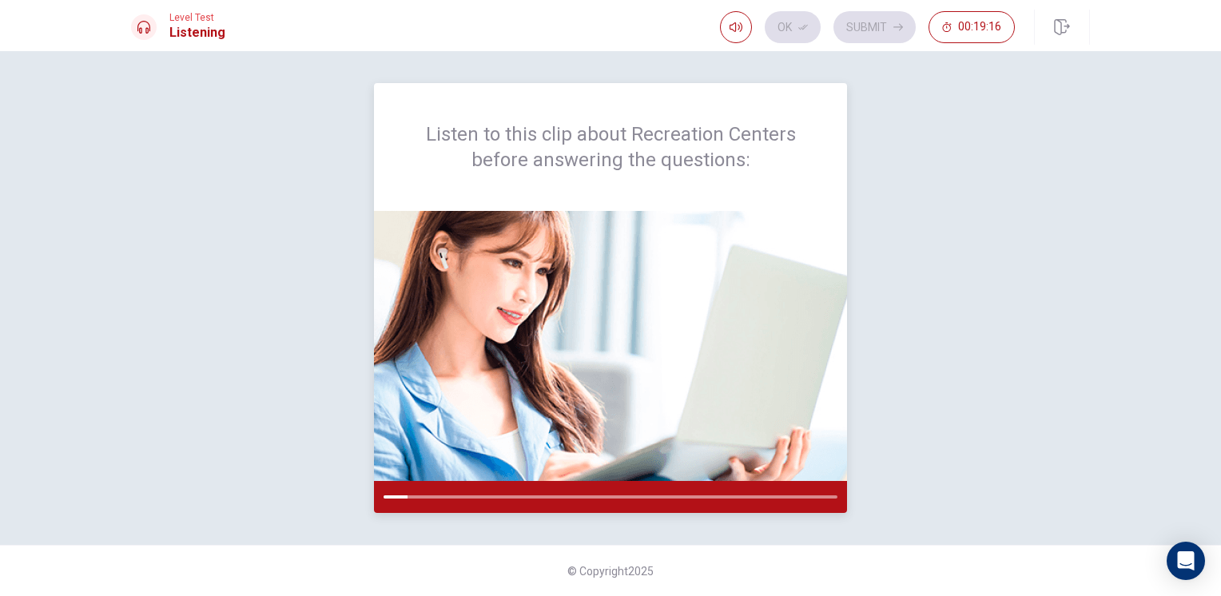
drag, startPoint x: 428, startPoint y: 123, endPoint x: 493, endPoint y: 145, distance: 68.5
click at [488, 145] on h2 "Listen to this clip about Recreation Centers before answering the questions:" at bounding box center [610, 147] width 396 height 51
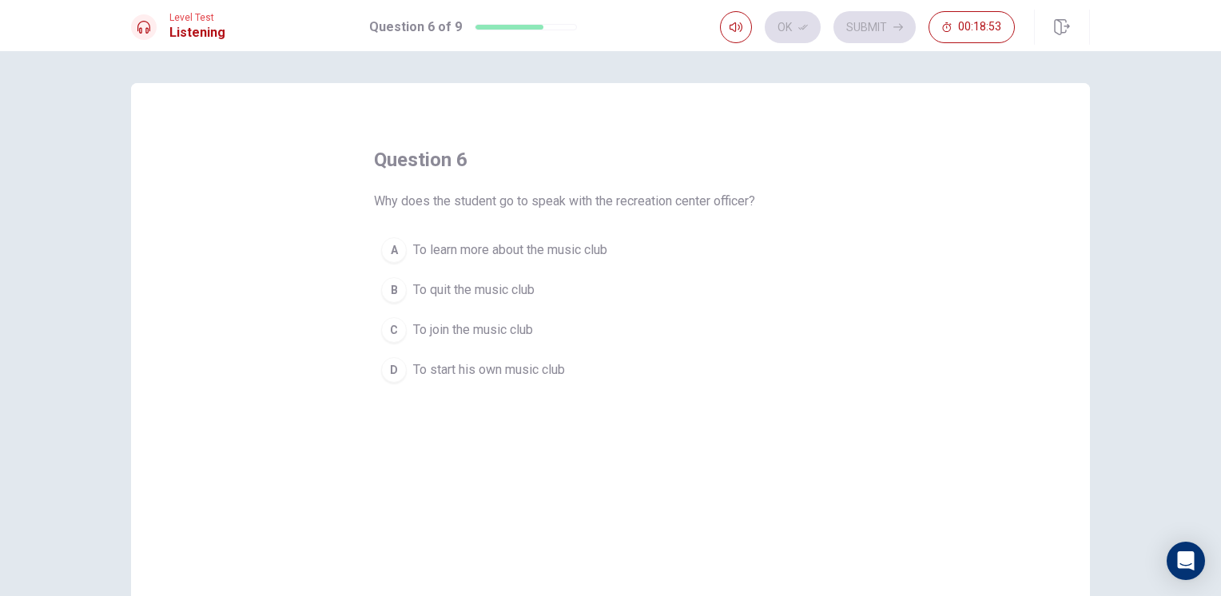
click at [413, 330] on span "To join the music club" at bounding box center [473, 330] width 120 height 19
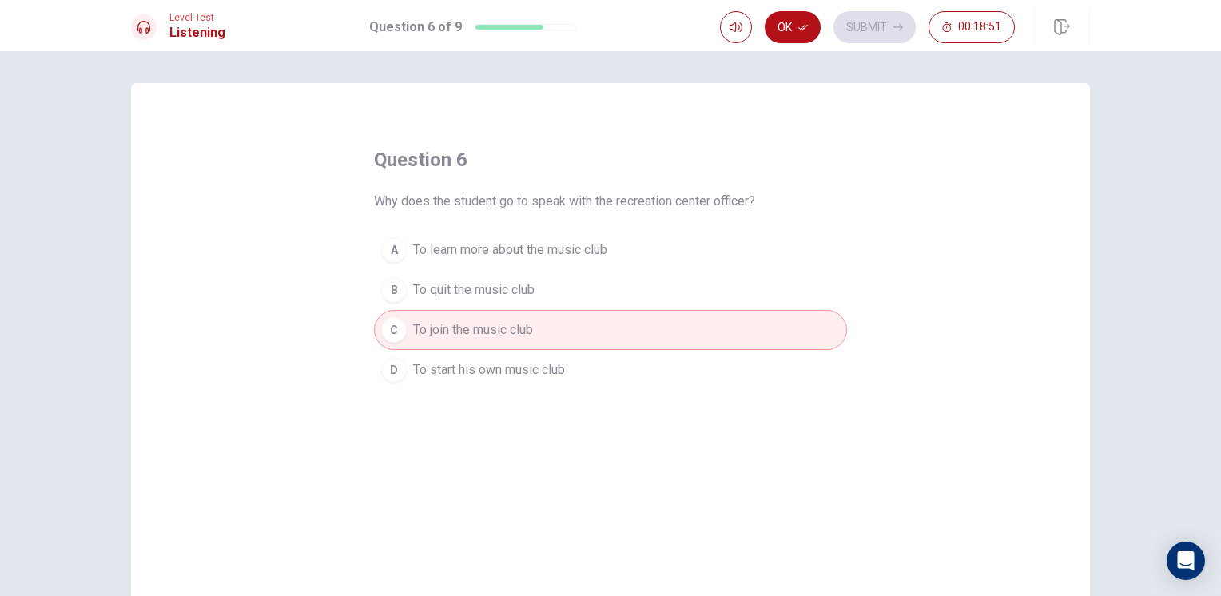
click at [791, 48] on div "Level Test Listening Question 6 of 9 Ok Submit 00:18:51" at bounding box center [610, 25] width 1221 height 51
drag, startPoint x: 780, startPoint y: 15, endPoint x: 809, endPoint y: 34, distance: 34.2
click at [783, 18] on button "Ok" at bounding box center [793, 27] width 56 height 32
click at [850, 32] on button "Submit" at bounding box center [875, 27] width 82 height 32
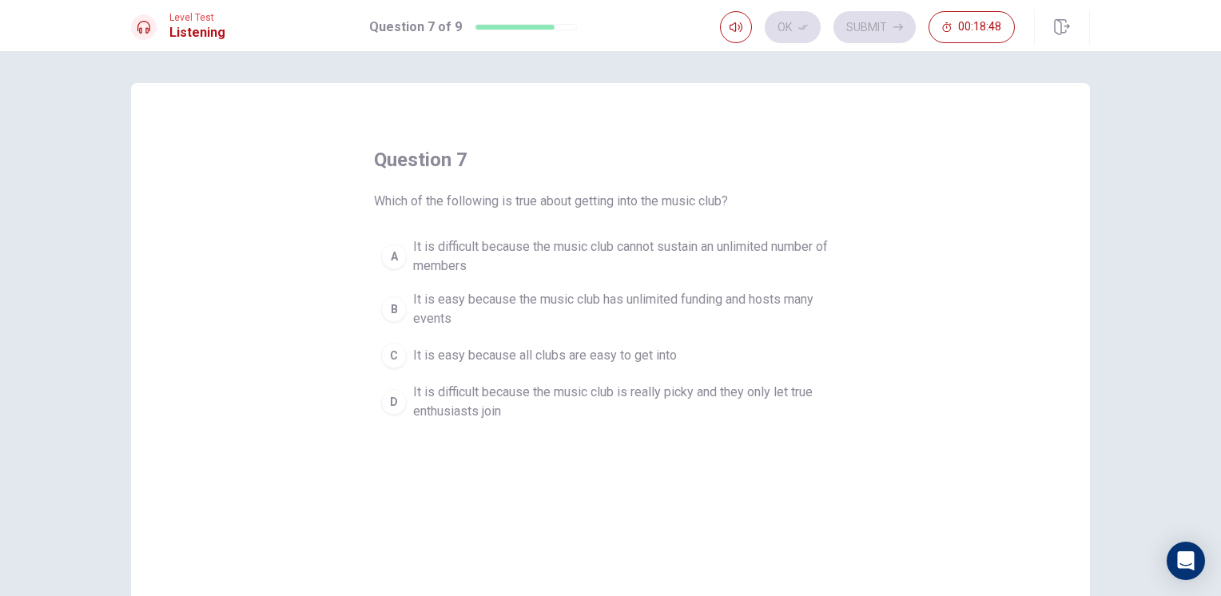
drag, startPoint x: 359, startPoint y: 201, endPoint x: 498, endPoint y: 212, distance: 139.5
click at [498, 213] on div "question 7 Which of the following is true about getting into the music club? A …" at bounding box center [610, 361] width 959 height 556
drag, startPoint x: 381, startPoint y: 193, endPoint x: 508, endPoint y: 171, distance: 128.3
click at [508, 171] on div "question 7 Which of the following is true about getting into the music club? A …" at bounding box center [610, 287] width 473 height 281
drag, startPoint x: 510, startPoint y: 202, endPoint x: 571, endPoint y: 211, distance: 61.4
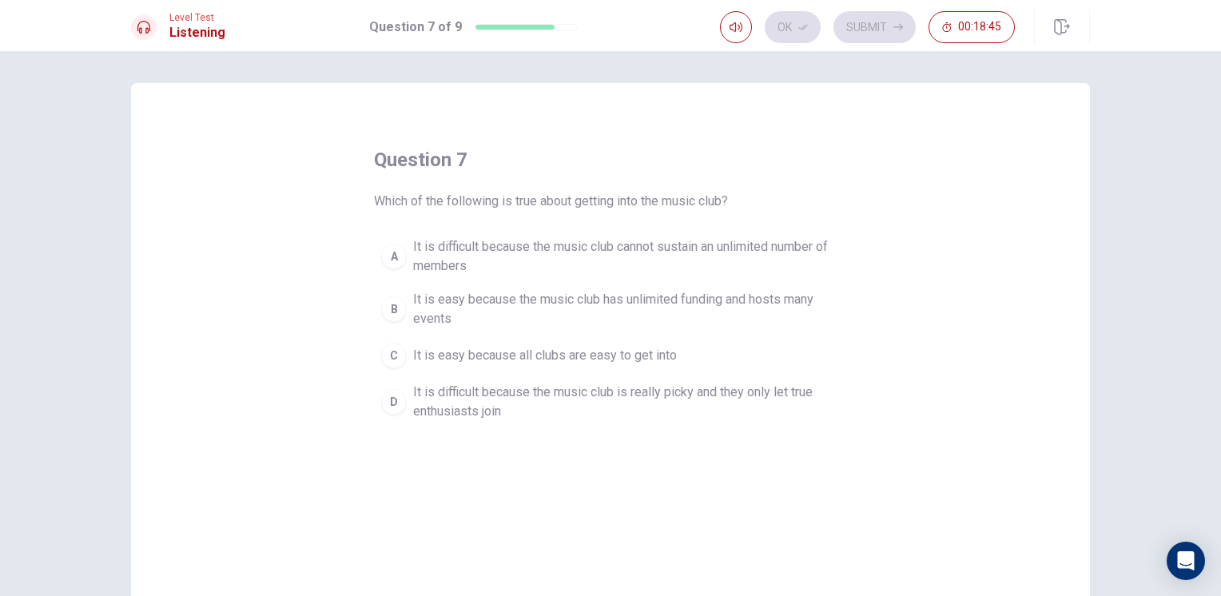
click at [571, 211] on div "question 7 Which of the following is true about getting into the music club? A …" at bounding box center [610, 287] width 473 height 281
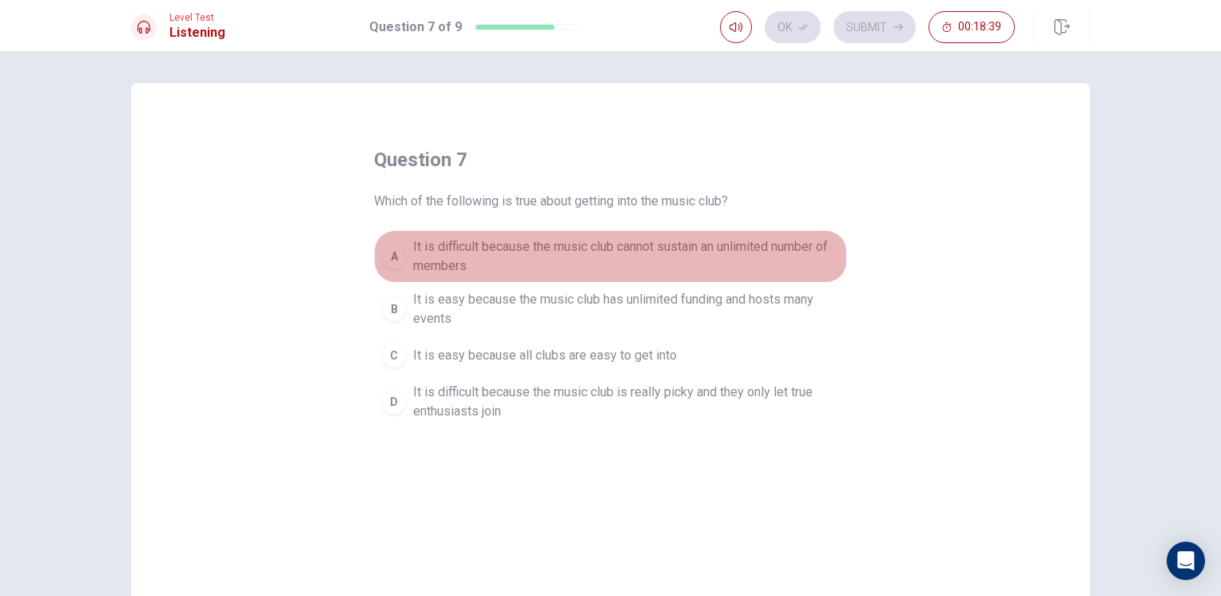
click at [516, 261] on span "It is difficult because the music club cannot sustain an unlimited number of me…" at bounding box center [626, 256] width 427 height 38
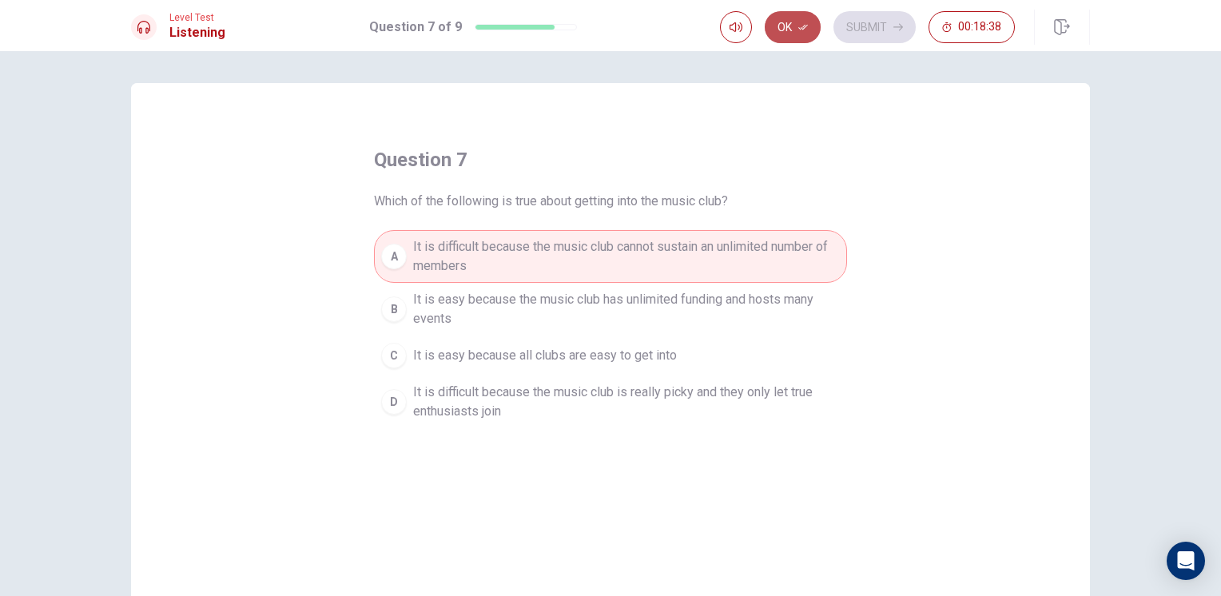
click at [809, 25] on button "Ok" at bounding box center [793, 27] width 56 height 32
click at [862, 26] on button "Submit" at bounding box center [875, 27] width 82 height 32
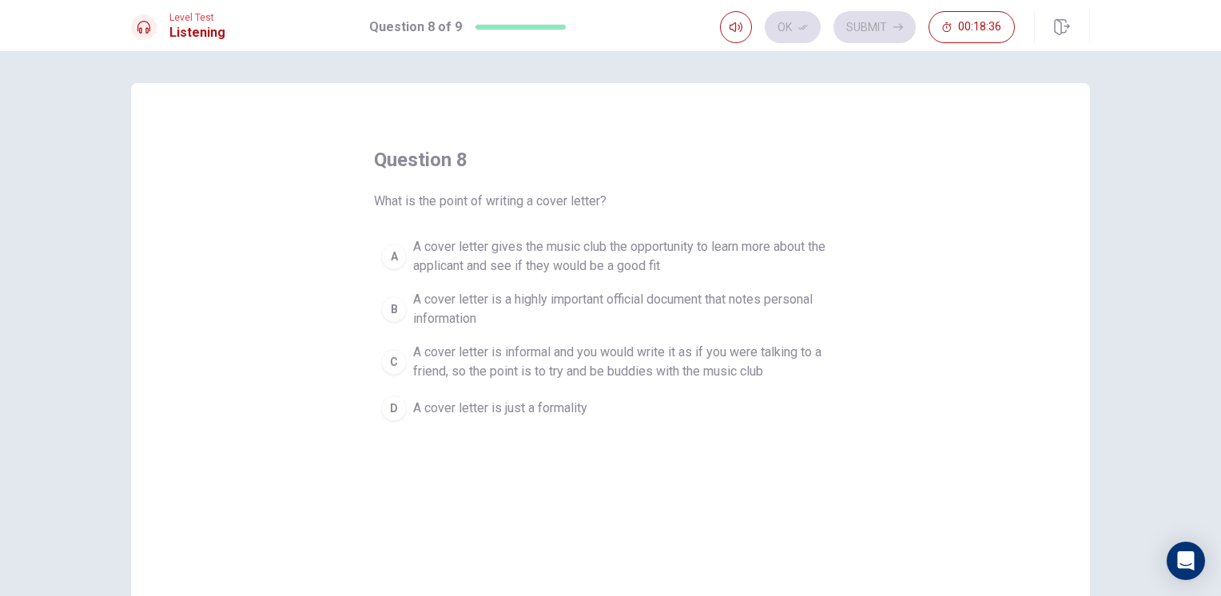
drag, startPoint x: 370, startPoint y: 196, endPoint x: 569, endPoint y: 217, distance: 200.2
click at [566, 219] on div "question 8 What is the point of writing a cover letter? A A cover letter gives …" at bounding box center [610, 287] width 473 height 281
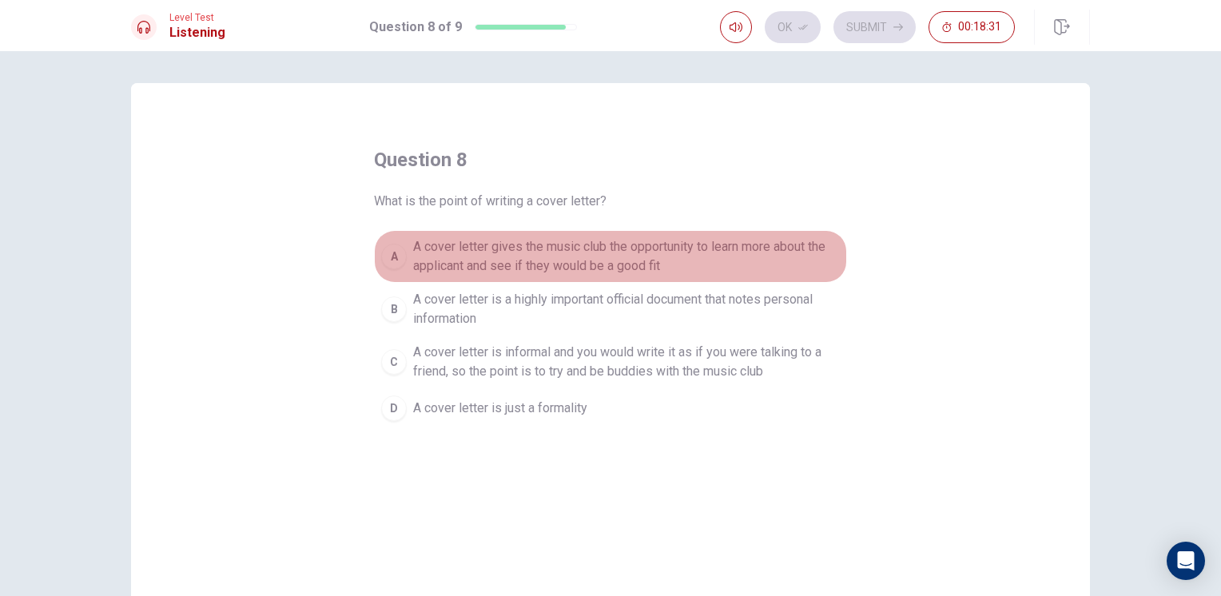
click at [503, 255] on span "A cover letter gives the music club the opportunity to learn more about the app…" at bounding box center [626, 256] width 427 height 38
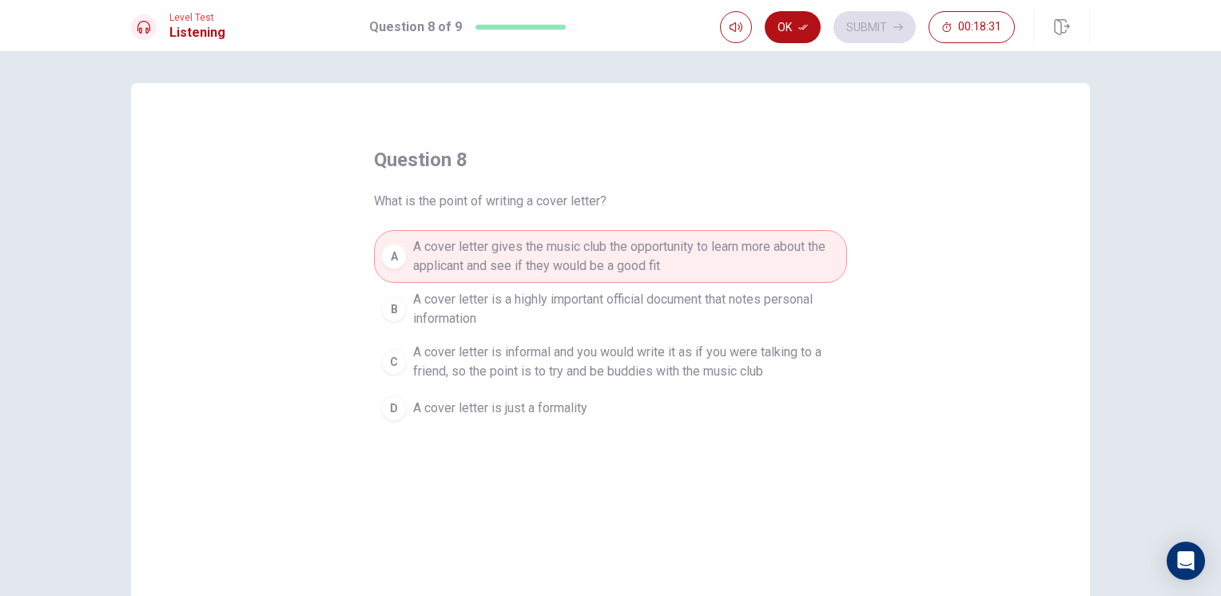
click at [803, 26] on icon "button" at bounding box center [804, 27] width 10 height 10
click at [874, 10] on div "Ok Submit 00:18:30" at bounding box center [905, 27] width 370 height 35
click at [879, 24] on button "Submit" at bounding box center [875, 27] width 82 height 32
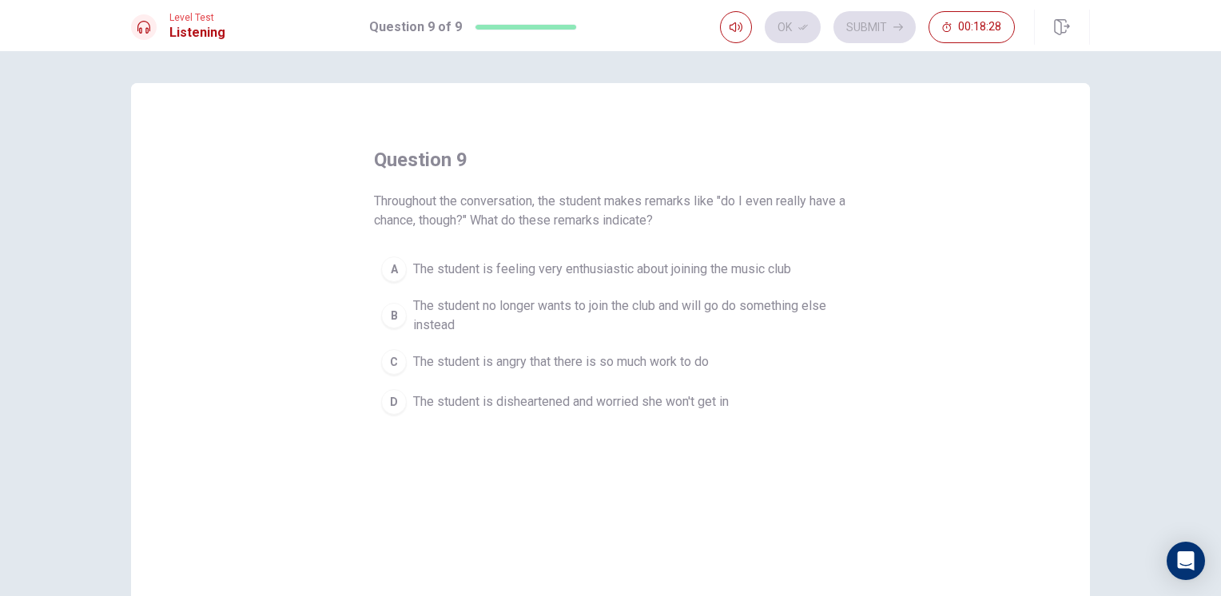
drag, startPoint x: 513, startPoint y: 213, endPoint x: 570, endPoint y: 222, distance: 57.4
click at [569, 223] on span "Throughout the conversation, the student makes remarks like "do I even really h…" at bounding box center [610, 211] width 473 height 38
click at [396, 395] on div "D" at bounding box center [394, 402] width 26 height 26
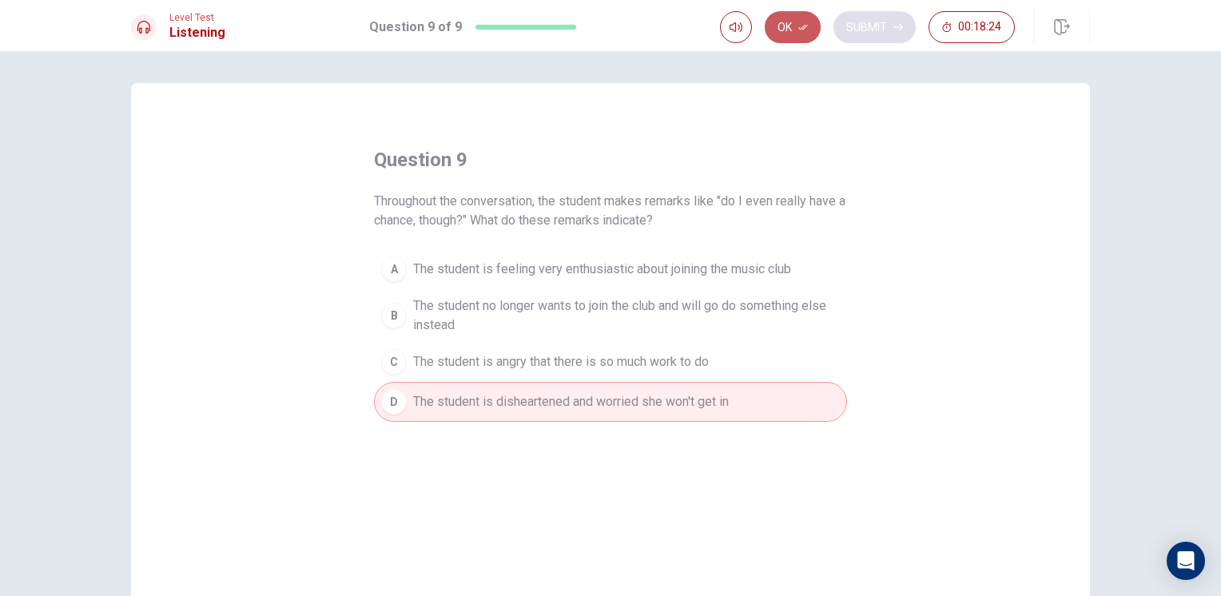
drag, startPoint x: 817, startPoint y: 34, endPoint x: 854, endPoint y: 19, distance: 39.8
click at [816, 34] on button "Ok" at bounding box center [793, 27] width 56 height 32
click at [859, 18] on button "Submit" at bounding box center [875, 27] width 82 height 32
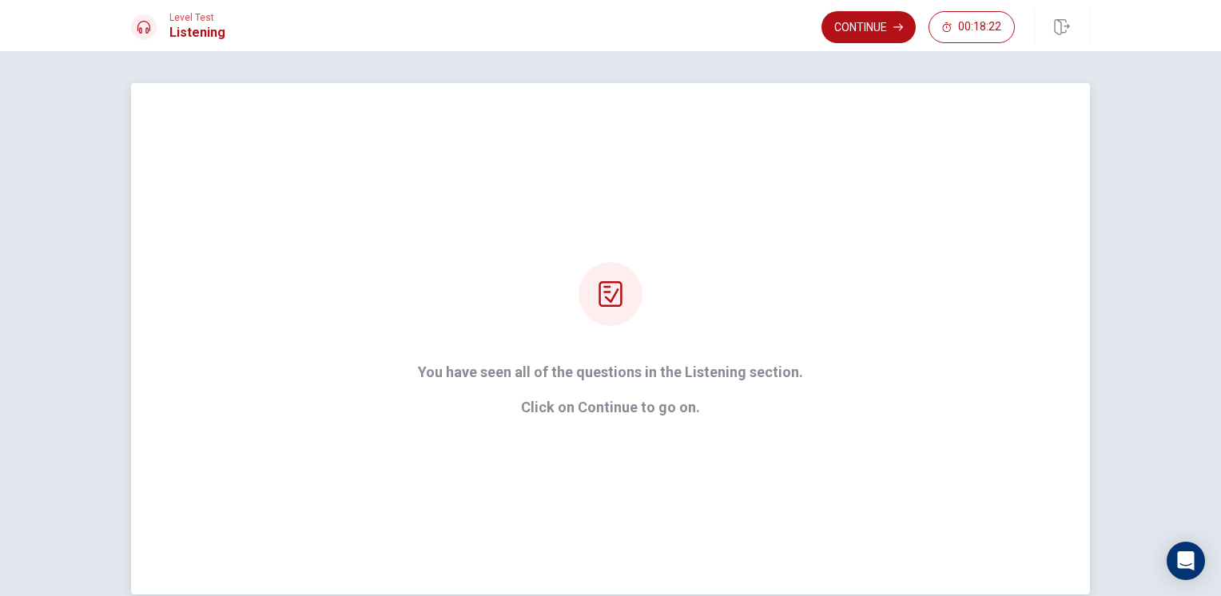
click at [625, 357] on div "You have seen all of the questions in the Listening section. Click on Continue …" at bounding box center [611, 338] width 430 height 153
click at [886, 36] on button "Continue" at bounding box center [869, 27] width 94 height 32
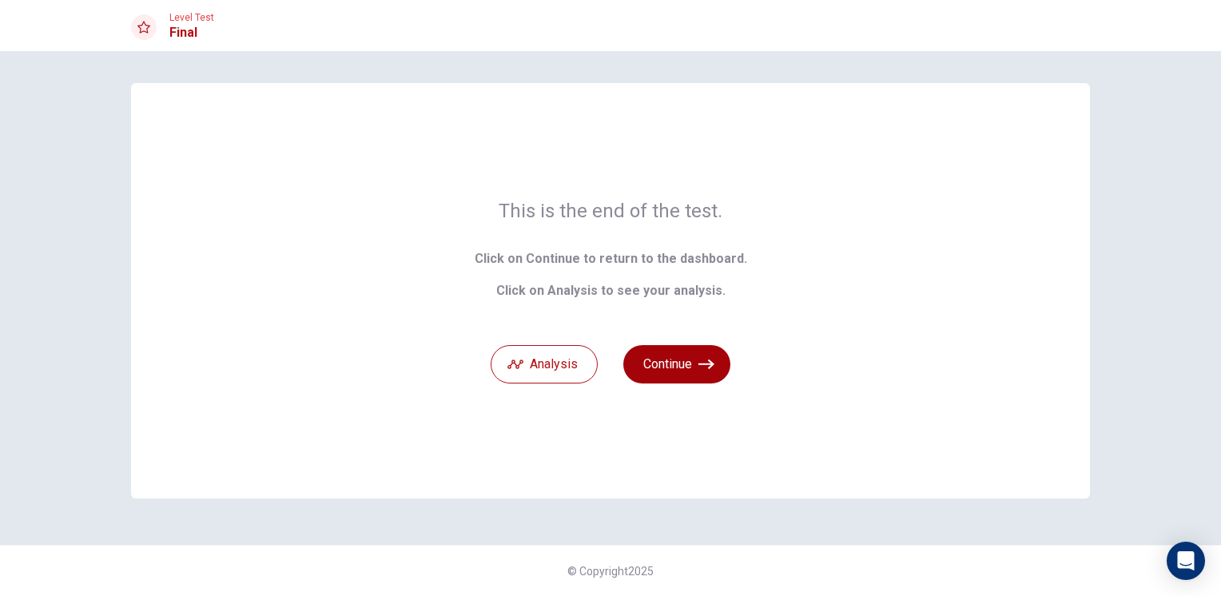
click at [677, 361] on button "Continue" at bounding box center [677, 364] width 107 height 38
